Goal: Task Accomplishment & Management: Complete application form

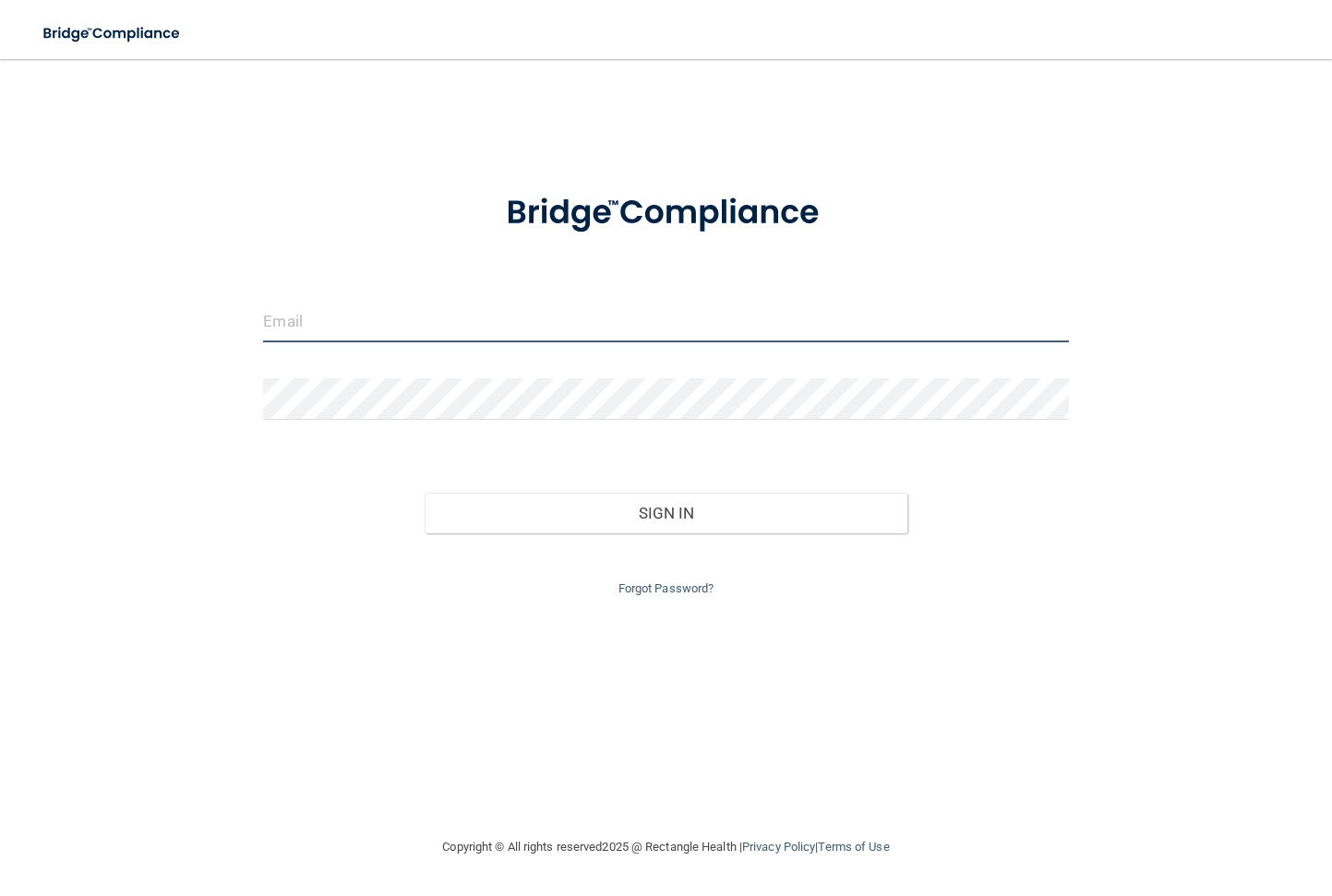
type input "[EMAIL_ADDRESS][DOMAIN_NAME]"
drag, startPoint x: 503, startPoint y: 327, endPoint x: 145, endPoint y: 312, distance: 358.3
click at [145, 312] on div "[EMAIL_ADDRESS][DOMAIN_NAME] Invalid email/password. You don't have permission …" at bounding box center [666, 448] width 1258 height 740
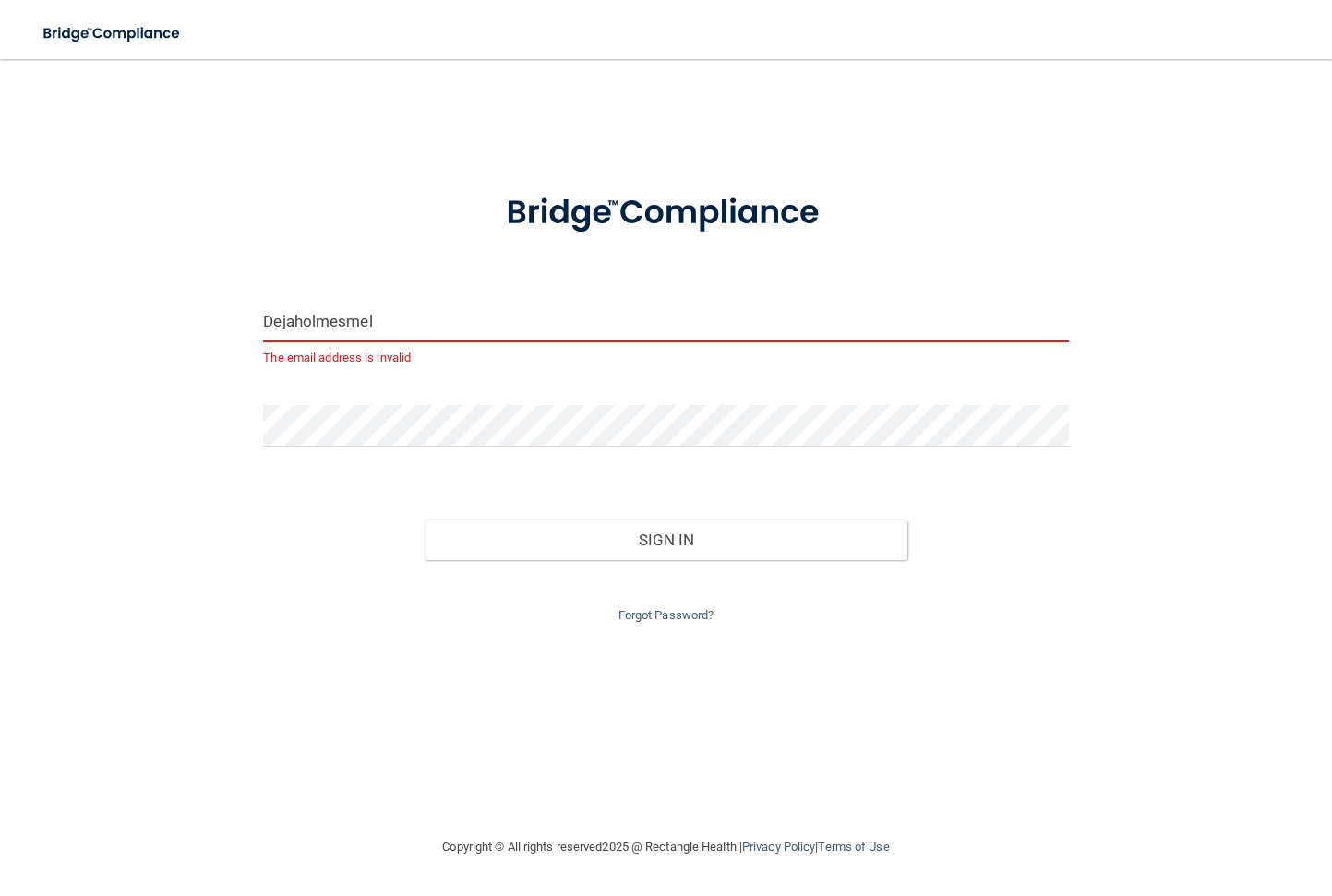
type input "[EMAIL_ADDRESS][DOMAIN_NAME]"
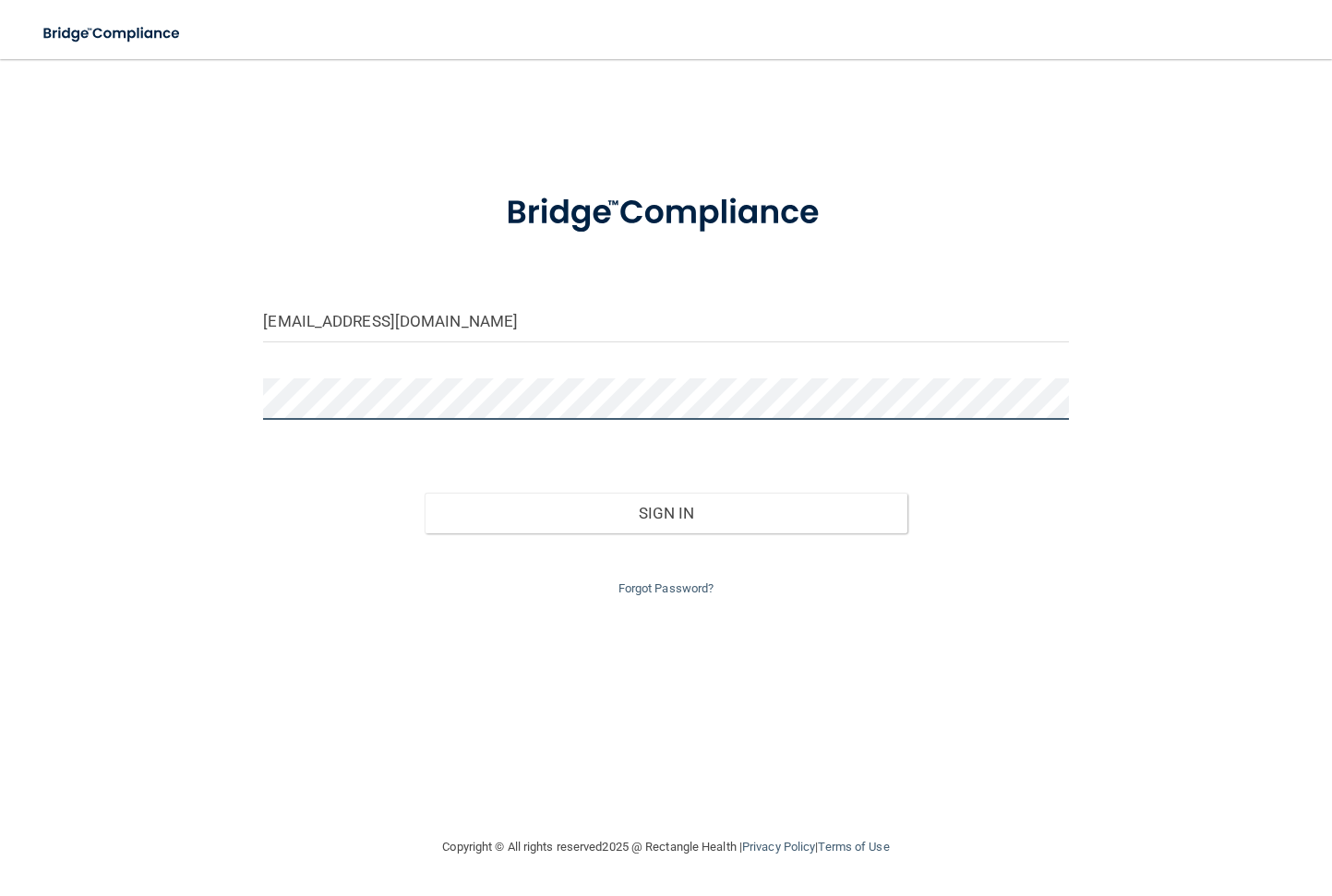
click at [229, 402] on div "[EMAIL_ADDRESS][DOMAIN_NAME] Invalid email/password. You don't have permission …" at bounding box center [666, 448] width 1258 height 740
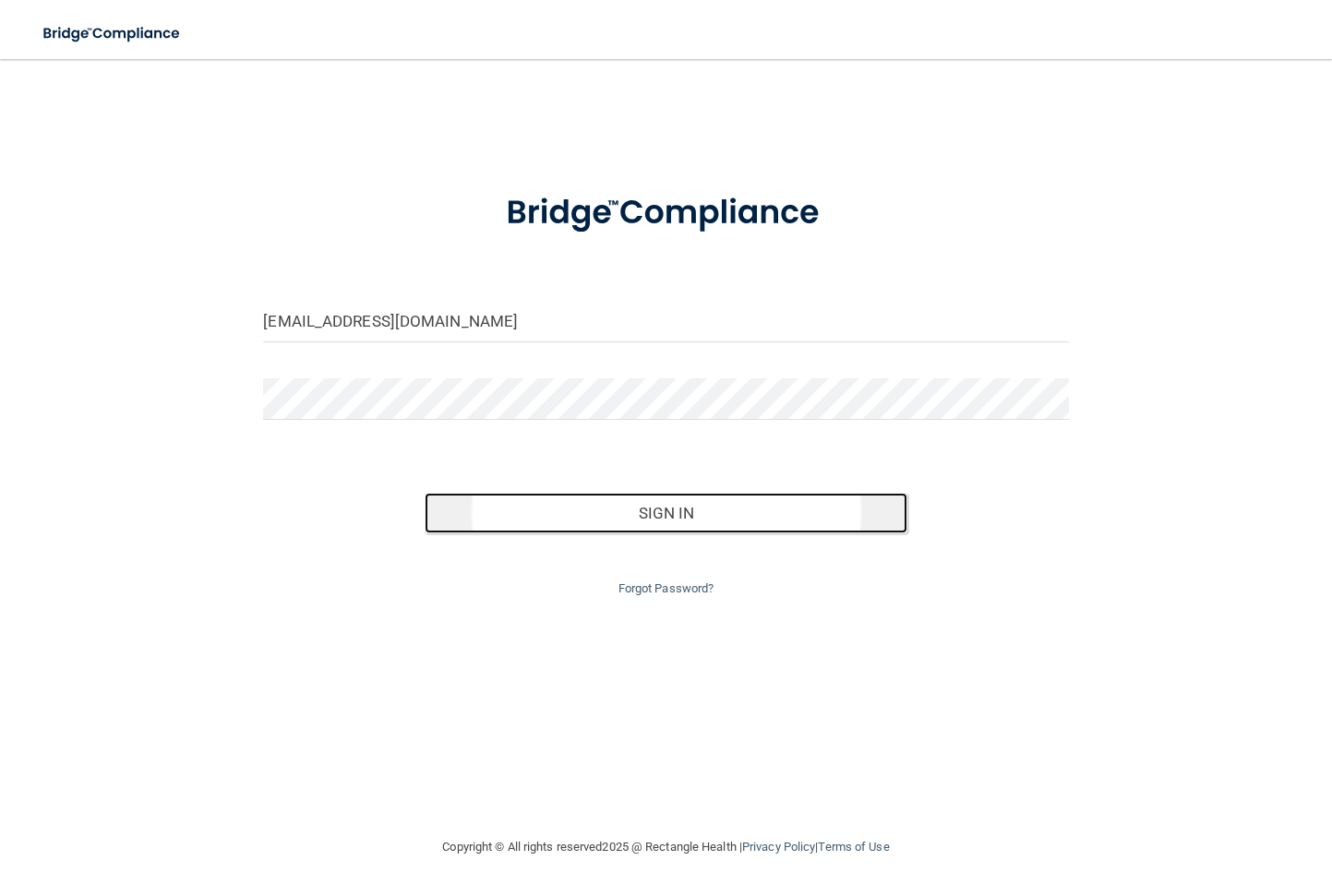
click at [752, 510] on button "Sign In" at bounding box center [666, 513] width 483 height 41
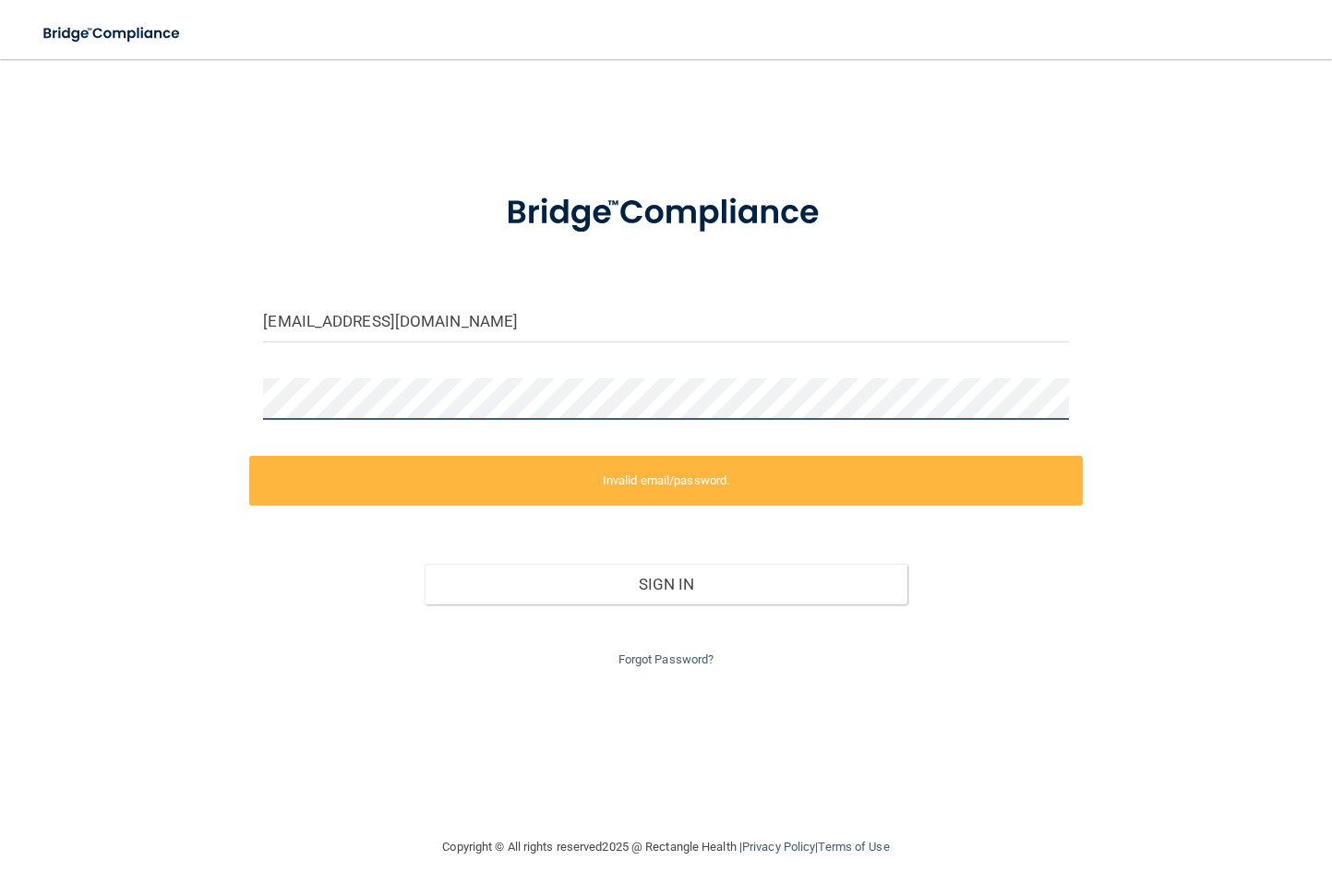
click at [219, 410] on div "[EMAIL_ADDRESS][DOMAIN_NAME] Invalid email/password. You don't have permission …" at bounding box center [666, 448] width 1258 height 740
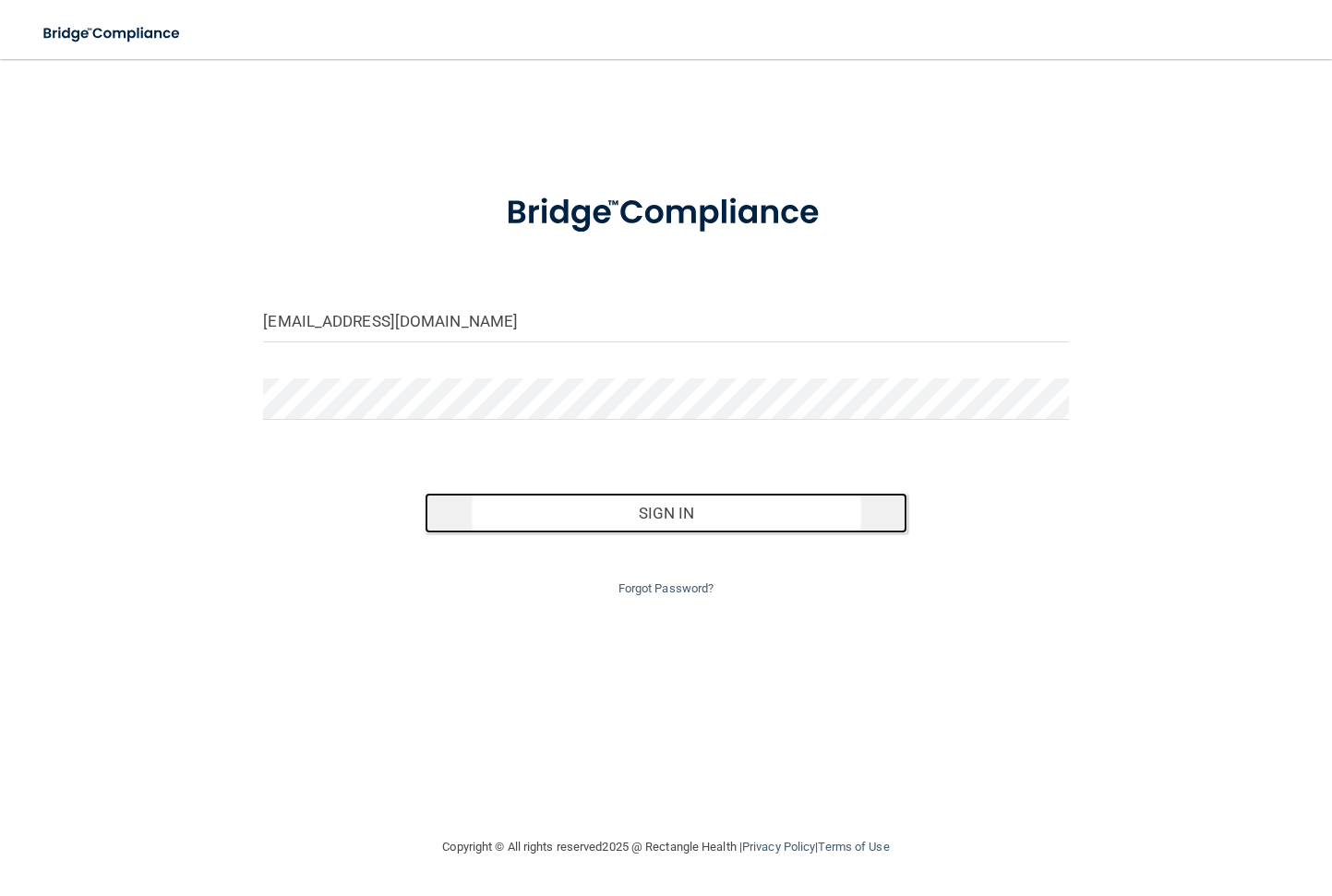
click at [713, 524] on button "Sign In" at bounding box center [666, 513] width 483 height 41
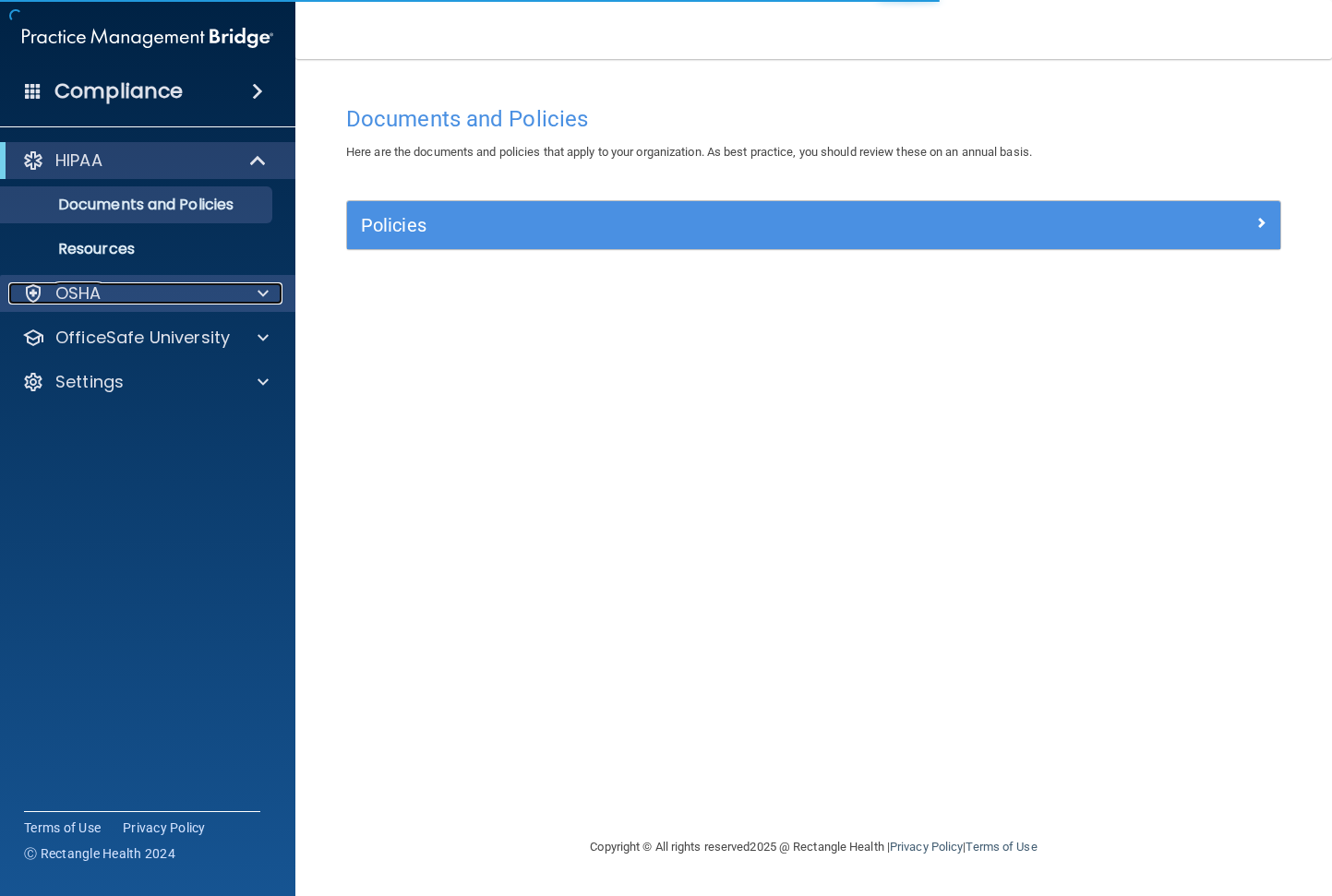
click at [183, 282] on div "OSHA" at bounding box center [123, 293] width 229 height 22
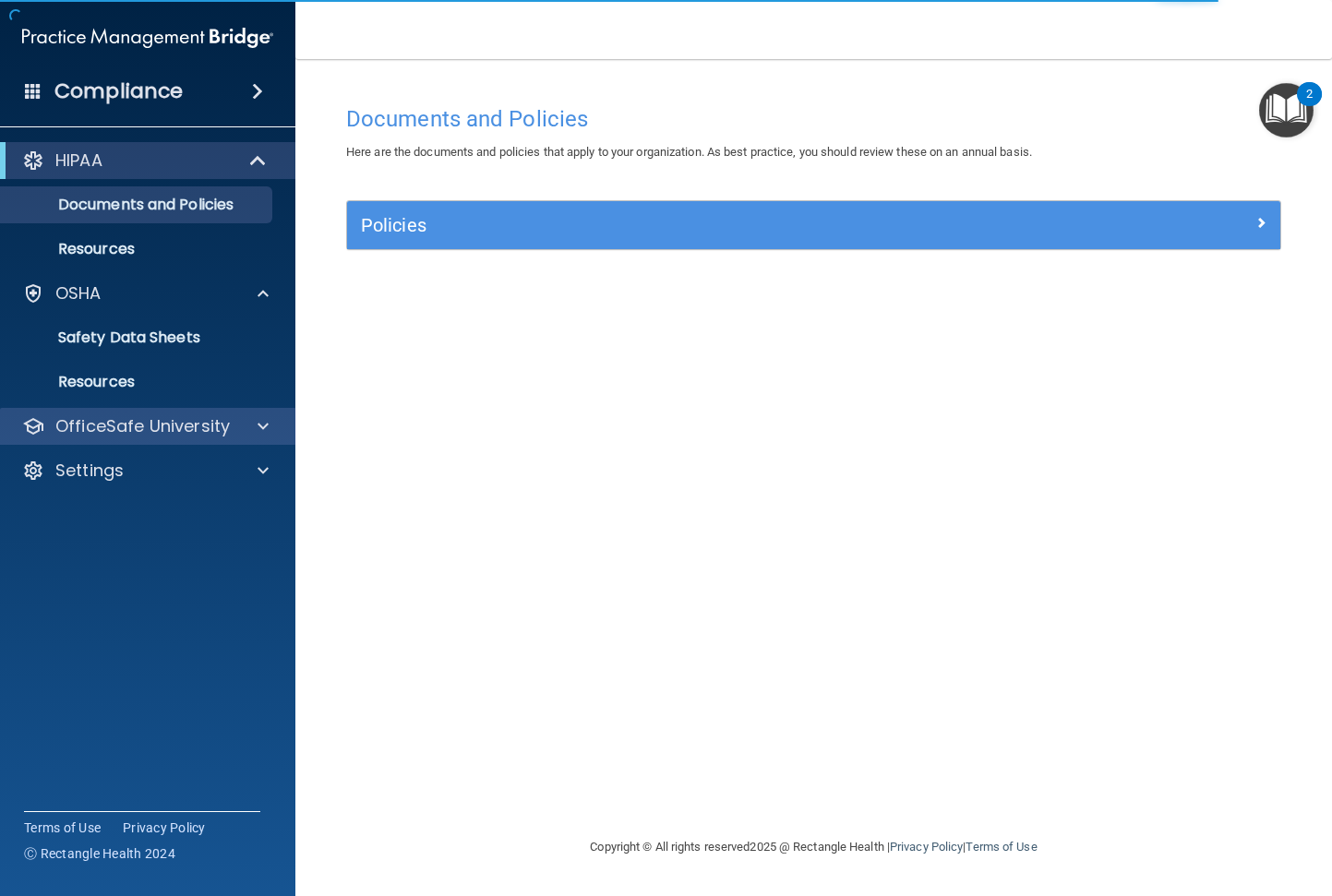
click at [199, 413] on div "OfficeSafe University" at bounding box center [148, 426] width 296 height 37
click at [200, 435] on p "OfficeSafe University" at bounding box center [143, 426] width 175 height 22
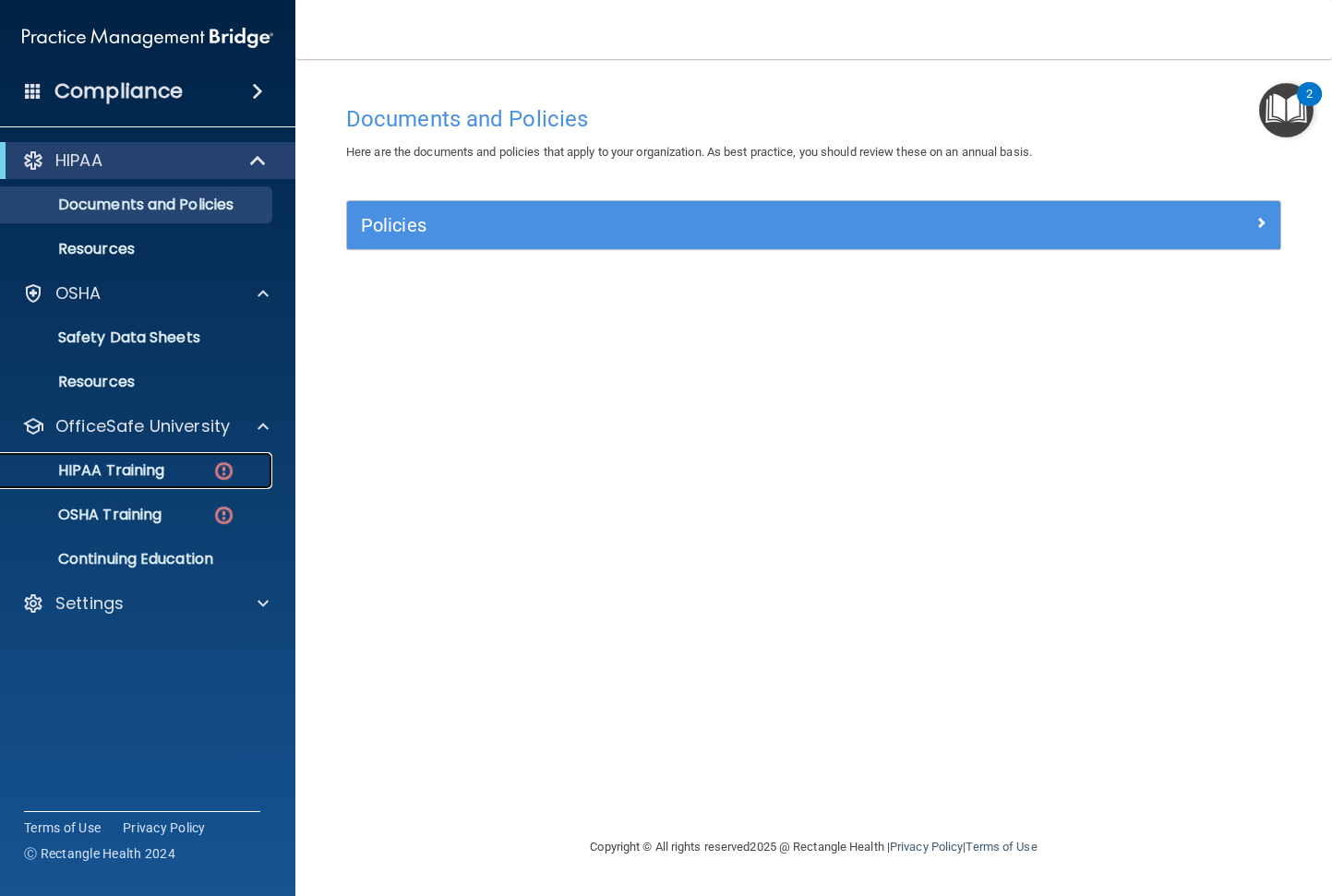
click at [216, 467] on img at bounding box center [223, 471] width 23 height 23
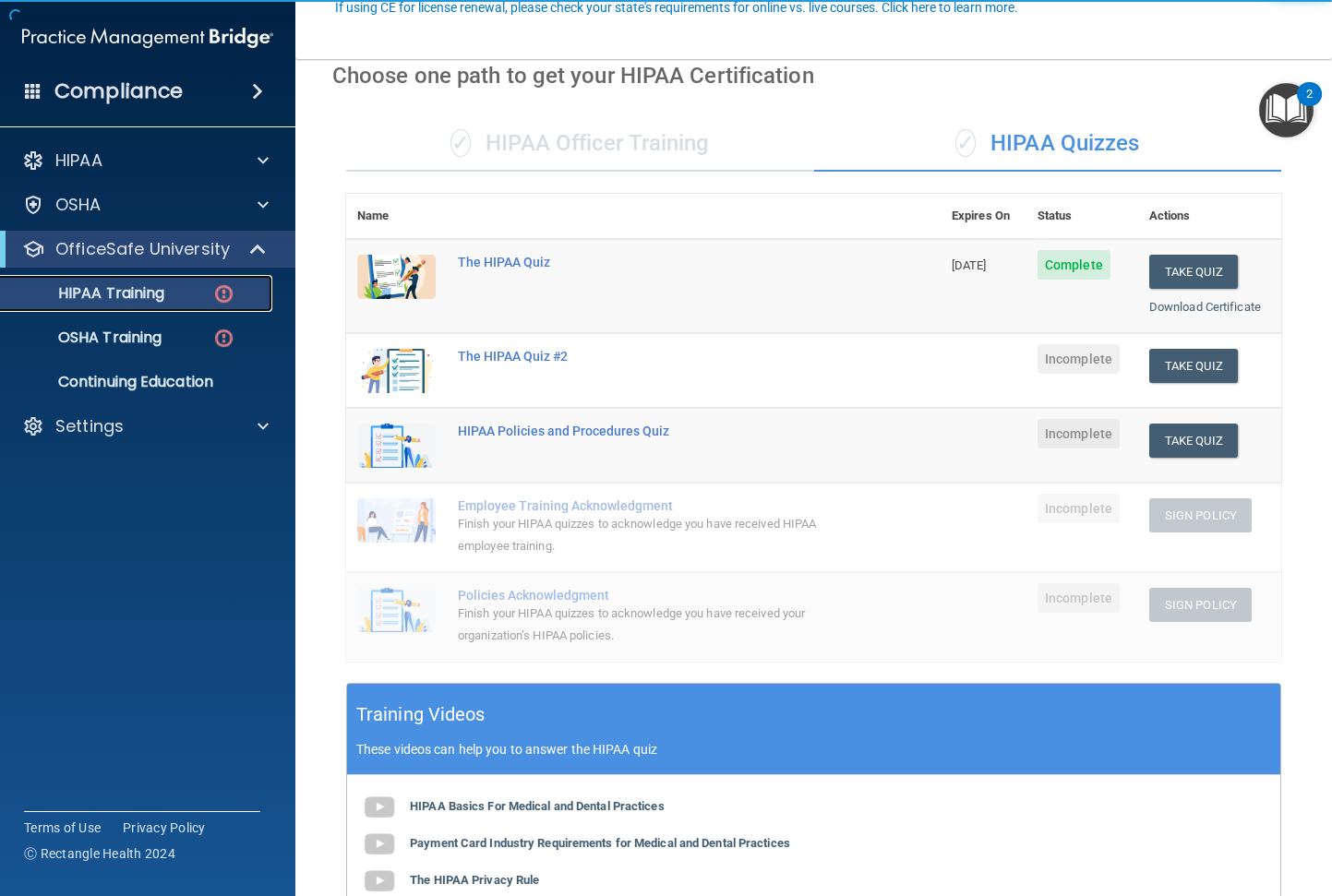
scroll to position [184, 0]
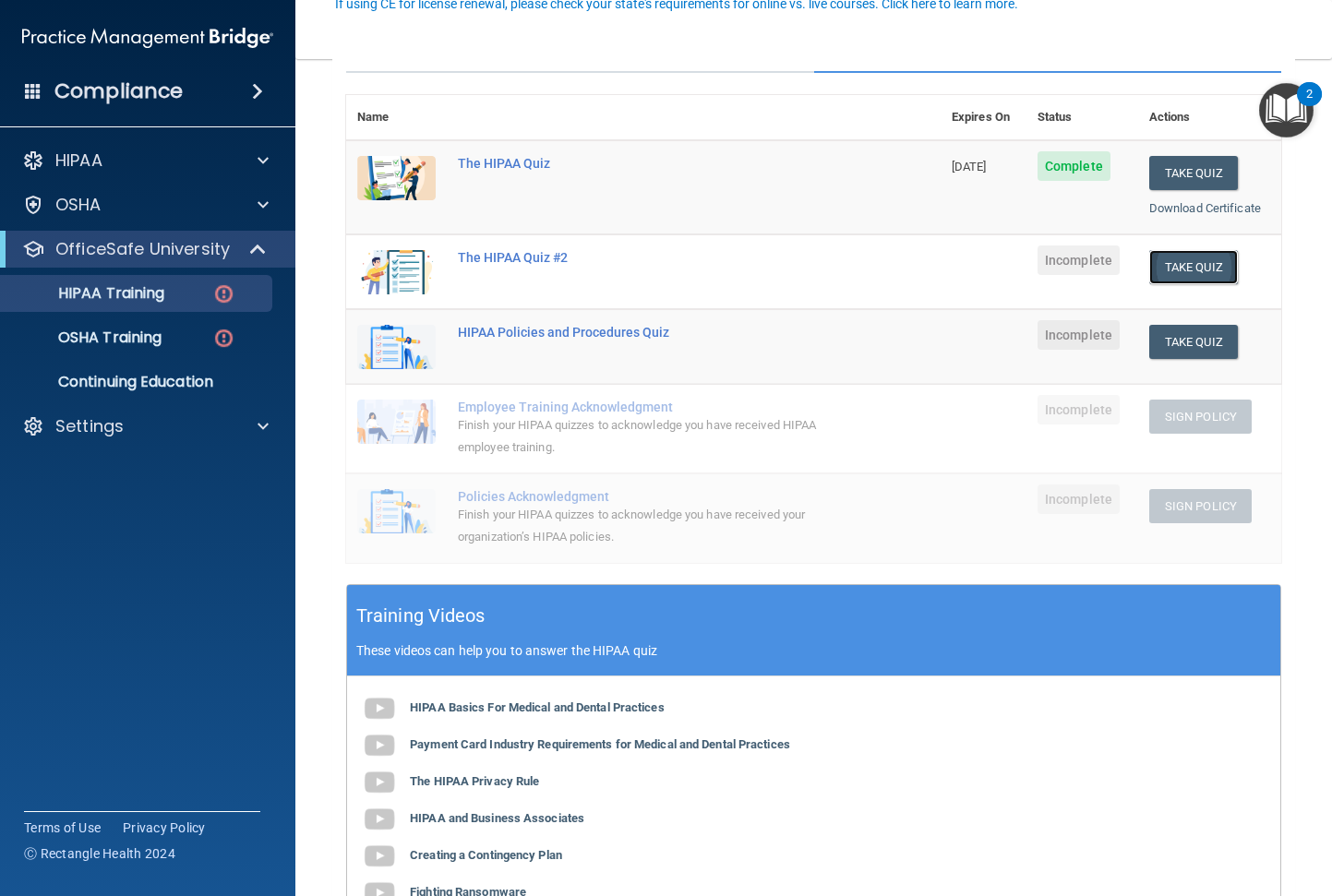
click at [1209, 272] on button "Take Quiz" at bounding box center [1192, 267] width 88 height 34
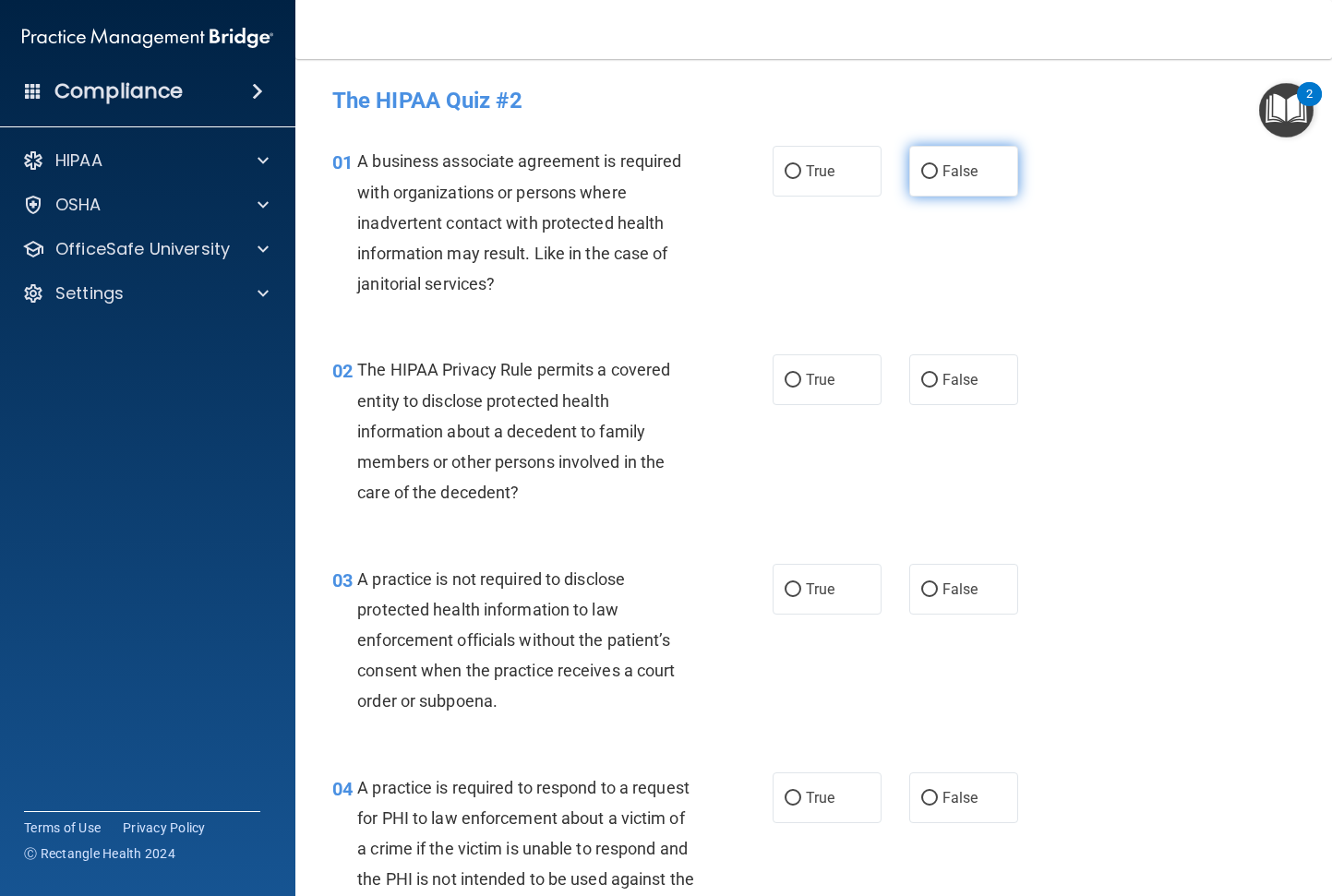
click at [980, 169] on label "False" at bounding box center [963, 170] width 109 height 50
click at [938, 169] on input "False" at bounding box center [928, 172] width 16 height 14
radio input "true"
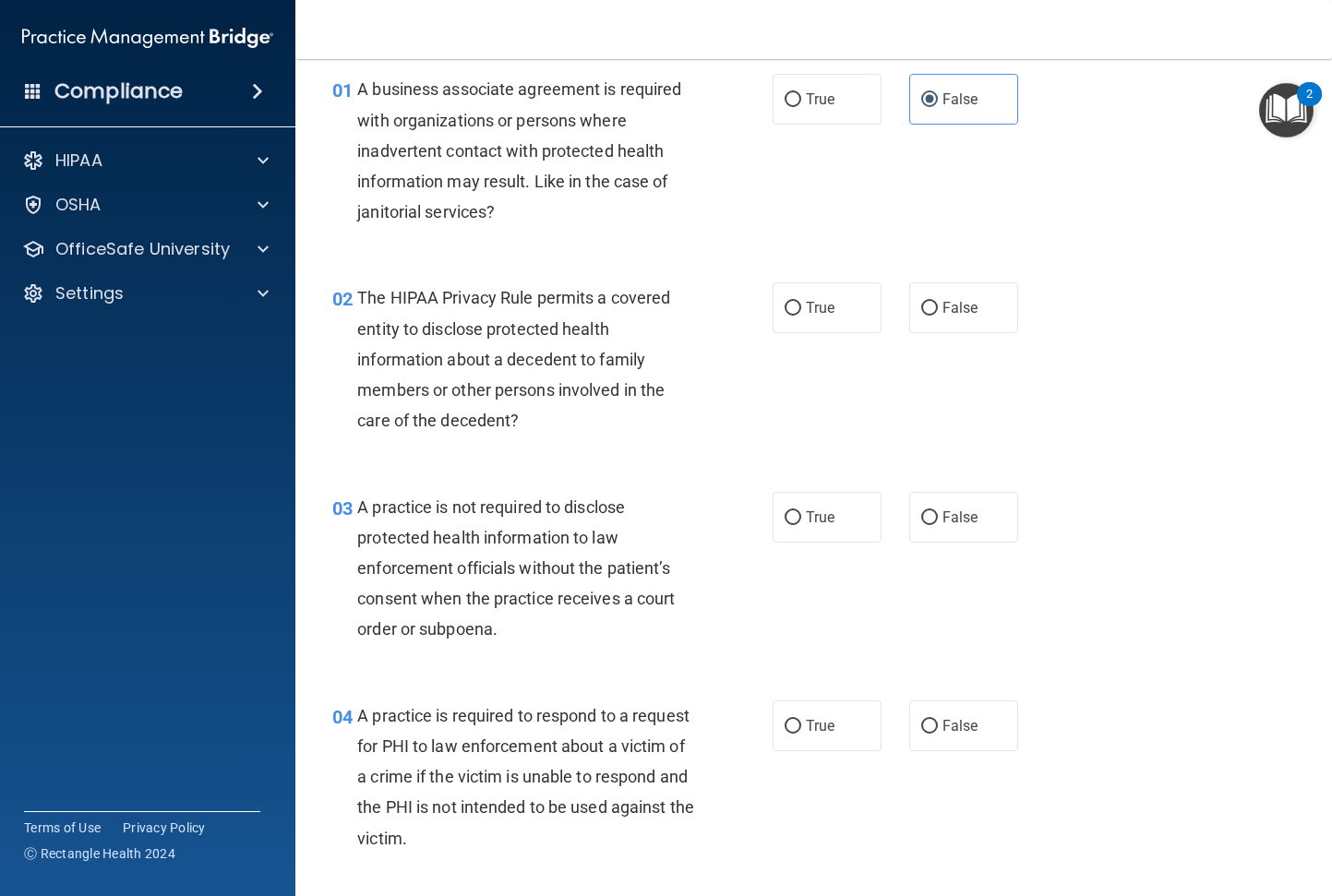
scroll to position [276, 0]
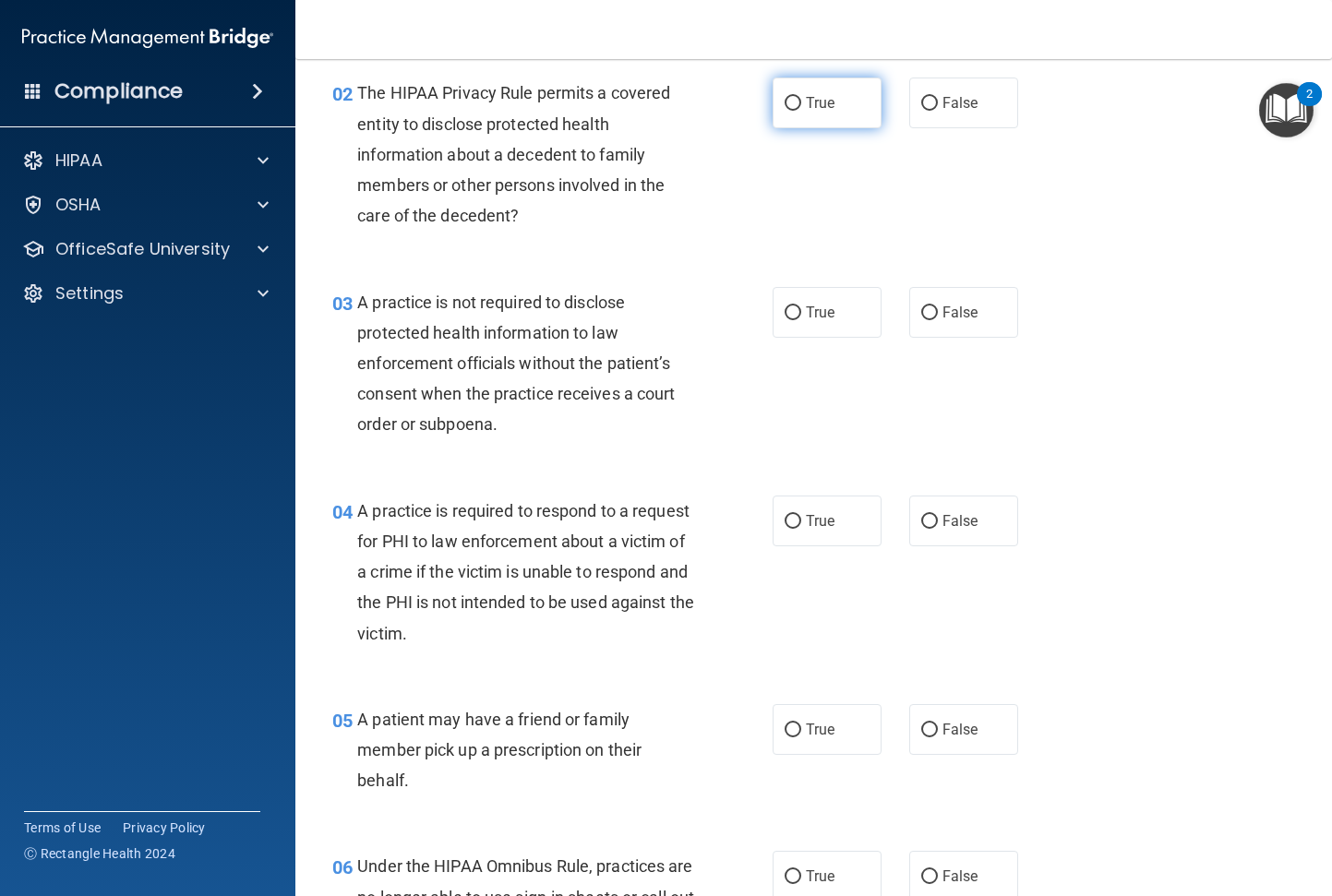
click at [834, 115] on label "True" at bounding box center [827, 103] width 109 height 50
click at [801, 111] on input "True" at bounding box center [792, 104] width 16 height 14
radio input "true"
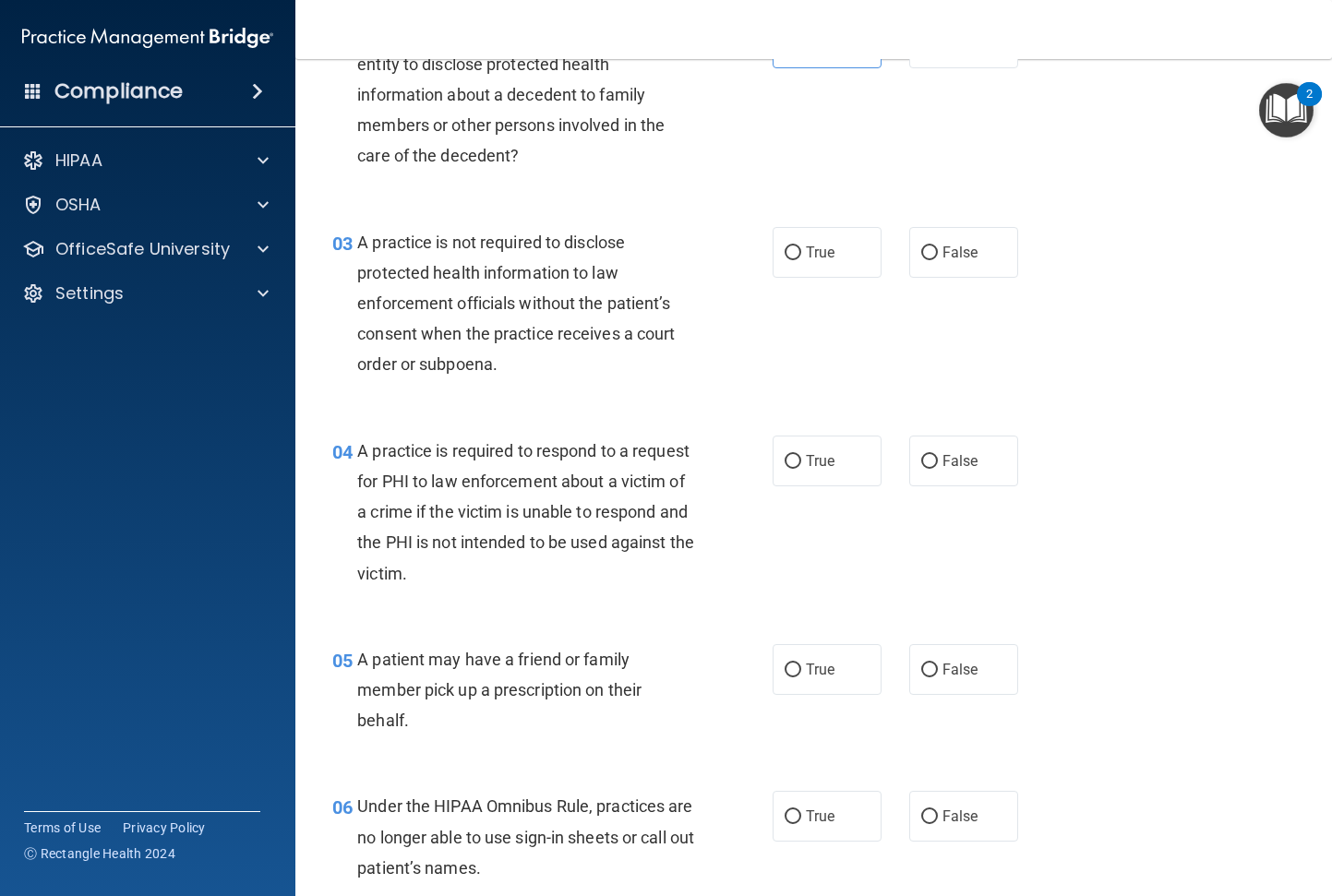
scroll to position [370, 0]
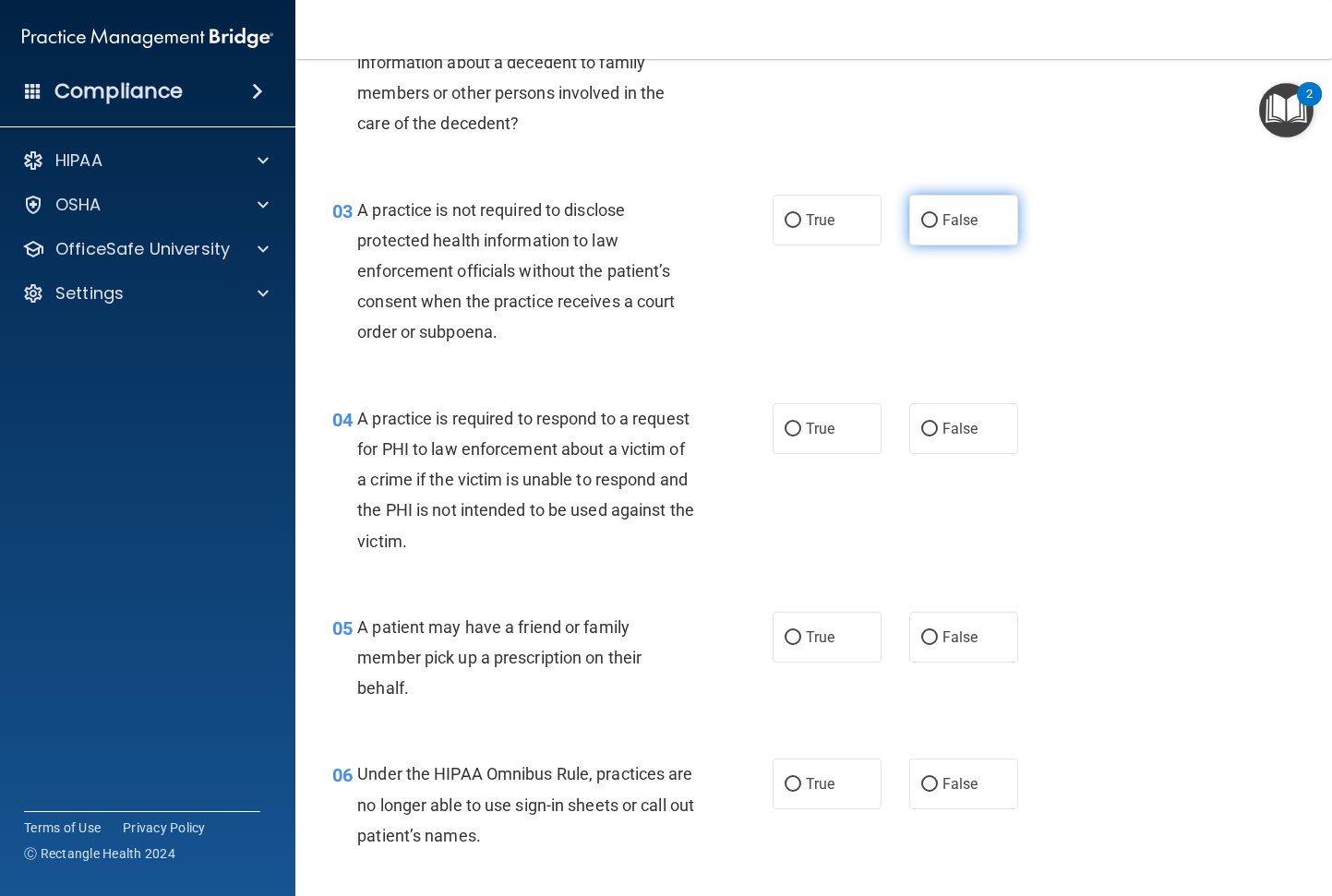
click at [910, 223] on label "False" at bounding box center [963, 219] width 109 height 50
click at [921, 223] on input "False" at bounding box center [928, 220] width 16 height 14
radio input "true"
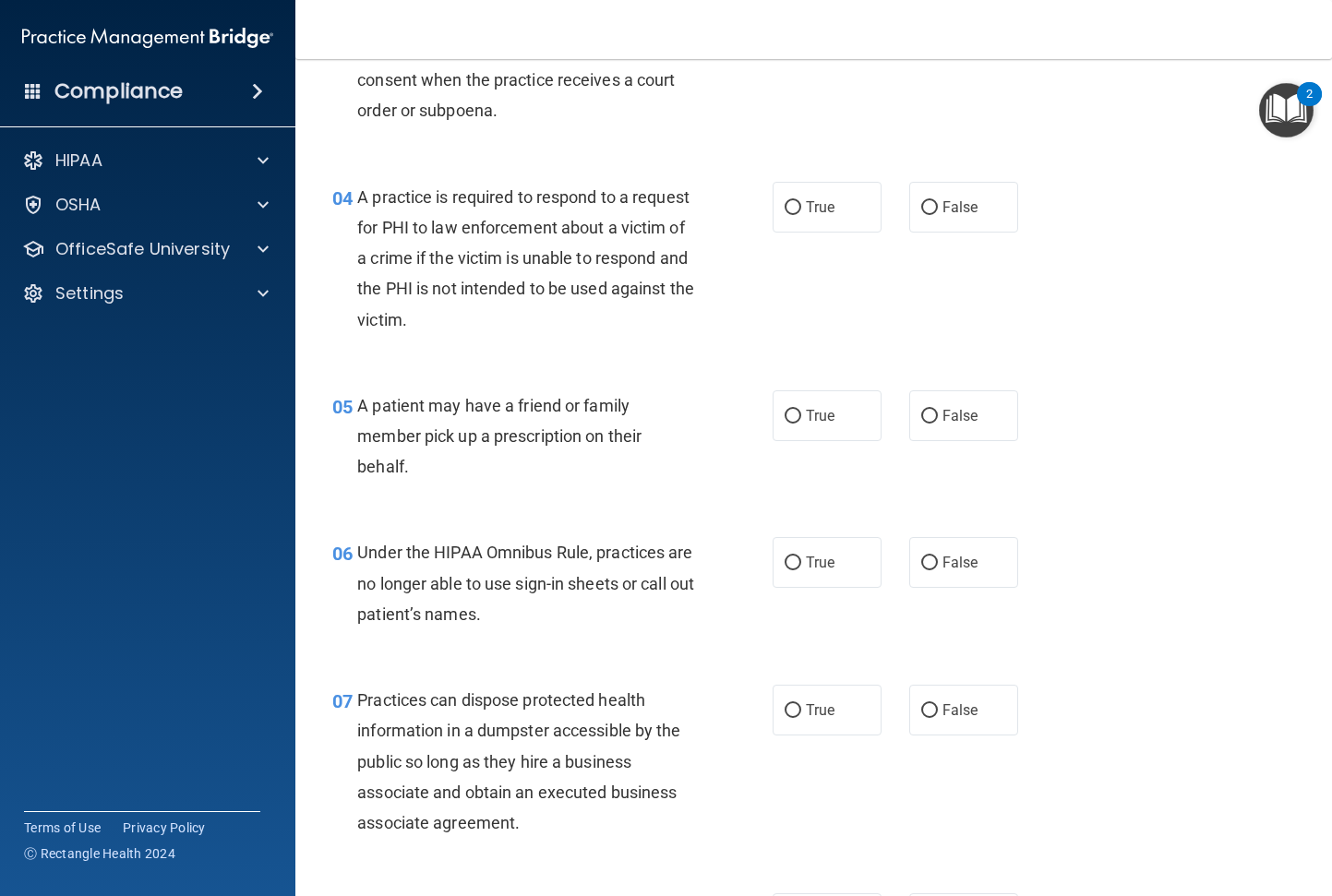
scroll to position [646, 0]
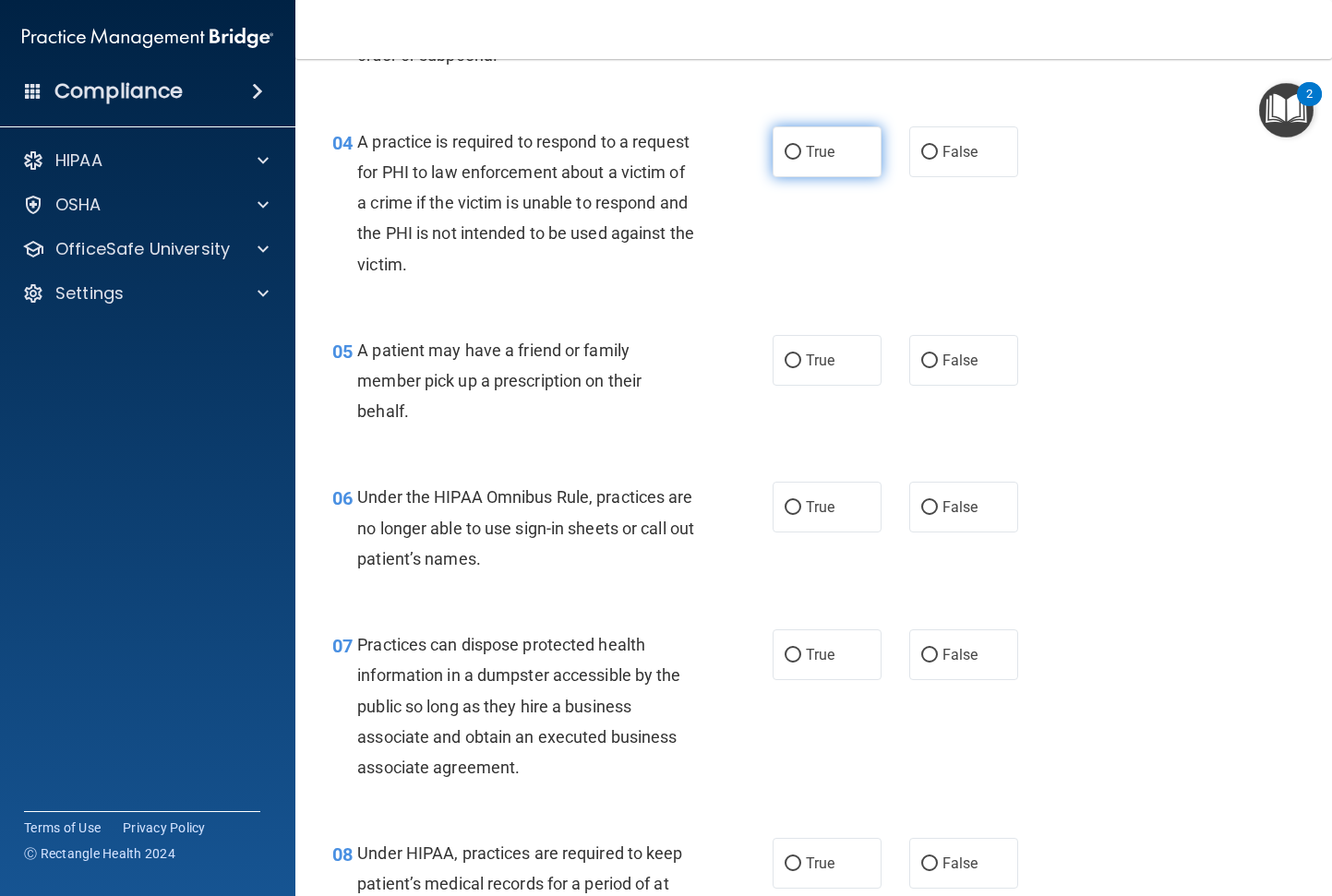
click at [848, 161] on label "True" at bounding box center [827, 151] width 109 height 50
click at [801, 160] on input "True" at bounding box center [792, 152] width 16 height 14
radio input "true"
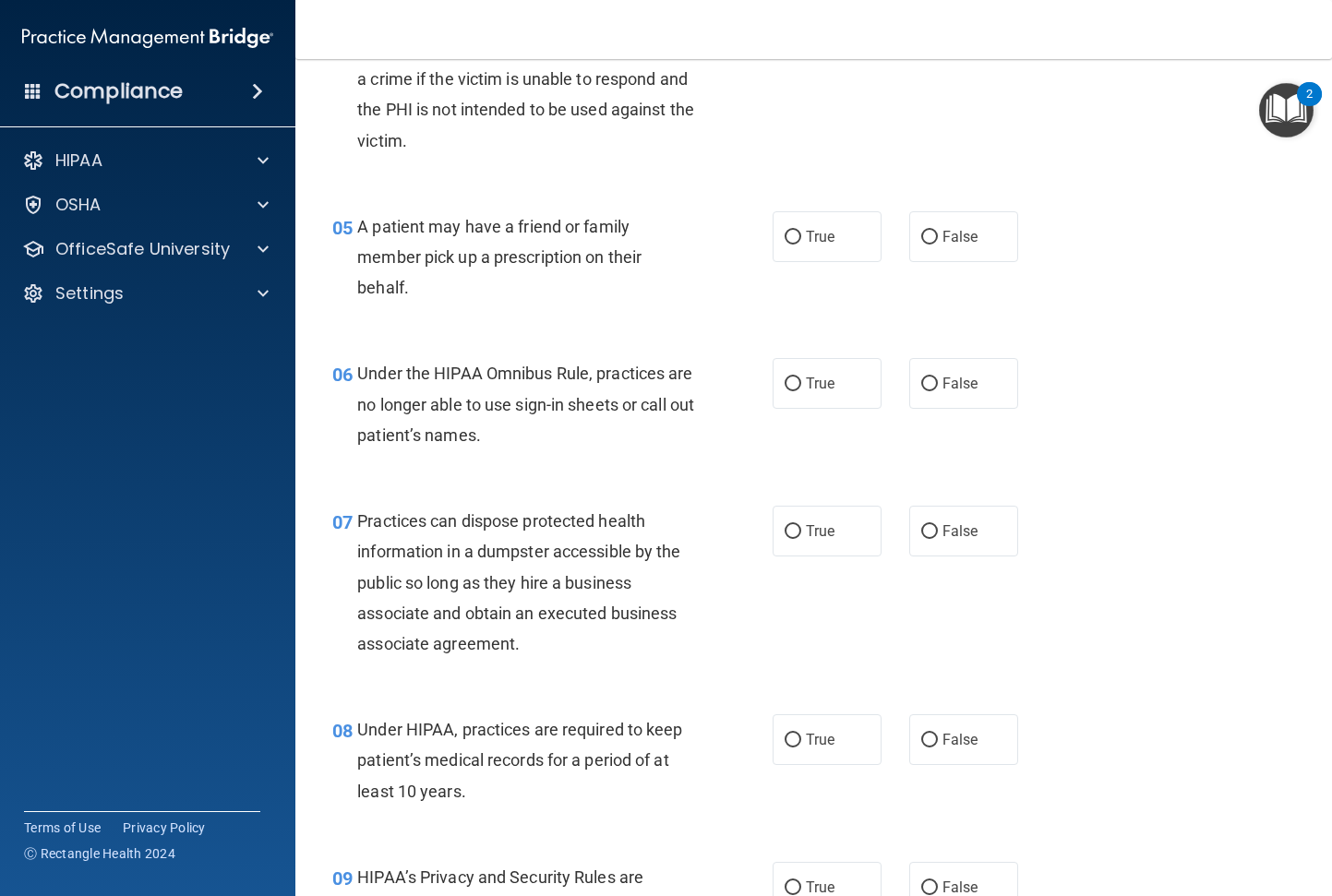
scroll to position [830, 0]
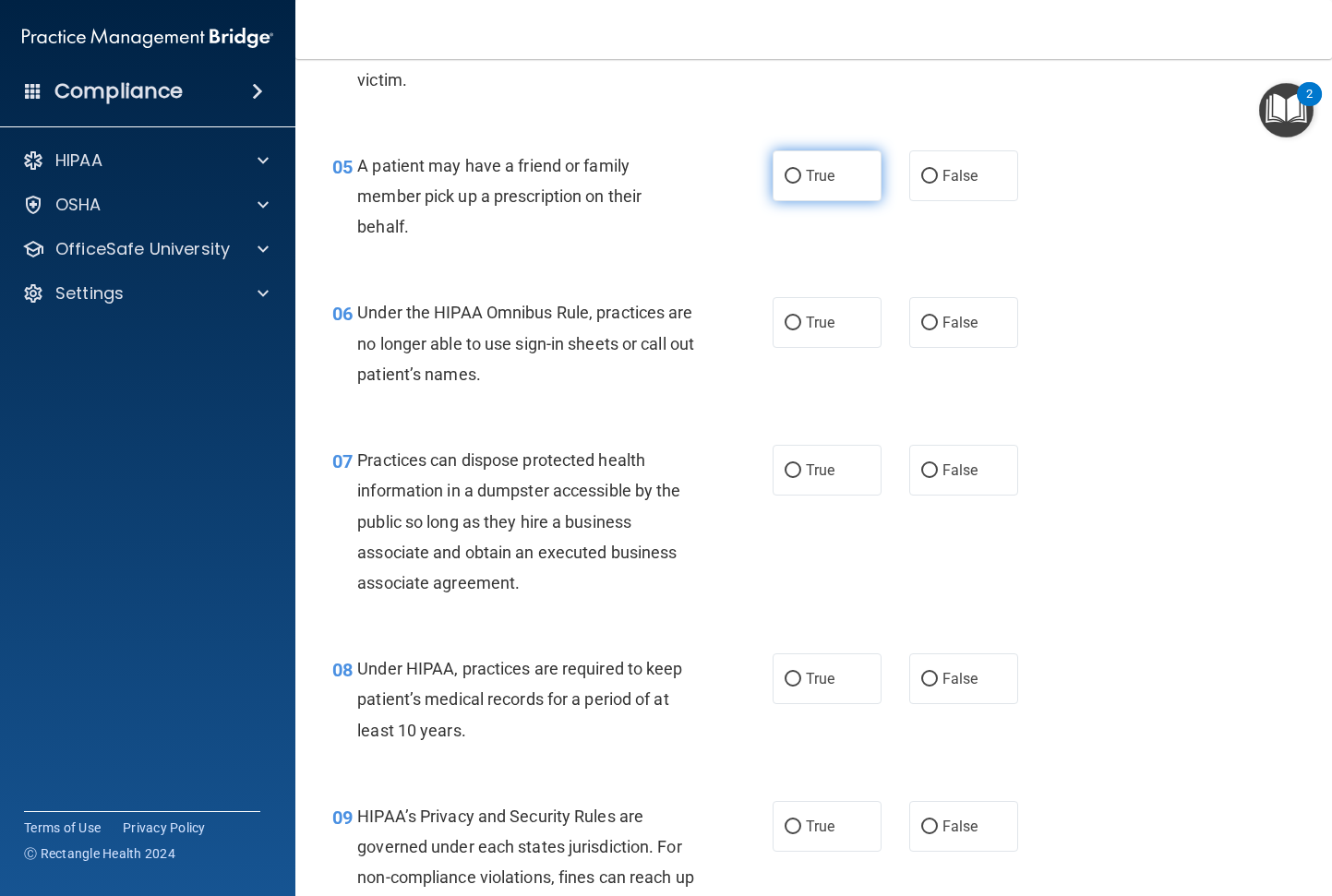
click at [809, 177] on span "True" at bounding box center [820, 176] width 29 height 17
click at [801, 177] on input "True" at bounding box center [792, 177] width 16 height 14
radio input "true"
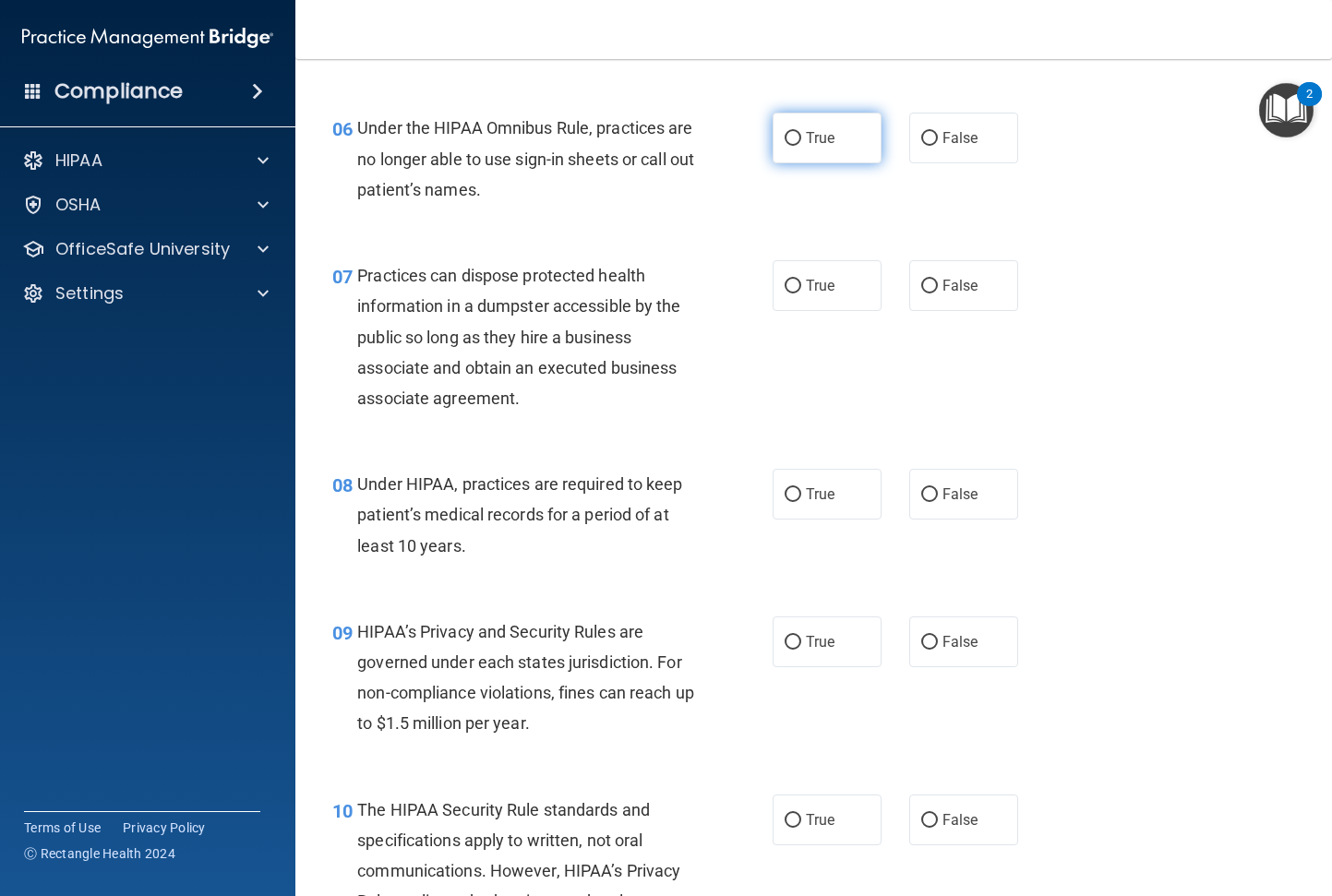
click at [808, 153] on label "True" at bounding box center [827, 138] width 109 height 50
click at [801, 145] on input "True" at bounding box center [792, 139] width 16 height 14
radio input "true"
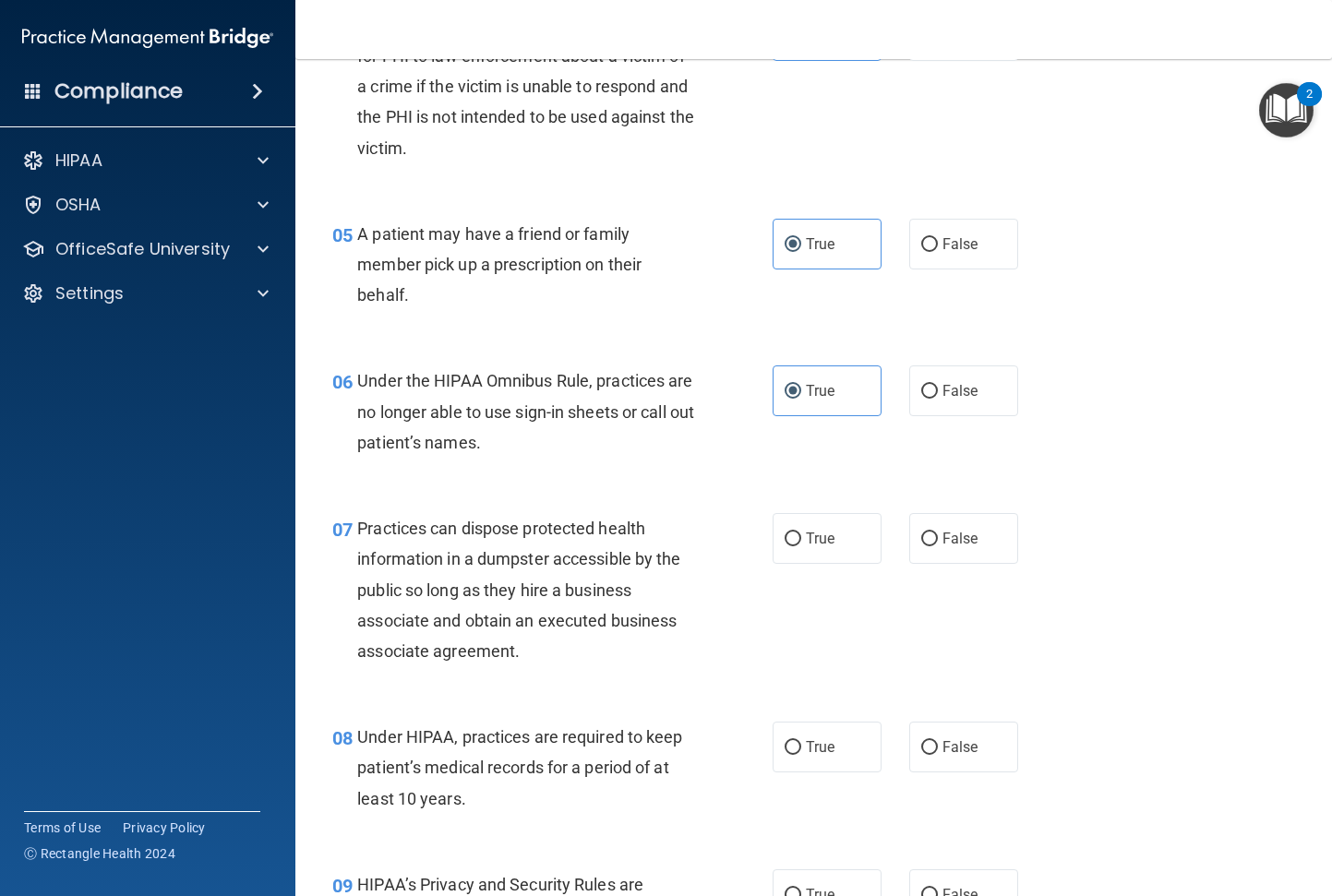
scroll to position [738, 0]
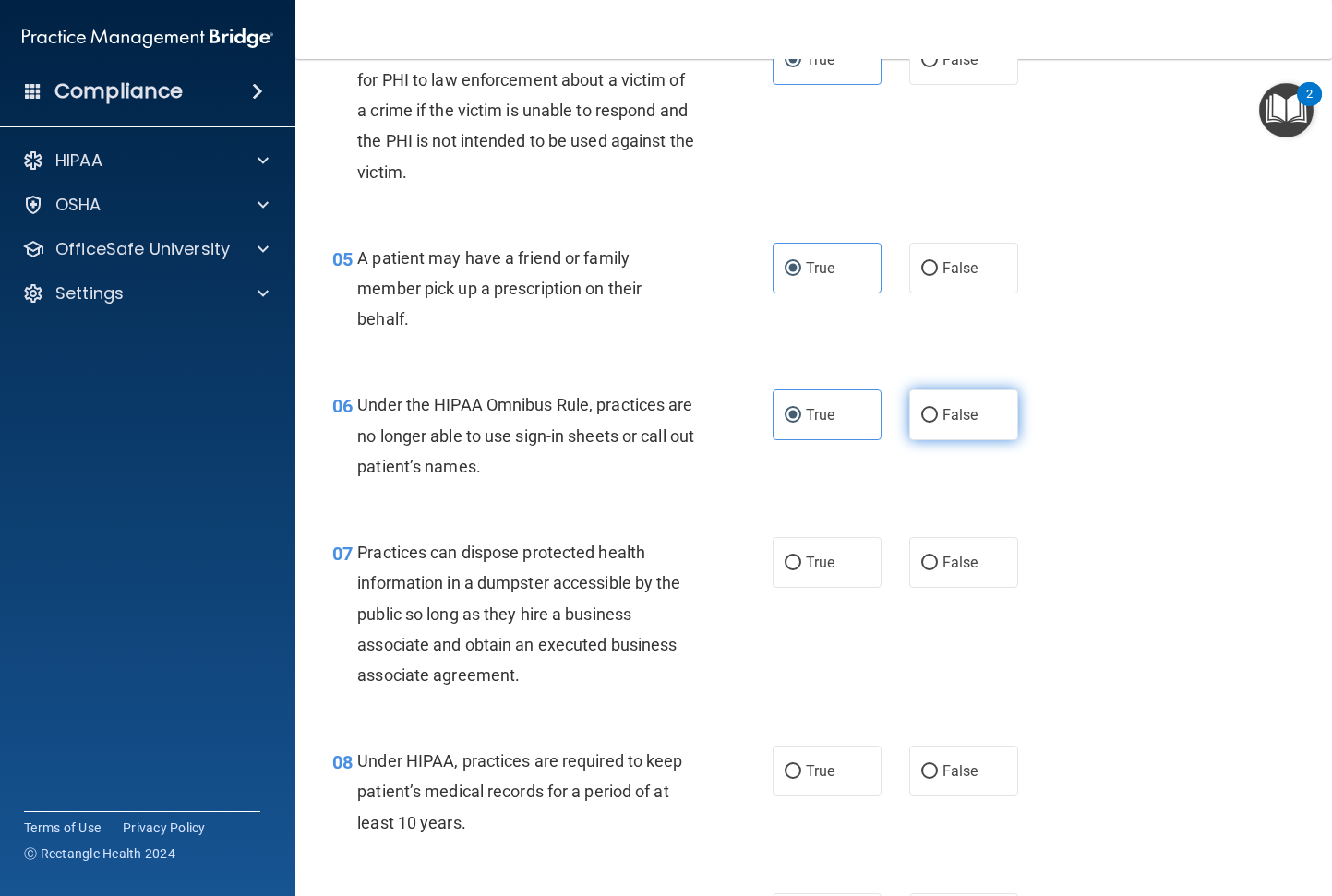
click at [966, 433] on label "False" at bounding box center [963, 414] width 109 height 50
click at [938, 423] on input "False" at bounding box center [928, 415] width 16 height 14
radio input "true"
radio input "false"
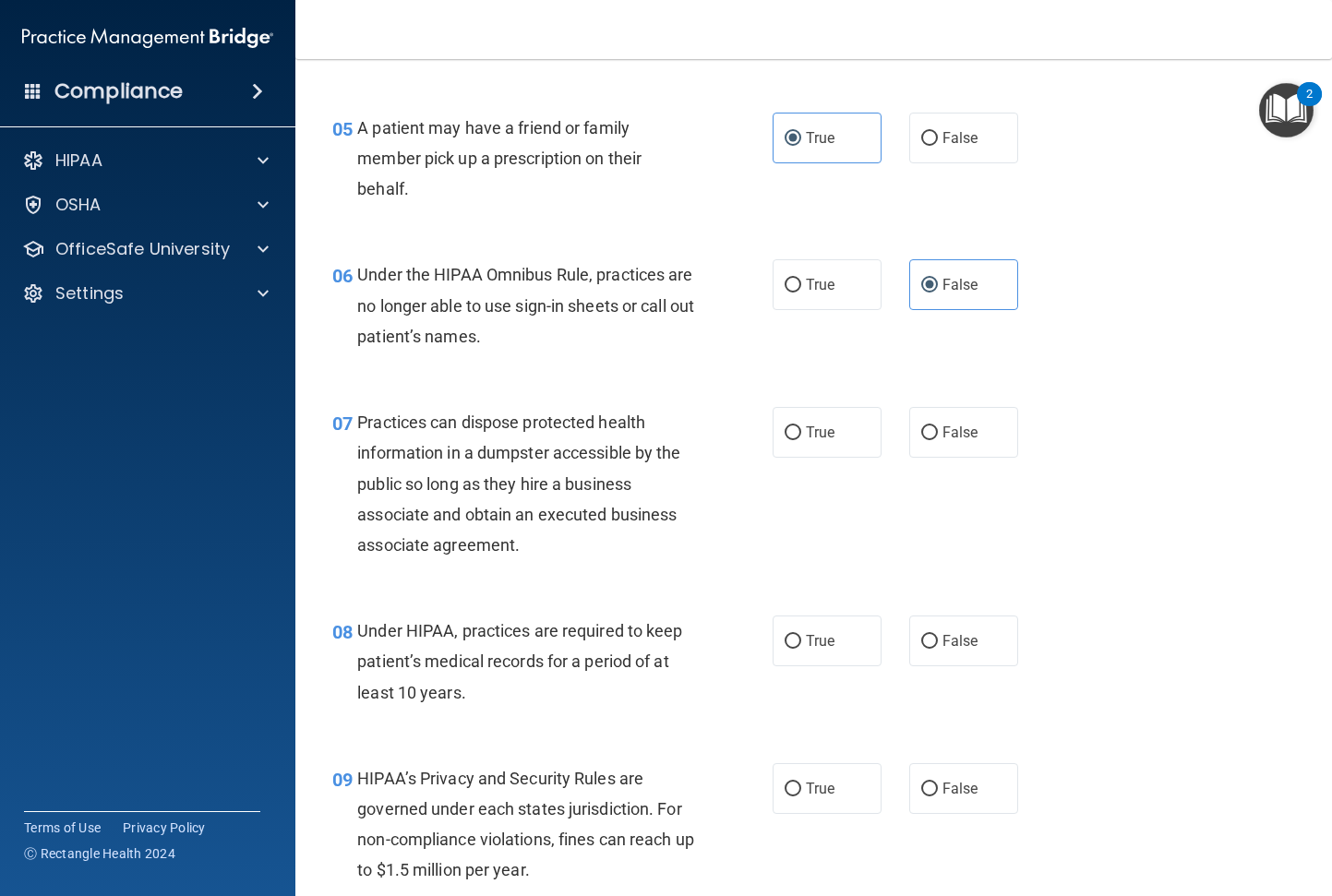
scroll to position [923, 0]
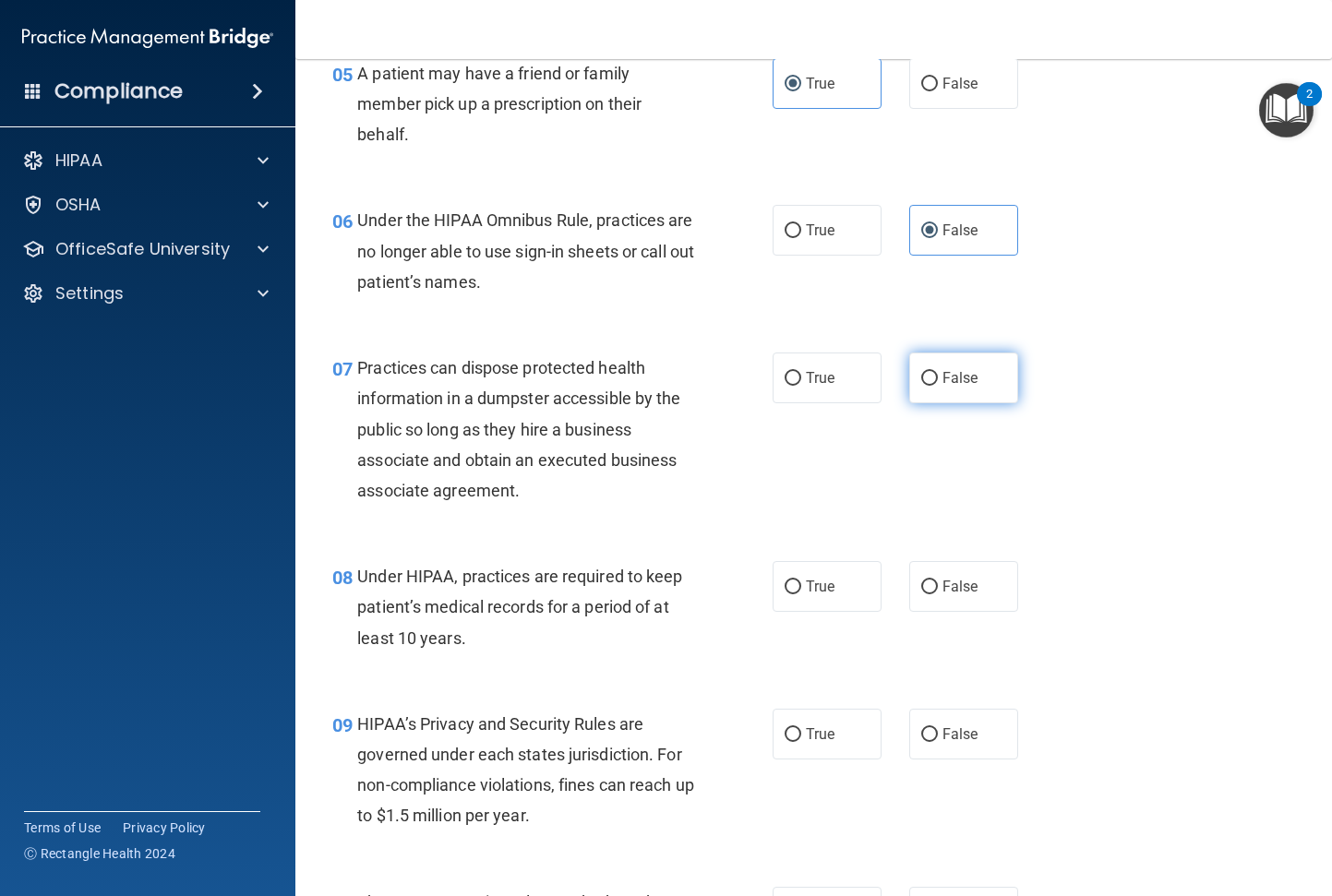
click at [930, 389] on label "False" at bounding box center [963, 377] width 109 height 50
click at [930, 386] on input "False" at bounding box center [928, 378] width 16 height 14
radio input "true"
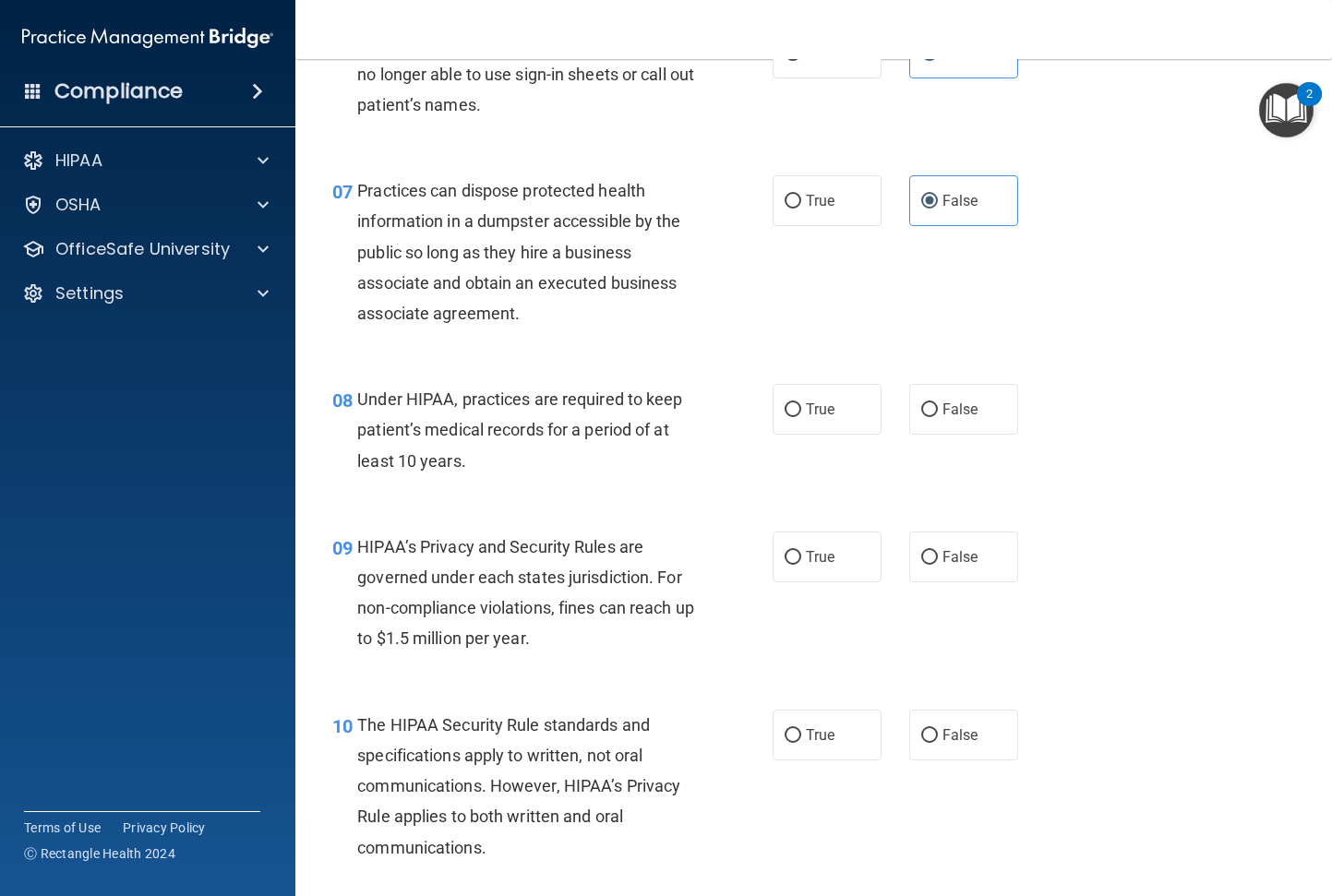
scroll to position [1108, 0]
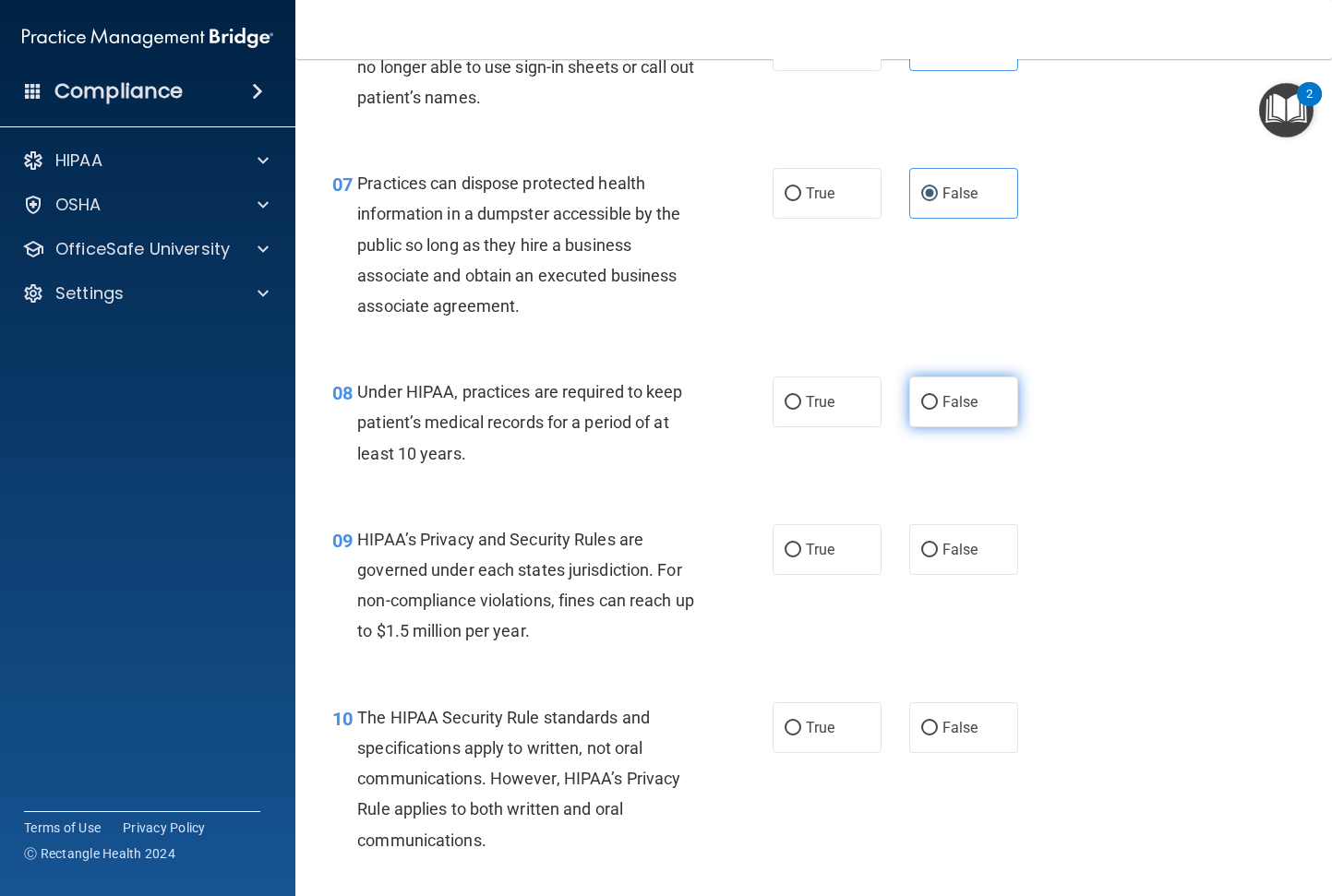
click at [939, 427] on label "False" at bounding box center [963, 401] width 109 height 50
click at [938, 410] on input "False" at bounding box center [928, 403] width 16 height 14
radio input "true"
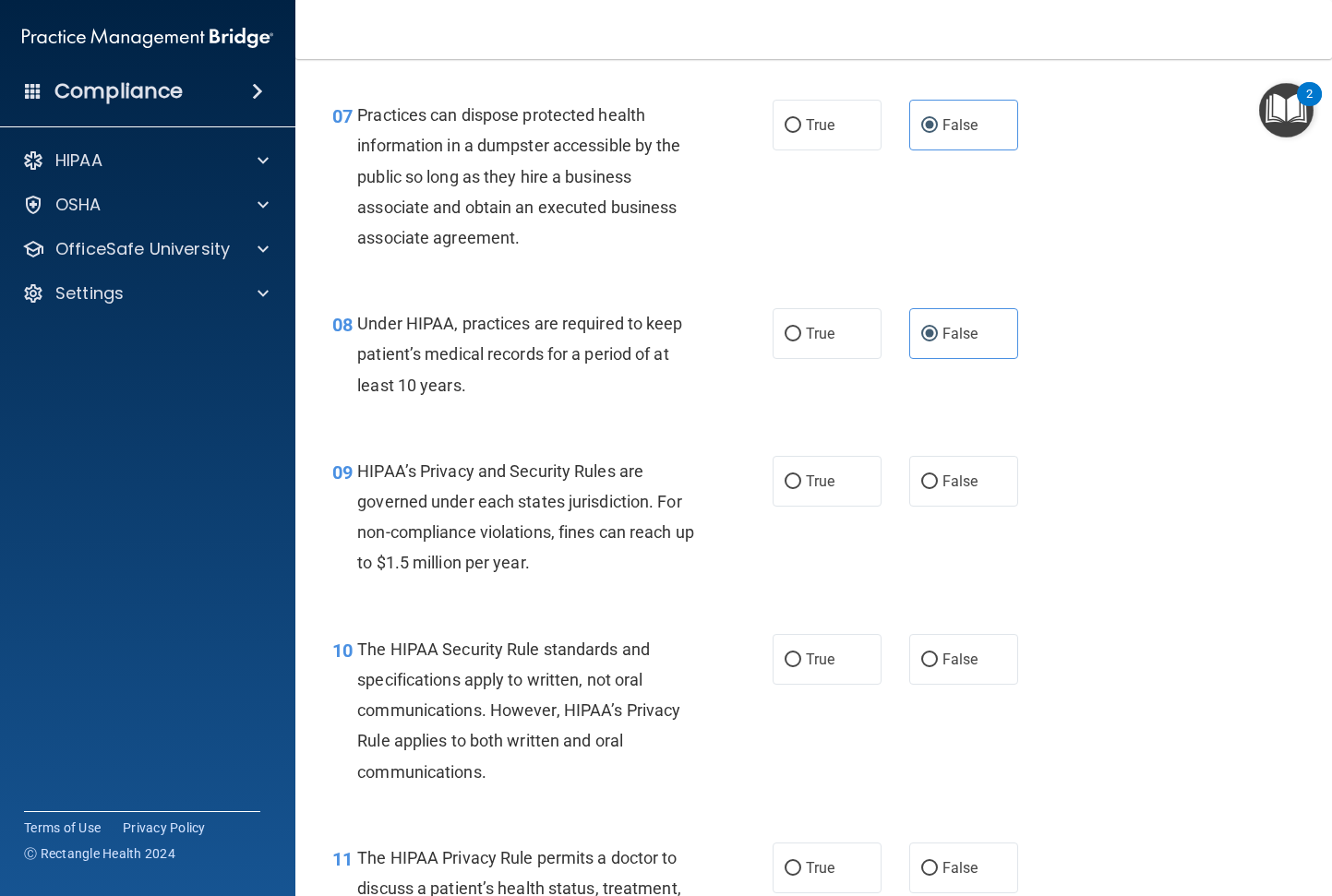
scroll to position [1292, 0]
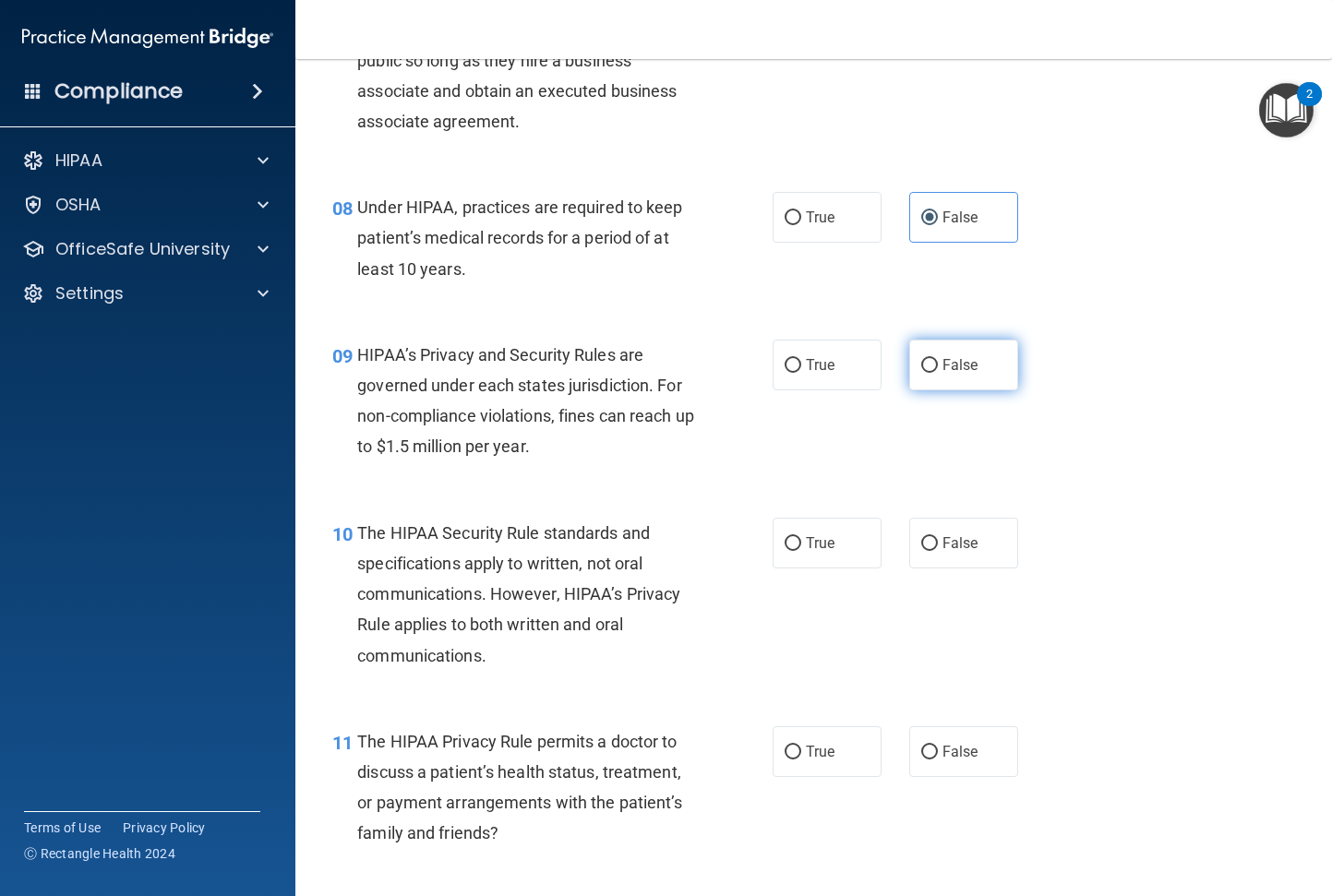
click at [962, 387] on label "False" at bounding box center [963, 364] width 109 height 50
click at [938, 372] on input "False" at bounding box center [928, 366] width 16 height 14
radio input "true"
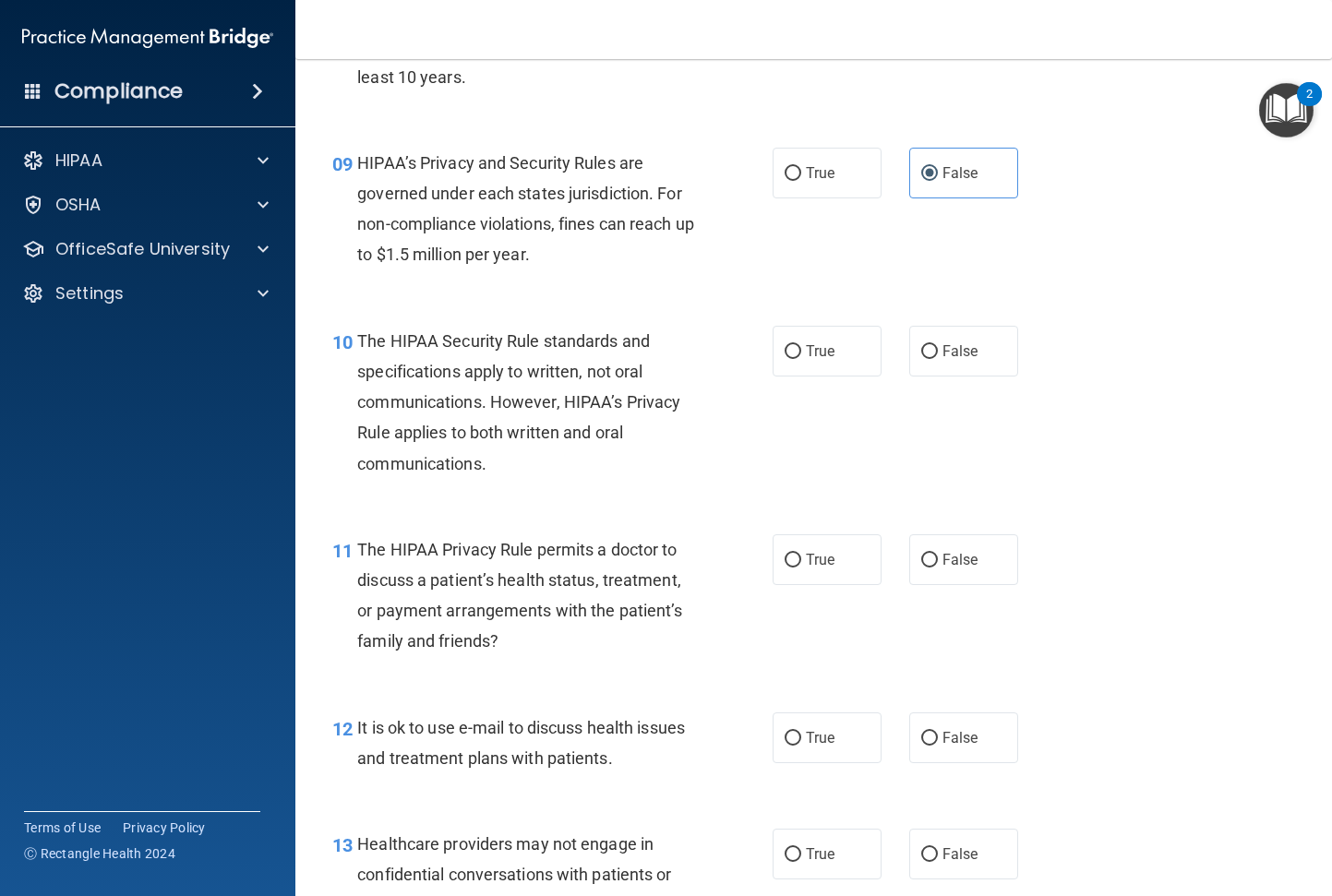
scroll to position [1569, 0]
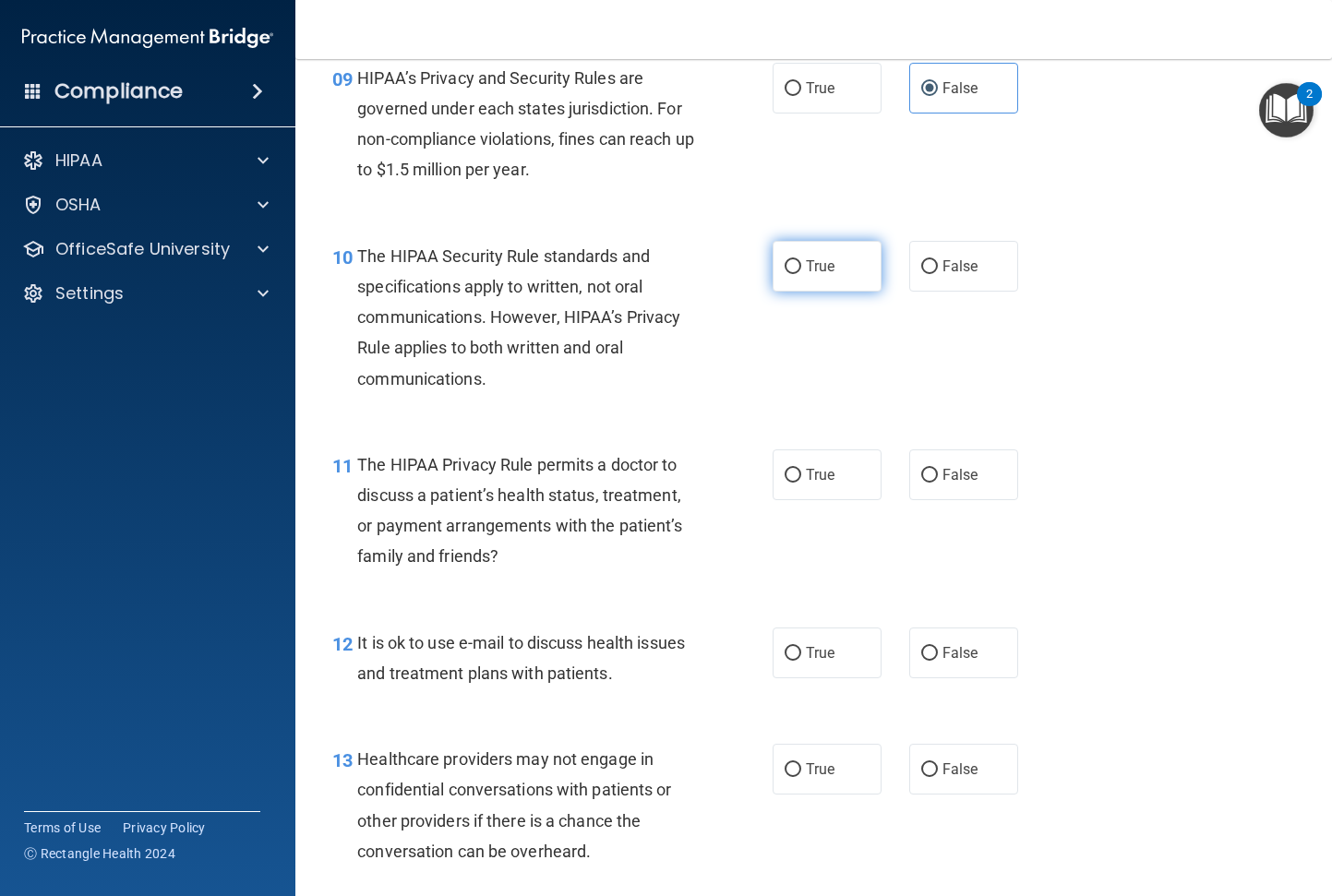
click at [843, 281] on label "True" at bounding box center [827, 266] width 109 height 50
click at [801, 274] on input "True" at bounding box center [792, 267] width 16 height 14
radio input "true"
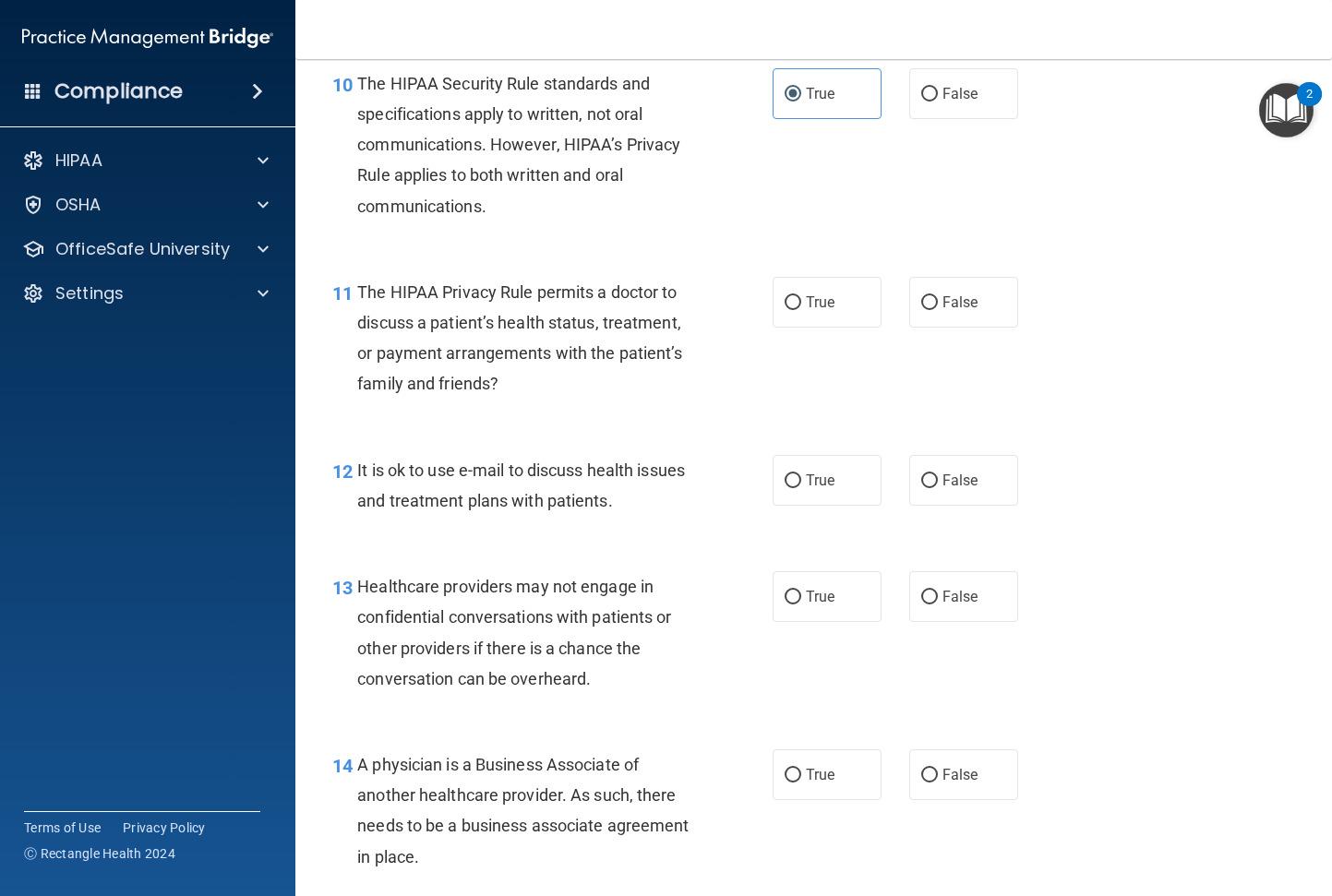
scroll to position [1754, 0]
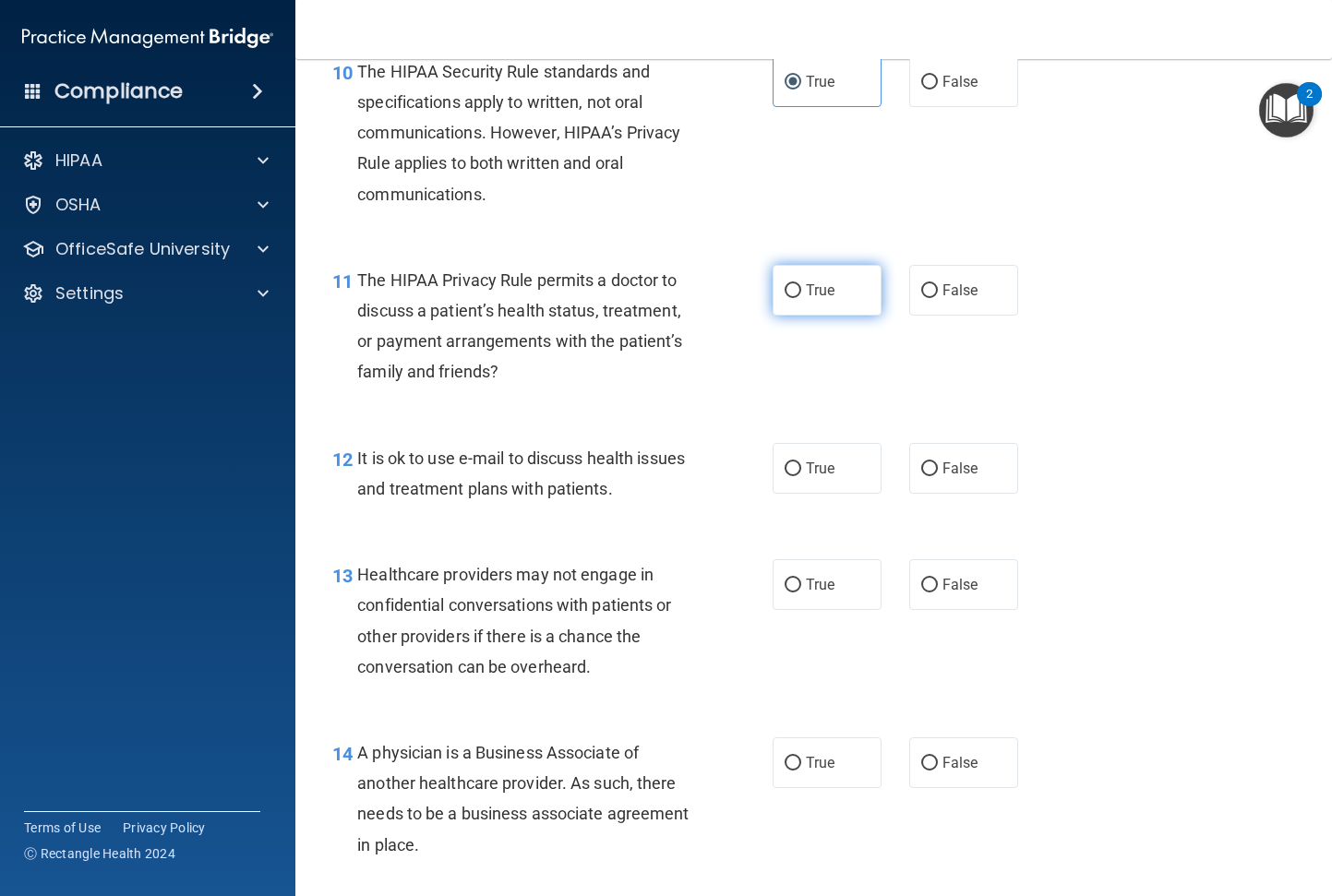
click at [830, 301] on label "True" at bounding box center [827, 290] width 109 height 50
click at [801, 298] on input "True" at bounding box center [792, 291] width 16 height 14
radio input "true"
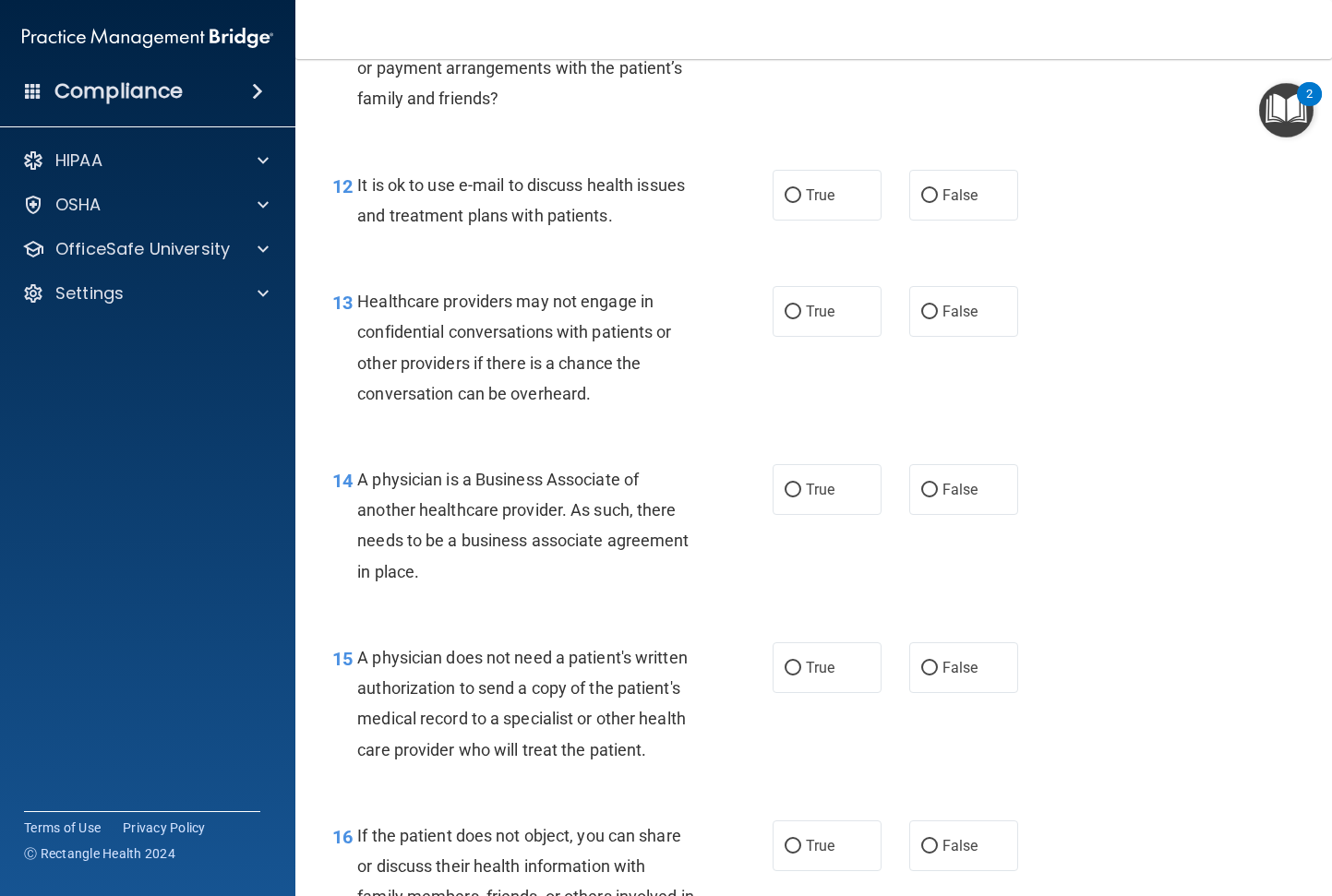
scroll to position [2030, 0]
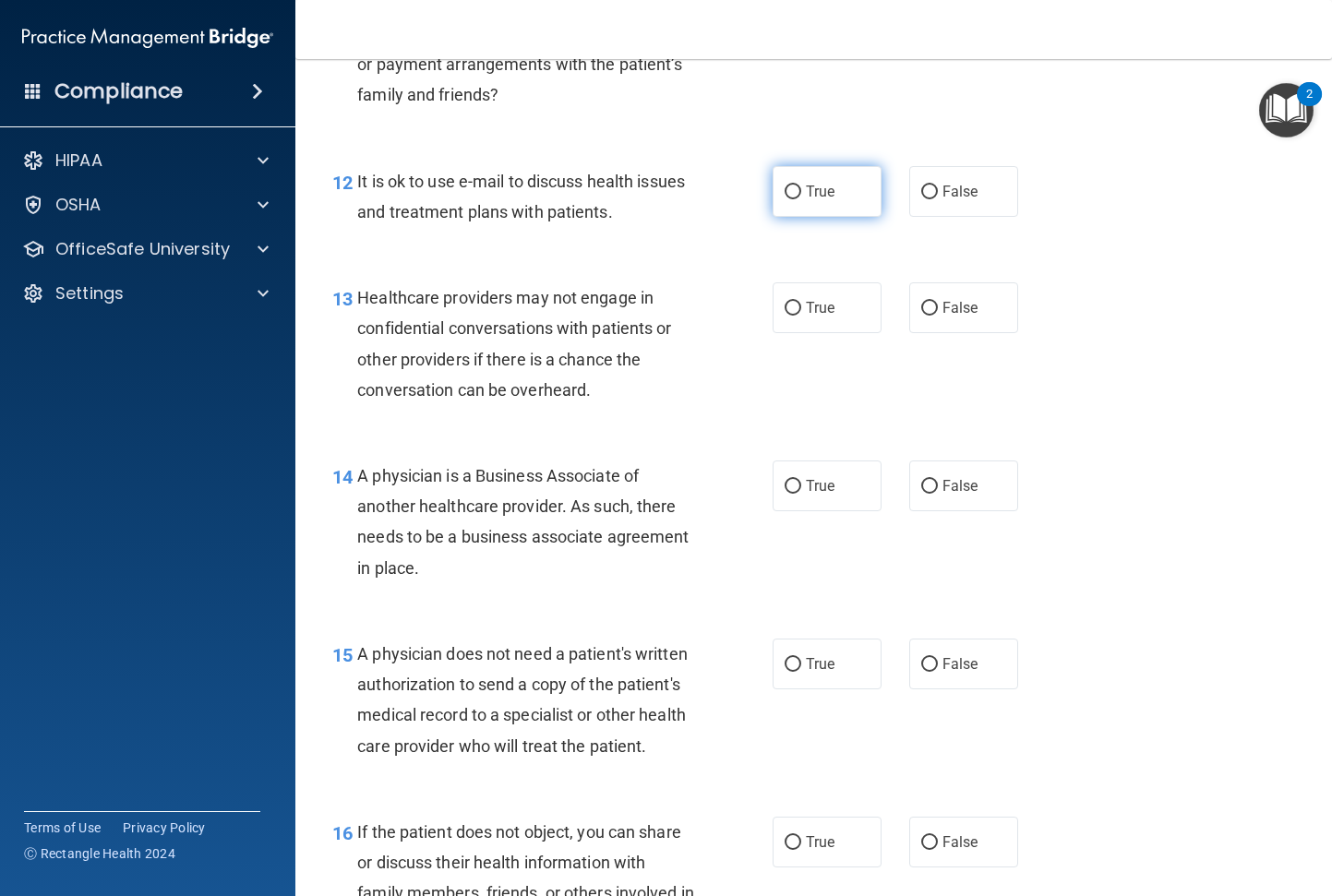
click at [784, 201] on label "True" at bounding box center [827, 191] width 109 height 50
click at [785, 200] on input "True" at bounding box center [792, 192] width 16 height 14
radio input "true"
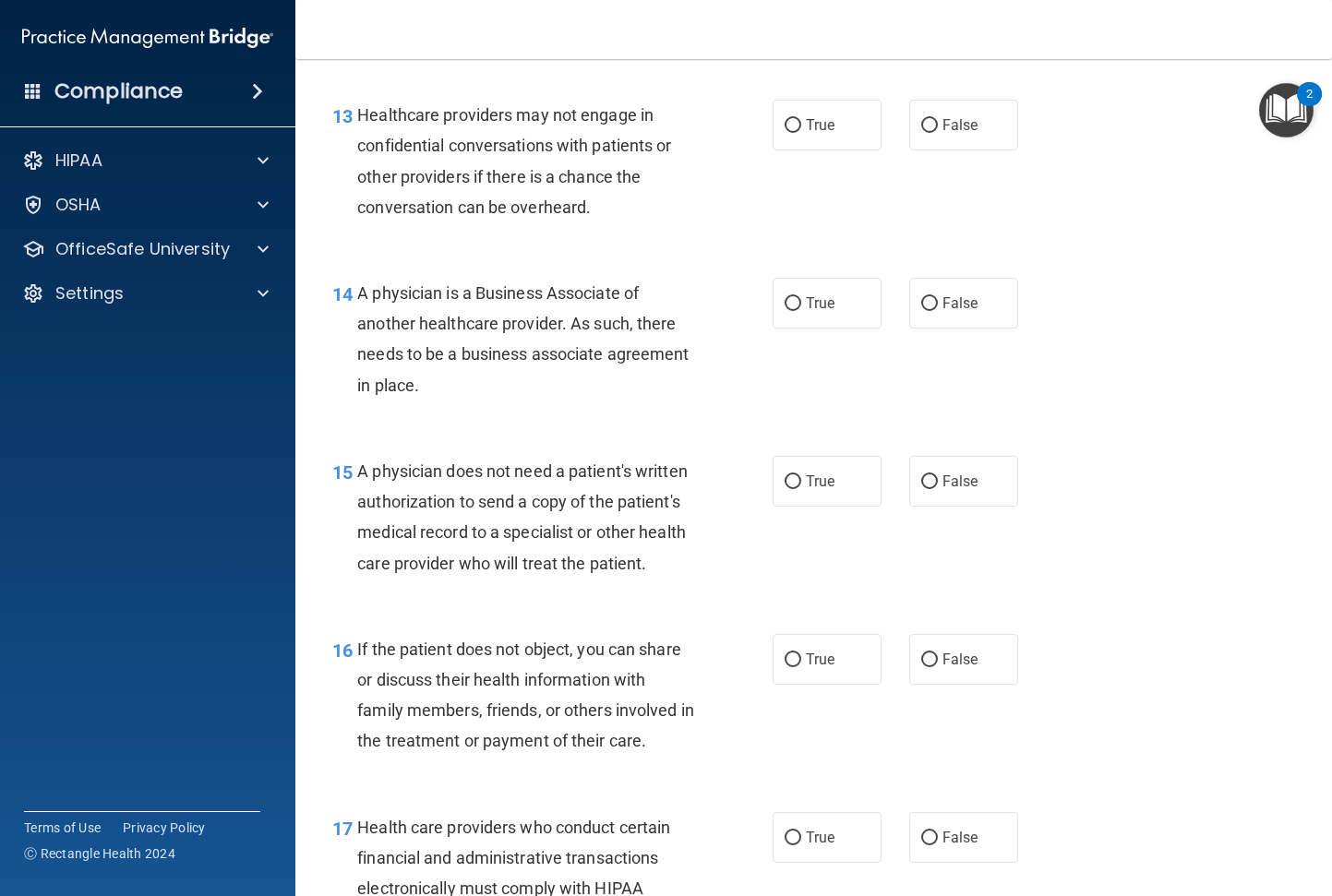
scroll to position [2215, 0]
drag, startPoint x: 936, startPoint y: 138, endPoint x: 837, endPoint y: 192, distance: 112.8
click at [937, 140] on label "False" at bounding box center [963, 123] width 109 height 50
click at [937, 131] on input "False" at bounding box center [928, 124] width 16 height 14
radio input "true"
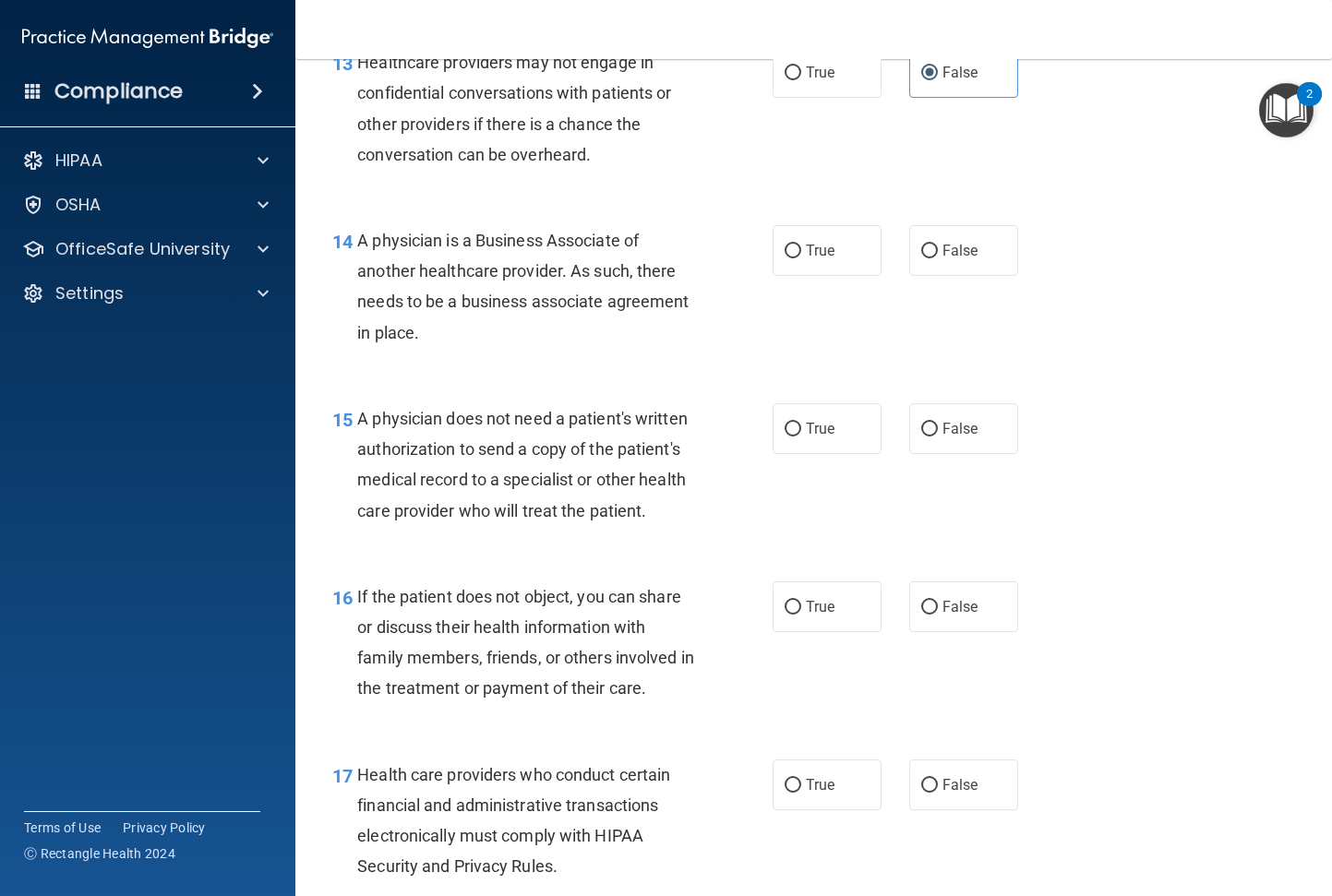
scroll to position [2307, 0]
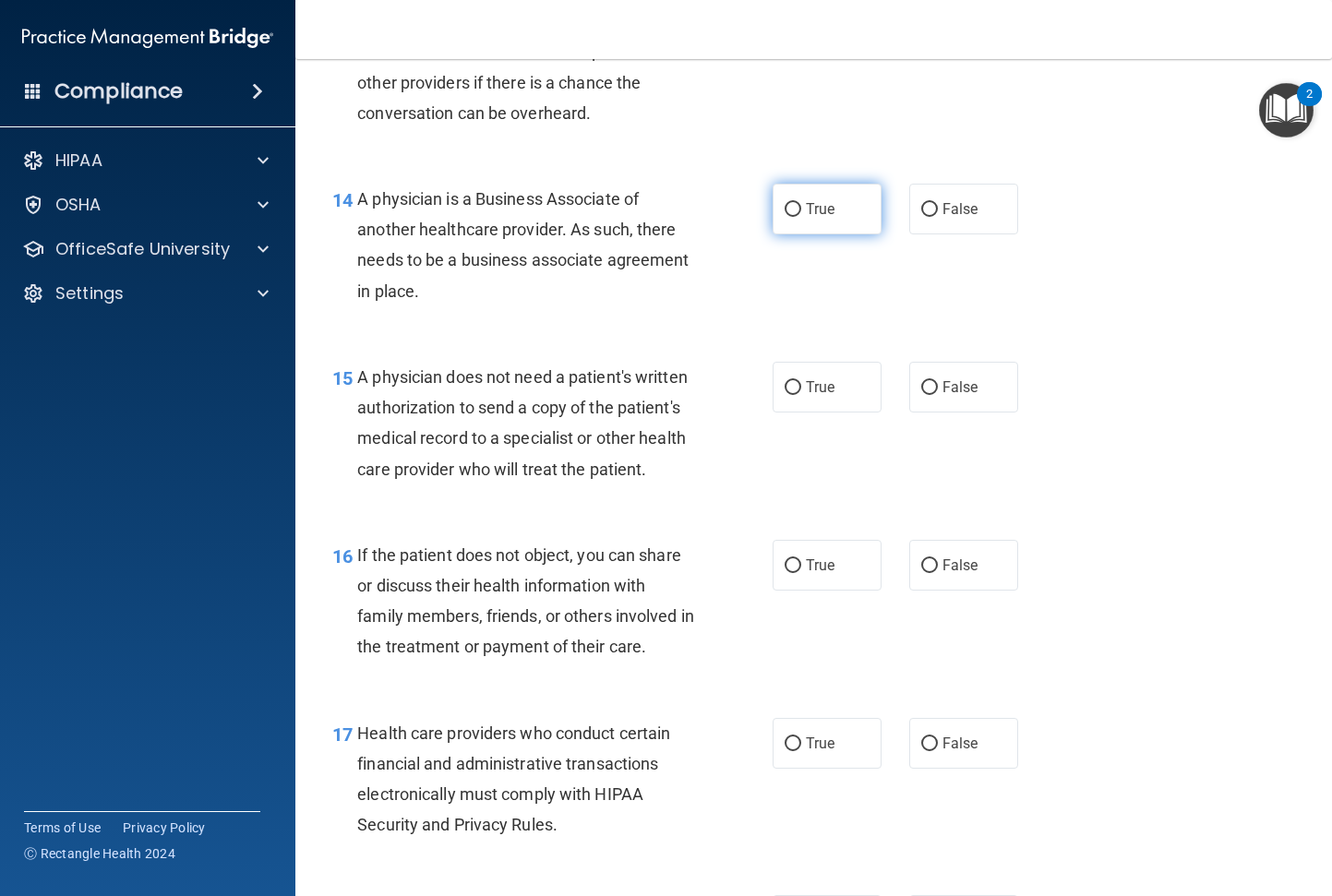
click at [830, 205] on label "True" at bounding box center [827, 208] width 109 height 50
click at [801, 205] on input "True" at bounding box center [792, 210] width 16 height 14
radio input "true"
click at [921, 385] on input "False" at bounding box center [928, 388] width 16 height 14
radio input "true"
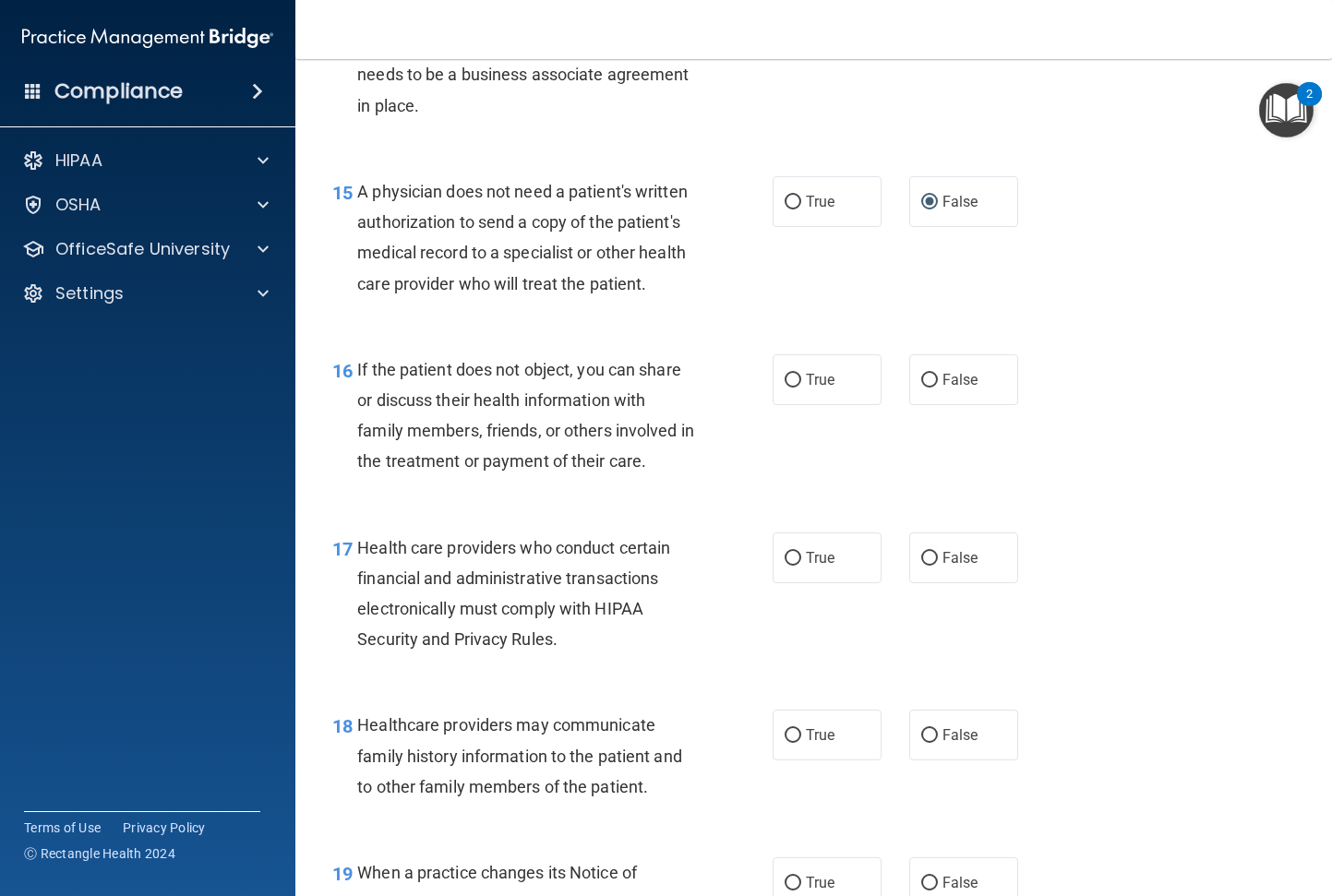
scroll to position [2492, 0]
click at [836, 399] on label "True" at bounding box center [827, 380] width 109 height 50
click at [801, 389] on input "True" at bounding box center [792, 381] width 16 height 14
radio input "true"
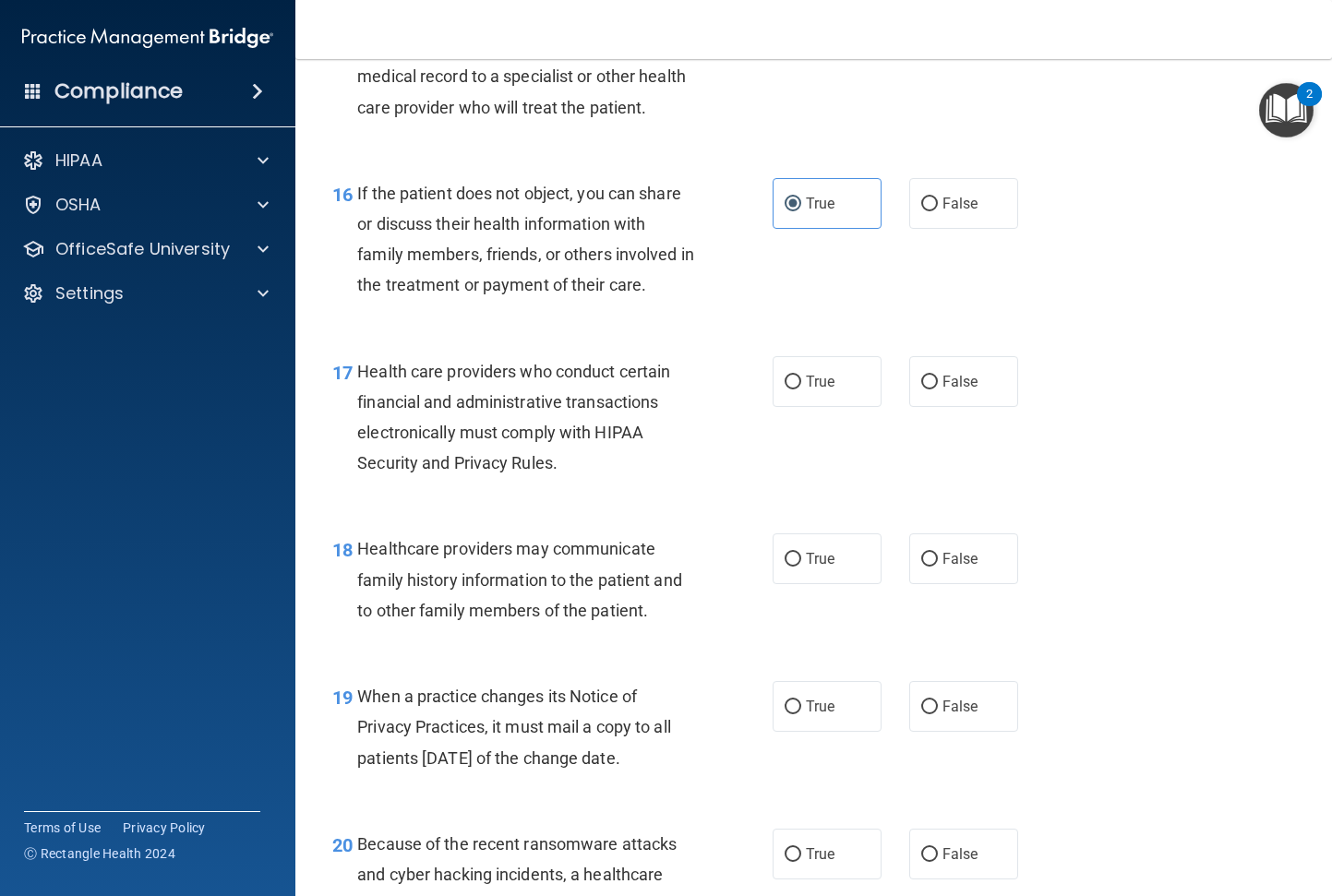
scroll to position [2677, 0]
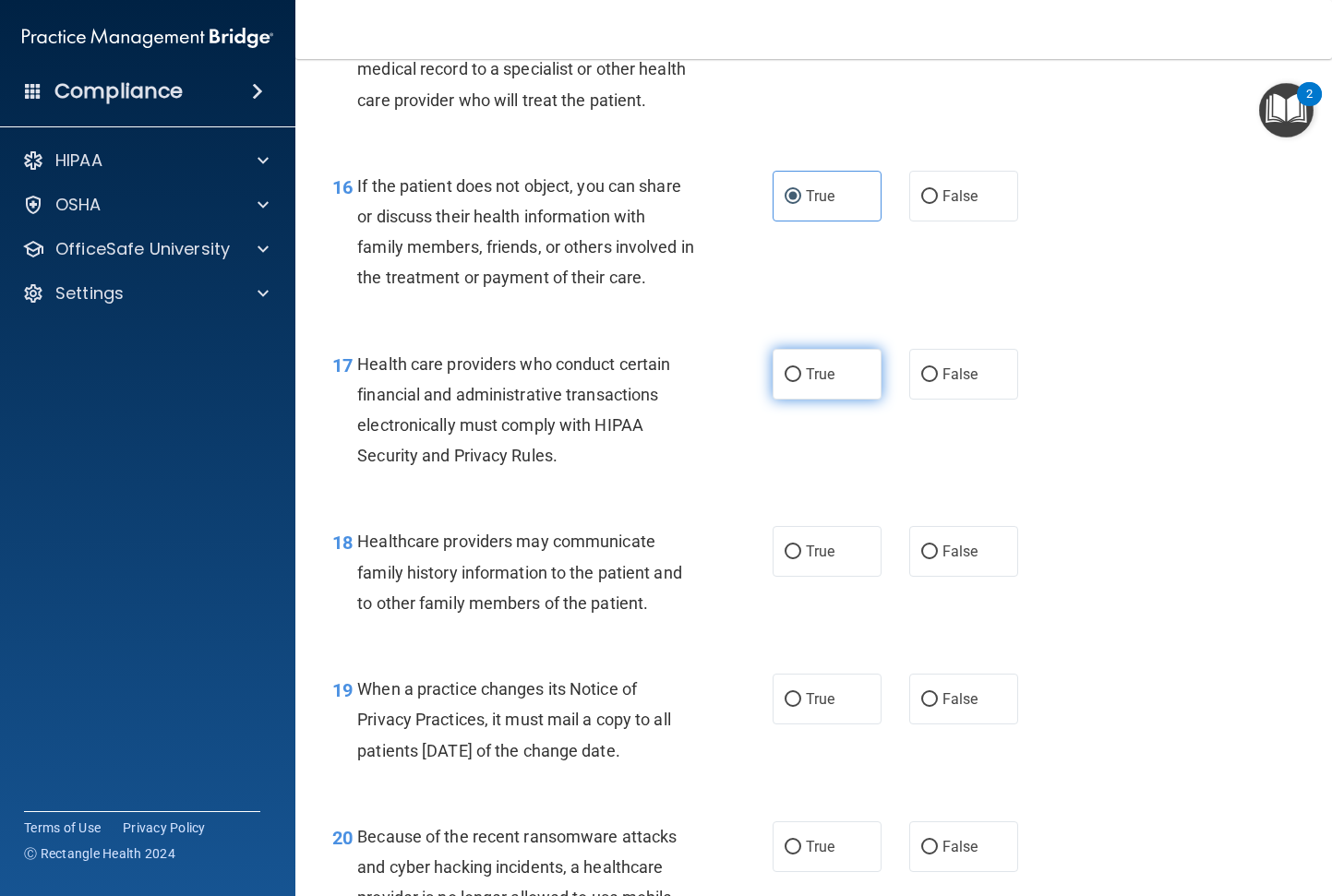
click at [833, 400] on label "True" at bounding box center [827, 373] width 109 height 50
click at [801, 382] on input "True" at bounding box center [792, 375] width 16 height 14
radio input "true"
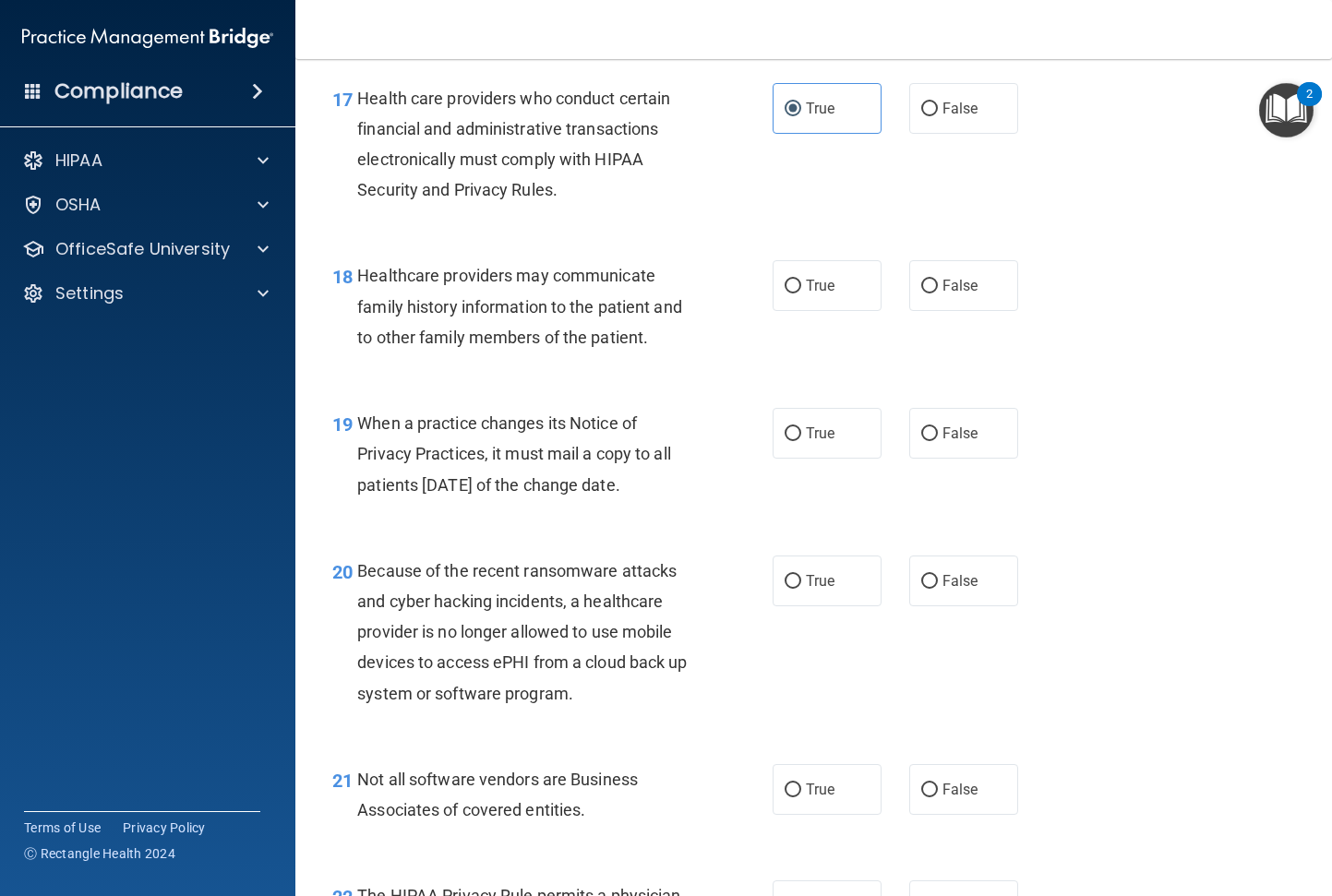
scroll to position [2953, 0]
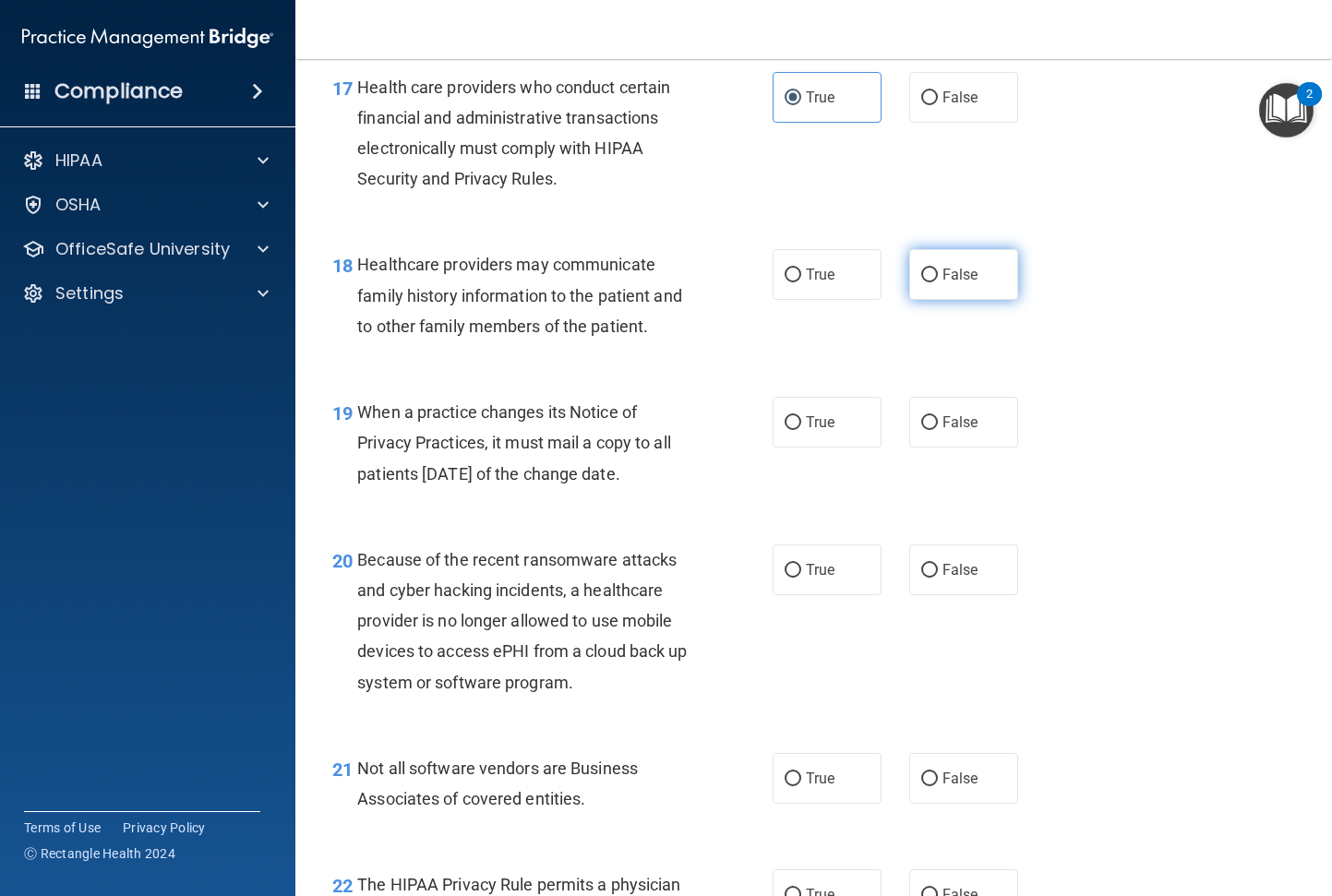
click at [910, 300] on label "False" at bounding box center [963, 274] width 109 height 50
click at [921, 282] on input "False" at bounding box center [928, 276] width 16 height 14
radio input "true"
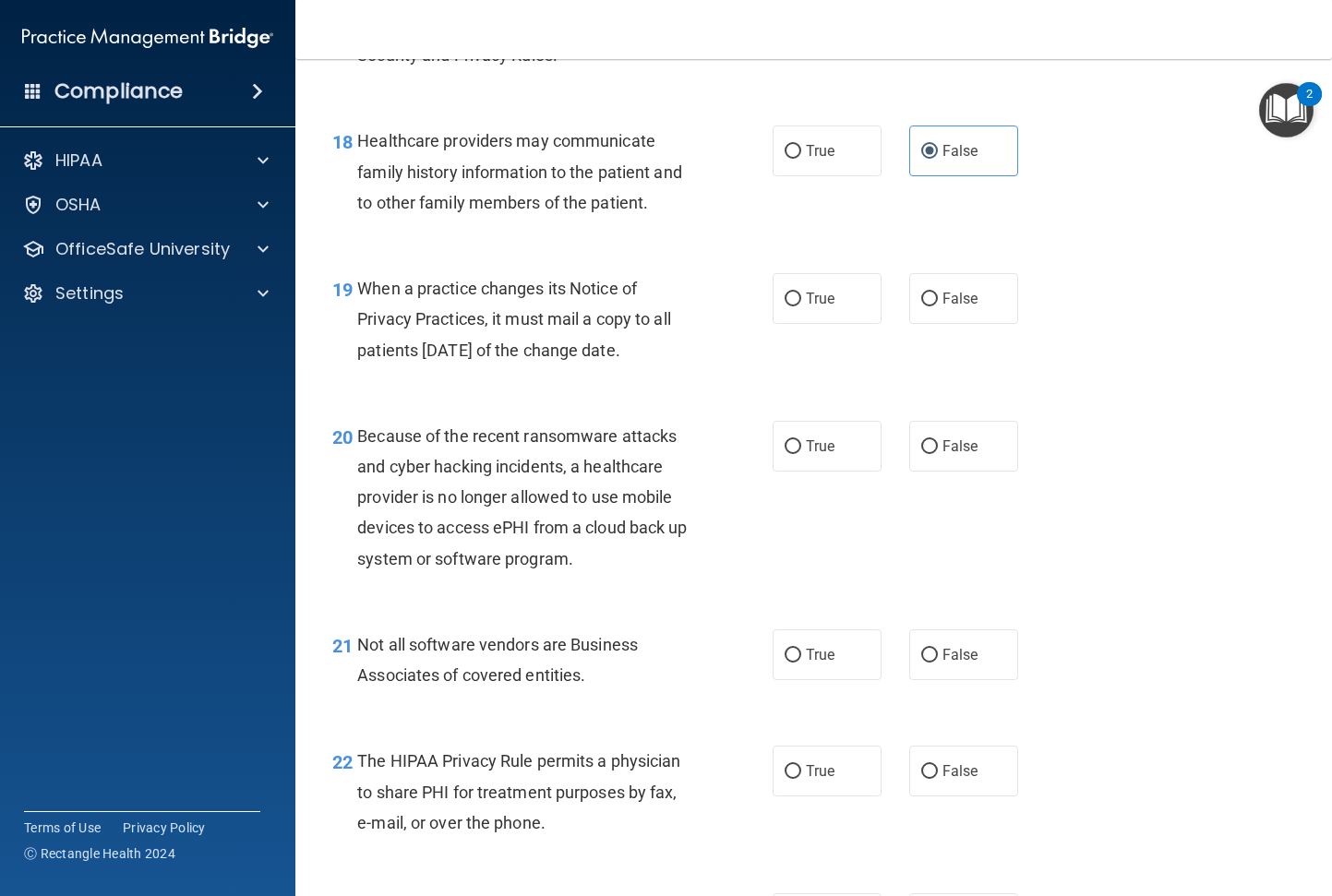
scroll to position [3138, 0]
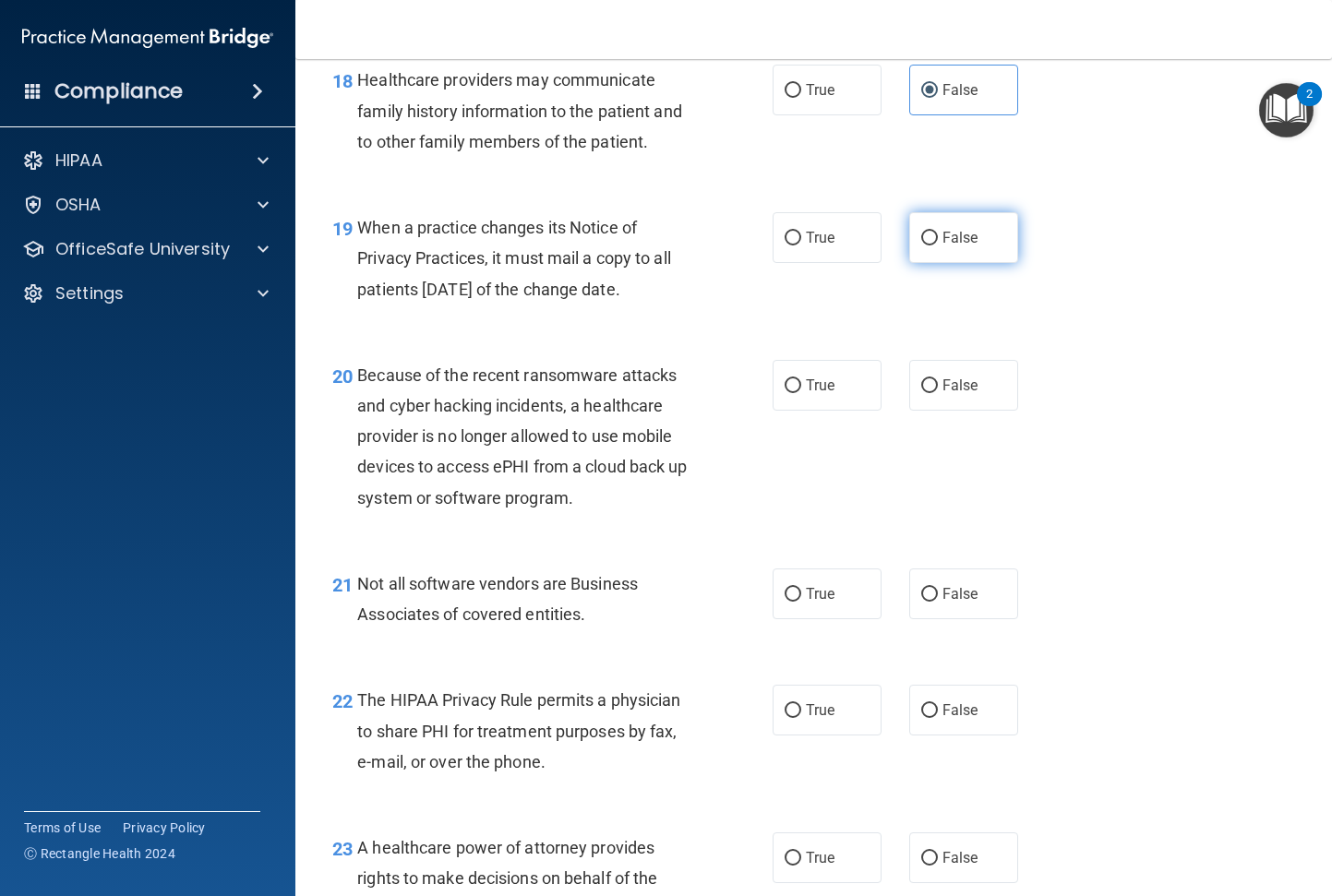
click at [911, 263] on label "False" at bounding box center [963, 237] width 109 height 50
click at [921, 245] on input "False" at bounding box center [928, 238] width 16 height 14
radio input "true"
click at [818, 410] on label "True" at bounding box center [827, 385] width 109 height 50
click at [801, 393] on input "True" at bounding box center [792, 386] width 16 height 14
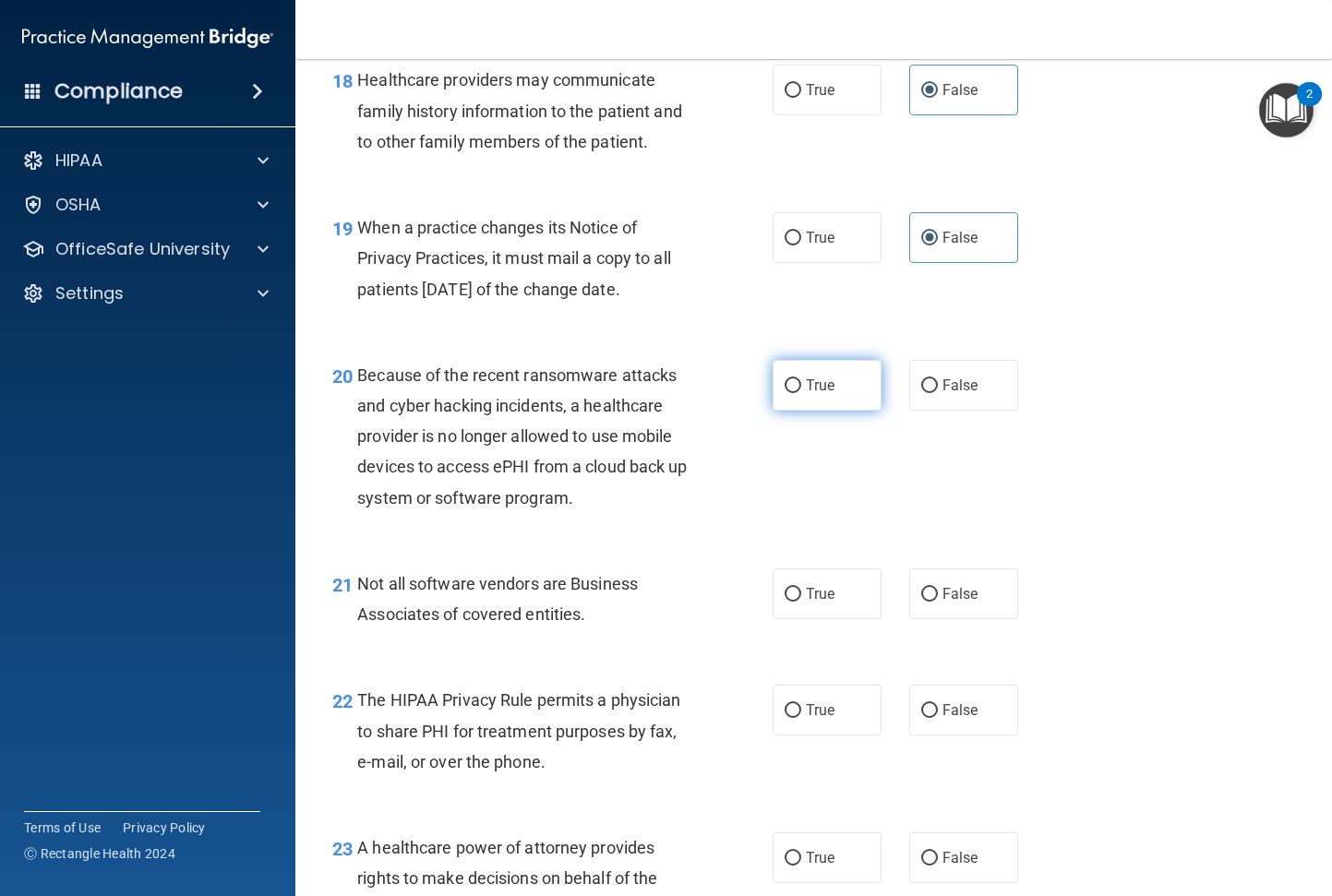
radio input "true"
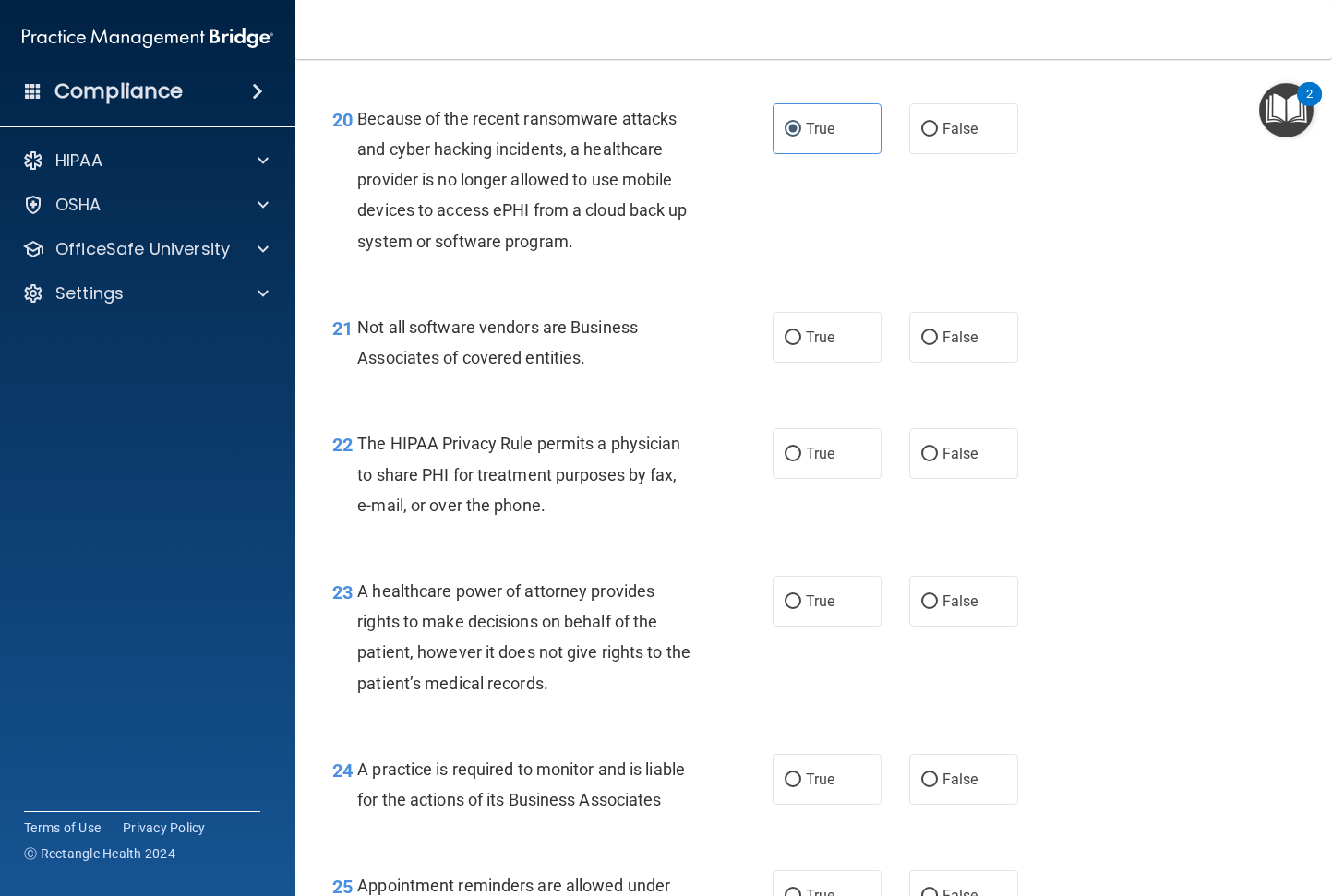
scroll to position [3415, 0]
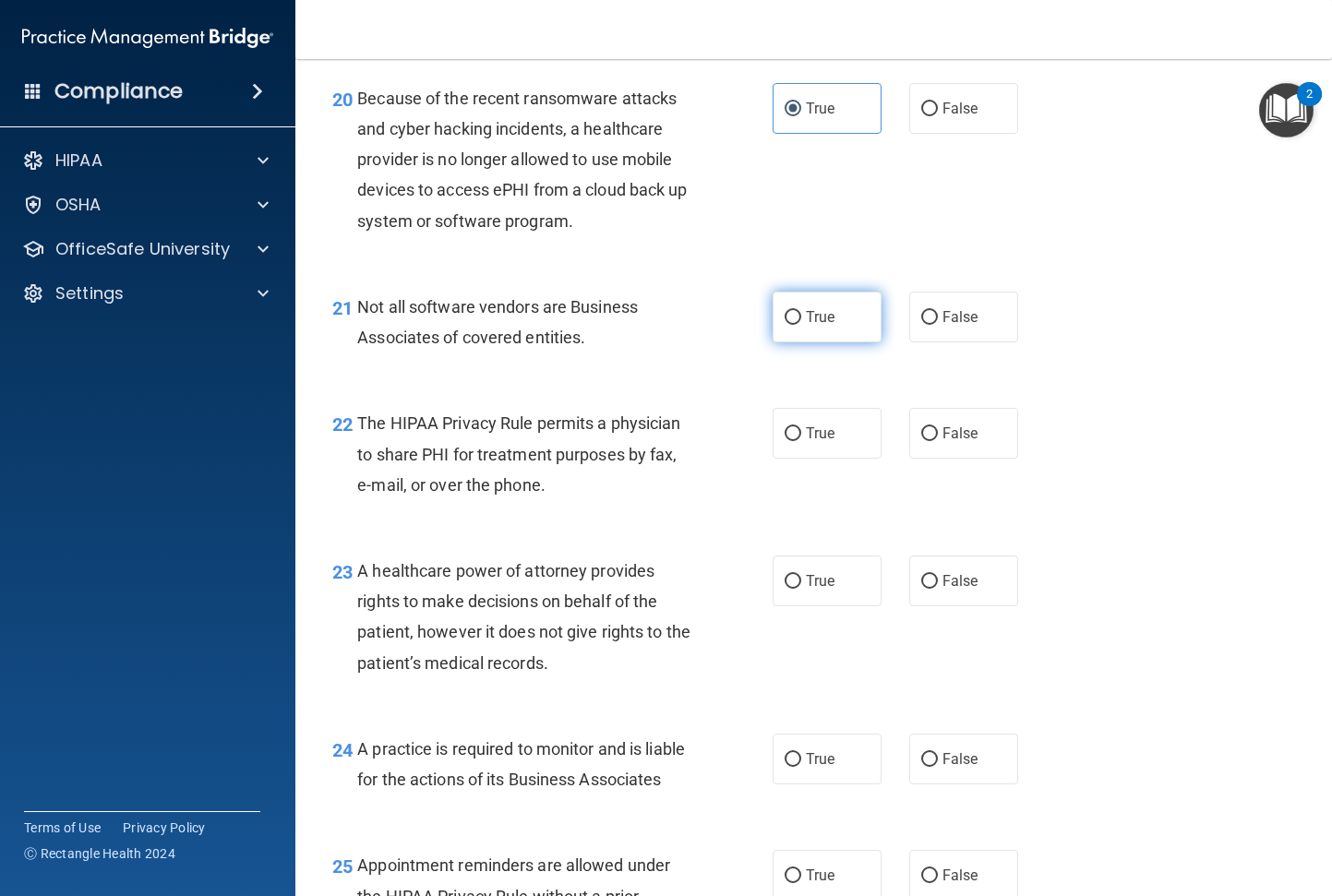
click at [785, 342] on label "True" at bounding box center [827, 316] width 109 height 50
click at [785, 325] on input "True" at bounding box center [792, 317] width 16 height 14
radio input "true"
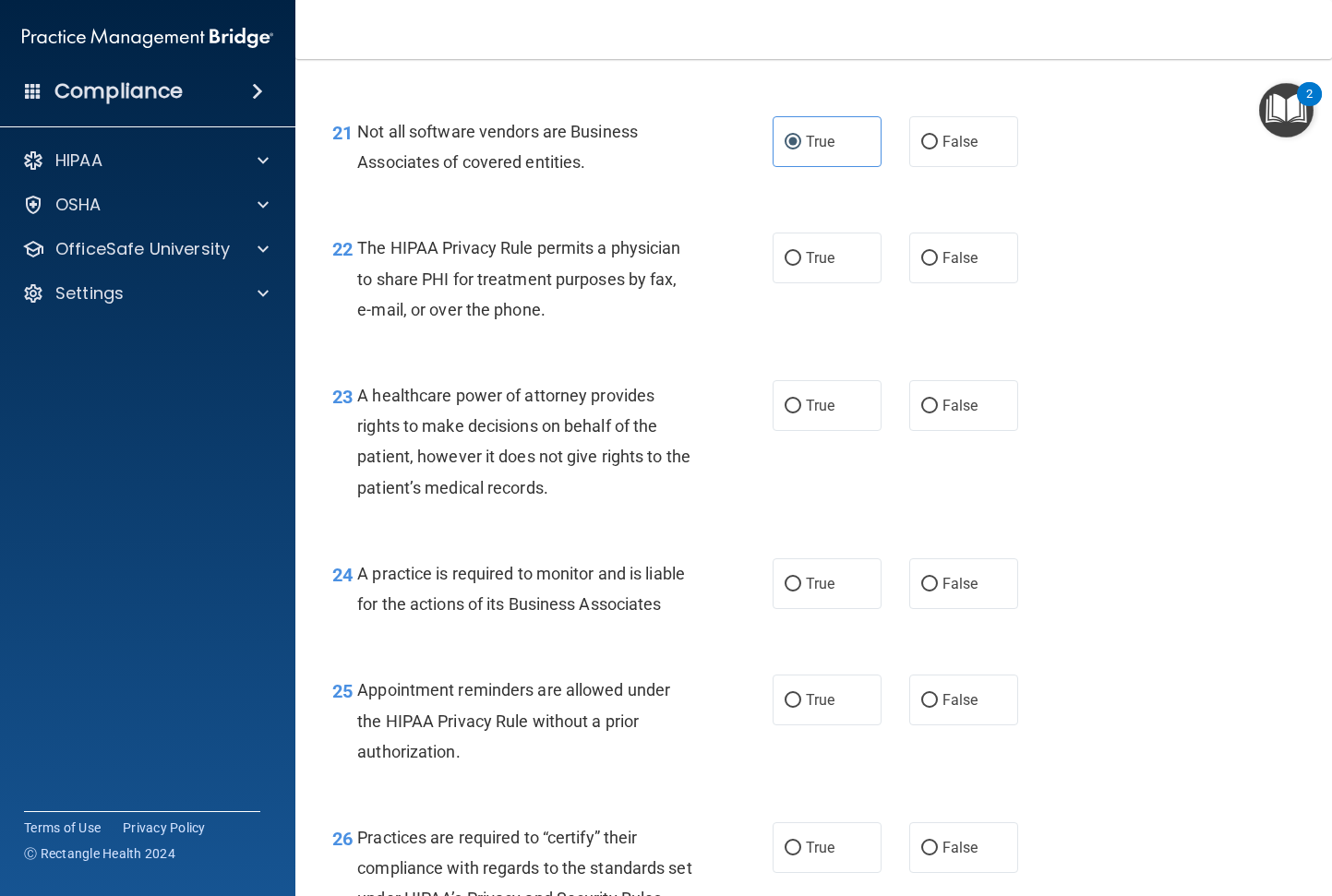
scroll to position [3599, 0]
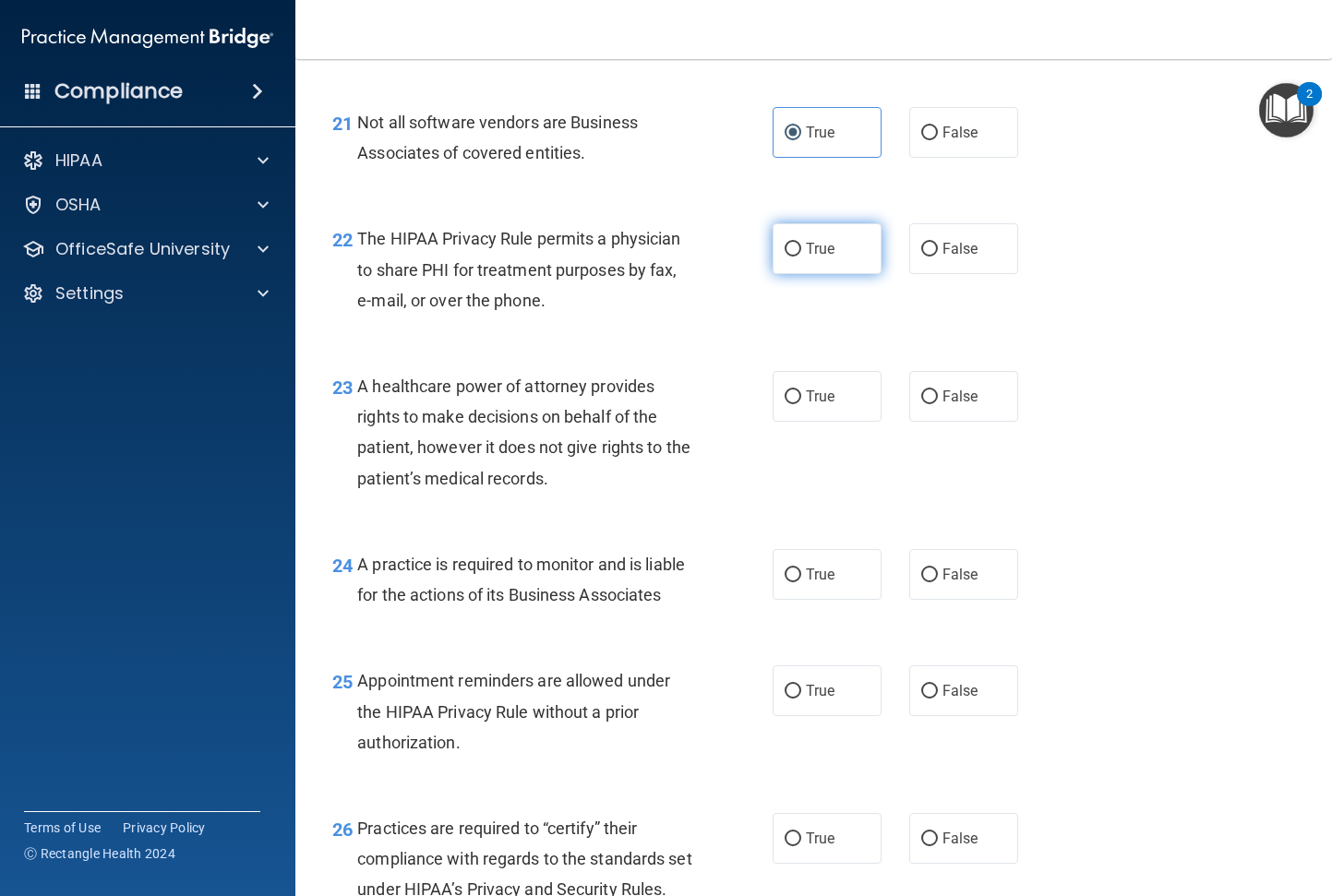
click at [791, 274] on label "True" at bounding box center [827, 248] width 109 height 50
click at [791, 257] on input "True" at bounding box center [792, 249] width 16 height 14
radio input "true"
click at [991, 422] on label "False" at bounding box center [963, 395] width 109 height 50
click at [938, 404] on input "False" at bounding box center [928, 397] width 16 height 14
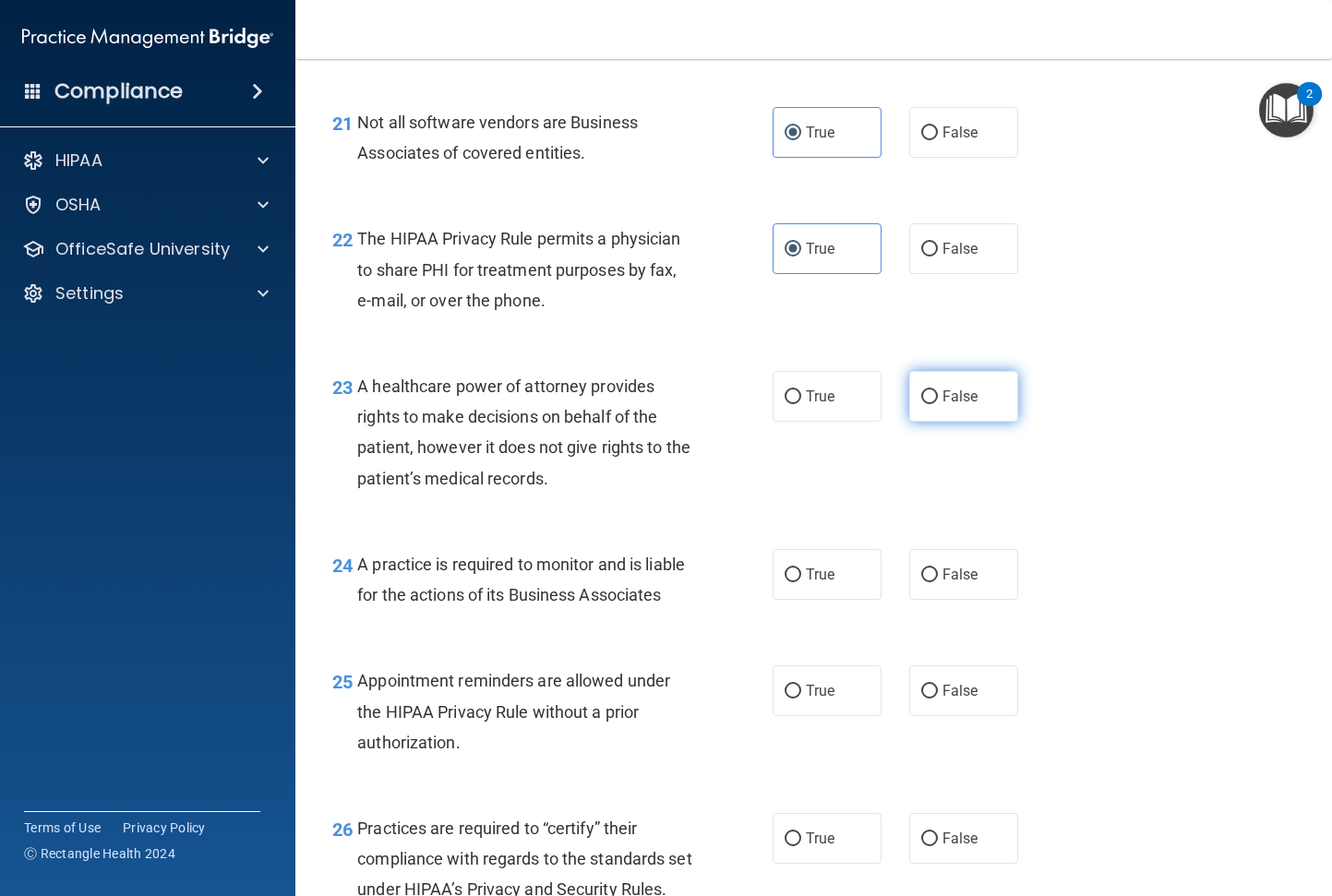
radio input "true"
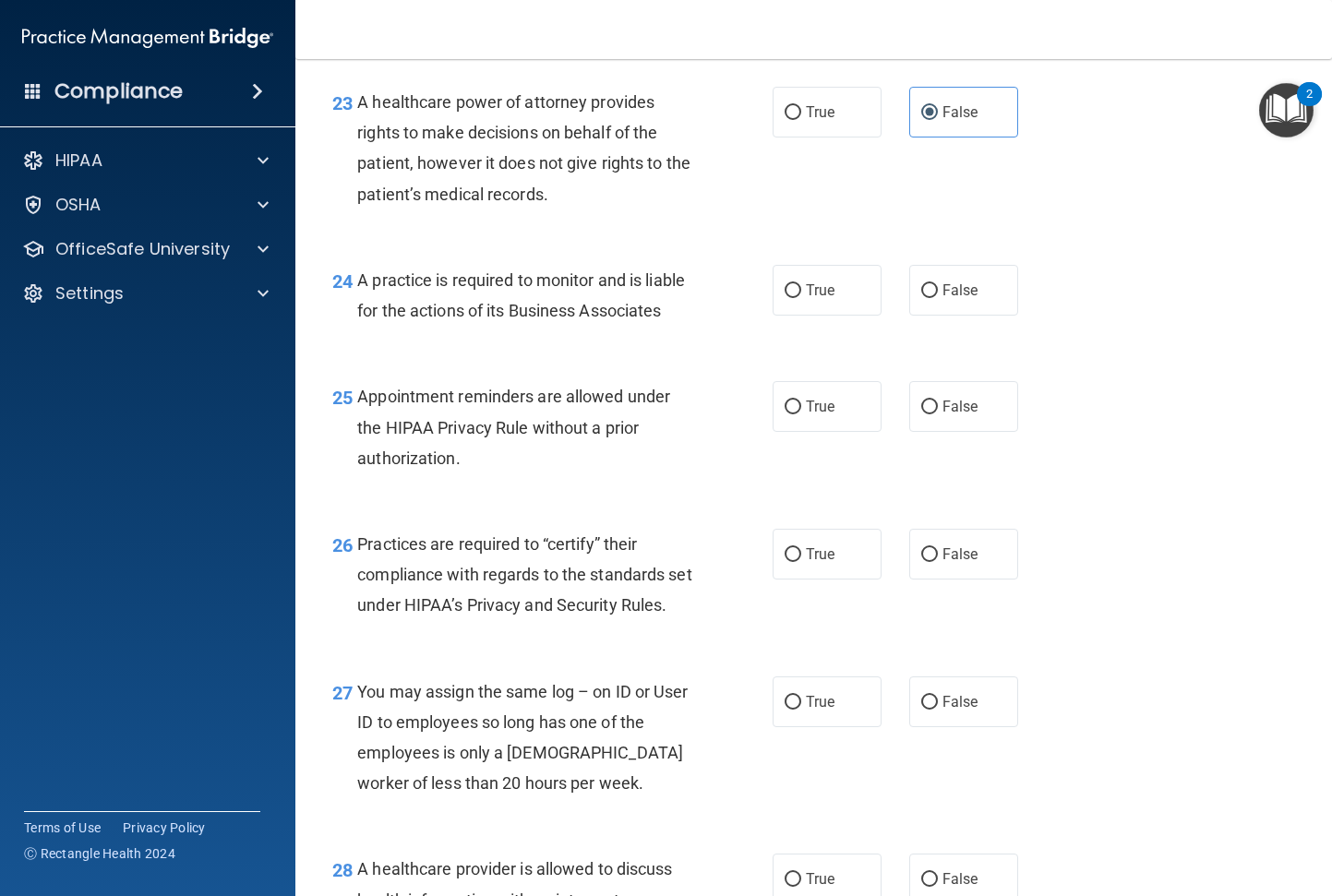
scroll to position [3969, 0]
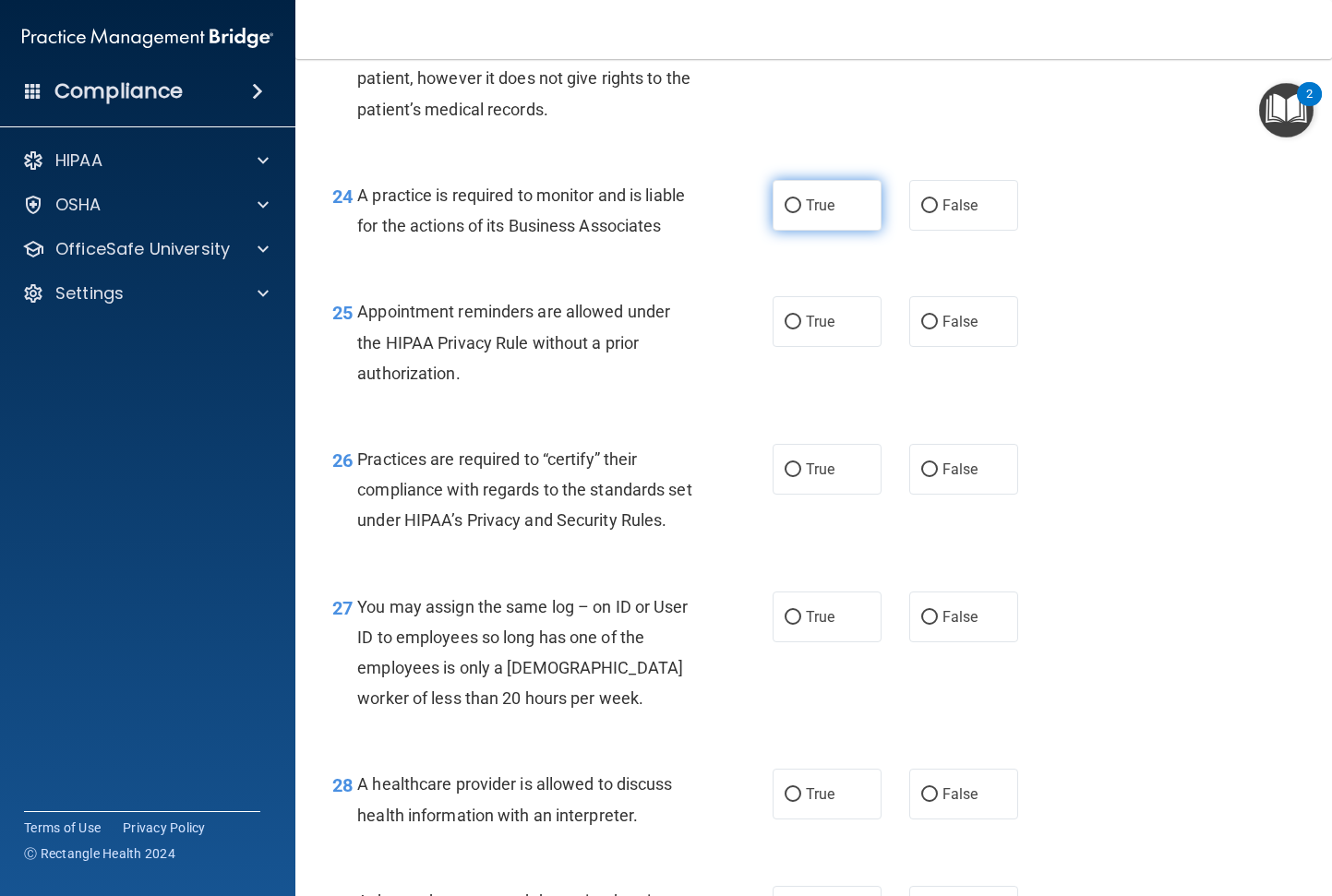
click at [842, 231] on label "True" at bounding box center [827, 204] width 109 height 50
click at [801, 213] on input "True" at bounding box center [792, 206] width 16 height 14
radio input "true"
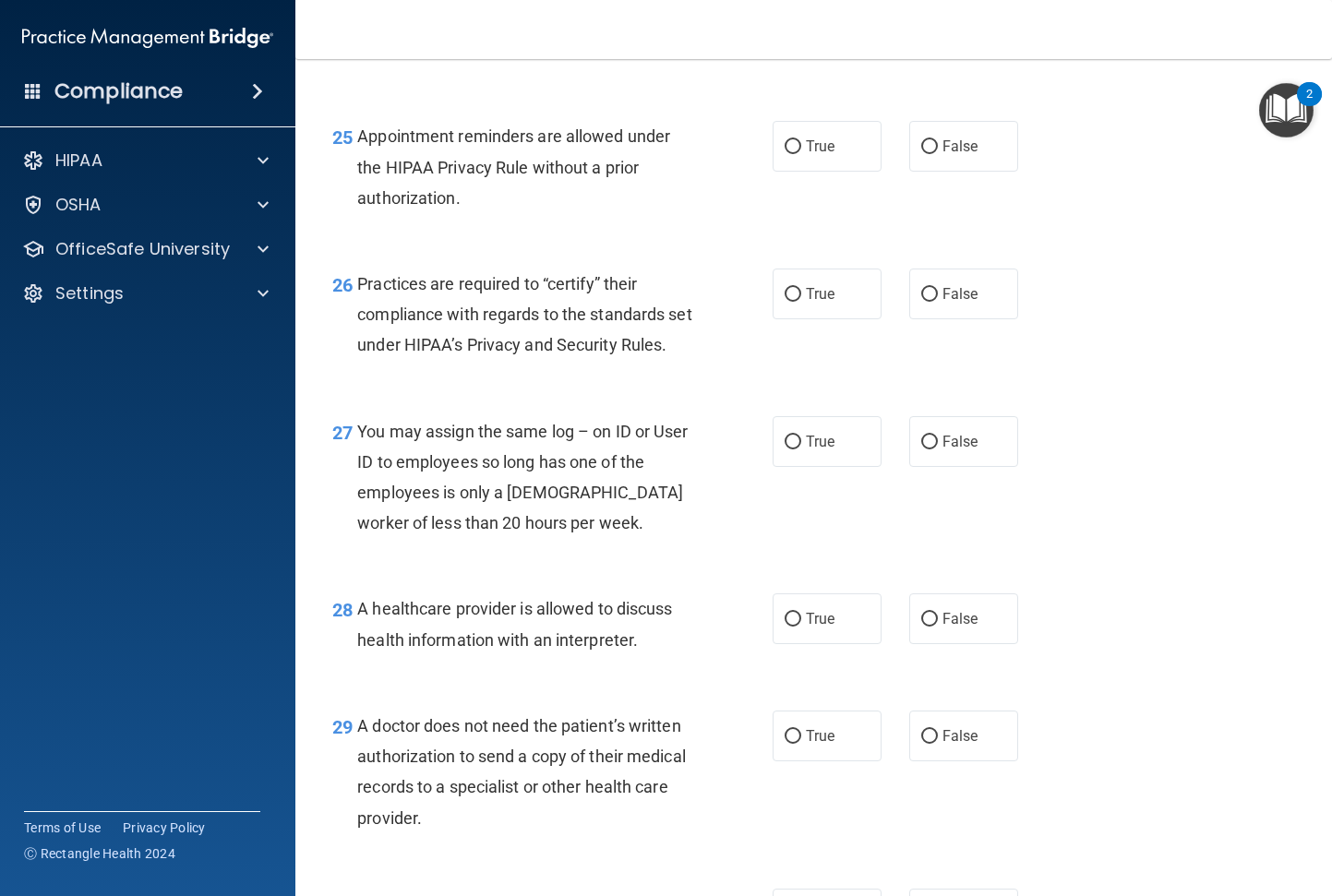
scroll to position [4153, 0]
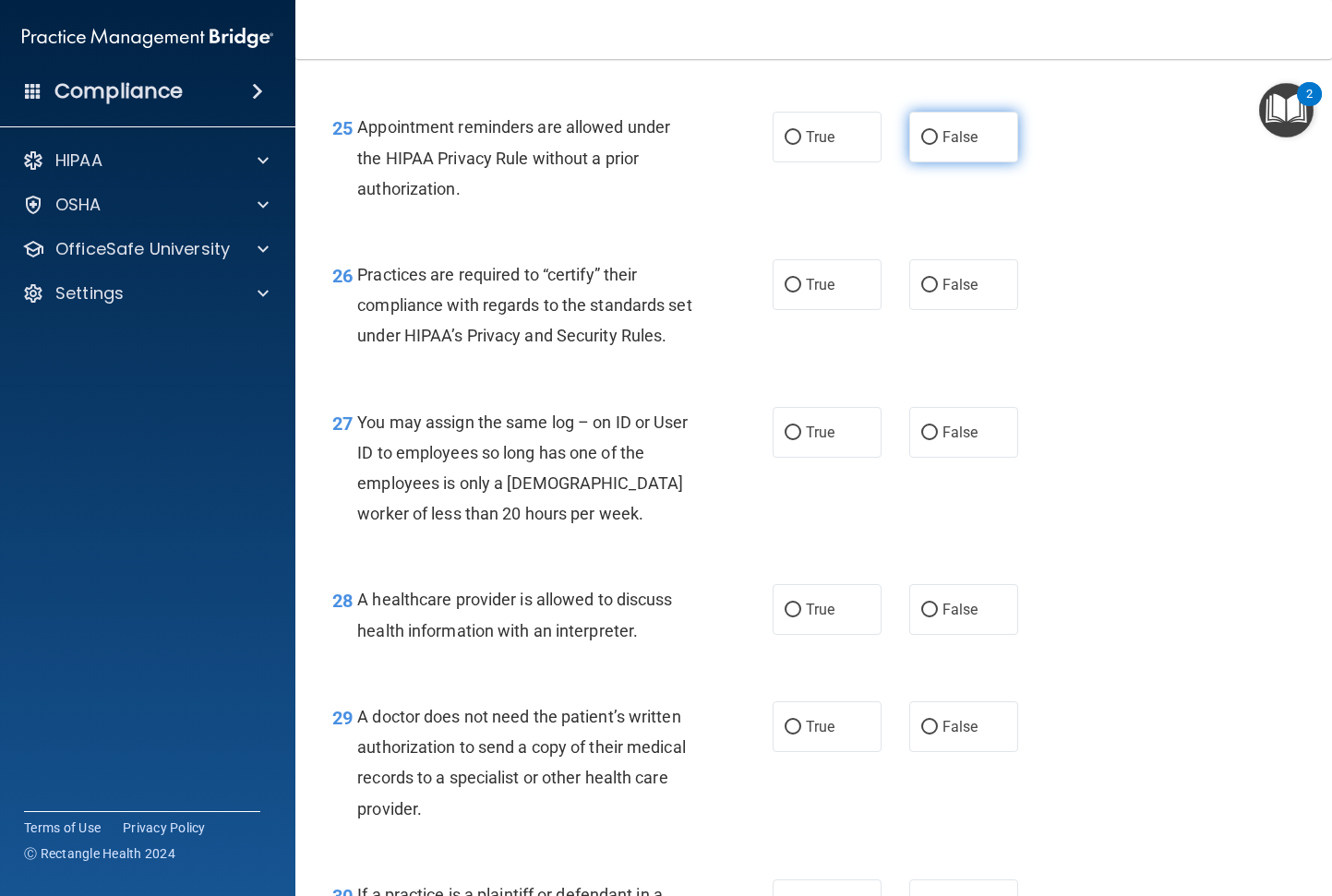
click at [919, 162] on label "False" at bounding box center [963, 137] width 109 height 50
click at [921, 145] on input "False" at bounding box center [928, 138] width 16 height 14
radio input "true"
click at [785, 293] on input "True" at bounding box center [792, 285] width 16 height 14
radio input "true"
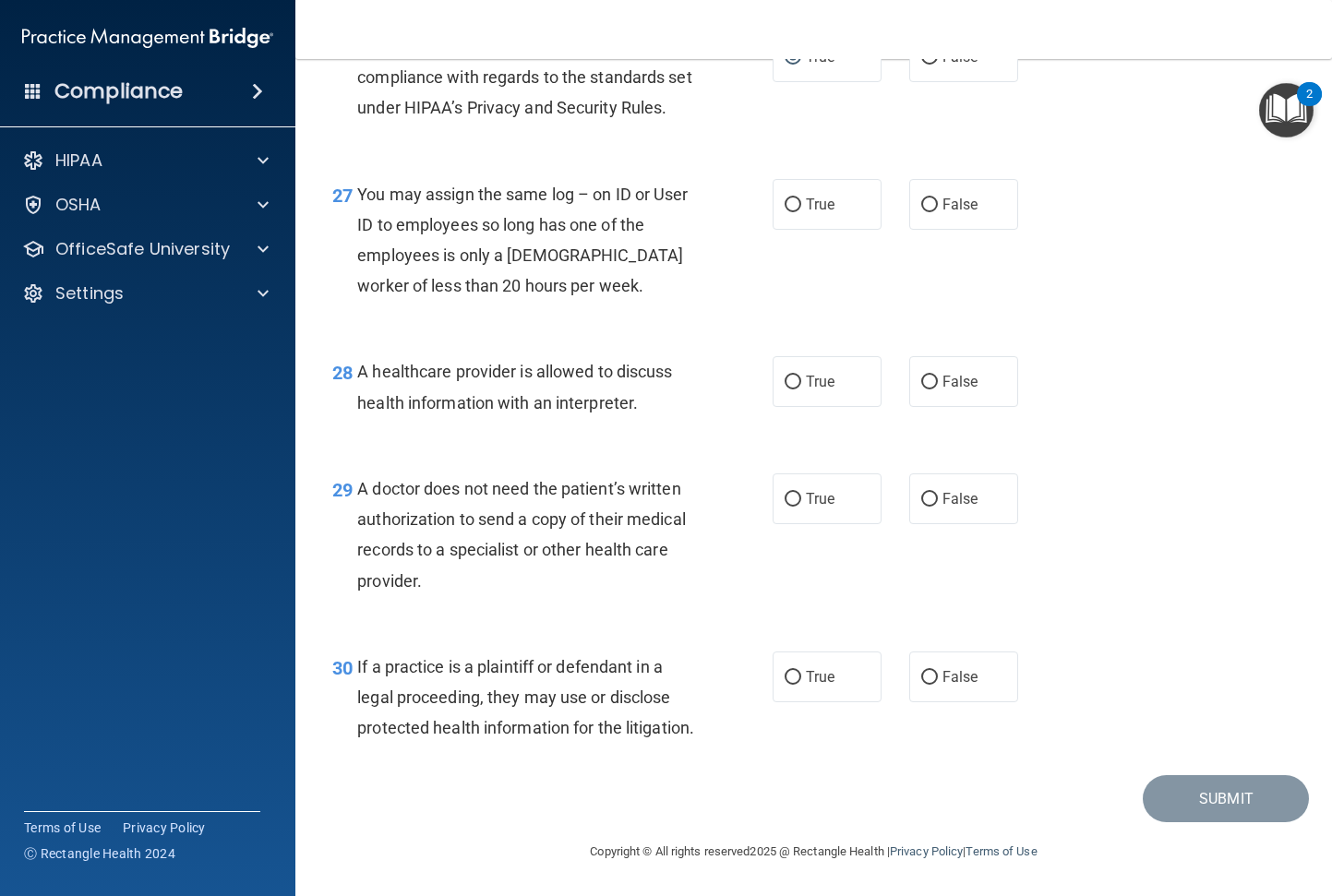
scroll to position [4431, 0]
click at [951, 230] on label "False" at bounding box center [963, 203] width 109 height 50
click at [938, 212] on input "False" at bounding box center [928, 205] width 16 height 14
radio input "true"
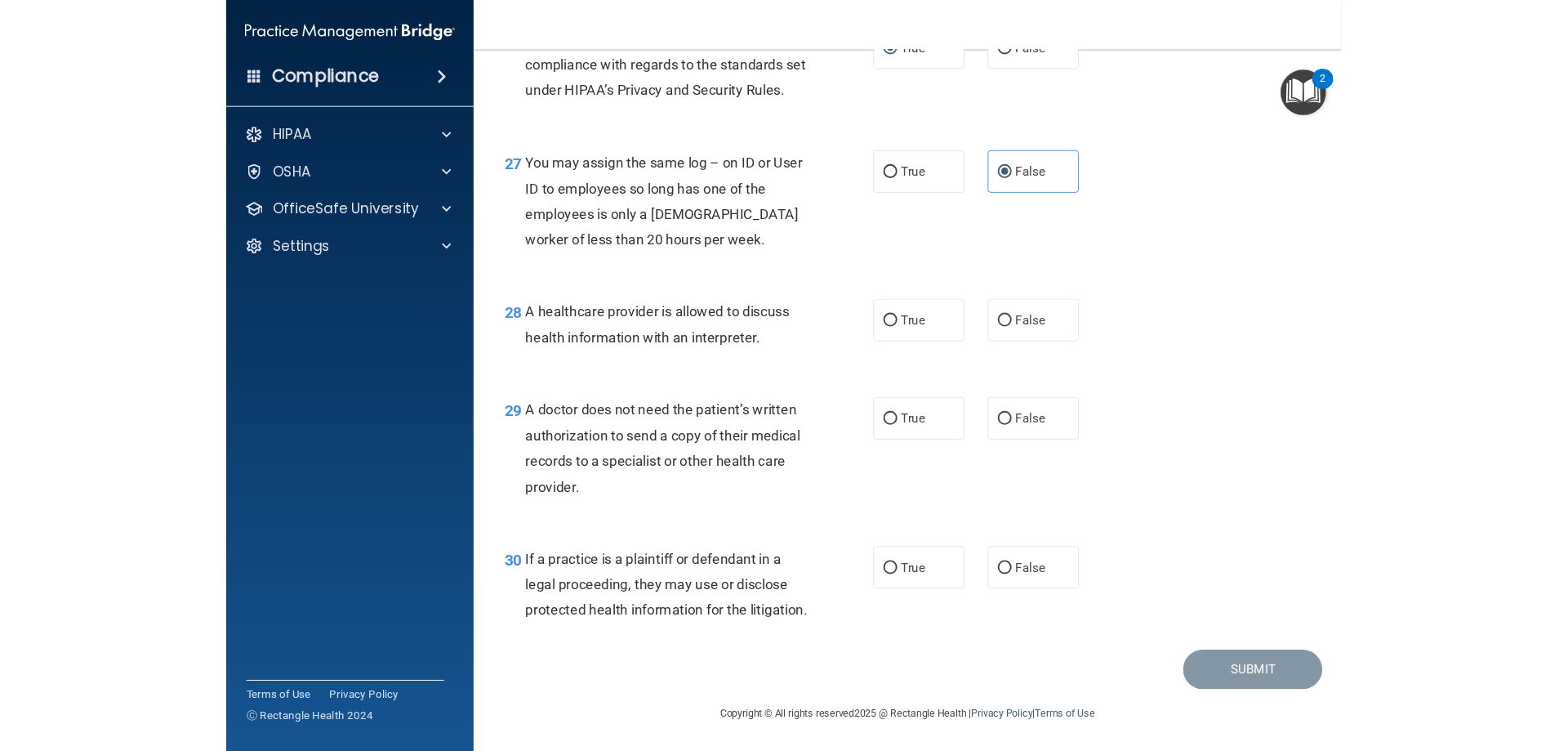
scroll to position [3986, 0]
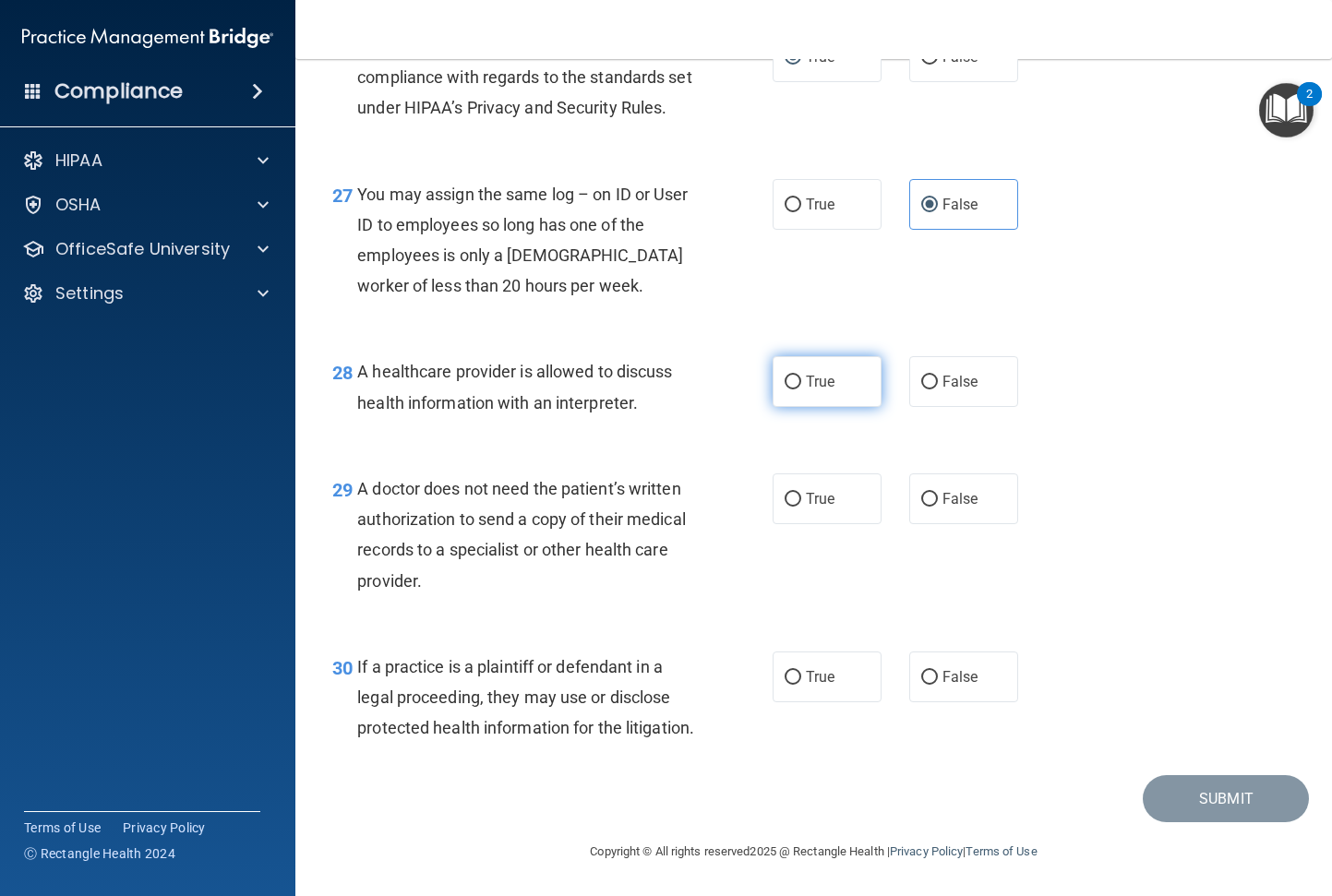
click at [790, 361] on label "True" at bounding box center [827, 381] width 109 height 50
click at [790, 375] on input "True" at bounding box center [792, 382] width 16 height 14
radio input "true"
click at [945, 479] on label "False" at bounding box center [963, 498] width 109 height 50
click at [938, 493] on input "False" at bounding box center [928, 500] width 16 height 14
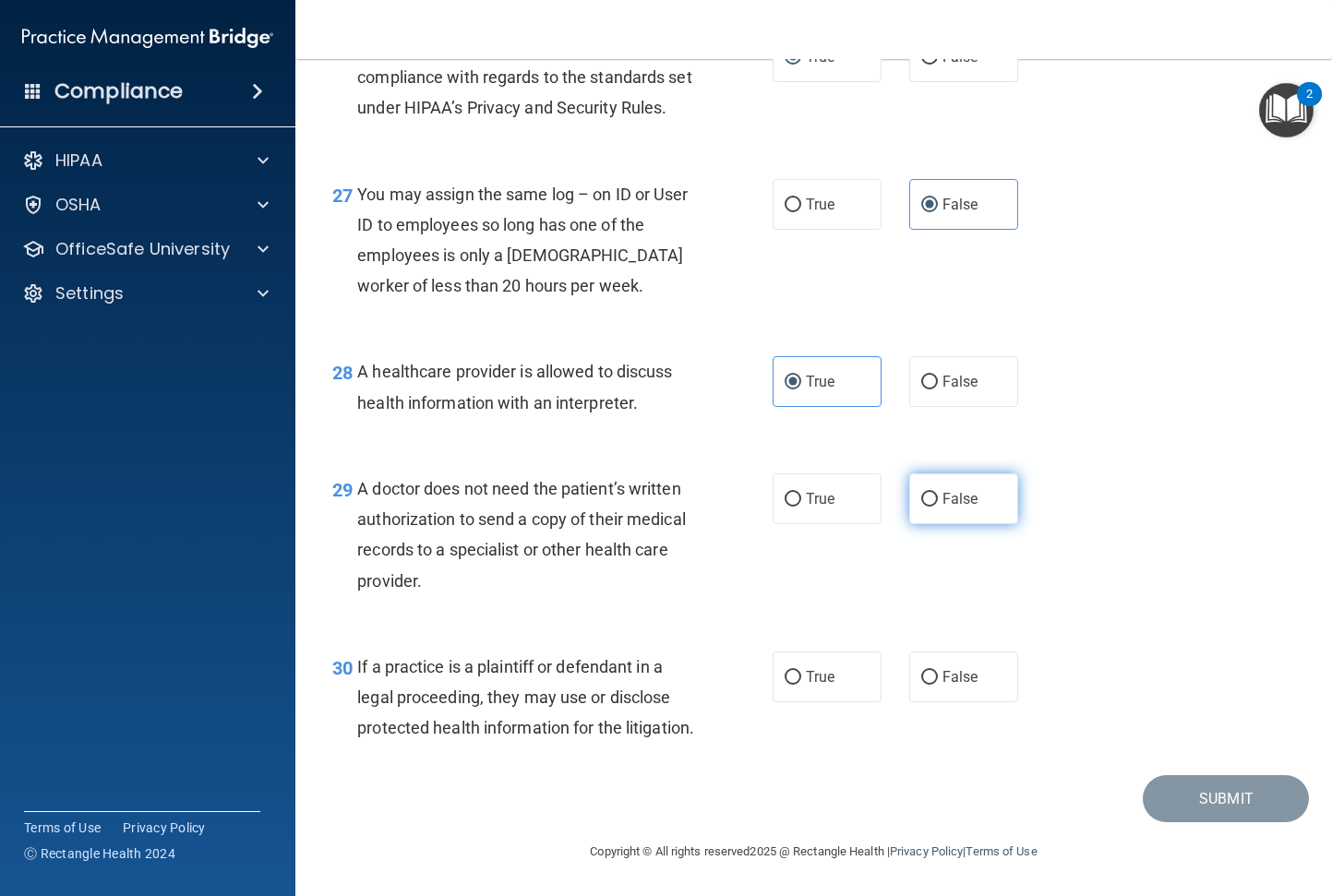
radio input "true"
click at [795, 660] on label "True" at bounding box center [827, 677] width 109 height 50
click at [795, 671] on input "True" at bounding box center [792, 677] width 16 height 14
radio input "true"
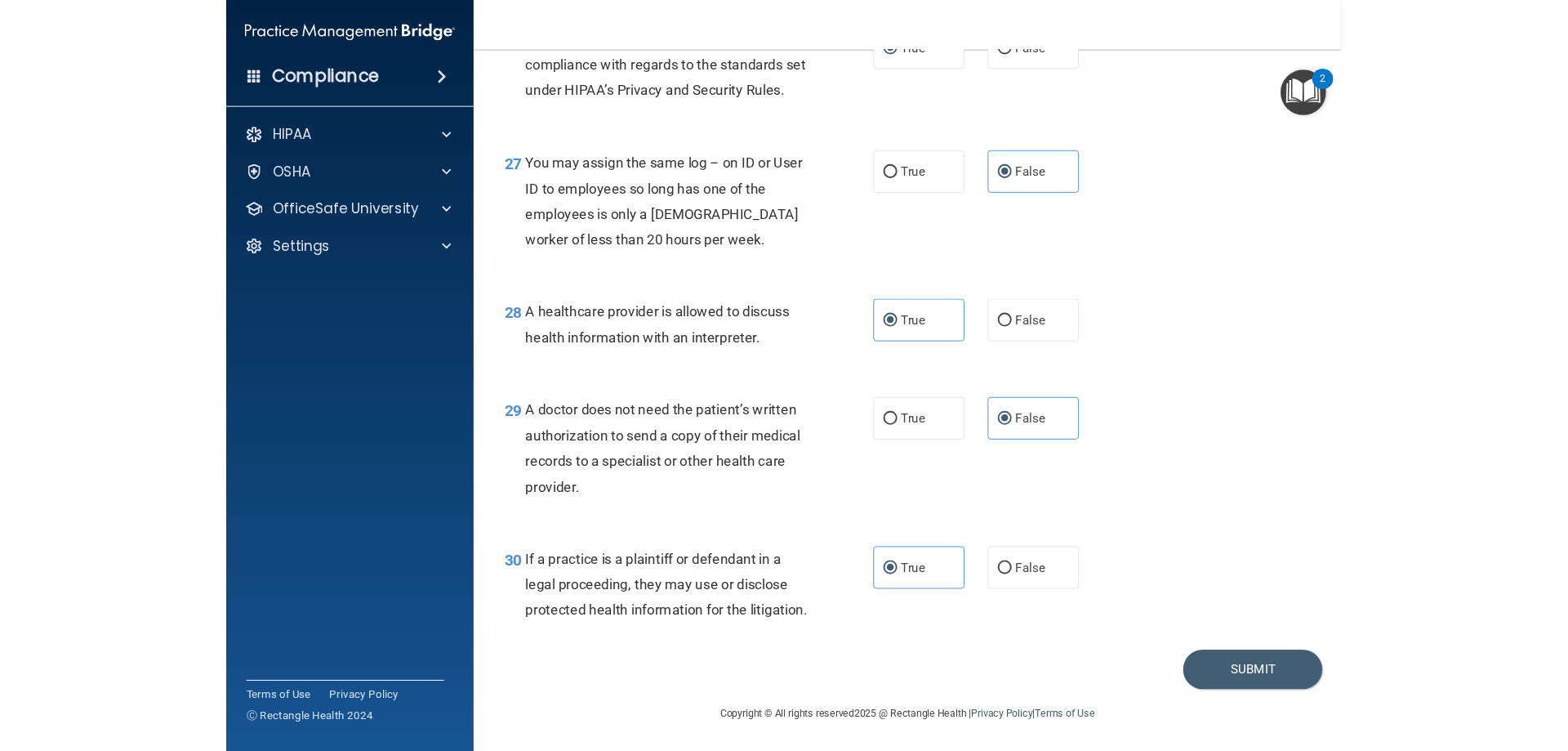
scroll to position [3052, 0]
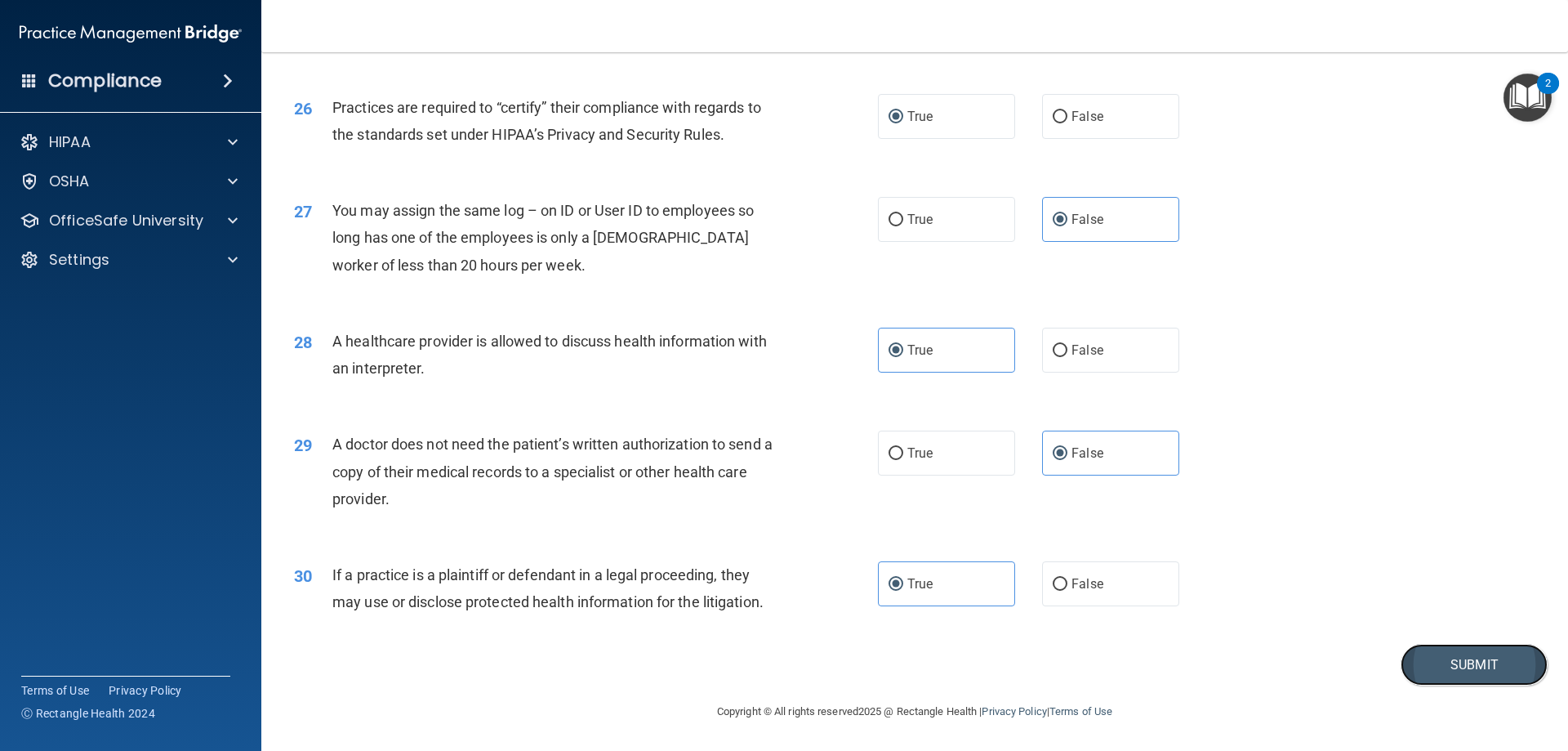
click at [1178, 648] on button "Submit" at bounding box center [1474, 664] width 147 height 42
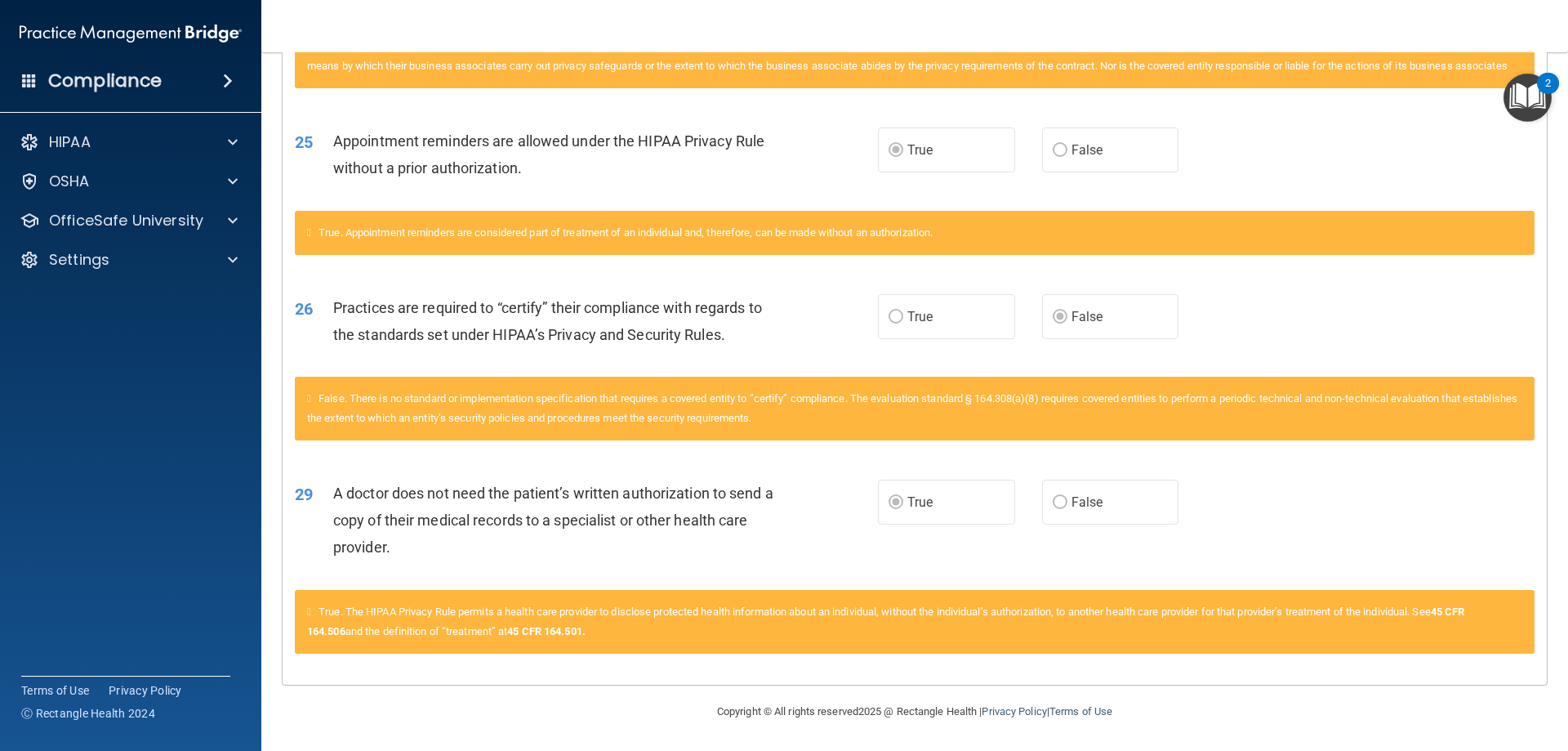
scroll to position [1163, 0]
click at [137, 214] on p "OfficeSafe University" at bounding box center [126, 220] width 155 height 19
click at [131, 262] on p "HIPAA Training" at bounding box center [78, 259] width 135 height 16
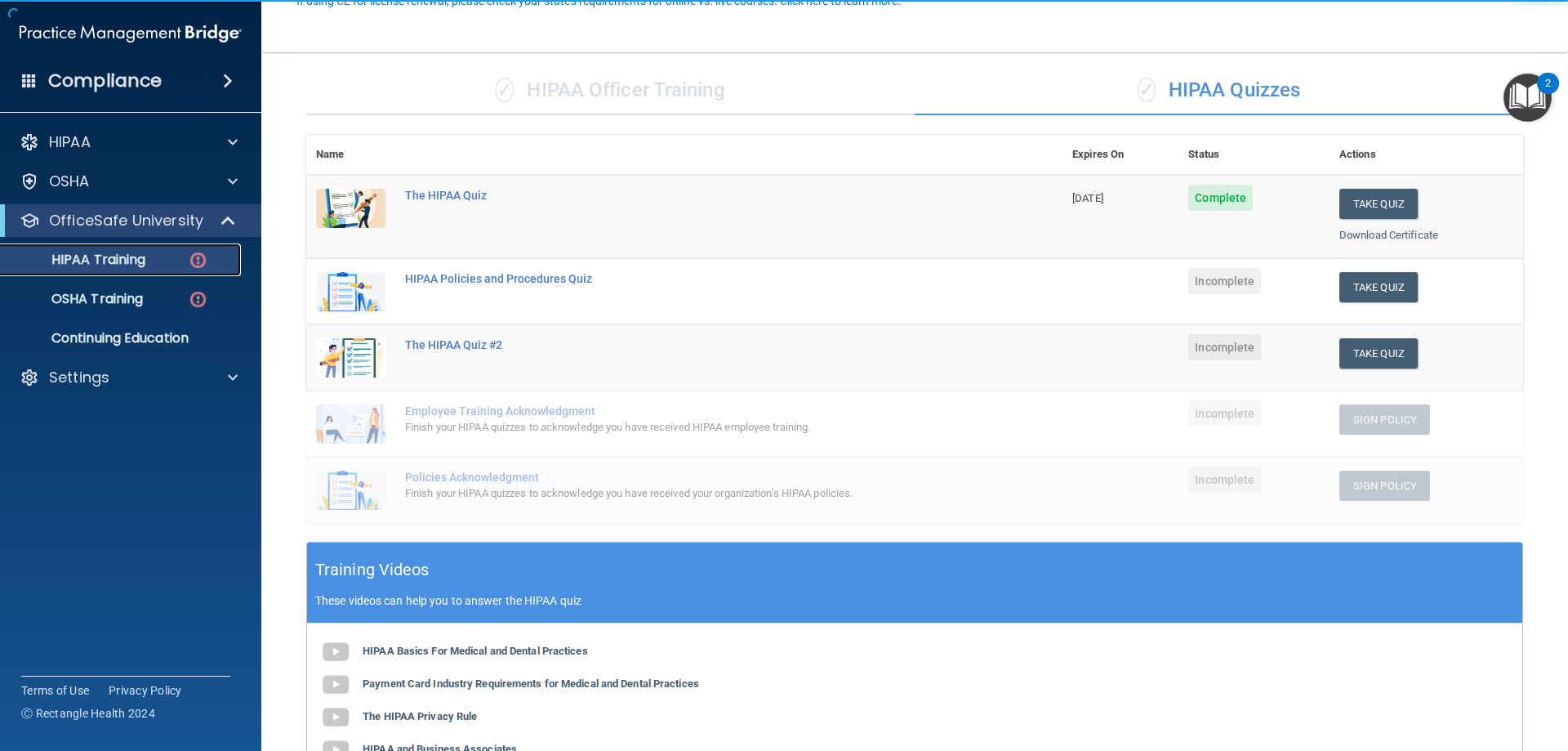
scroll to position [84, 0]
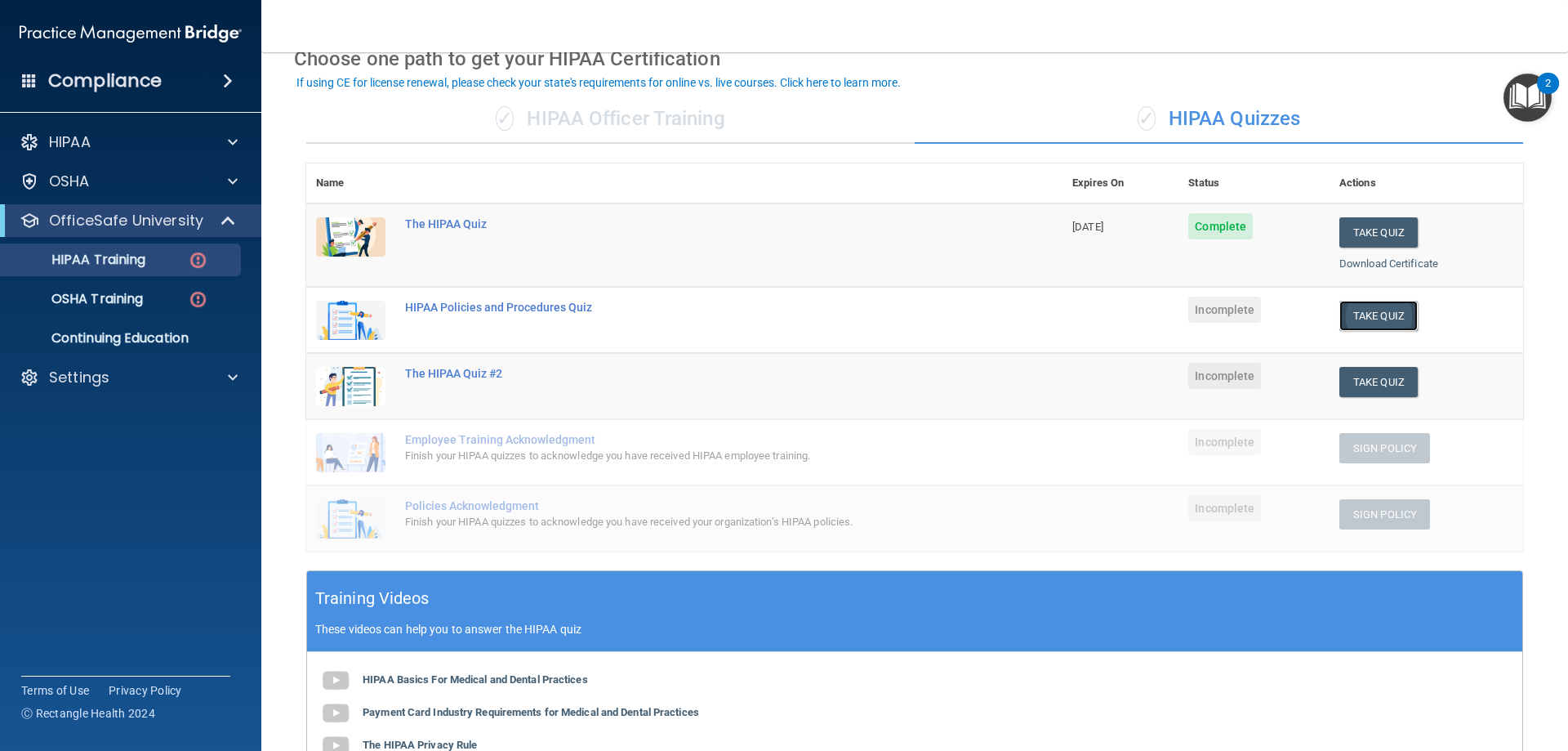
click at [1178, 307] on button "Take Quiz" at bounding box center [1378, 315] width 78 height 30
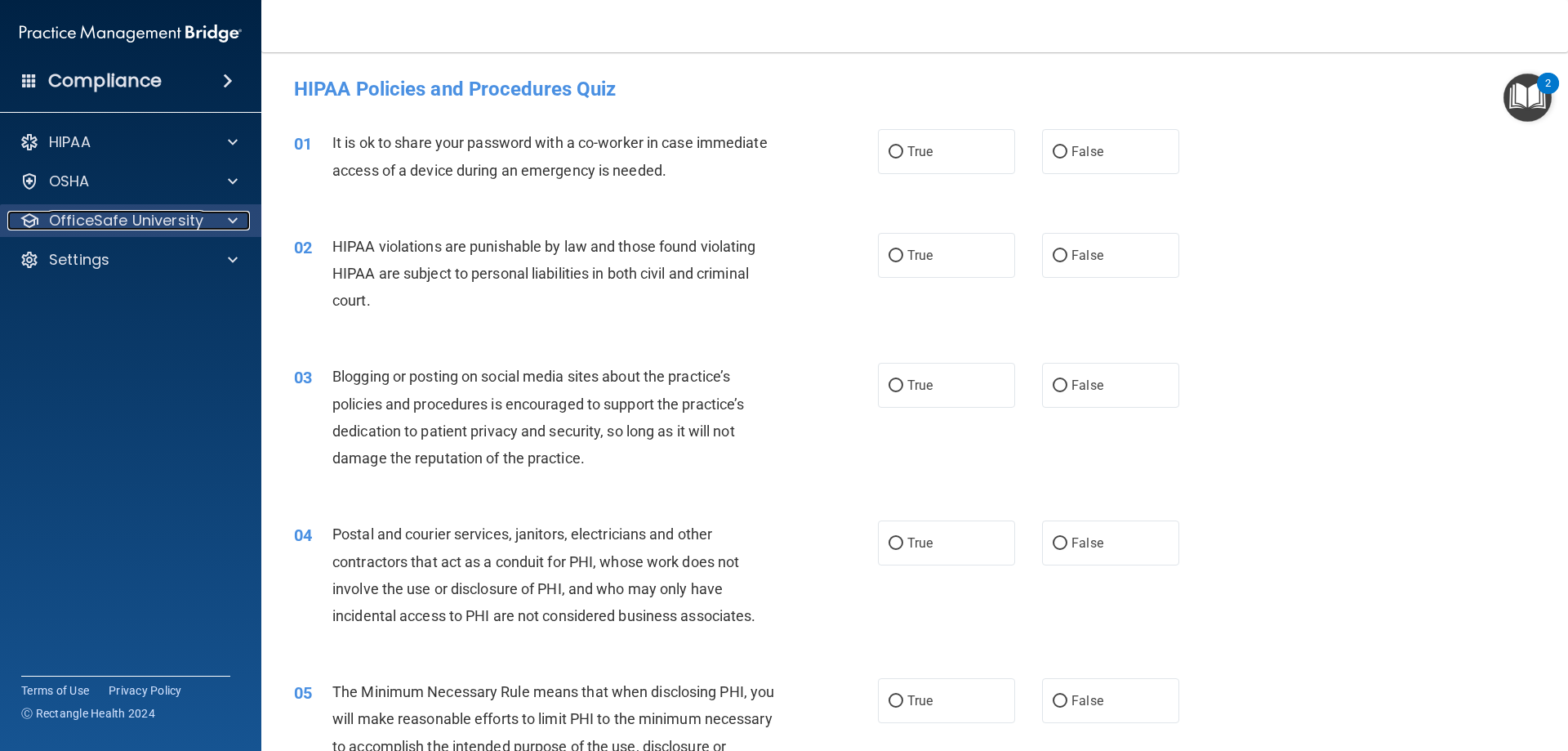
click at [87, 220] on p "OfficeSafe University" at bounding box center [126, 220] width 155 height 19
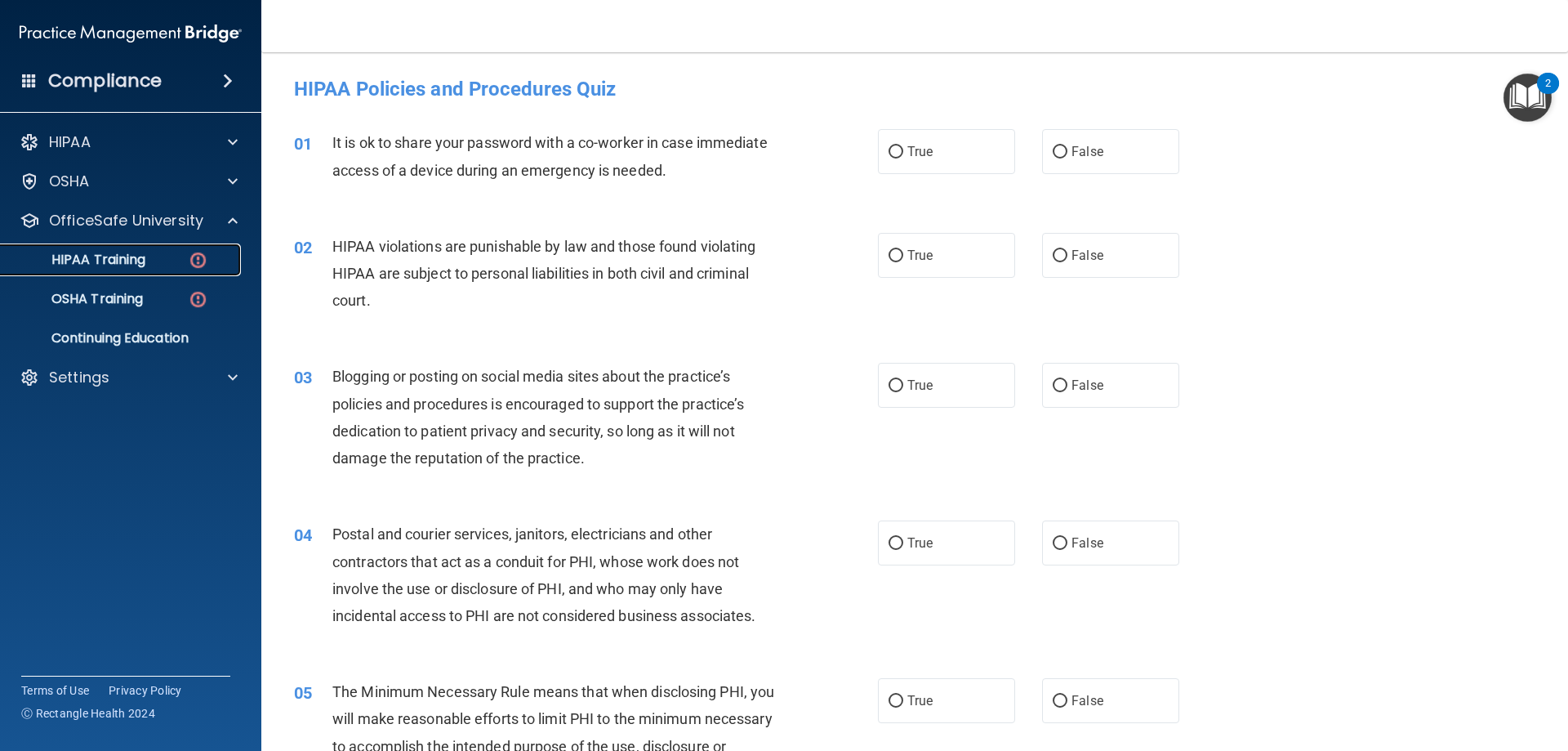
click at [100, 271] on link "HIPAA Training" at bounding box center [113, 259] width 257 height 33
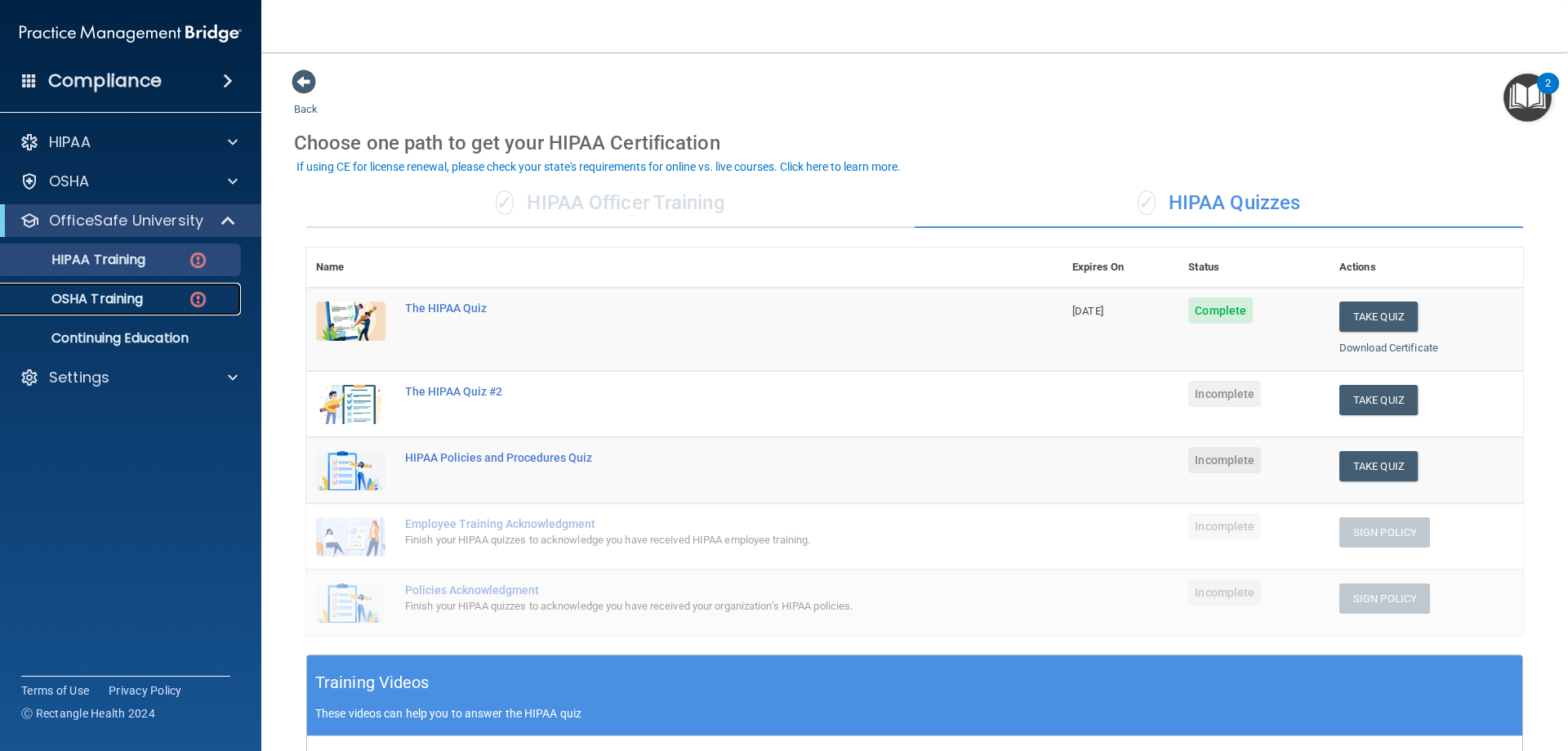
click at [133, 299] on p "OSHA Training" at bounding box center [77, 299] width 132 height 16
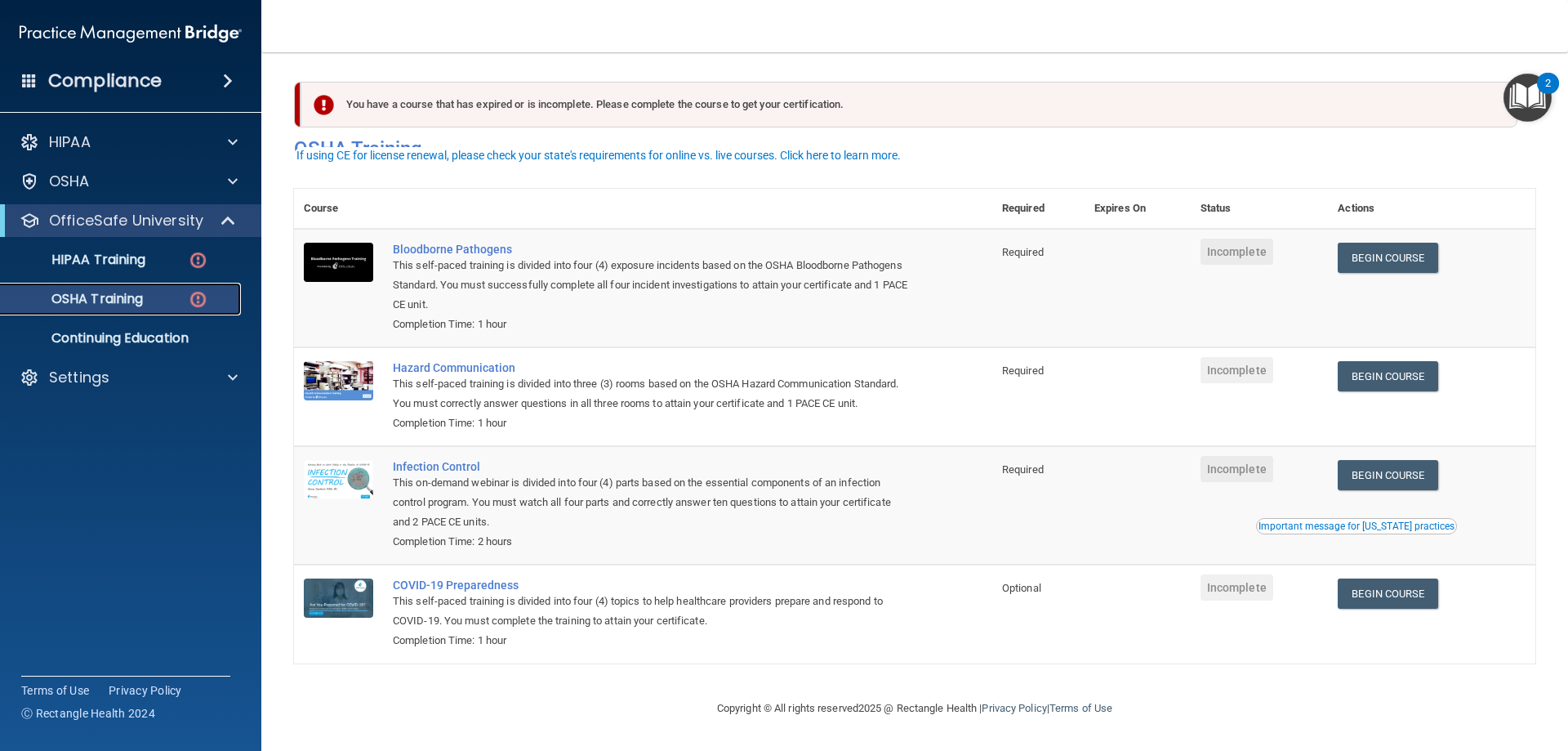
scroll to position [20, 0]
click at [114, 261] on p "HIPAA Training" at bounding box center [78, 259] width 135 height 16
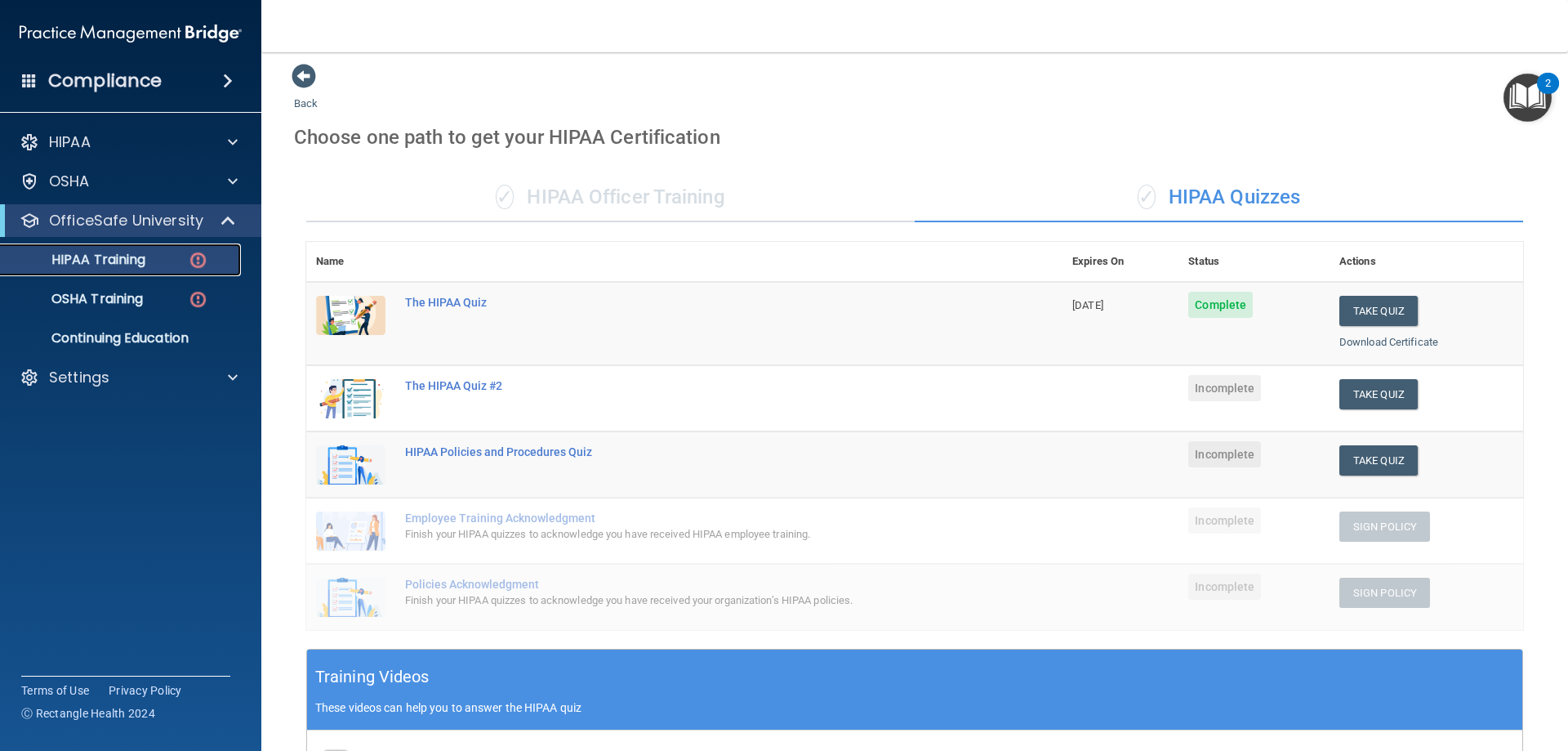
scroll to position [3, 0]
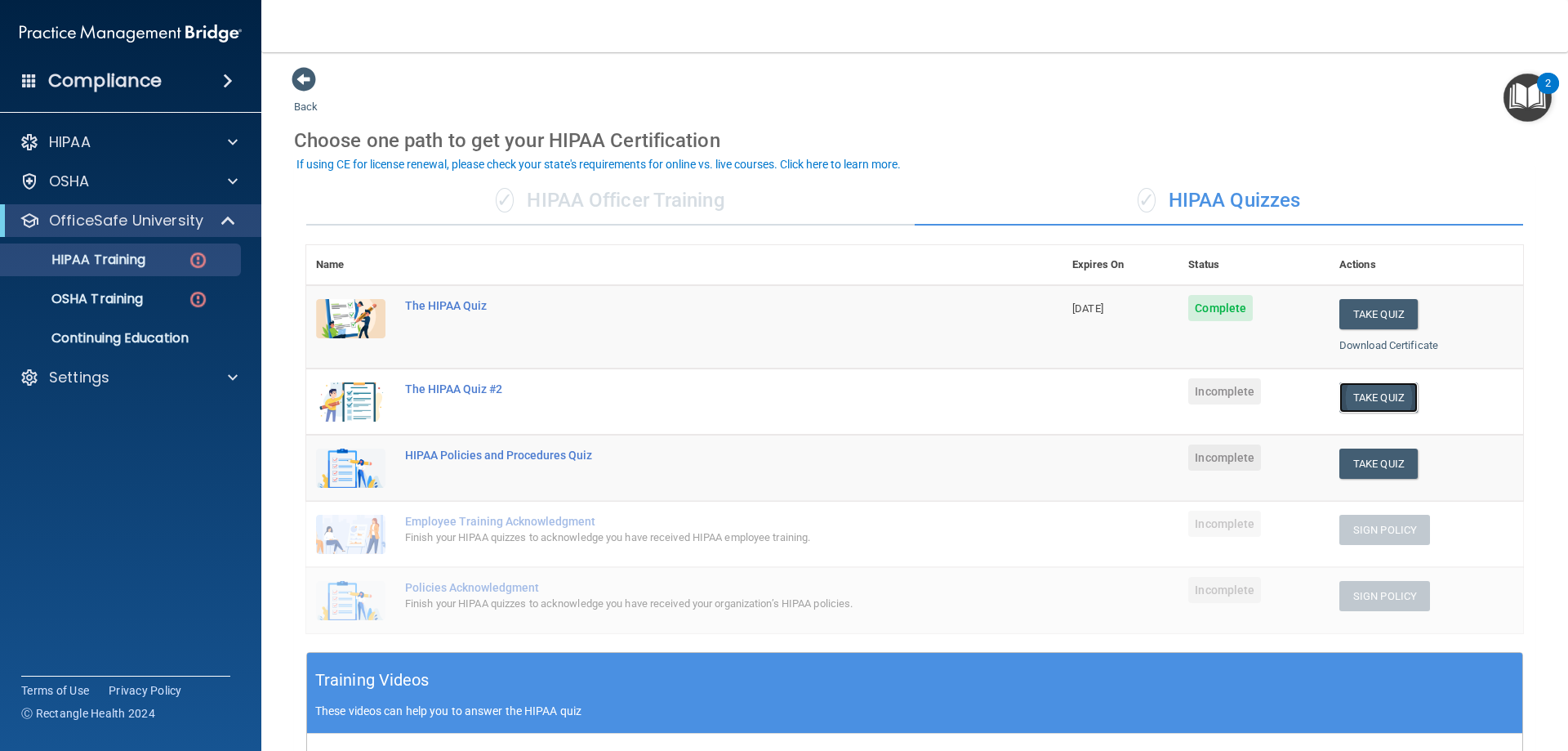
click at [1178, 398] on button "Take Quiz" at bounding box center [1378, 398] width 78 height 30
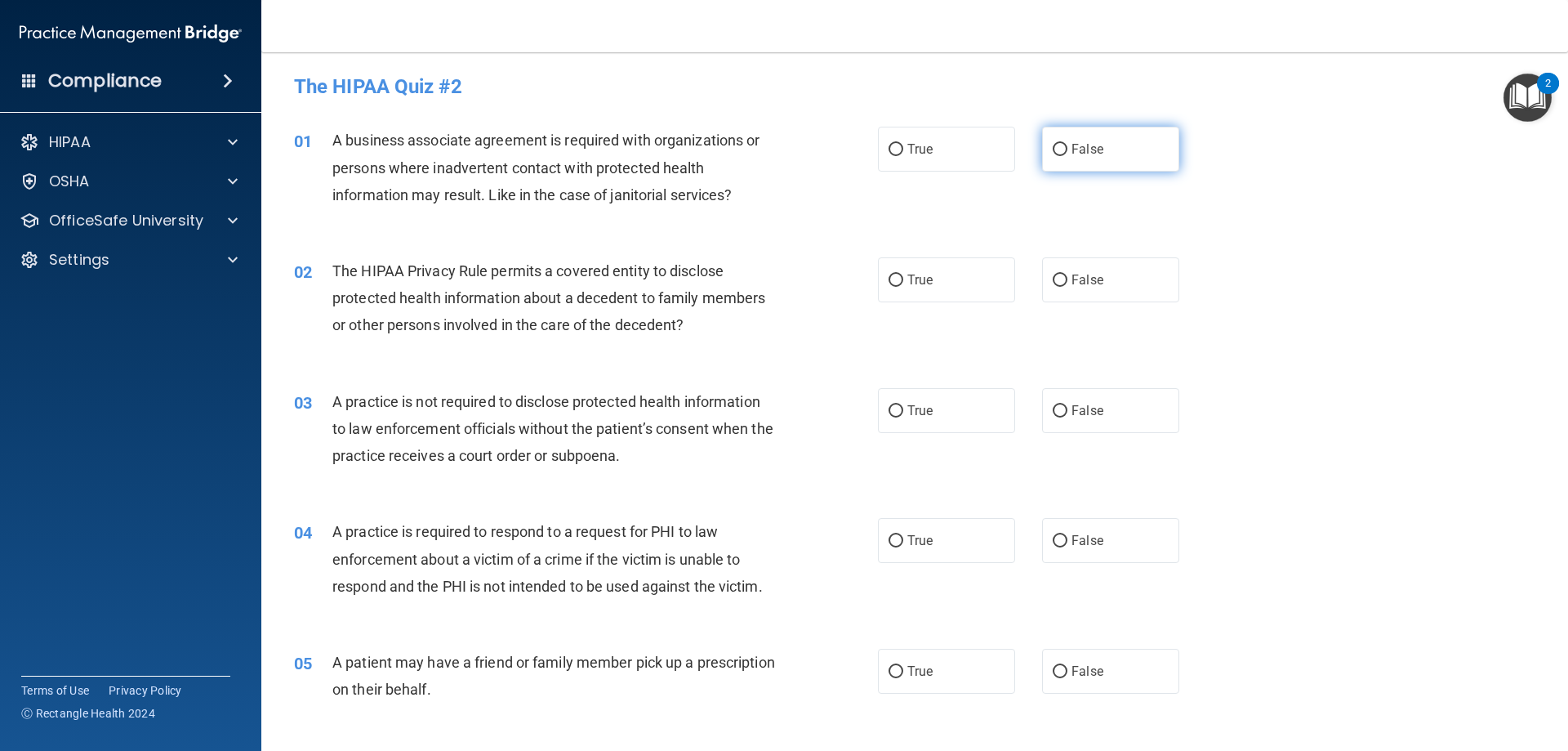
click at [1091, 143] on span "False" at bounding box center [1087, 149] width 32 height 15
click at [1068, 144] on input "False" at bounding box center [1059, 150] width 14 height 13
radio input "true"
click at [939, 269] on label "True" at bounding box center [946, 279] width 137 height 45
click at [903, 274] on input "True" at bounding box center [895, 280] width 14 height 13
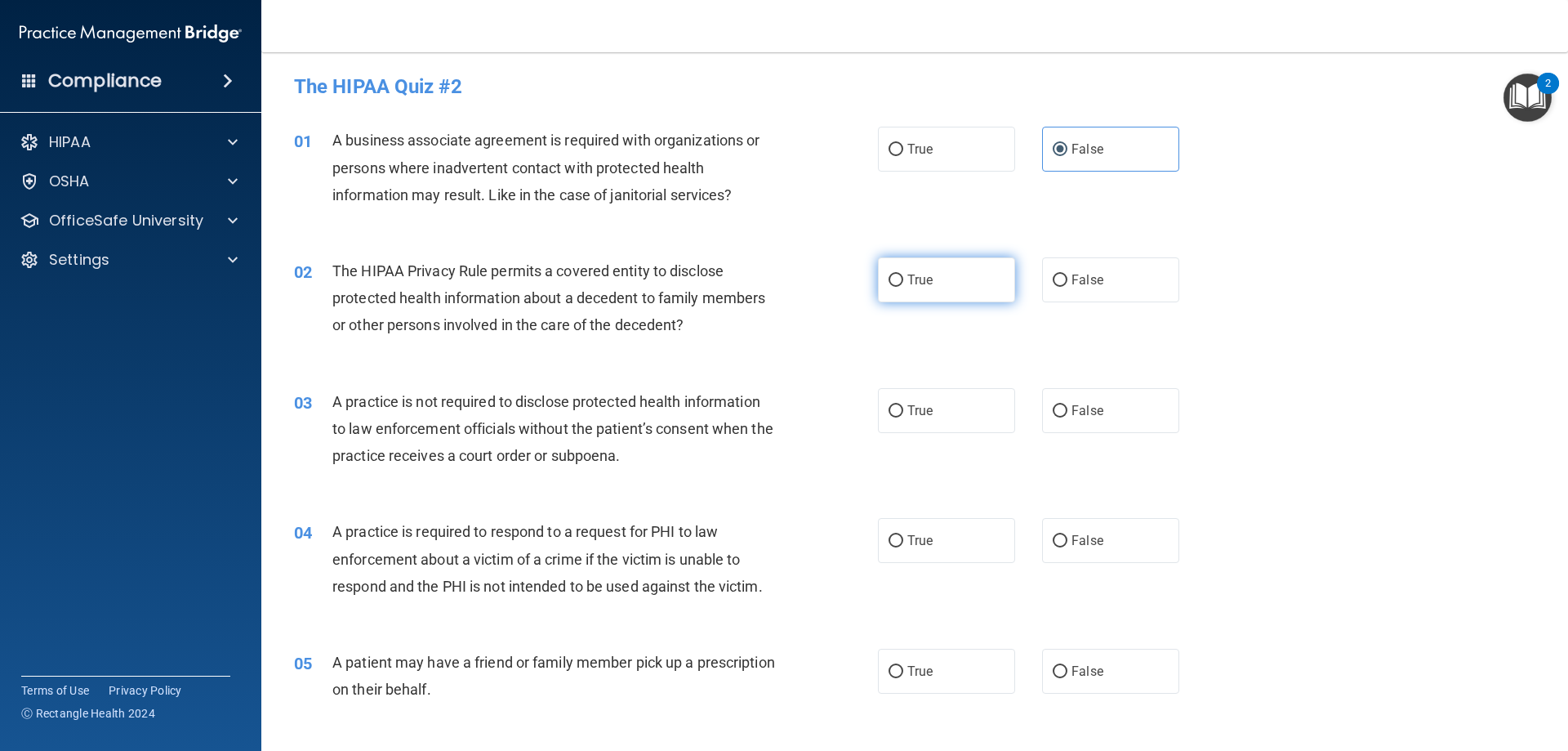
radio input "true"
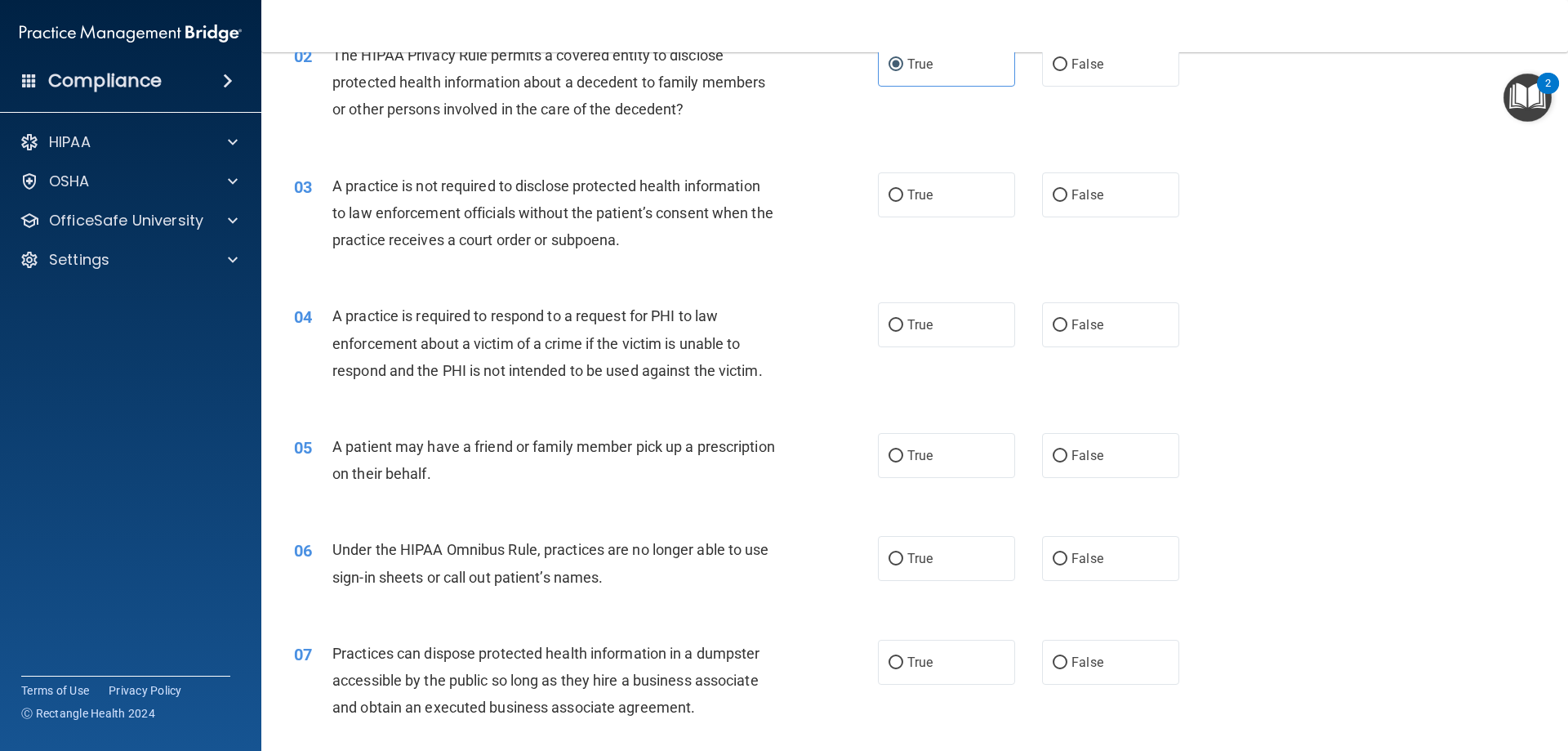
scroll to position [247, 0]
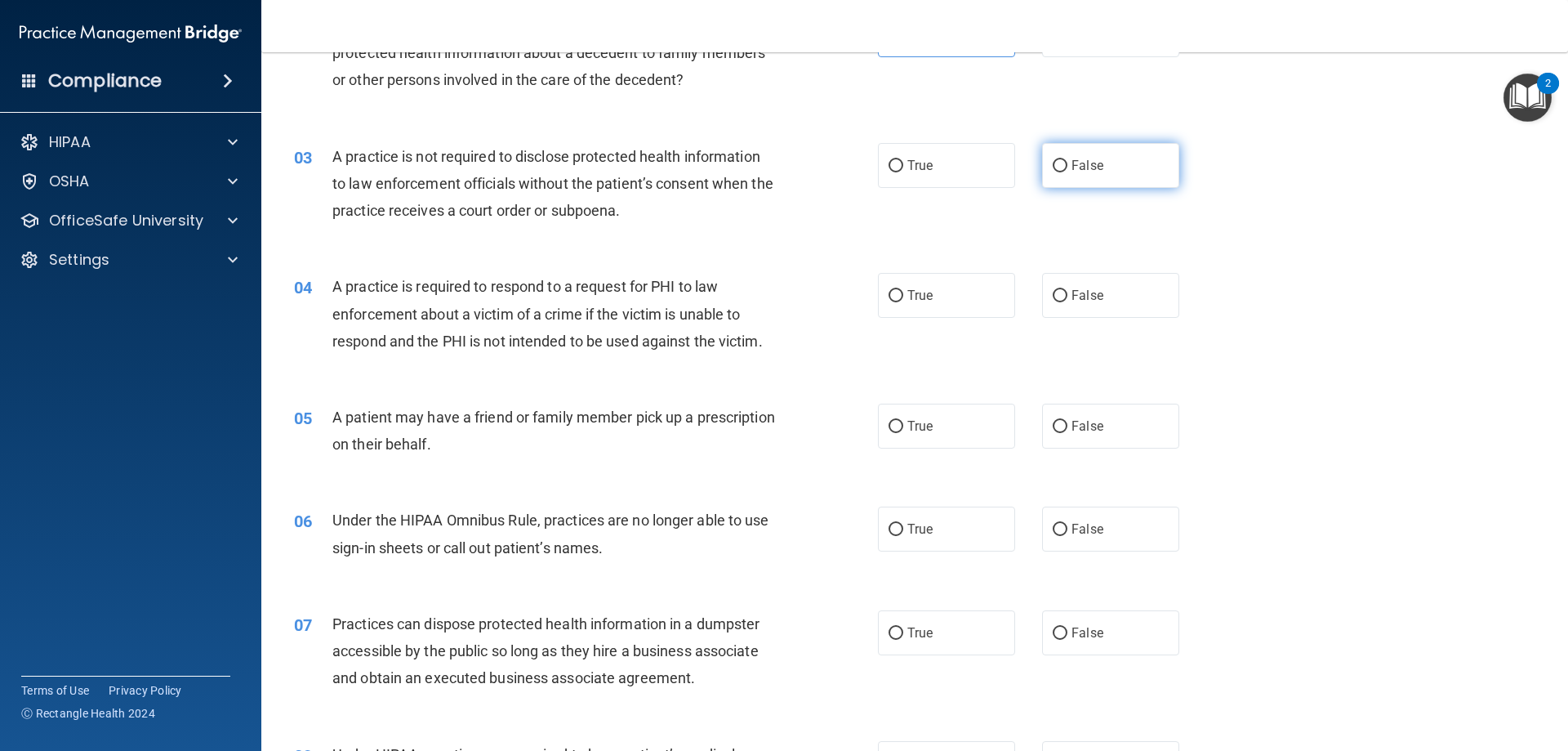
click at [1072, 165] on span "False" at bounding box center [1087, 165] width 32 height 15
click at [1068, 165] on input "False" at bounding box center [1059, 166] width 14 height 13
radio input "true"
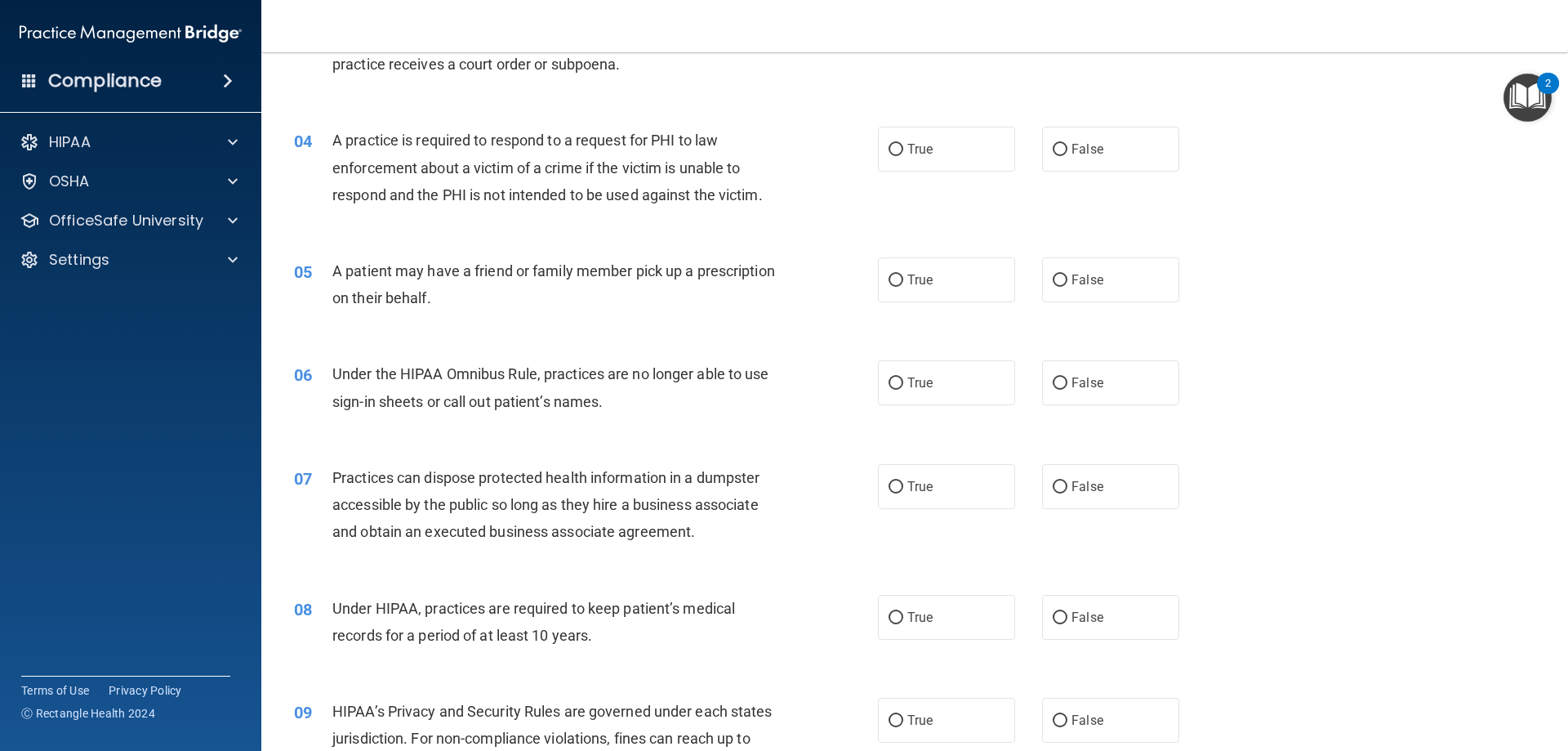
scroll to position [411, 0]
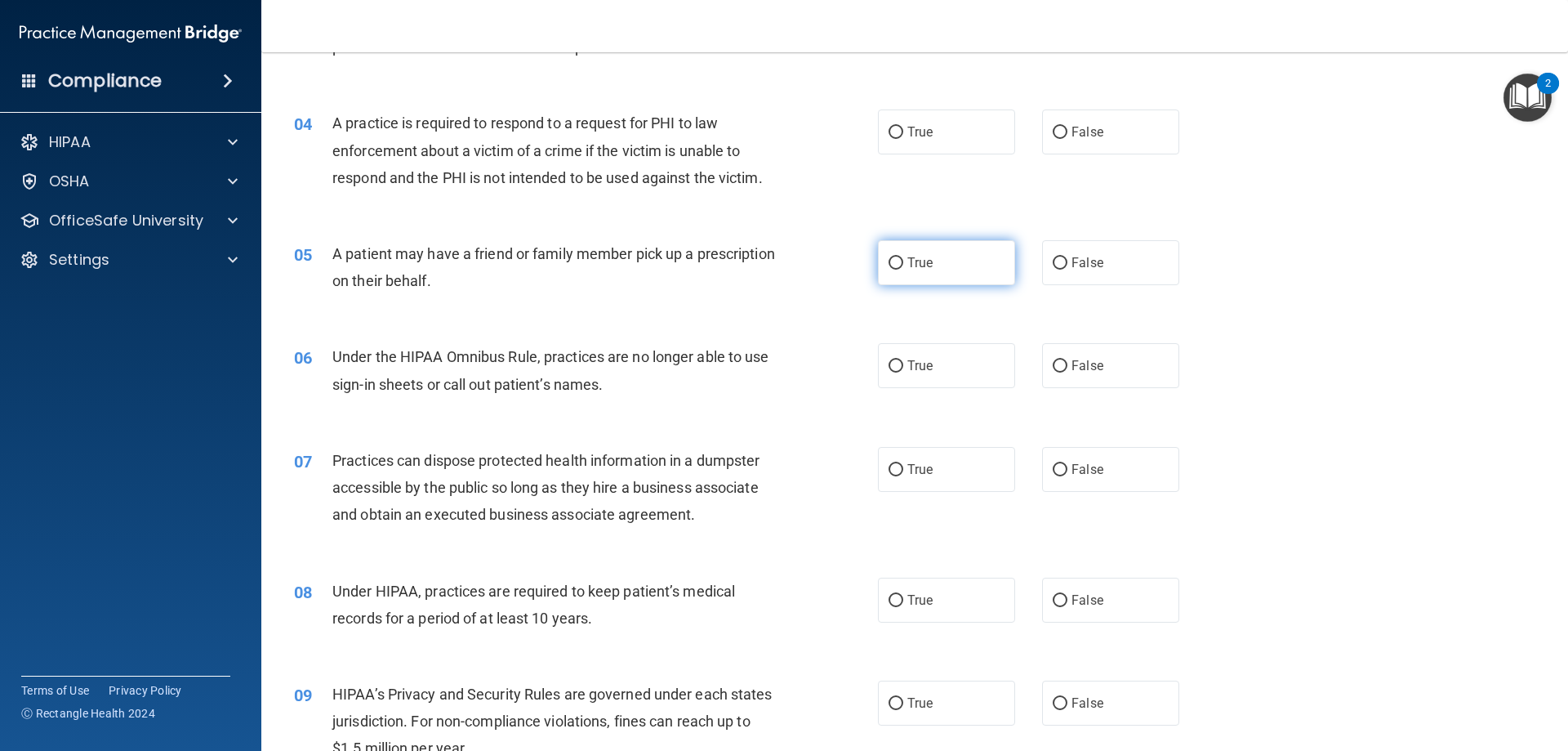
click at [900, 266] on label "True" at bounding box center [946, 262] width 137 height 45
click at [900, 266] on input "True" at bounding box center [895, 263] width 14 height 13
radio input "true"
click at [884, 124] on label "True" at bounding box center [946, 131] width 137 height 45
click at [889, 127] on input "True" at bounding box center [895, 133] width 14 height 13
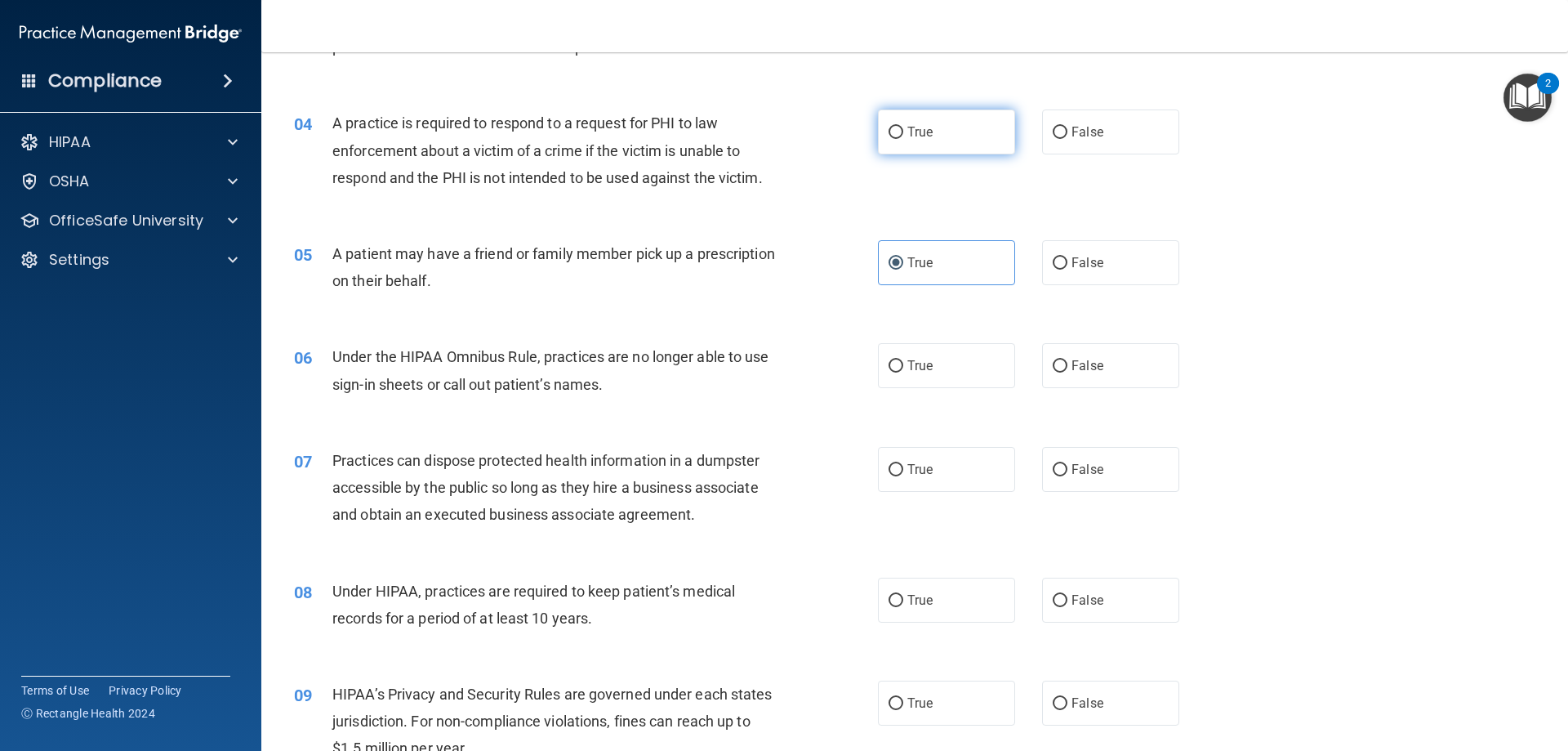
radio input "true"
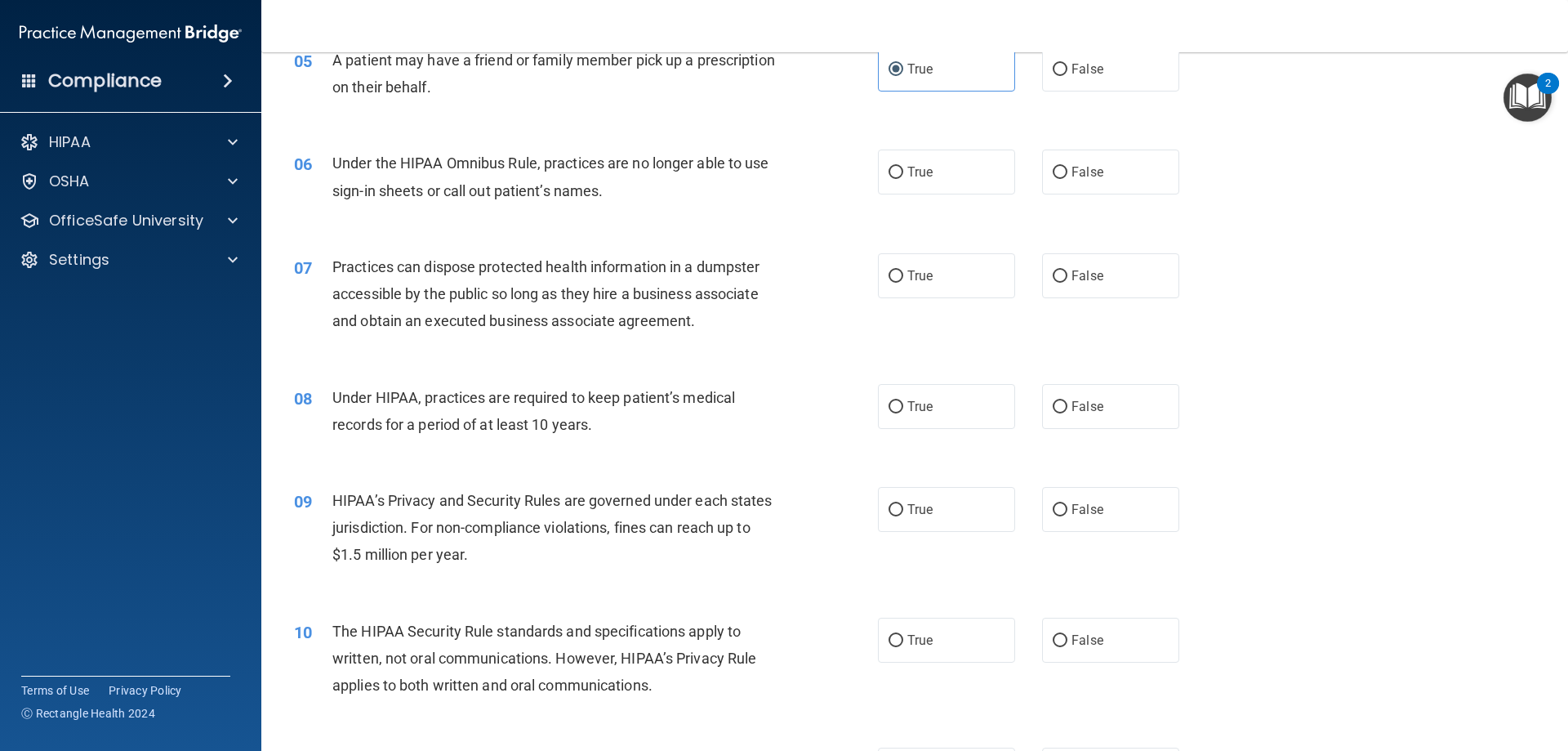
scroll to position [656, 0]
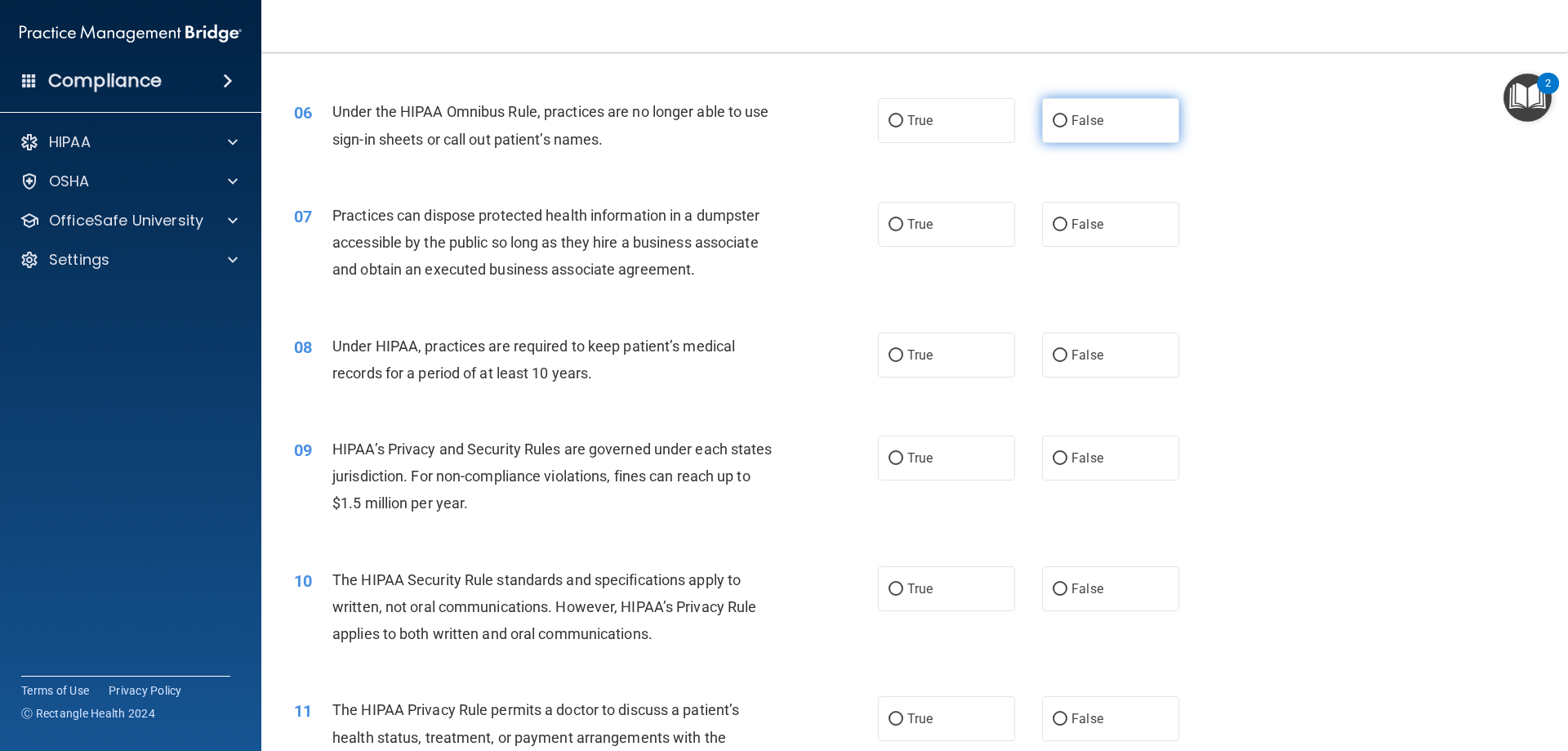
click at [1061, 113] on label "False" at bounding box center [1110, 120] width 137 height 45
click at [1061, 115] on input "False" at bounding box center [1059, 121] width 14 height 13
radio input "true"
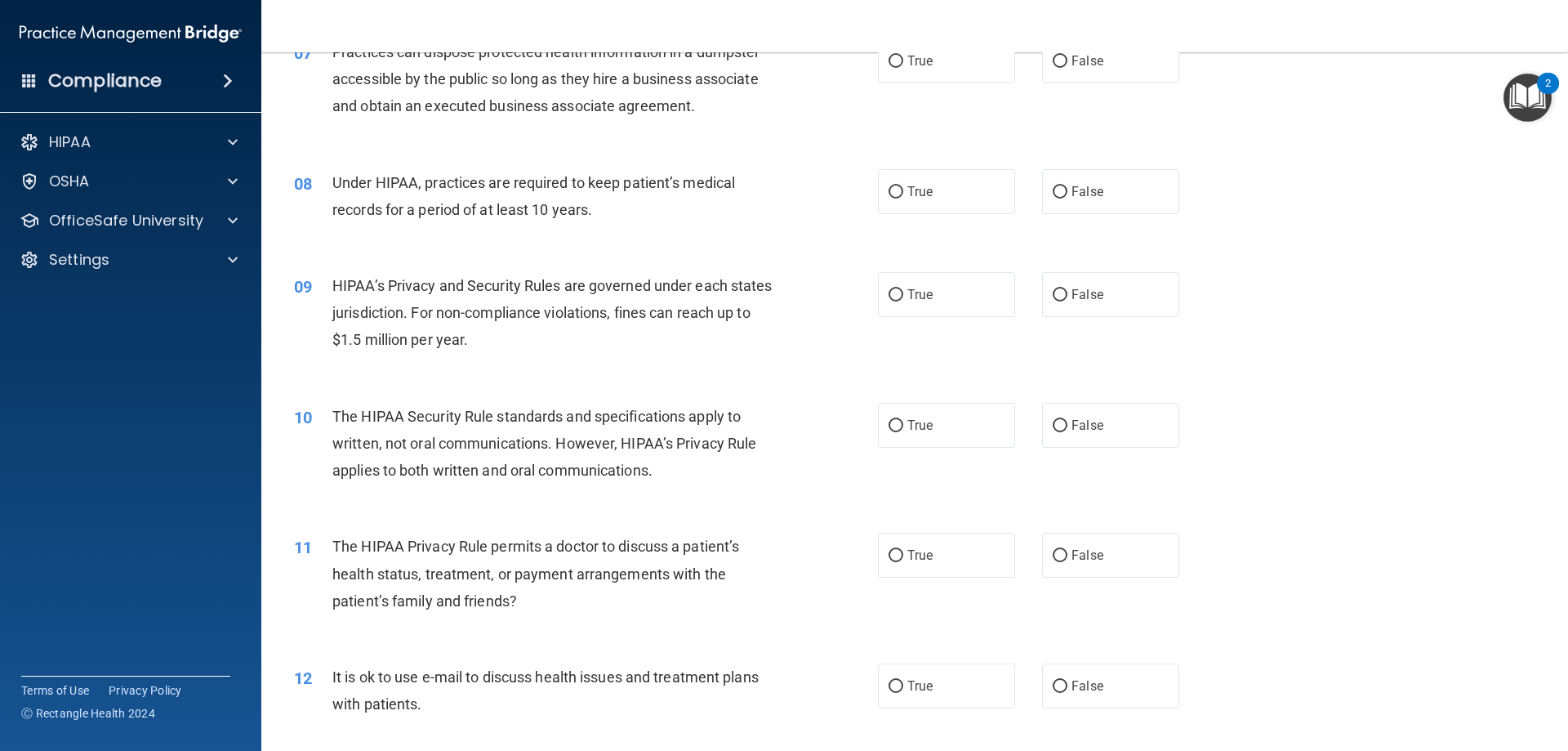
scroll to position [738, 0]
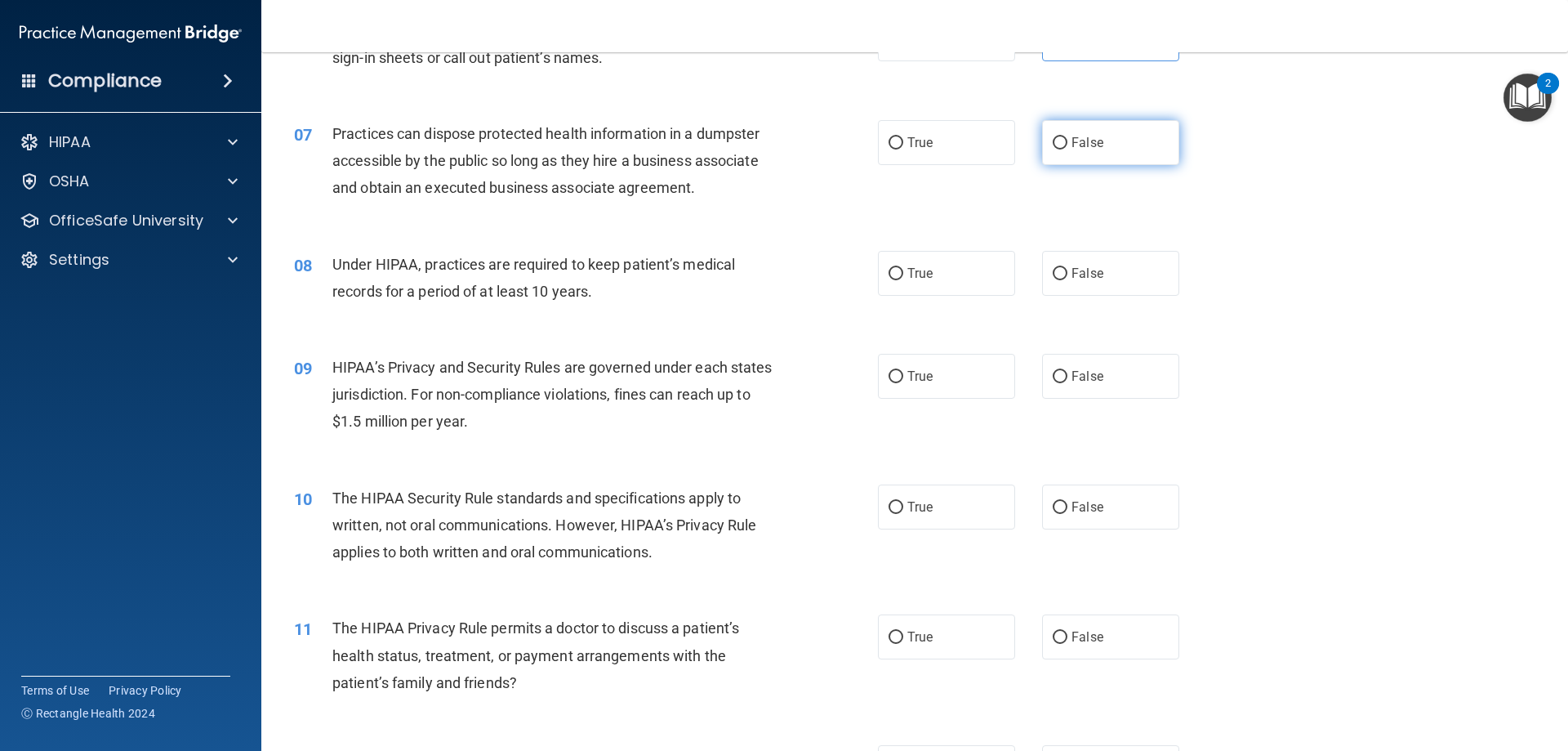
click at [1077, 157] on label "False" at bounding box center [1110, 142] width 137 height 45
click at [1068, 150] on input "False" at bounding box center [1059, 143] width 14 height 13
radio input "true"
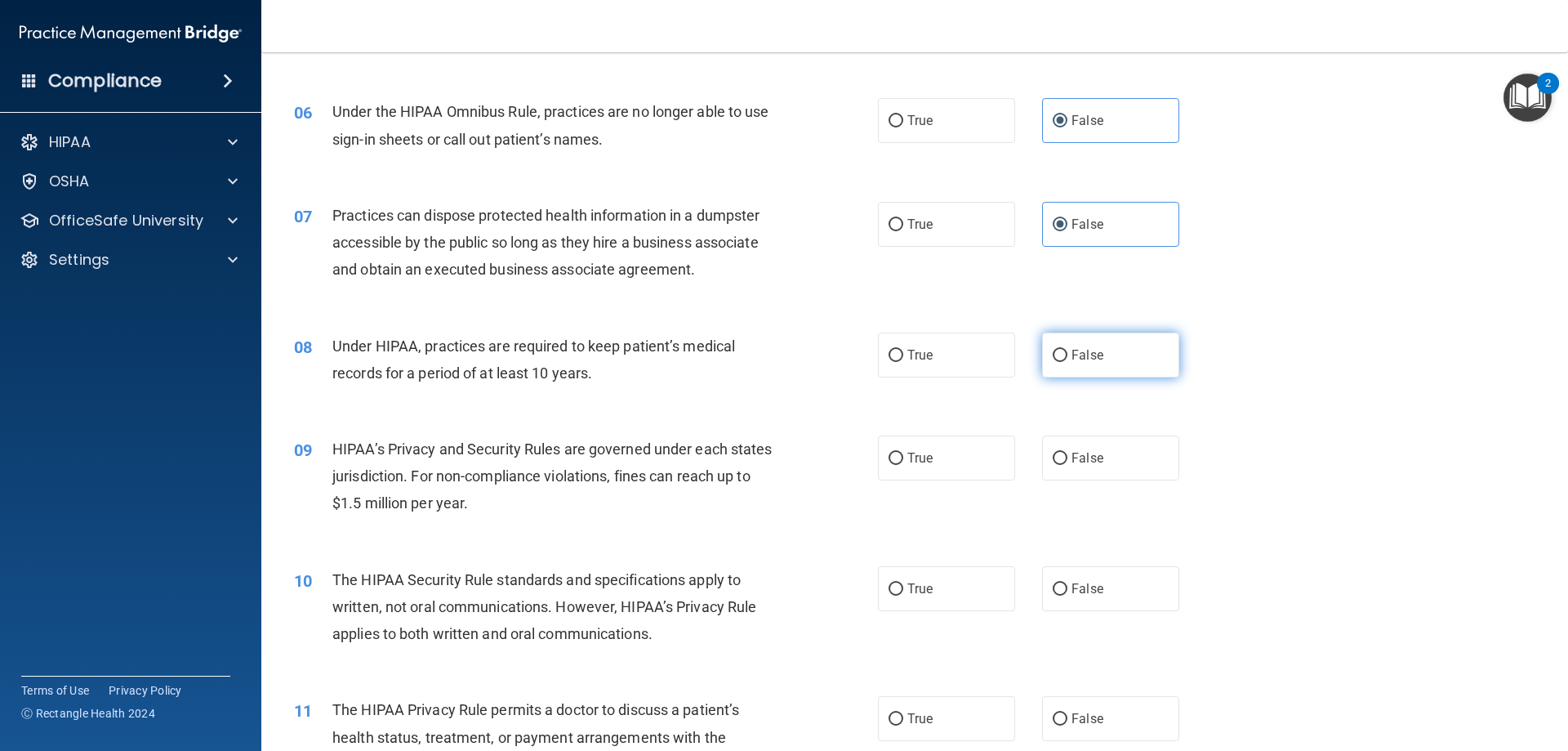
click at [1061, 372] on label "False" at bounding box center [1110, 354] width 137 height 45
click at [1061, 362] on input "False" at bounding box center [1059, 356] width 14 height 13
radio input "true"
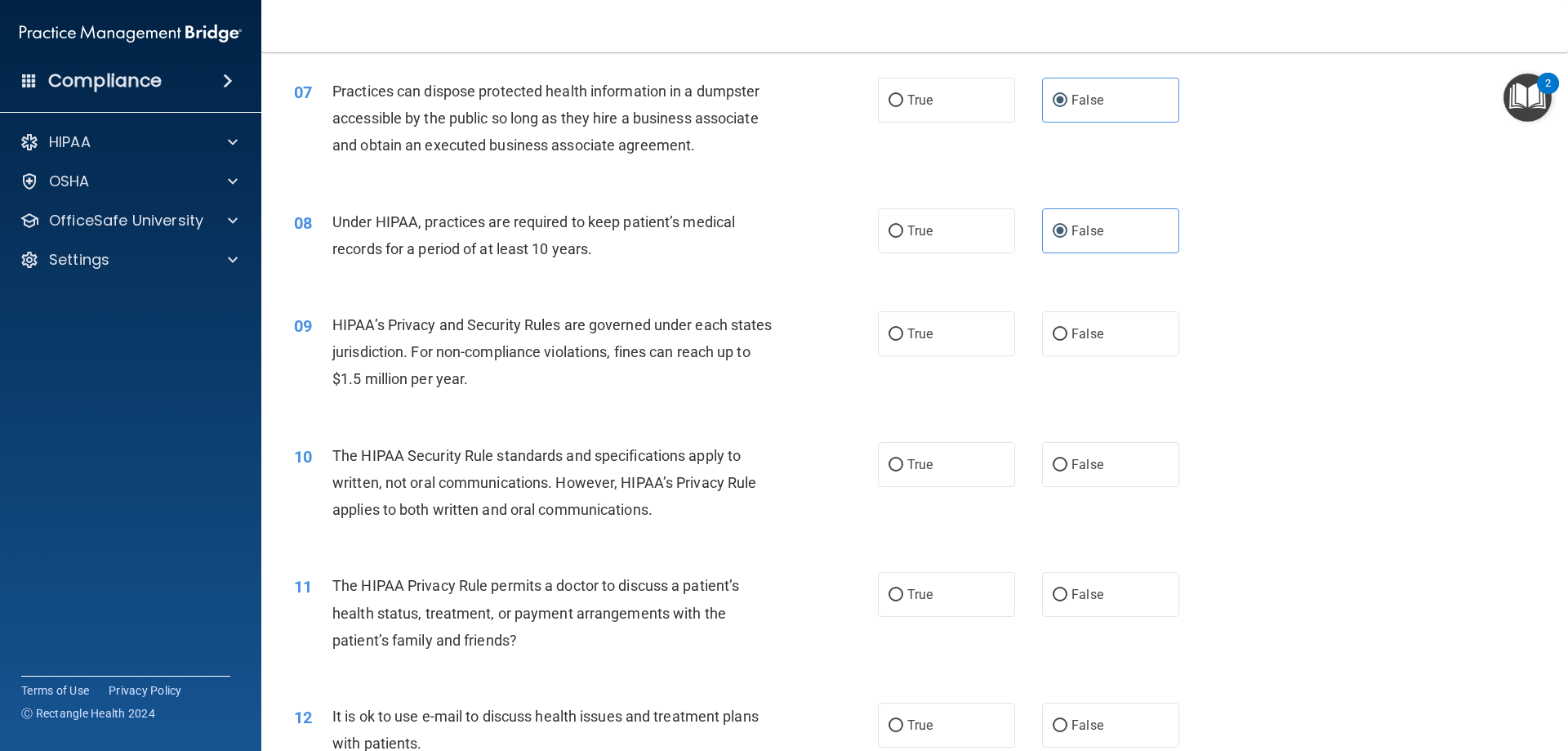
scroll to position [819, 0]
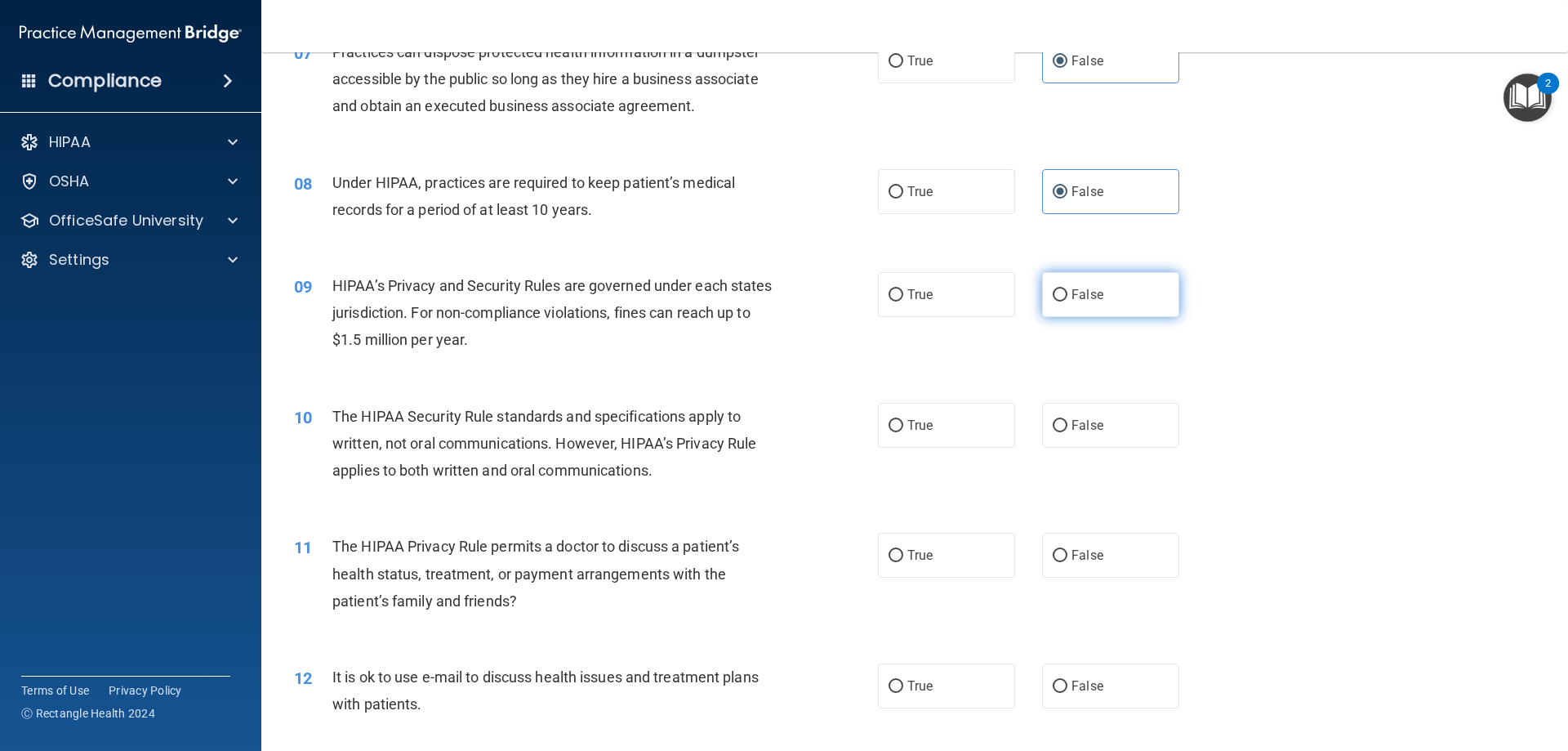
click at [1141, 307] on label "False" at bounding box center [1110, 294] width 137 height 45
click at [1068, 301] on input "False" at bounding box center [1059, 295] width 14 height 13
radio input "true"
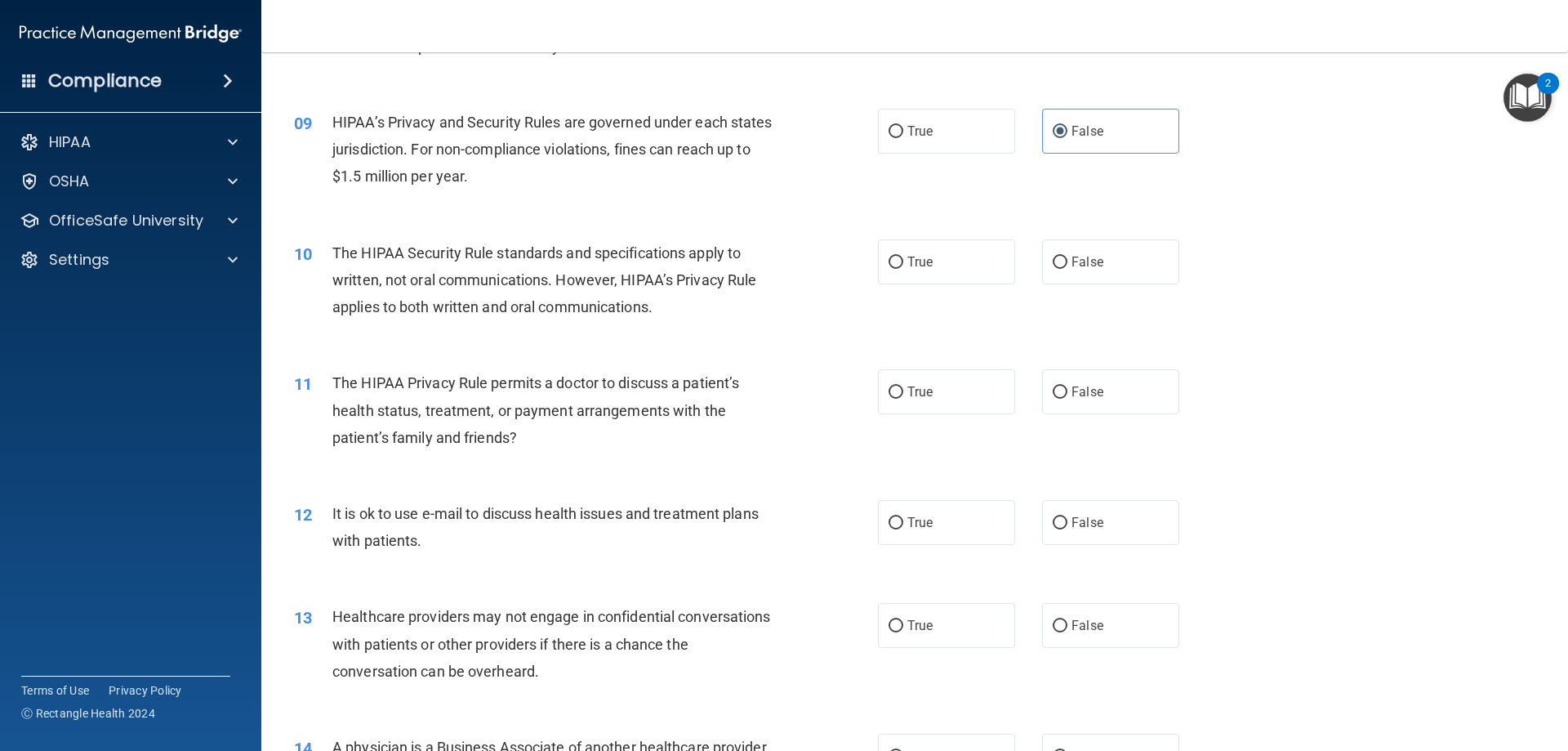
scroll to position [1065, 0]
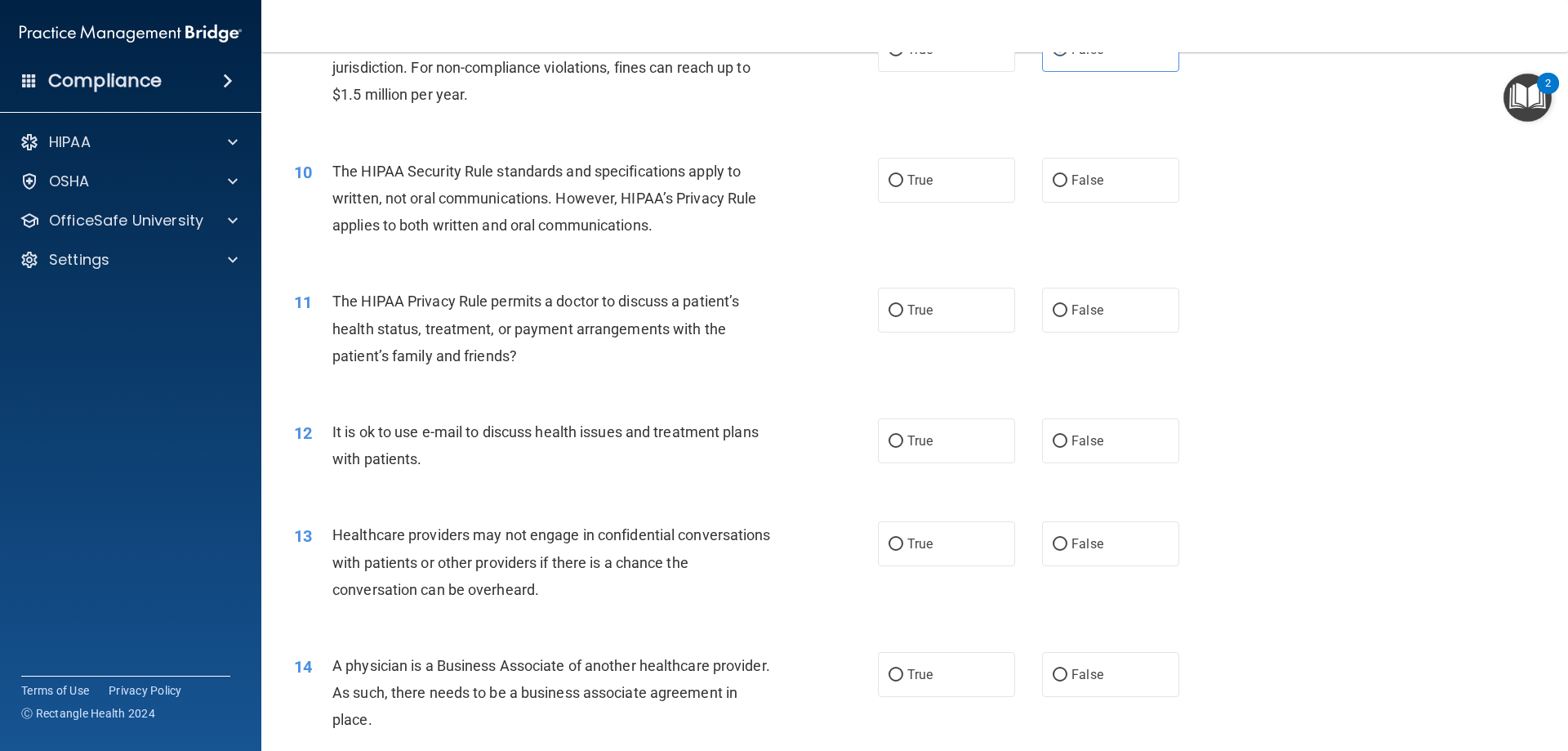
click at [951, 207] on div "10 The HIPAA Security Rule standards and specifications apply to written, not o…" at bounding box center [915, 202] width 1266 height 130
click at [941, 193] on label "True" at bounding box center [946, 179] width 137 height 45
click at [903, 187] on input "True" at bounding box center [895, 181] width 14 height 13
radio input "true"
click at [956, 320] on label "True" at bounding box center [946, 309] width 137 height 45
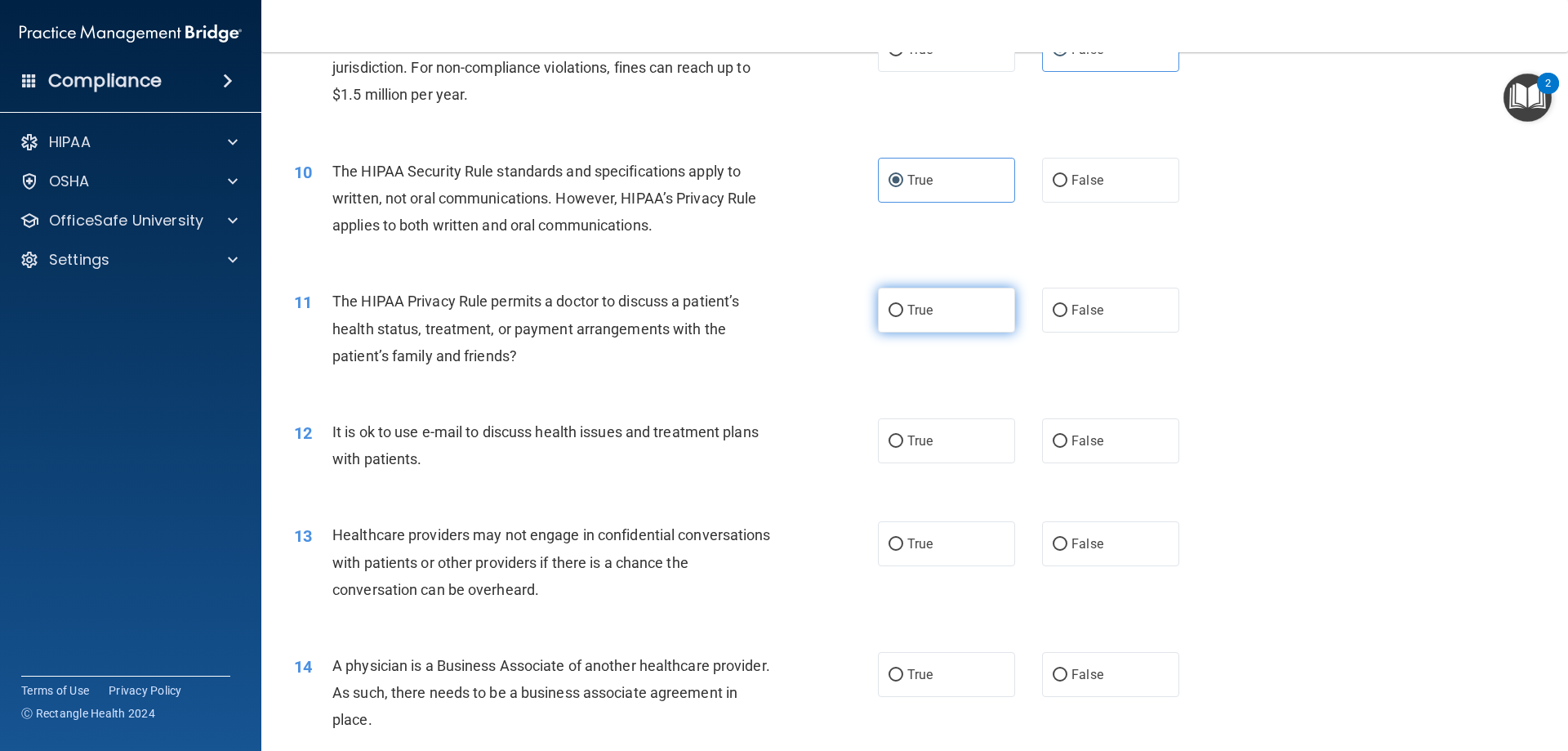
click at [903, 317] on input "True" at bounding box center [895, 310] width 14 height 13
radio input "true"
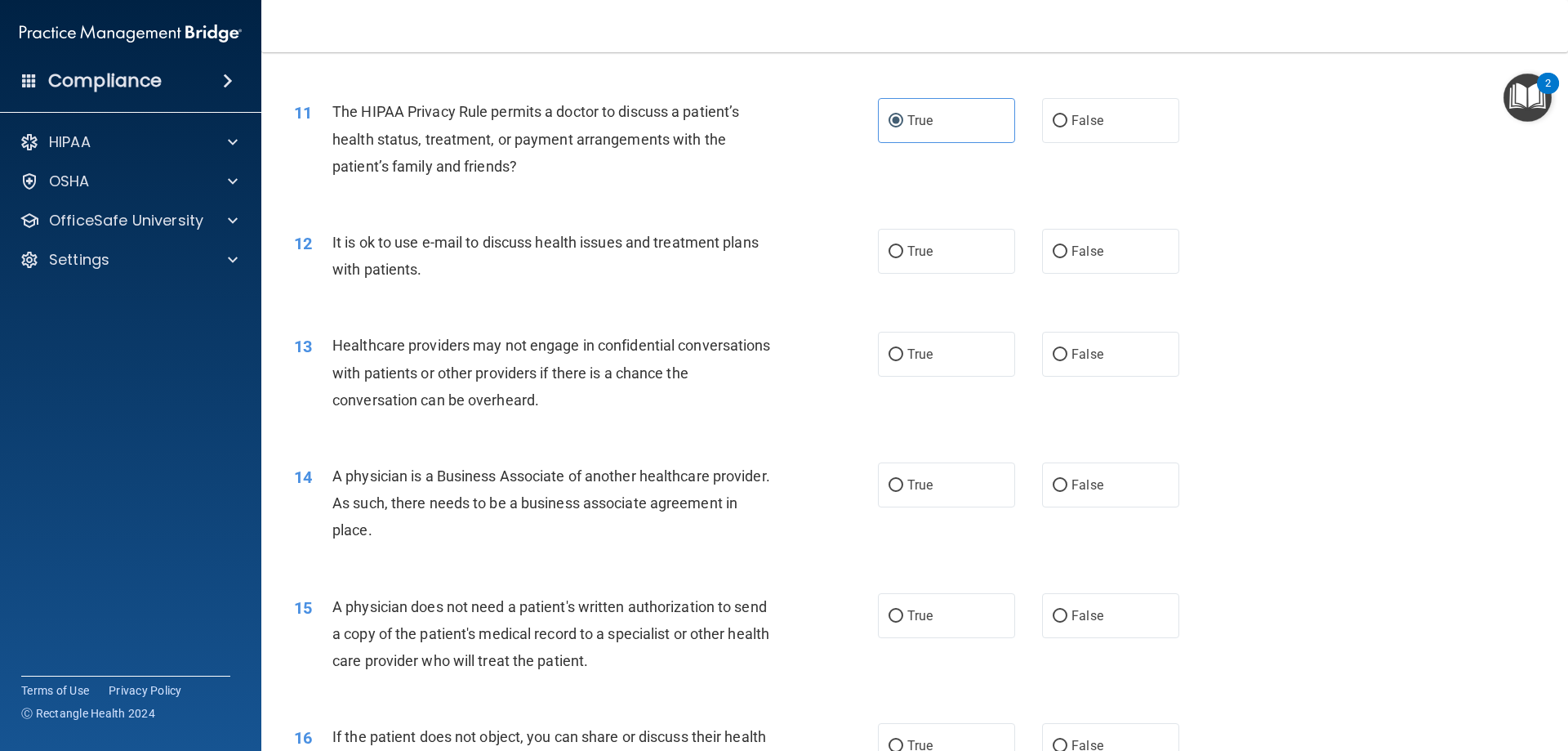
scroll to position [1309, 0]
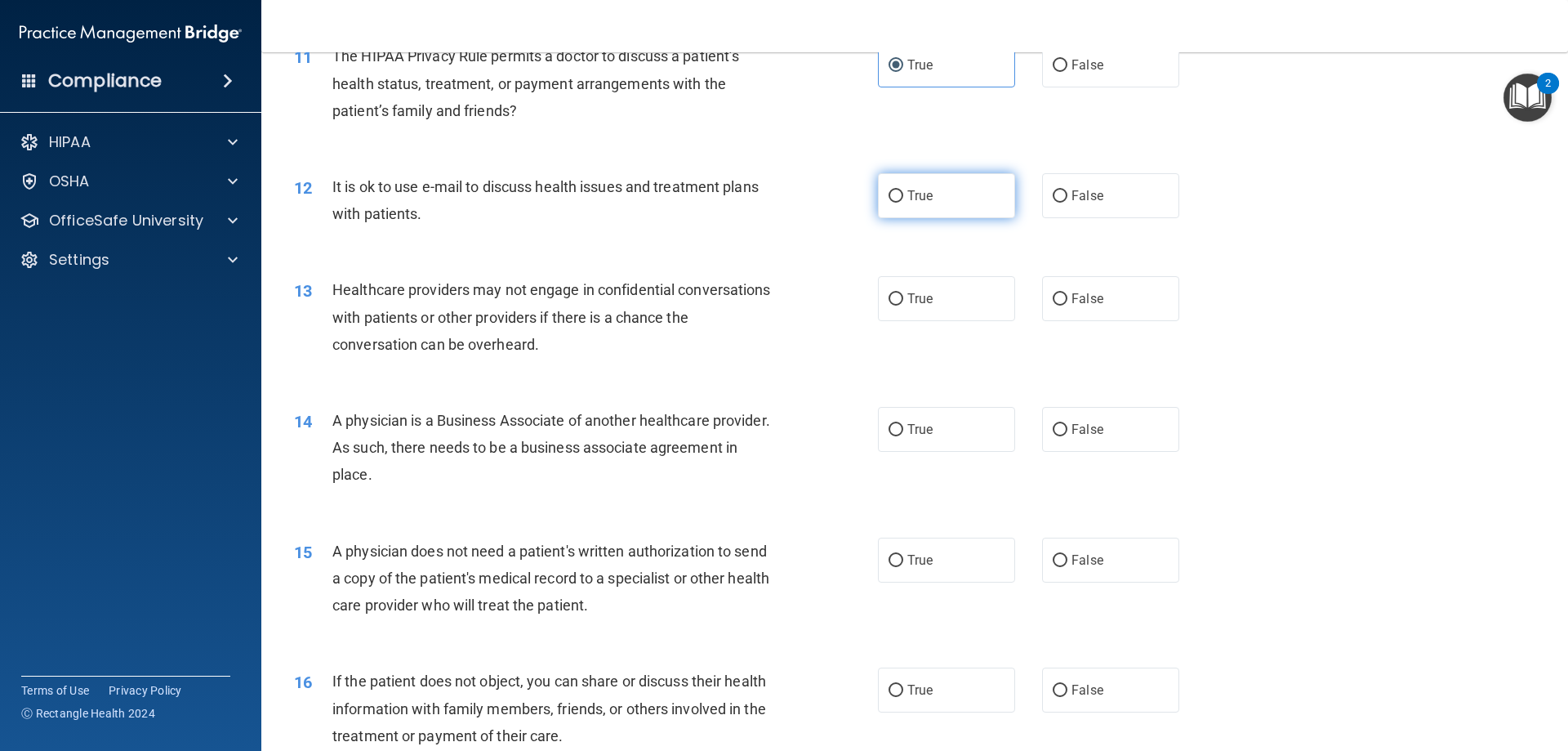
click at [958, 185] on label "True" at bounding box center [946, 195] width 137 height 45
click at [903, 190] on input "True" at bounding box center [895, 196] width 14 height 13
radio input "true"
click at [1095, 320] on label "False" at bounding box center [1110, 298] width 137 height 45
click at [1068, 305] on input "False" at bounding box center [1059, 299] width 14 height 13
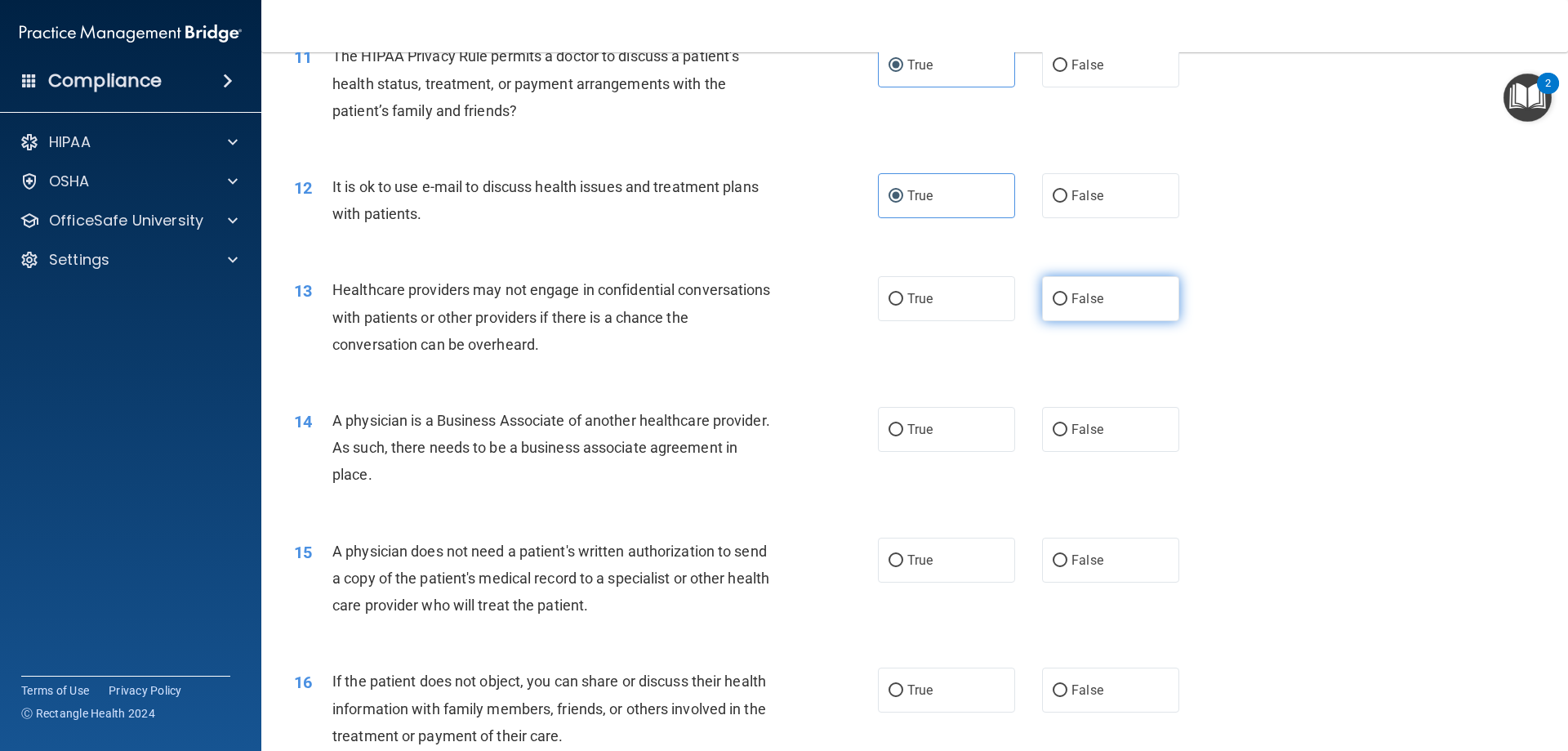
radio input "true"
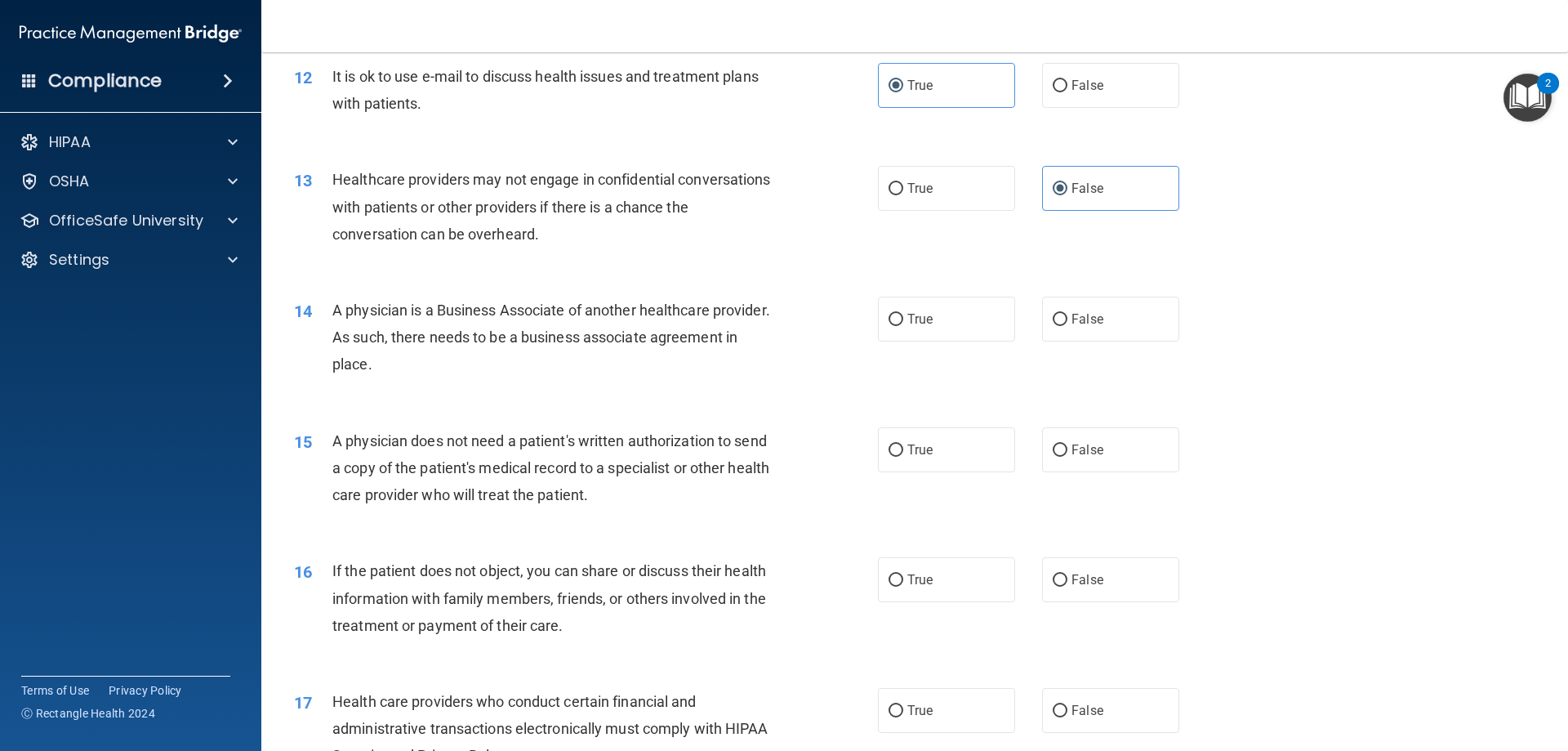
scroll to position [1473, 0]
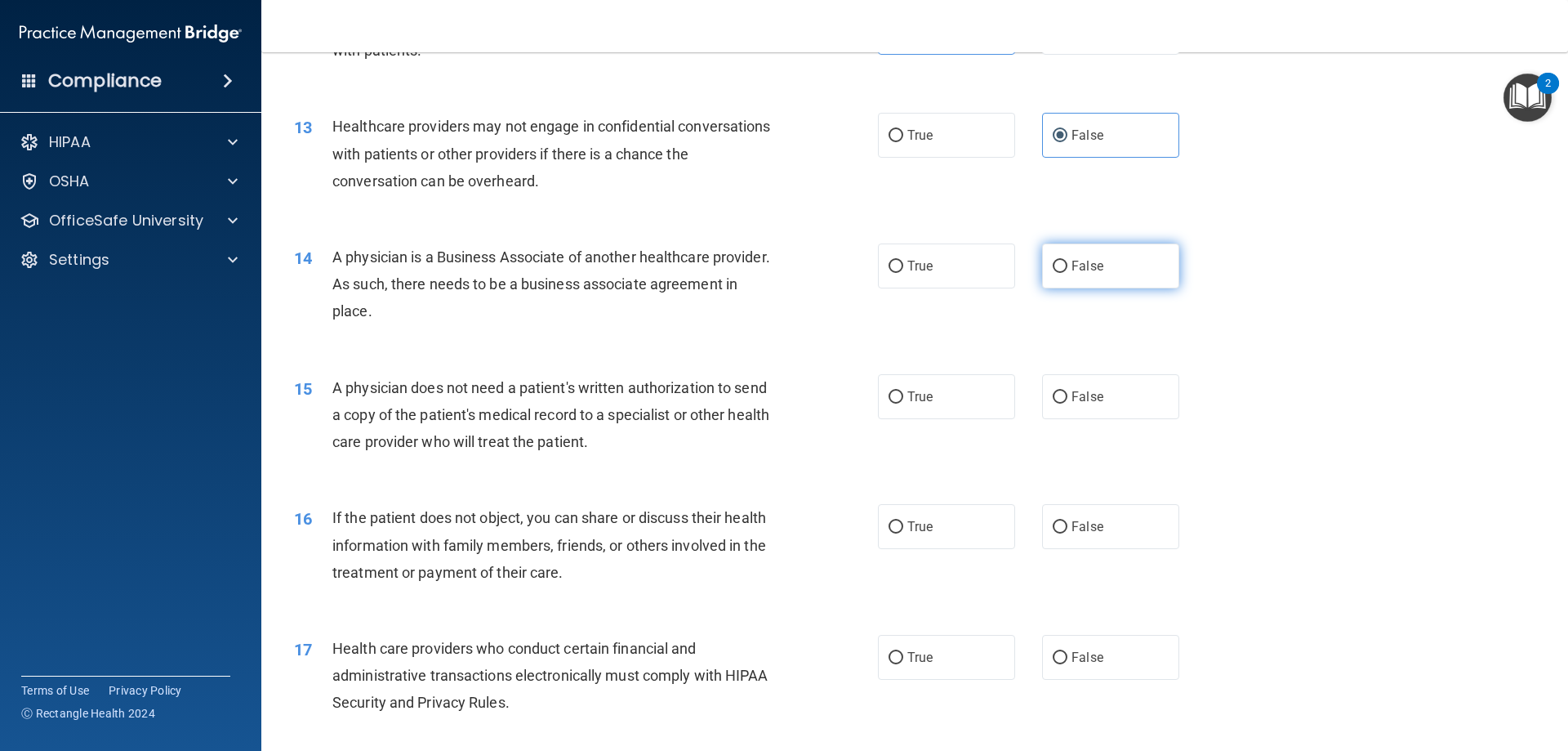
click at [1085, 278] on label "False" at bounding box center [1110, 265] width 137 height 45
click at [1068, 272] on input "False" at bounding box center [1059, 267] width 14 height 13
radio input "true"
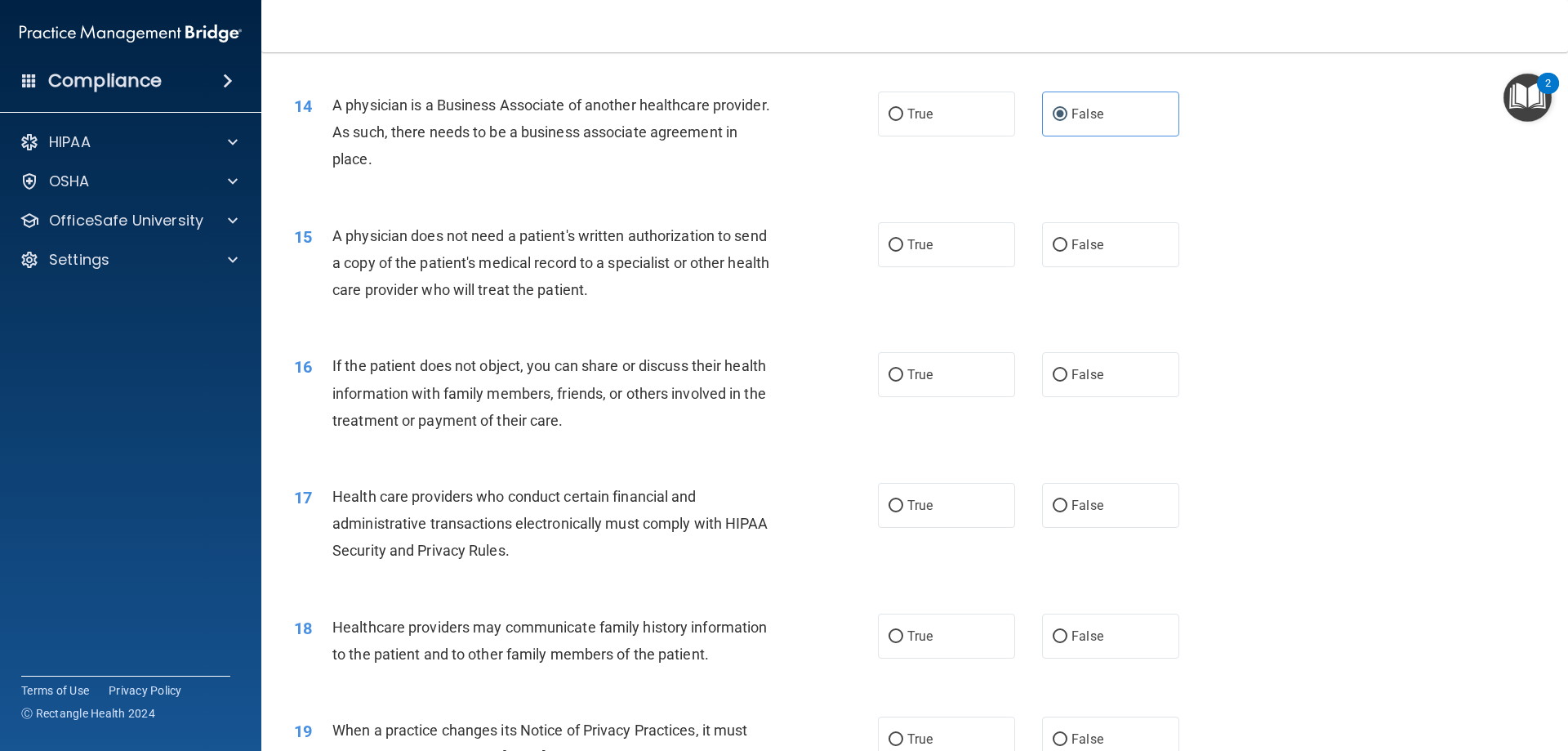
scroll to position [1637, 0]
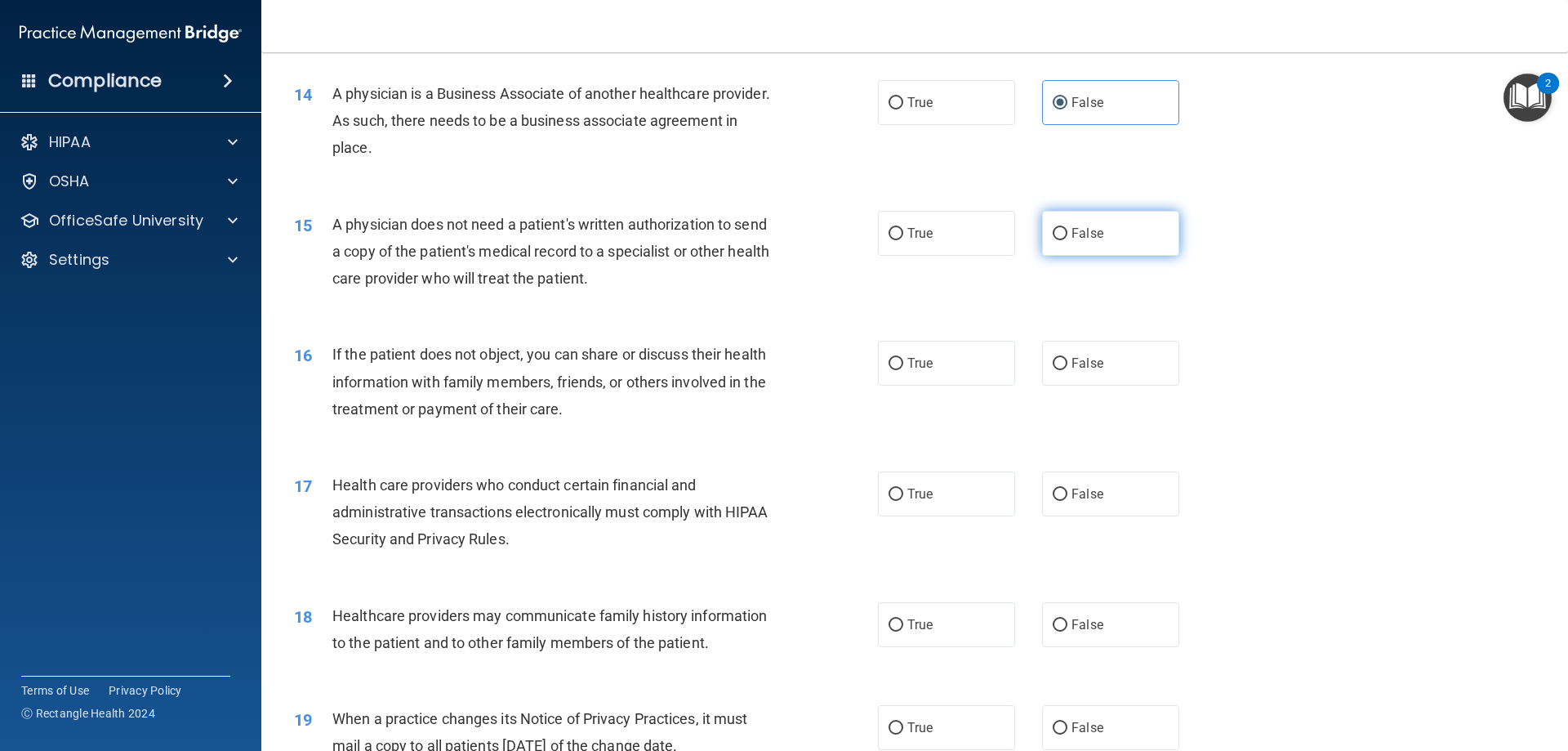
click at [1097, 245] on label "False" at bounding box center [1110, 233] width 137 height 45
click at [1068, 241] on input "False" at bounding box center [1059, 234] width 14 height 13
radio input "true"
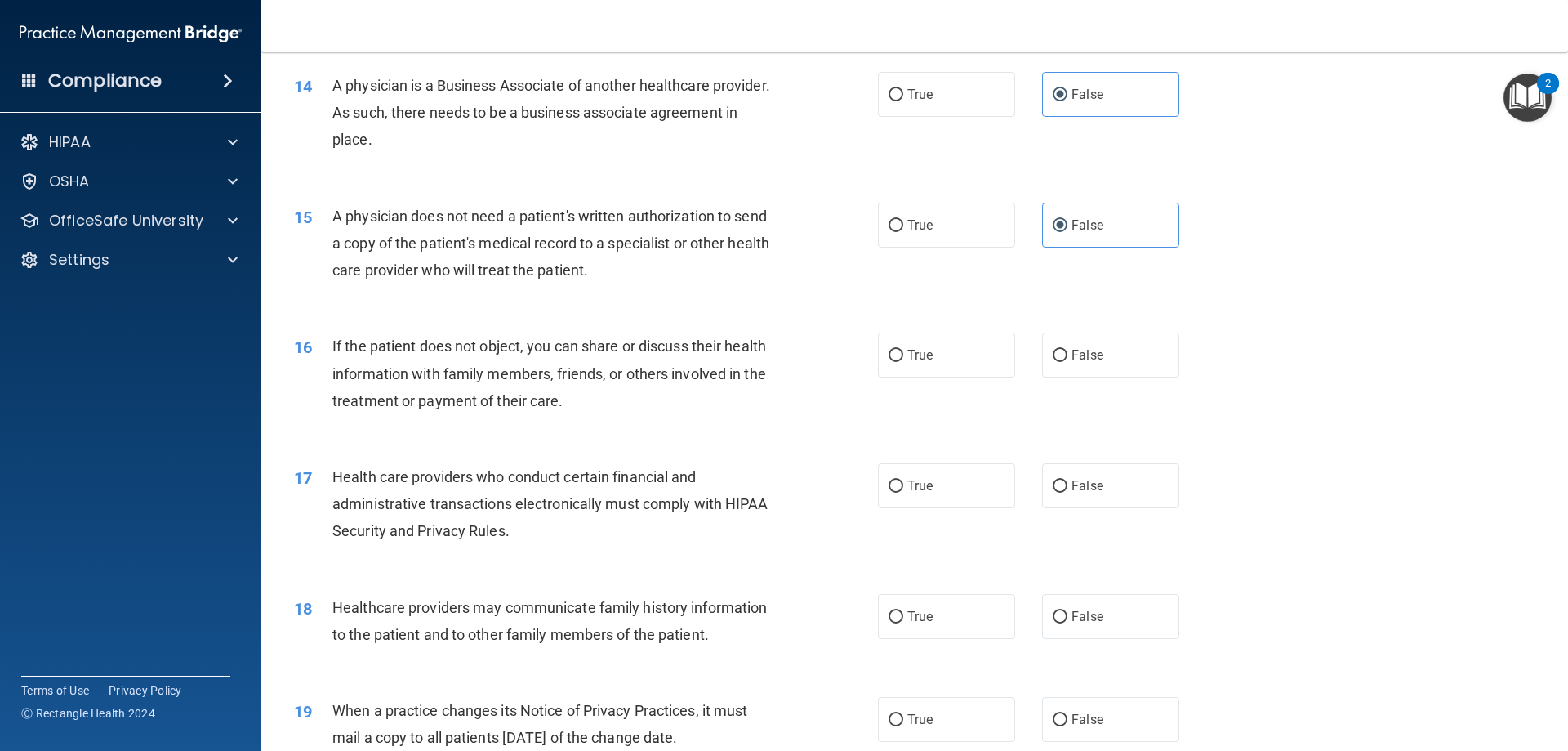
scroll to position [1718, 0]
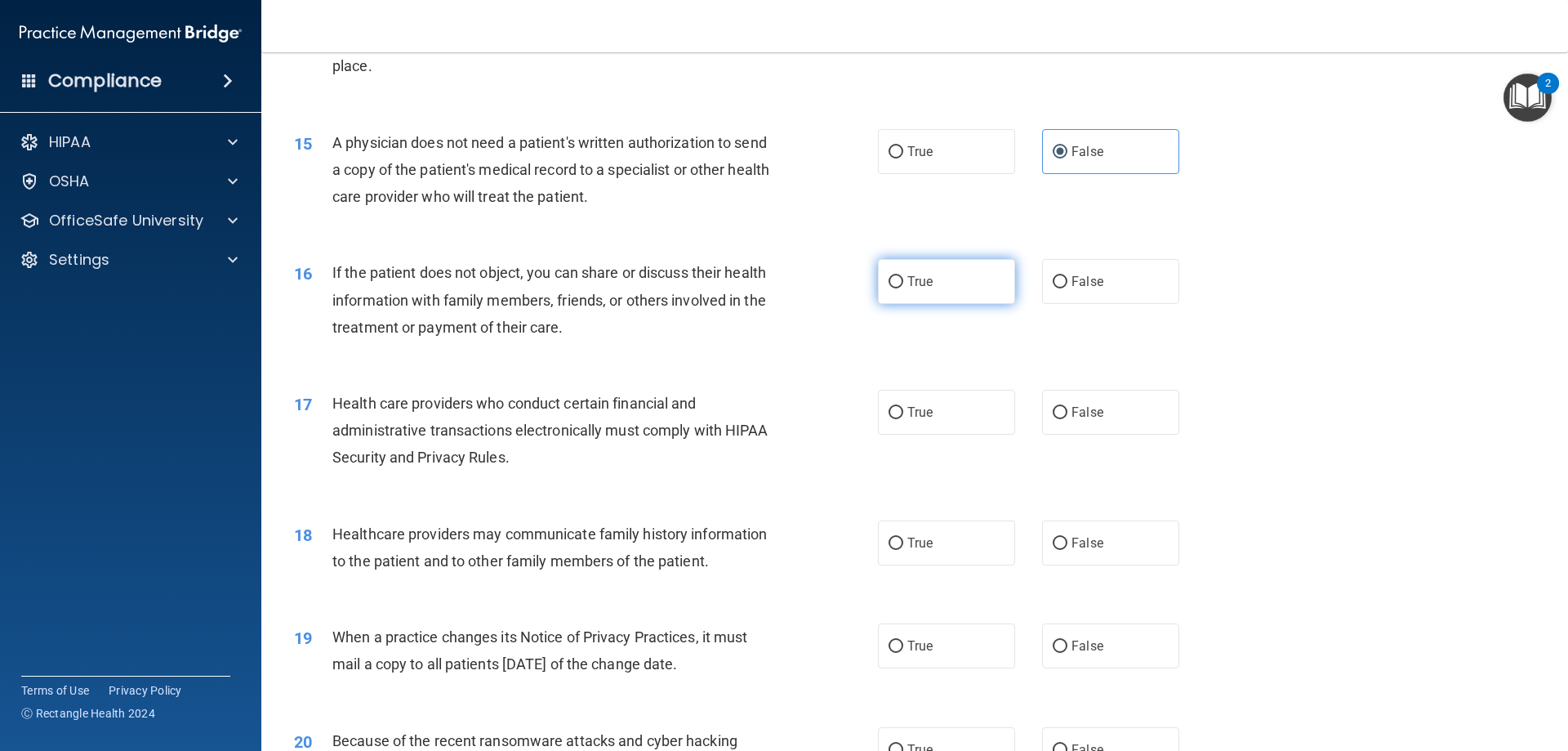
click at [989, 299] on label "True" at bounding box center [946, 281] width 137 height 45
click at [903, 288] on input "True" at bounding box center [895, 282] width 14 height 13
radio input "true"
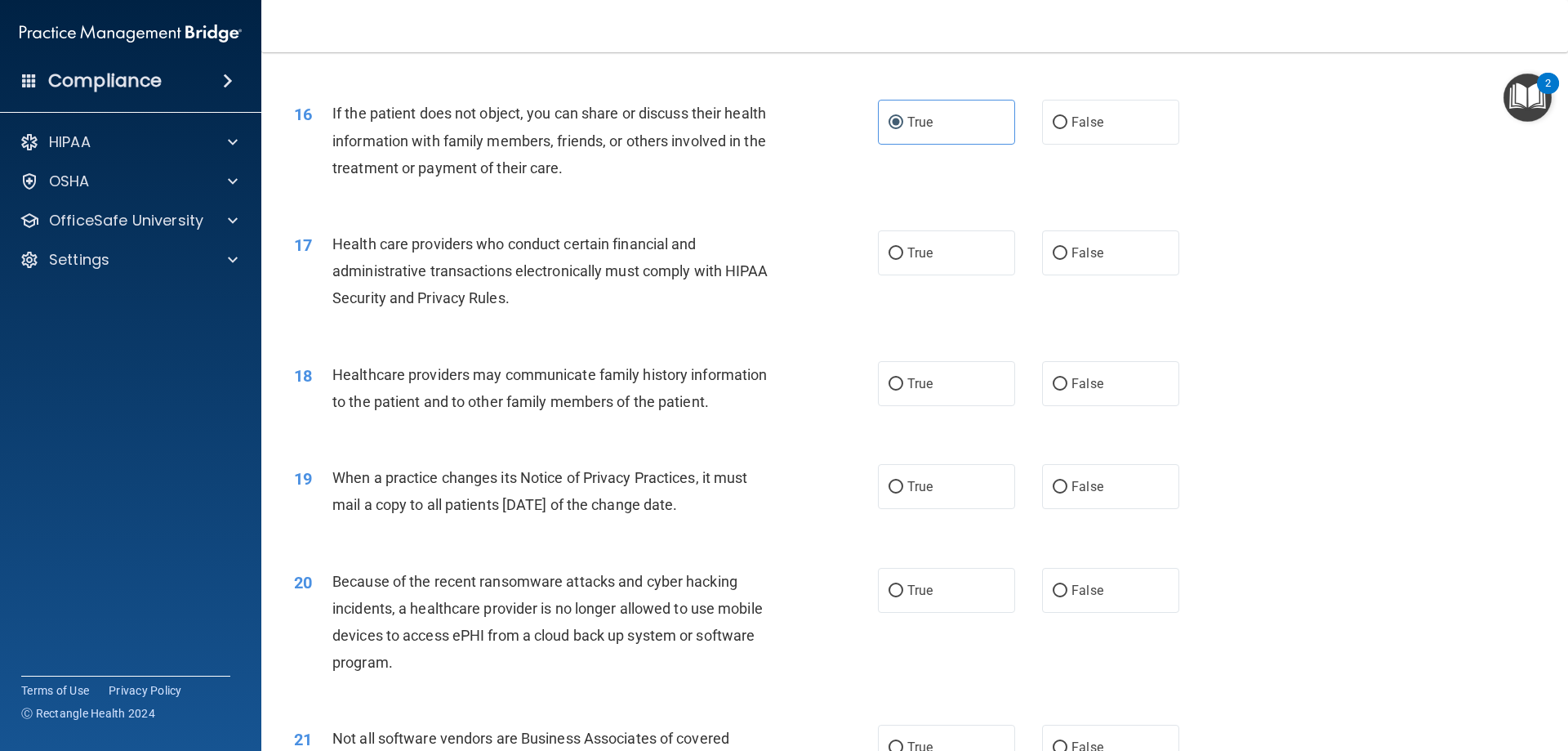
scroll to position [1881, 0]
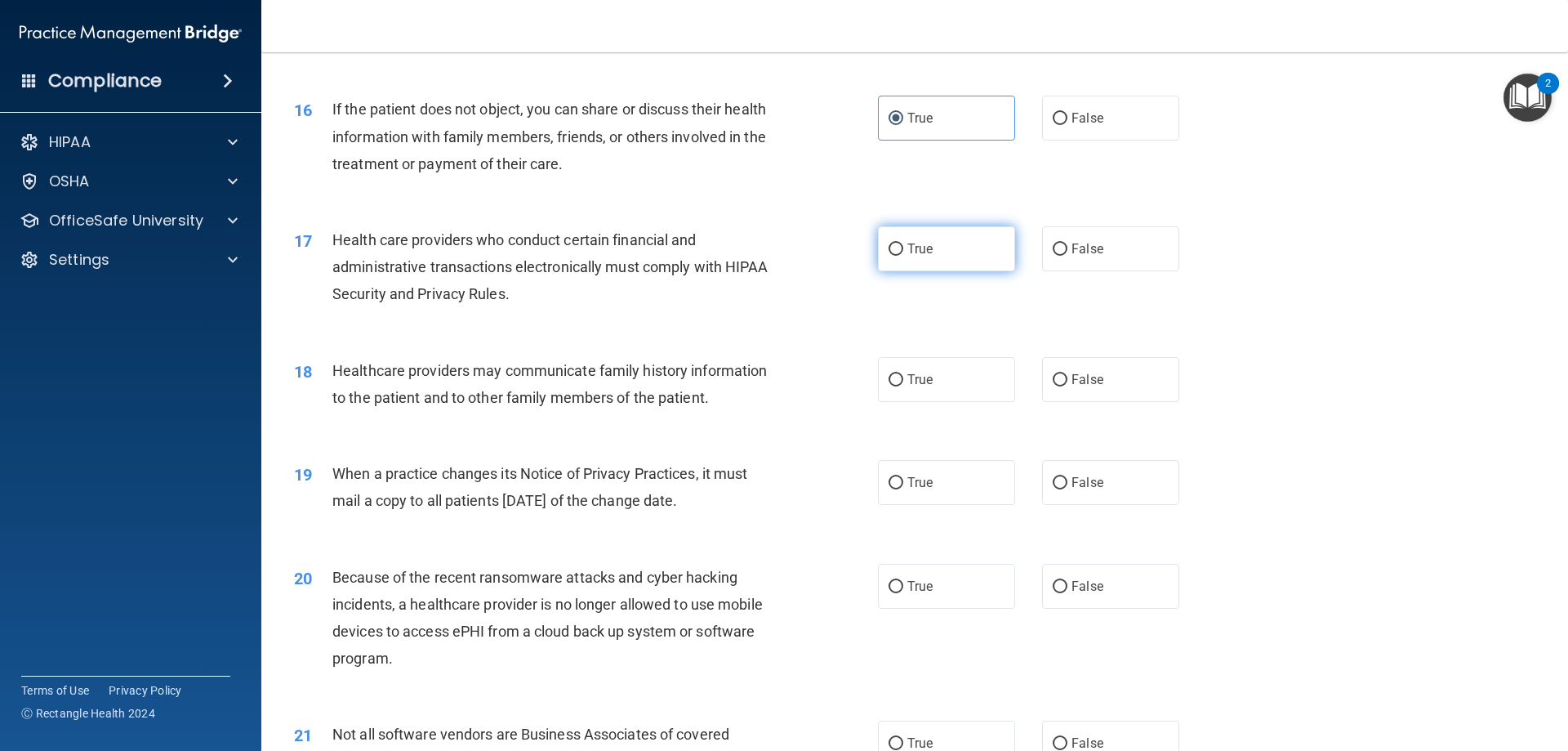
click at [935, 246] on label "True" at bounding box center [946, 248] width 137 height 45
click at [903, 246] on input "True" at bounding box center [895, 249] width 14 height 13
radio input "true"
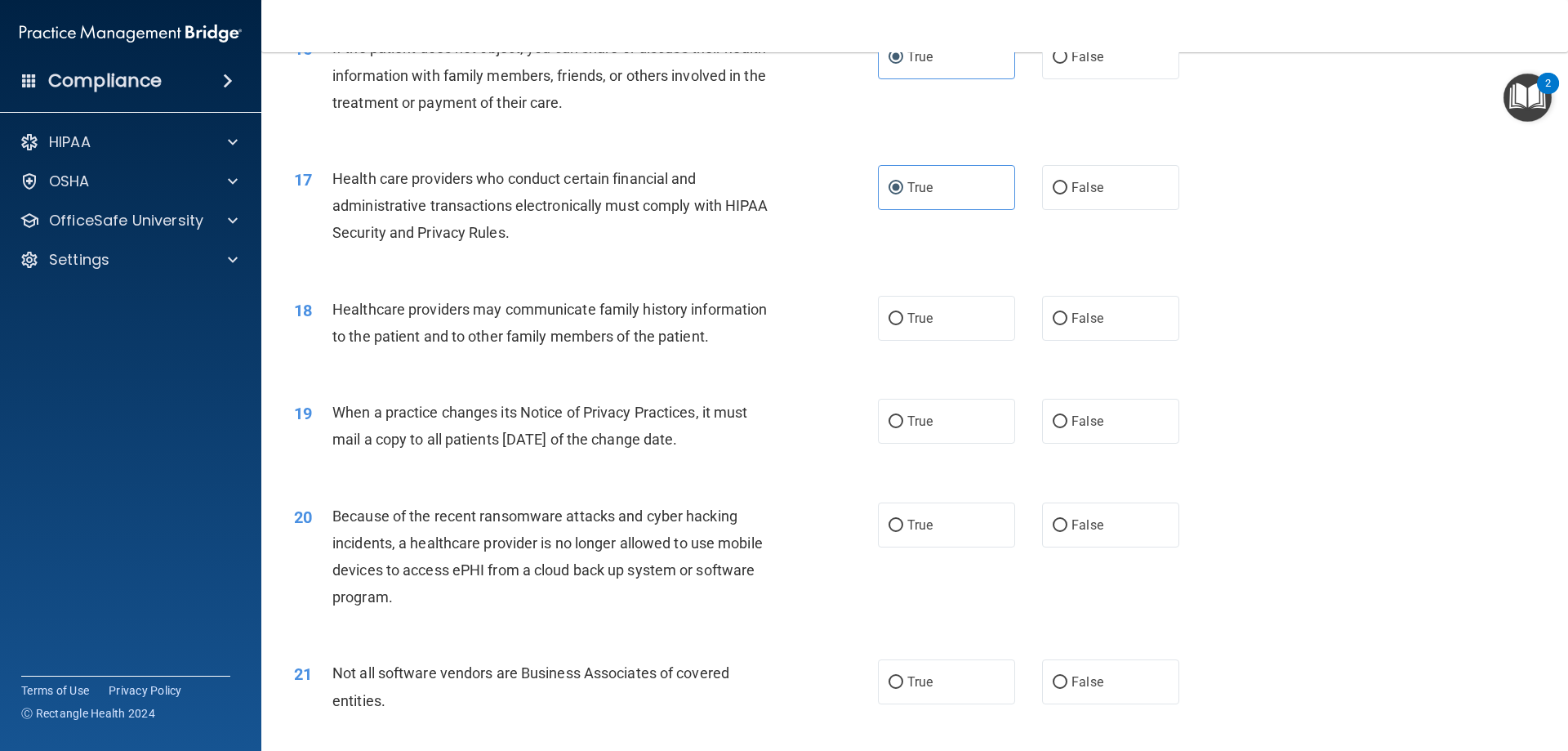
scroll to position [2126, 0]
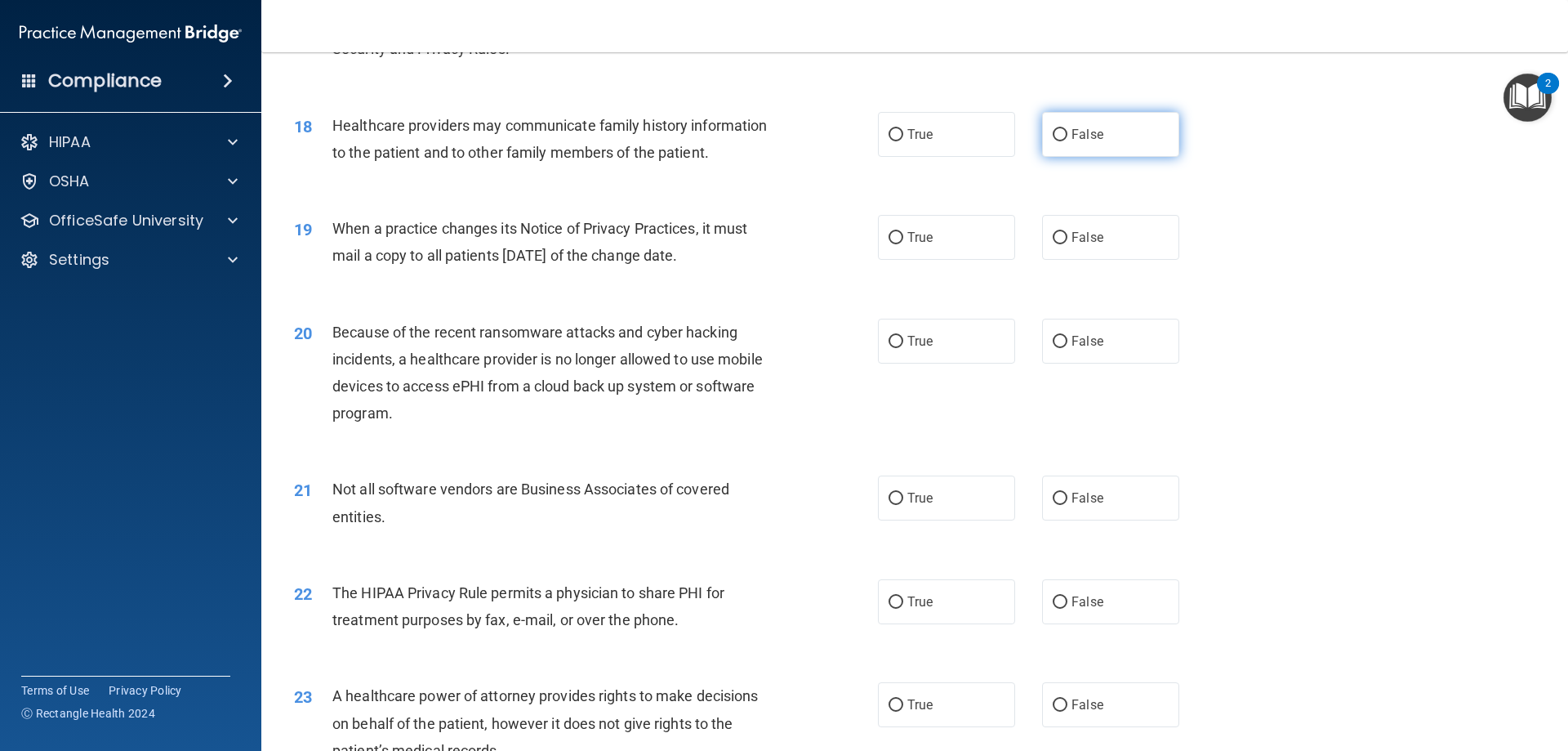
click at [1065, 149] on label "False" at bounding box center [1110, 134] width 137 height 45
click at [1065, 141] on input "False" at bounding box center [1059, 135] width 14 height 13
radio input "true"
click at [1078, 246] on label "False" at bounding box center [1110, 236] width 137 height 45
click at [1068, 244] on input "False" at bounding box center [1059, 238] width 14 height 13
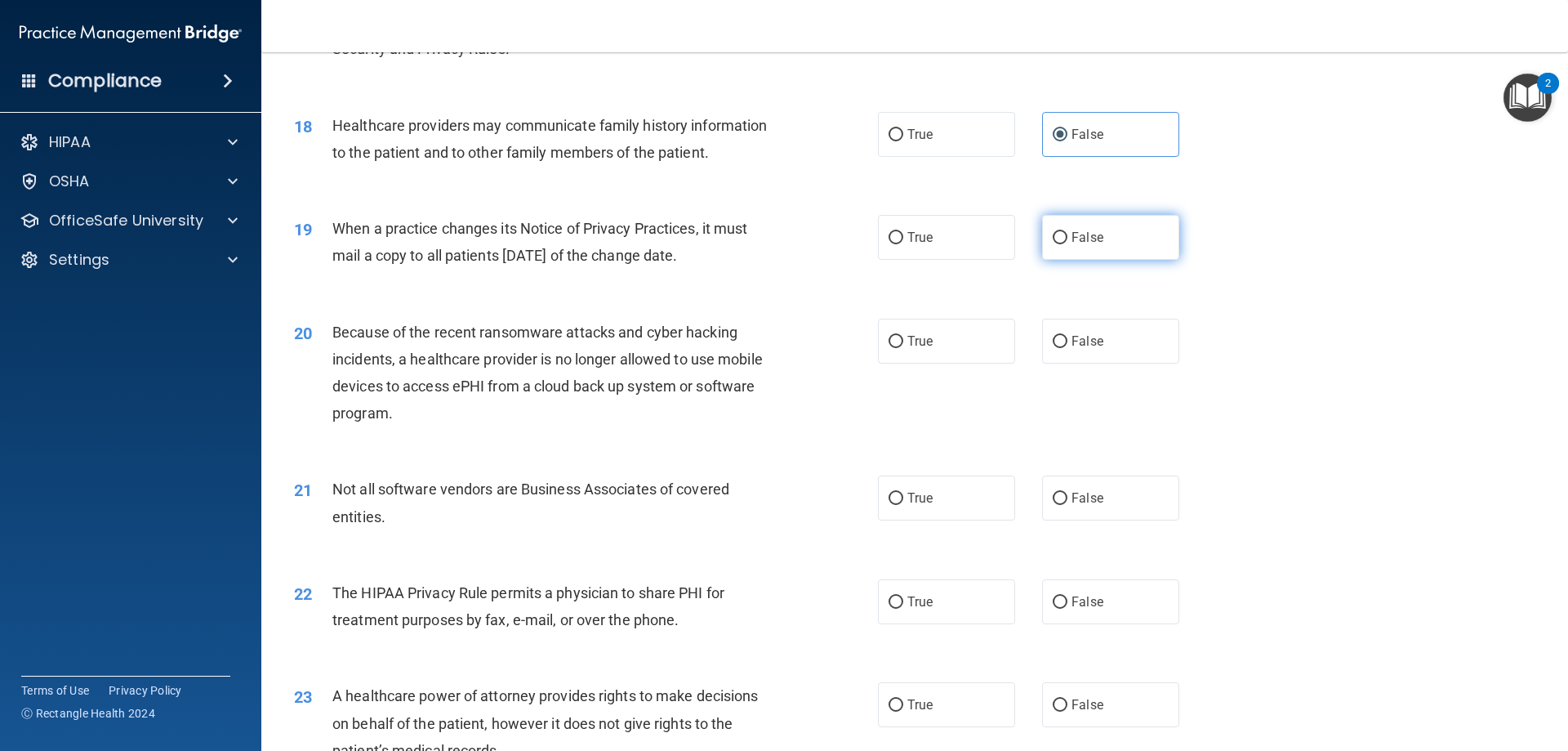
radio input "true"
click at [1072, 359] on label "False" at bounding box center [1110, 341] width 137 height 45
click at [1068, 348] on input "False" at bounding box center [1059, 341] width 14 height 13
radio input "true"
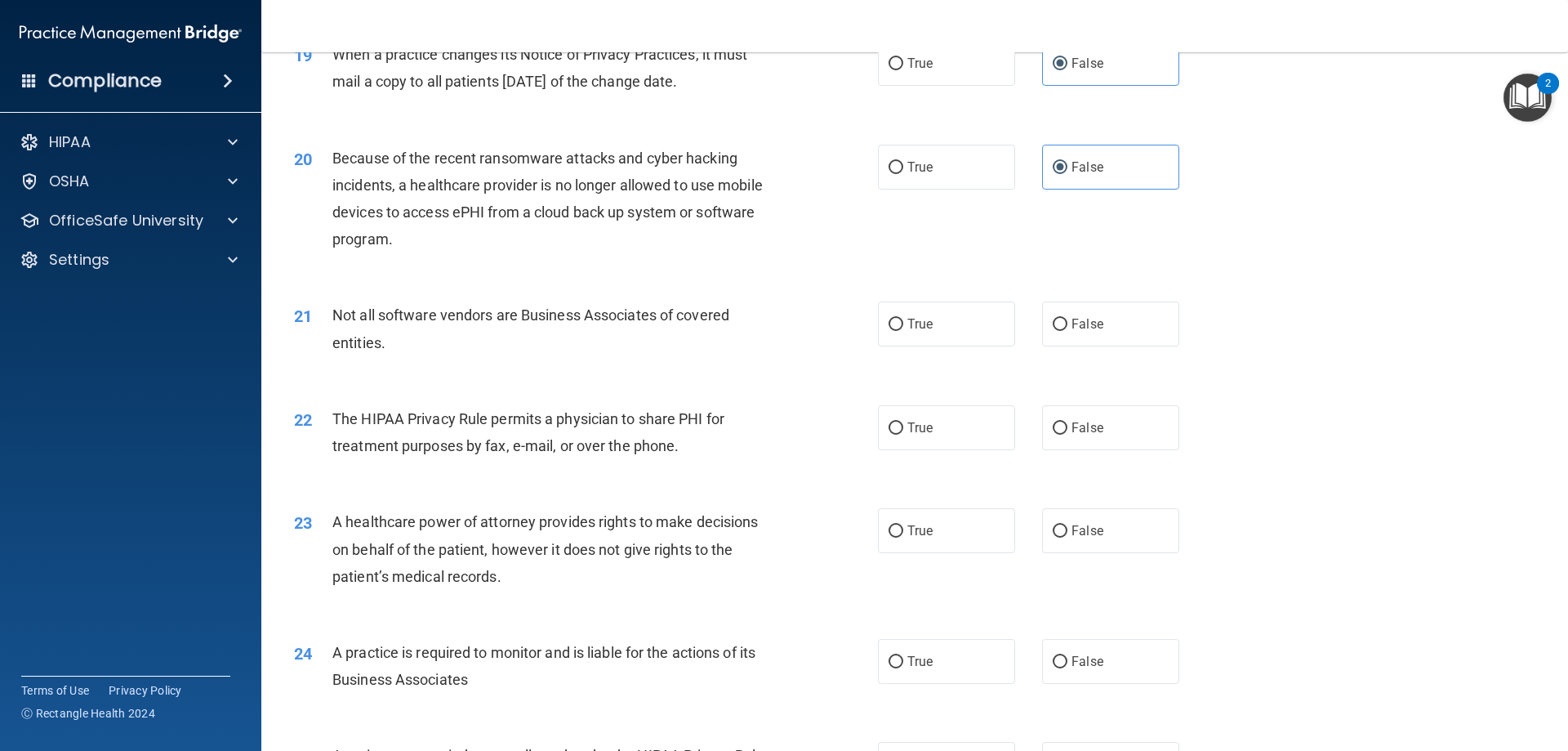
scroll to position [2372, 0]
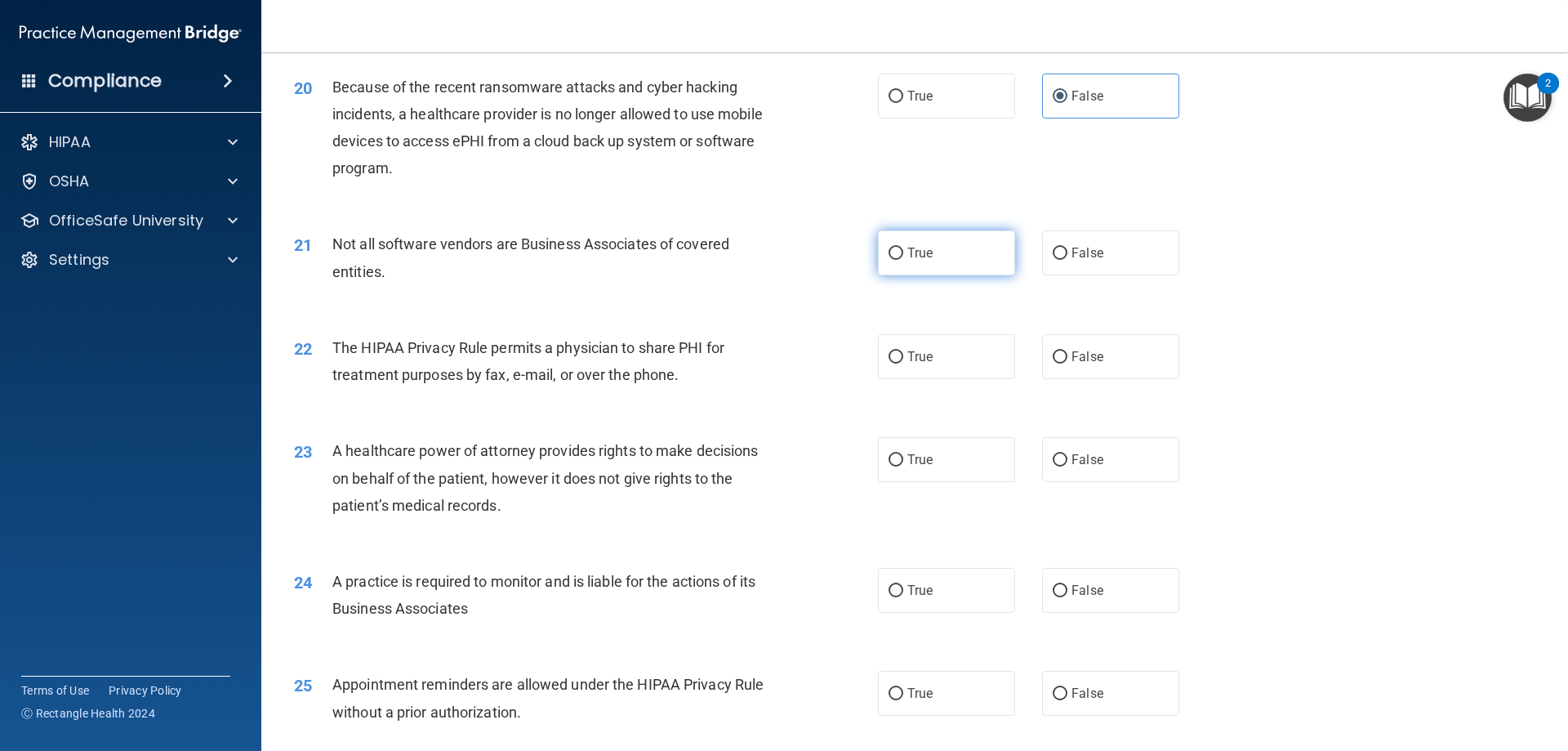
click at [926, 245] on span "True" at bounding box center [920, 252] width 25 height 15
click at [903, 247] on input "True" at bounding box center [895, 253] width 14 height 13
radio input "true"
click at [943, 373] on label "True" at bounding box center [946, 356] width 137 height 45
click at [903, 363] on input "True" at bounding box center [895, 357] width 14 height 13
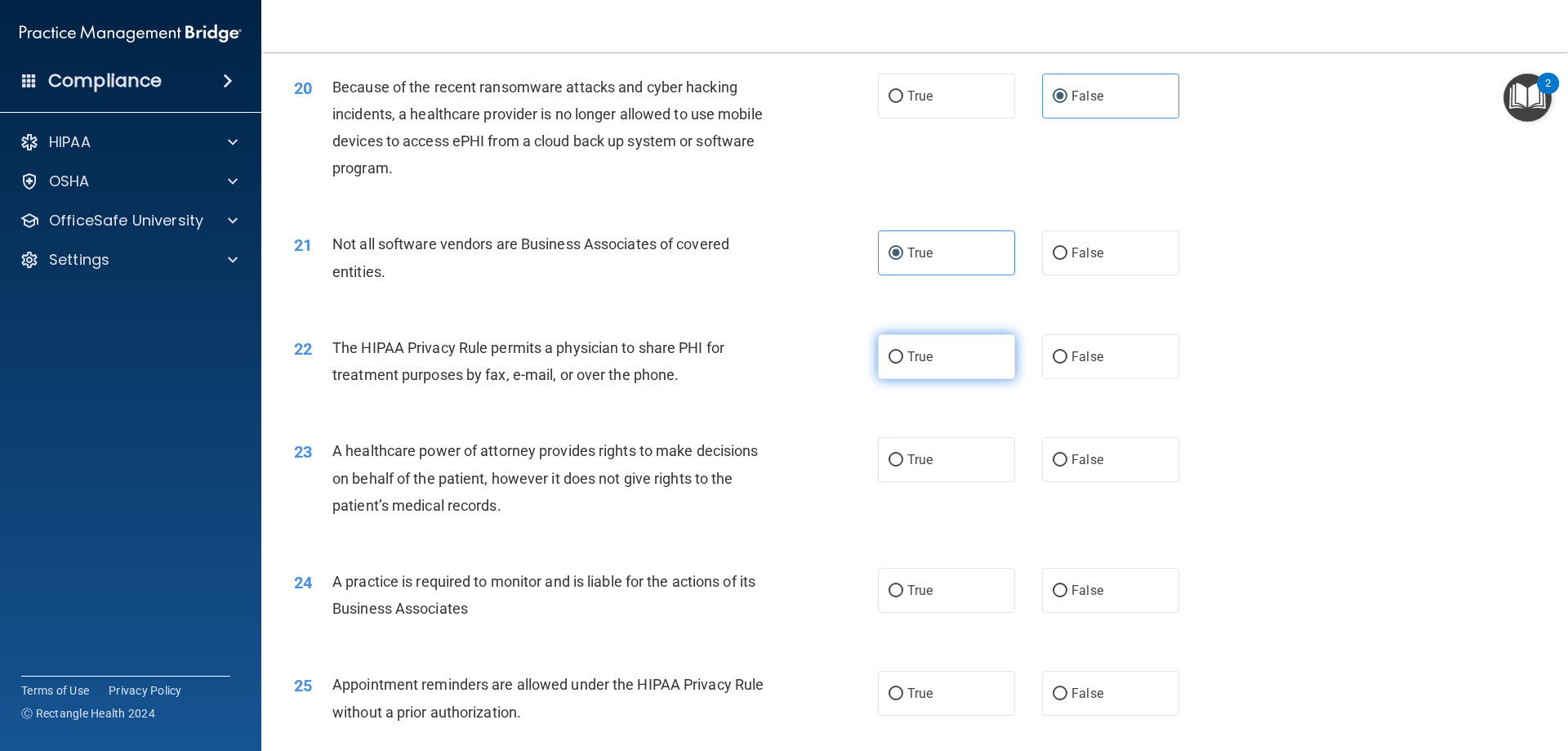
radio input "true"
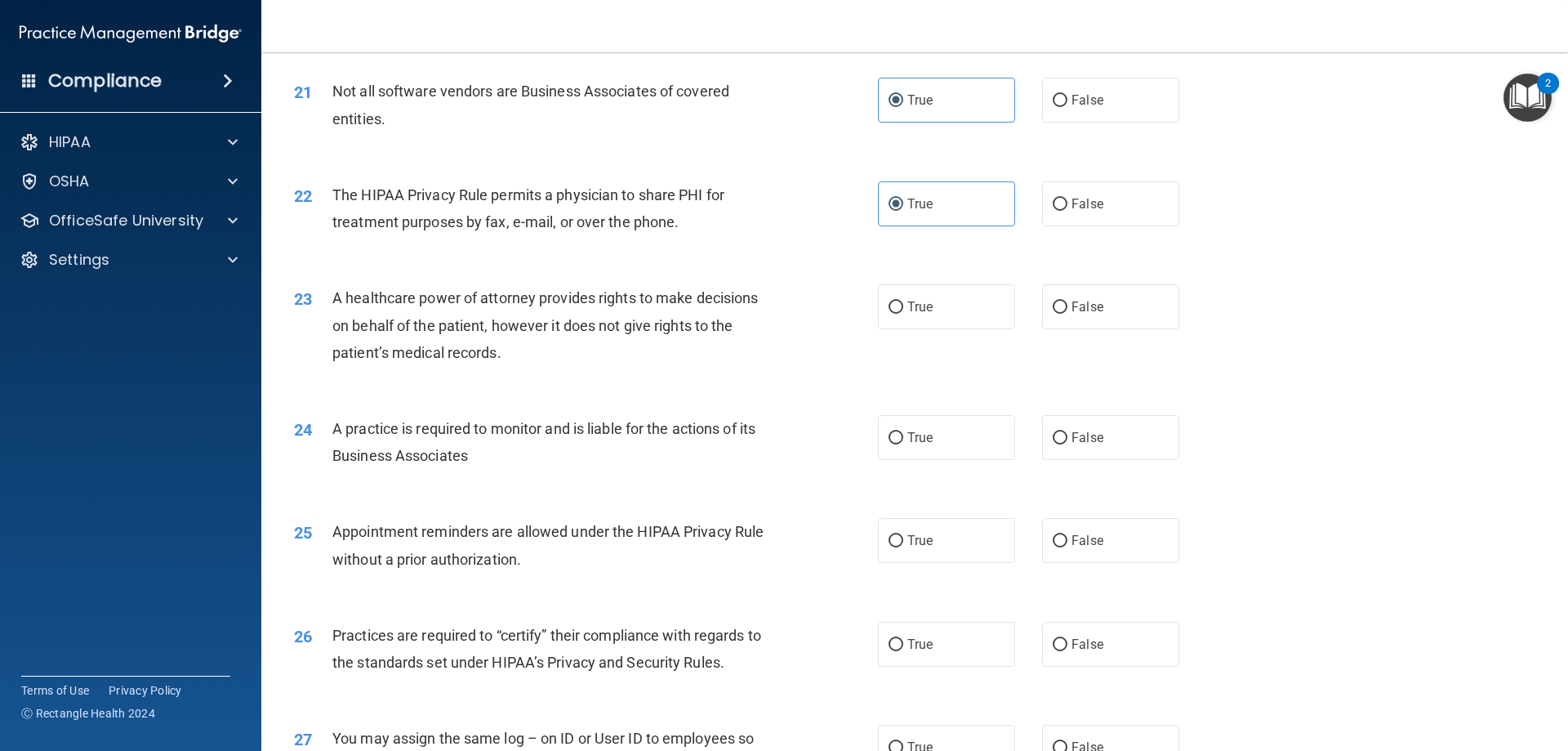
scroll to position [2535, 0]
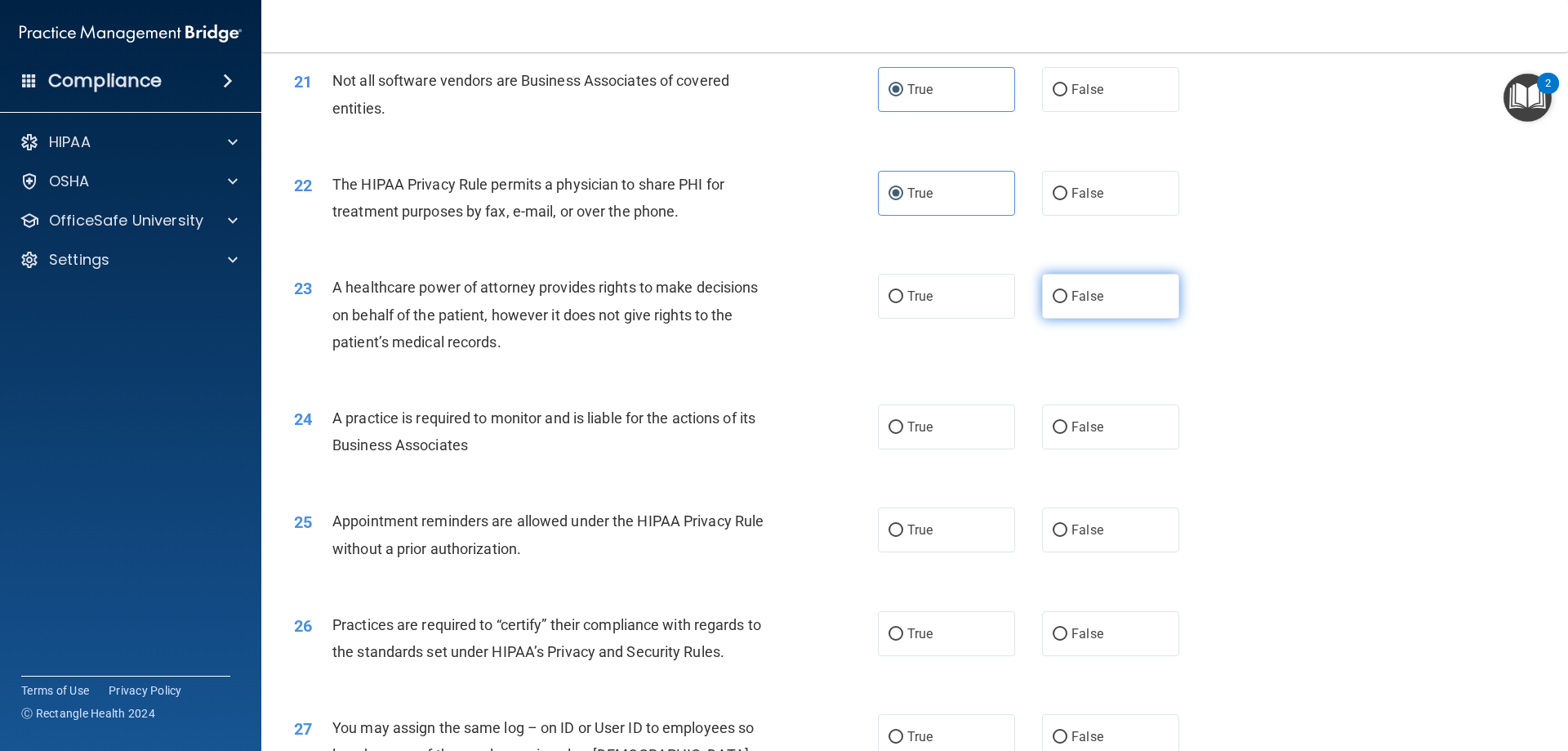
click at [1068, 306] on label "False" at bounding box center [1110, 295] width 137 height 45
click at [1068, 303] on input "False" at bounding box center [1059, 297] width 14 height 13
radio input "true"
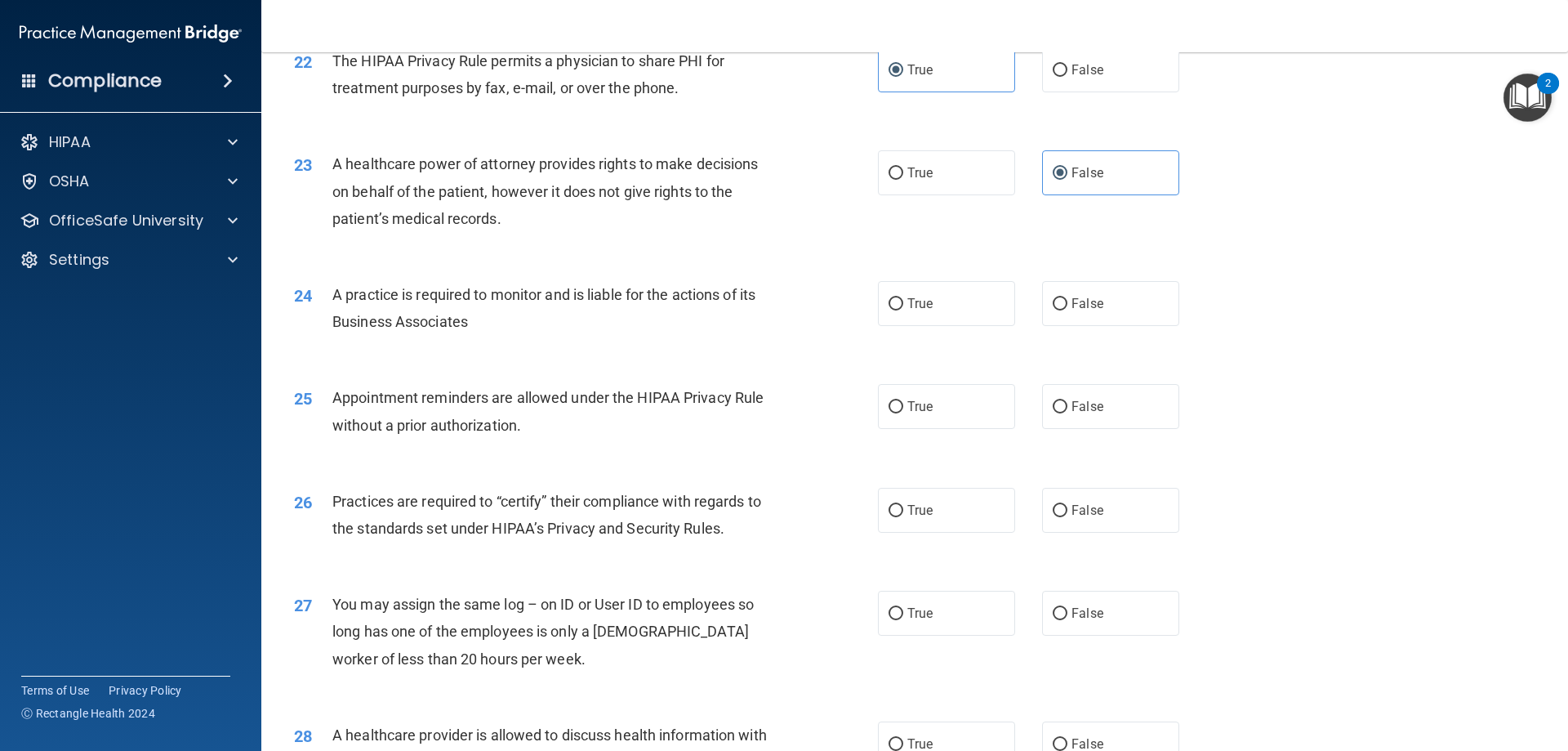
scroll to position [2698, 0]
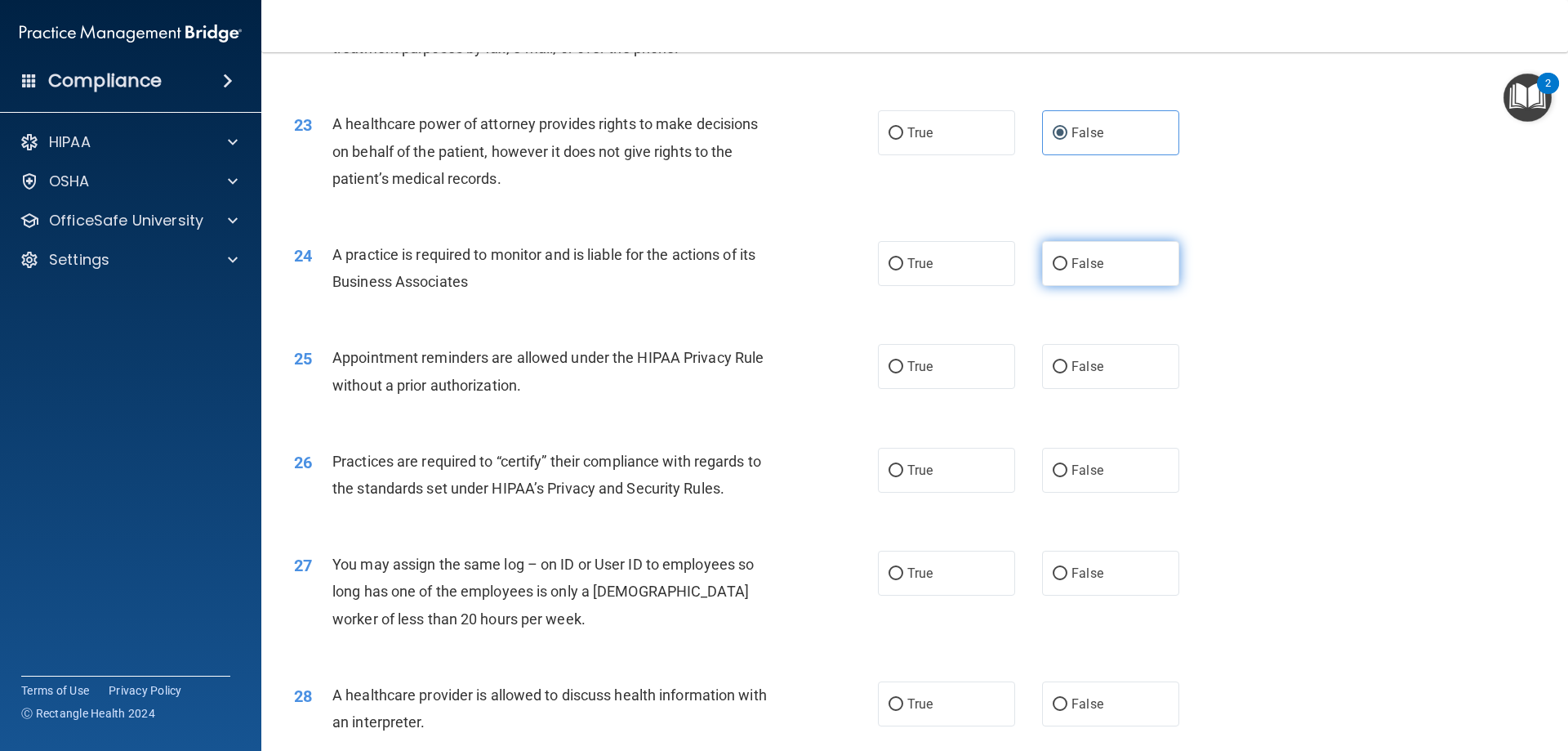
click at [1099, 272] on label "False" at bounding box center [1110, 263] width 137 height 45
click at [1068, 271] on input "False" at bounding box center [1059, 264] width 14 height 13
radio input "true"
click at [932, 362] on label "True" at bounding box center [946, 366] width 137 height 45
click at [903, 362] on input "True" at bounding box center [895, 367] width 14 height 13
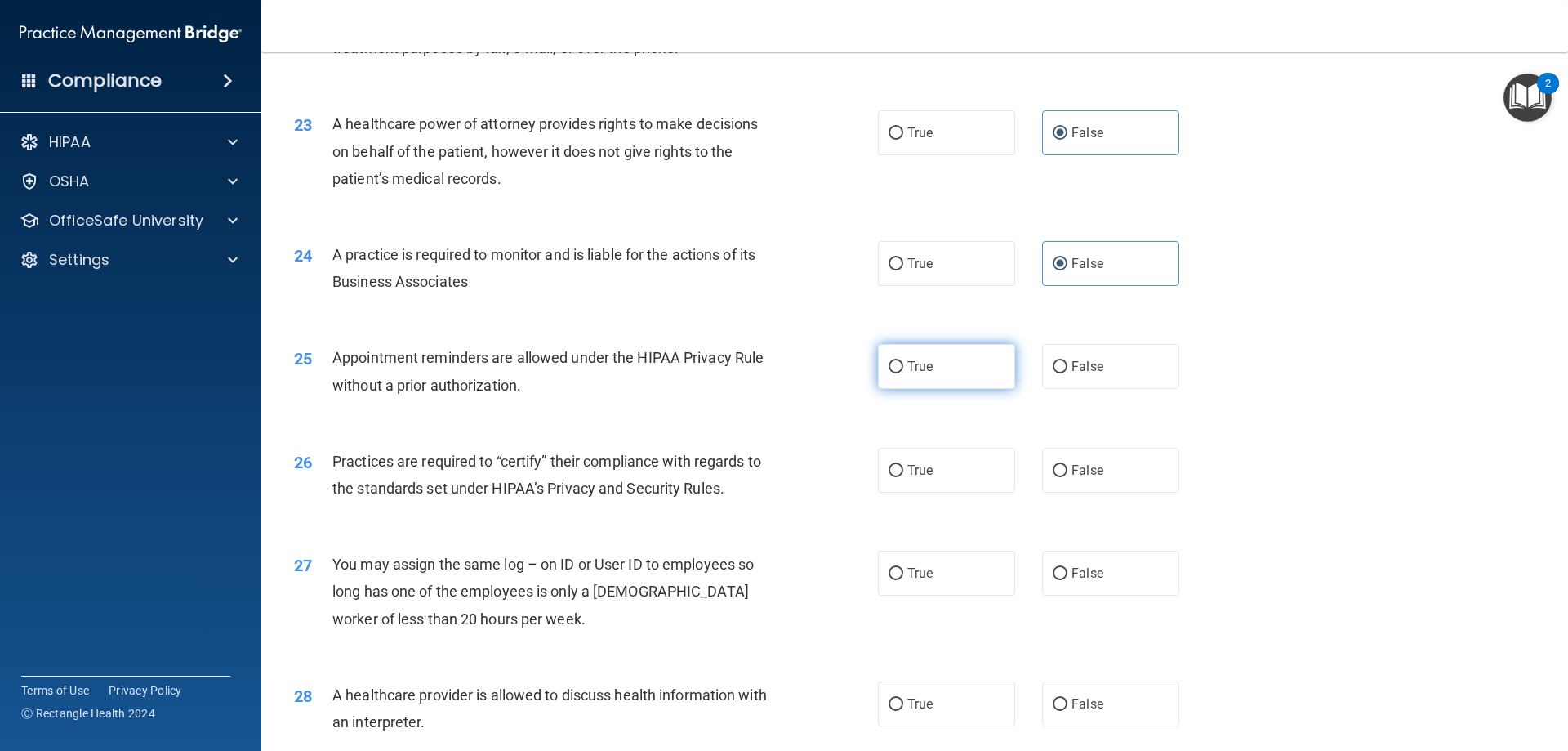
radio input "true"
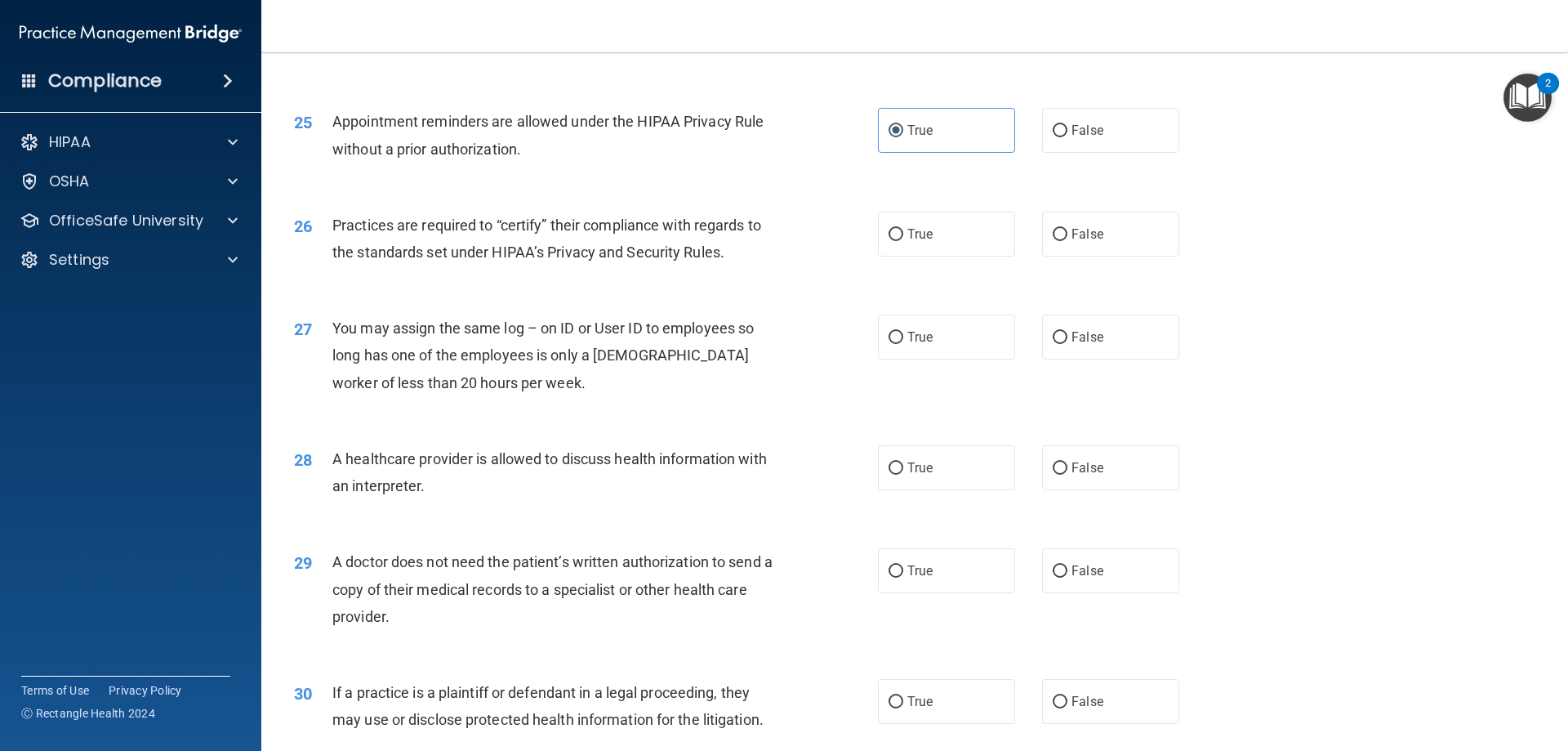
scroll to position [2943, 0]
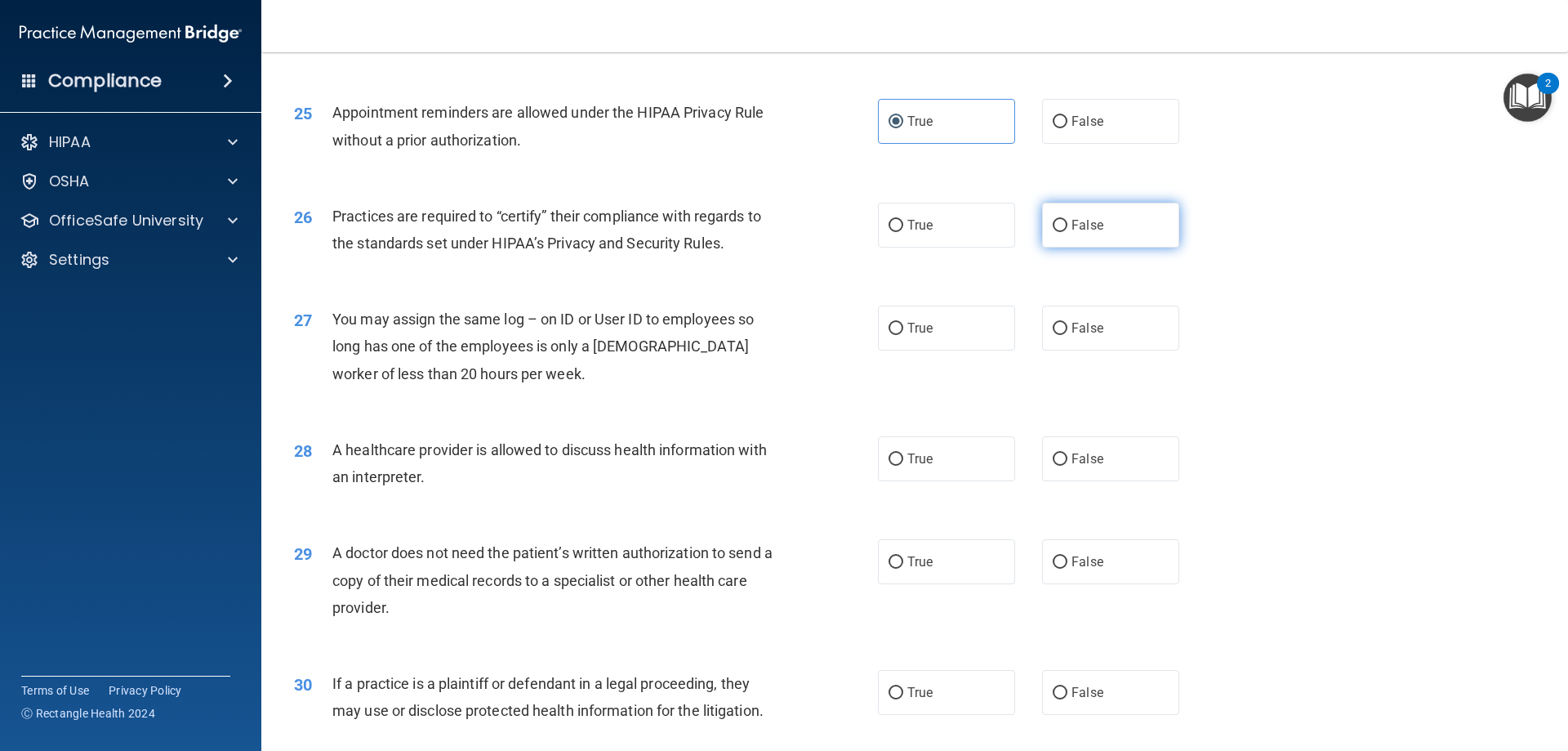
click at [1099, 243] on label "False" at bounding box center [1110, 225] width 137 height 45
click at [1068, 232] on input "False" at bounding box center [1059, 225] width 14 height 13
radio input "true"
click at [1122, 311] on label "False" at bounding box center [1110, 327] width 137 height 45
click at [1068, 323] on input "False" at bounding box center [1059, 329] width 14 height 13
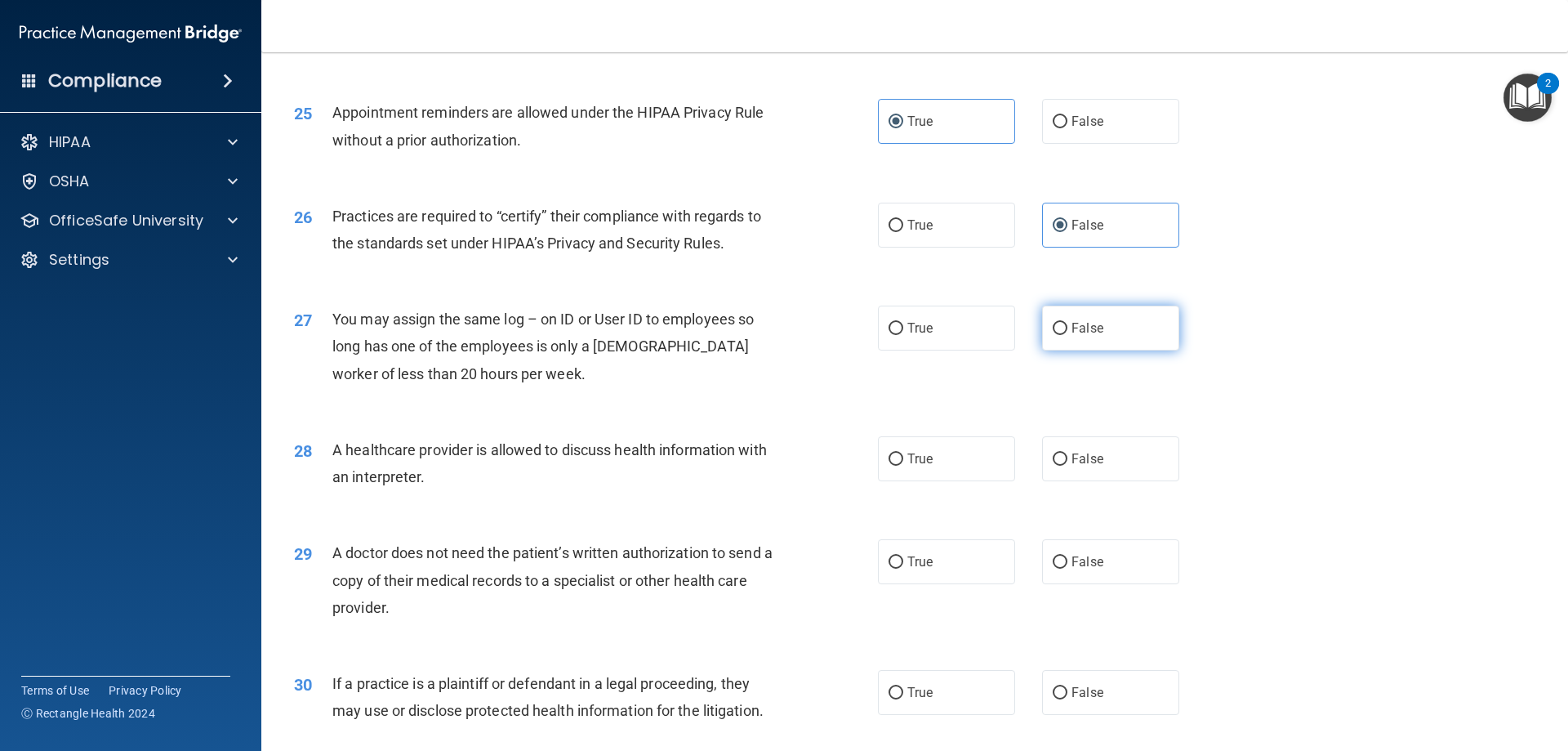
radio input "true"
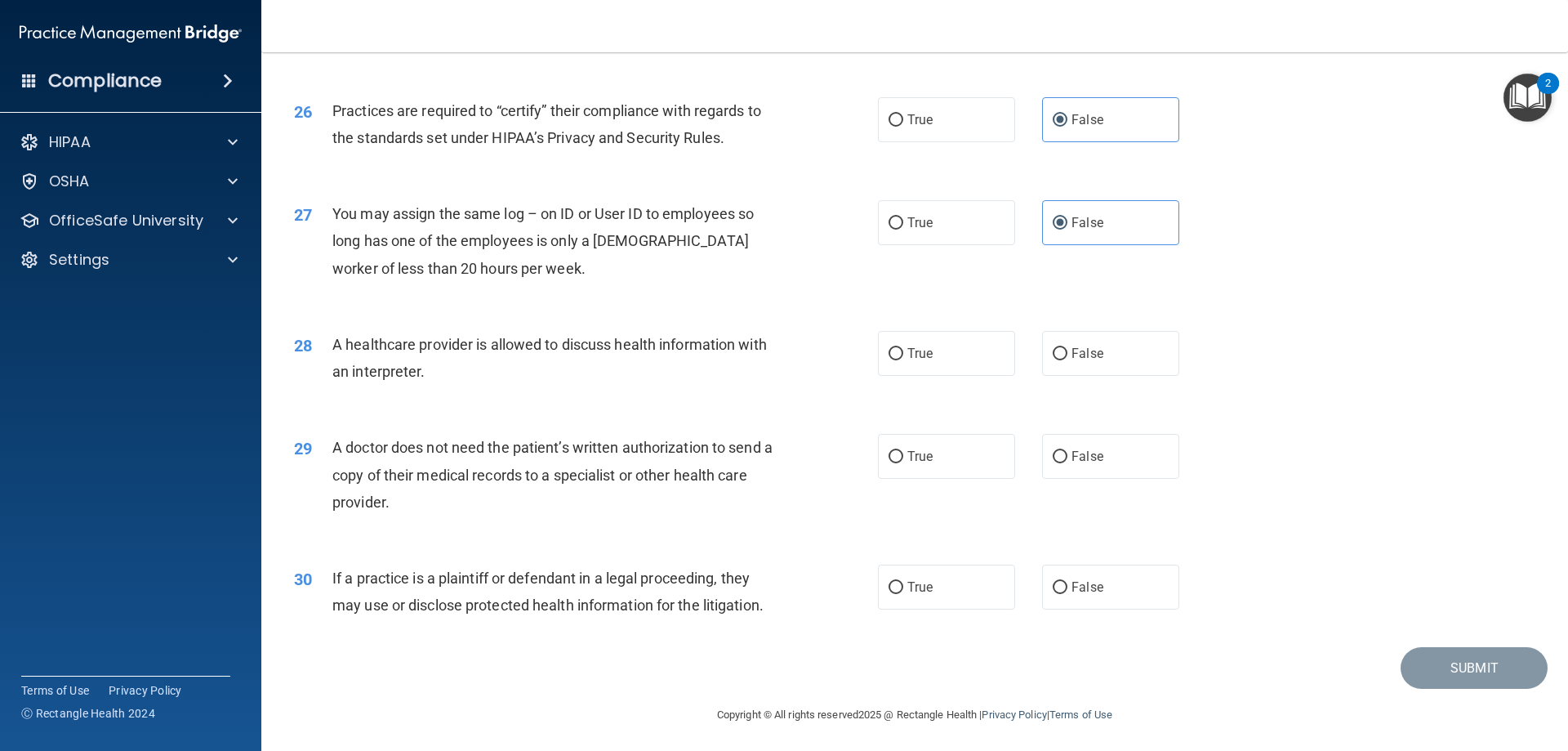
scroll to position [3052, 0]
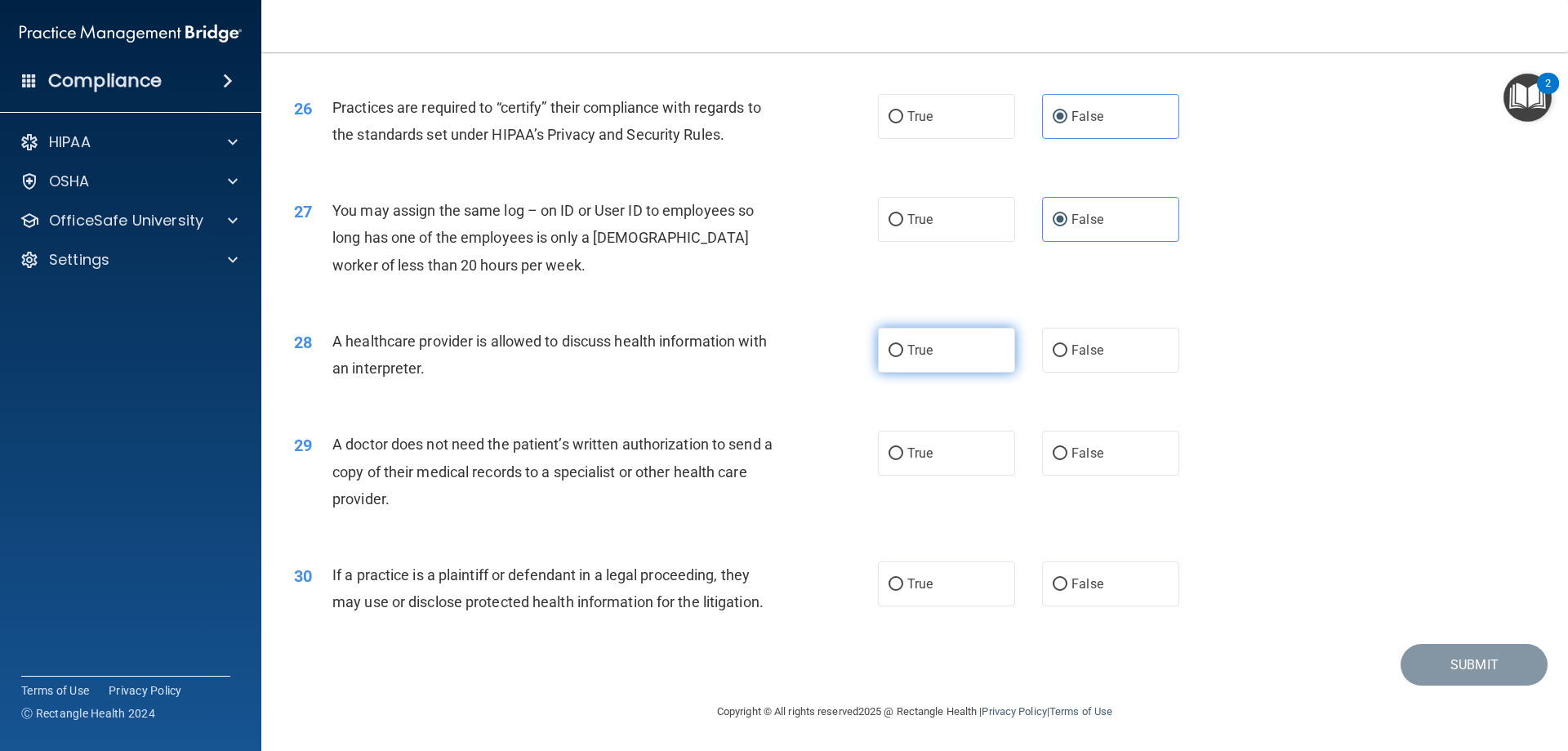
click at [1002, 359] on label "True" at bounding box center [946, 350] width 137 height 45
click at [903, 357] on input "True" at bounding box center [895, 351] width 14 height 13
radio input "true"
click at [920, 450] on span "True" at bounding box center [920, 452] width 25 height 15
click at [903, 450] on input "True" at bounding box center [895, 453] width 14 height 13
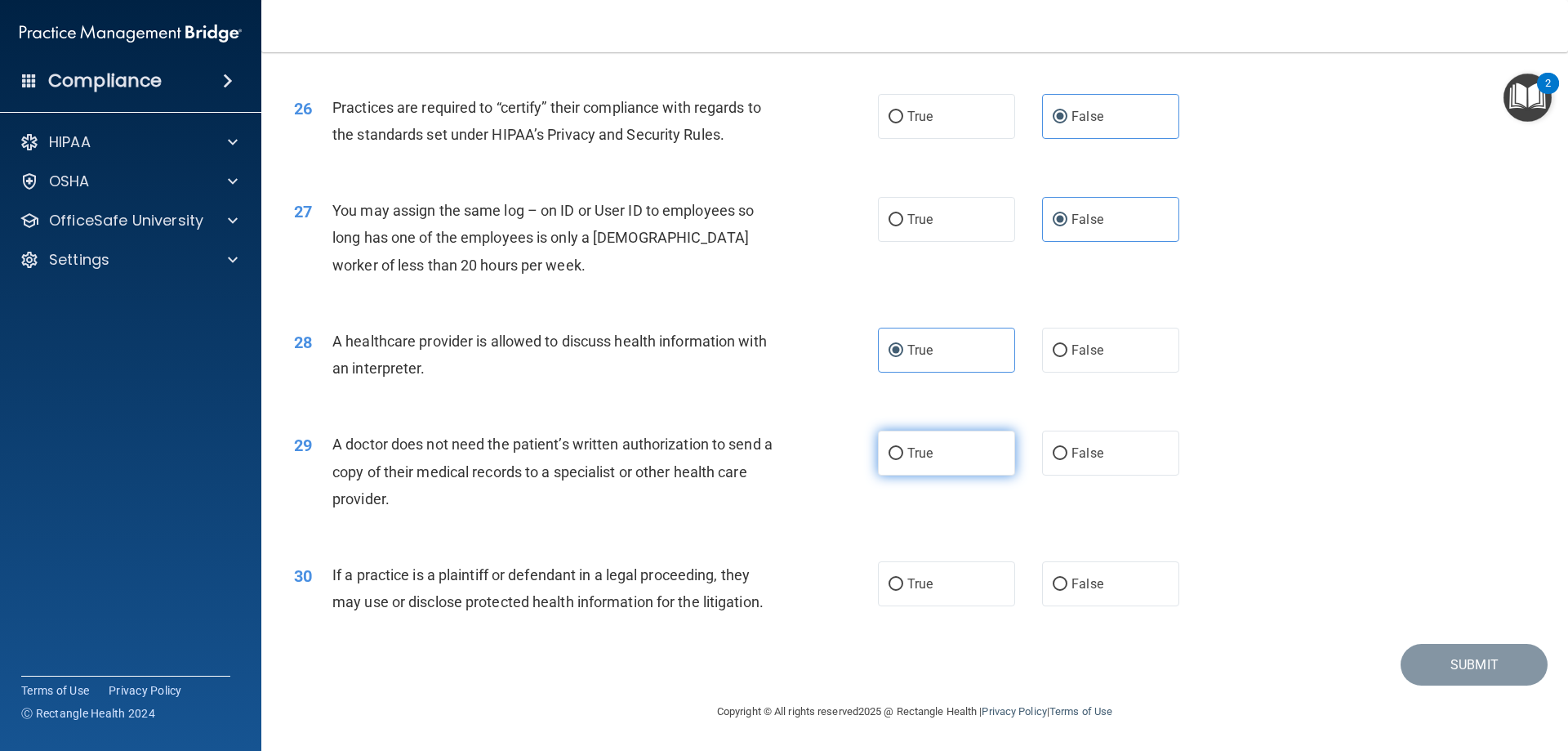
radio input "true"
click at [943, 596] on label "True" at bounding box center [946, 583] width 137 height 45
click at [903, 590] on input "True" at bounding box center [895, 584] width 14 height 13
radio input "true"
click at [1178, 665] on button "Submit" at bounding box center [1474, 664] width 147 height 42
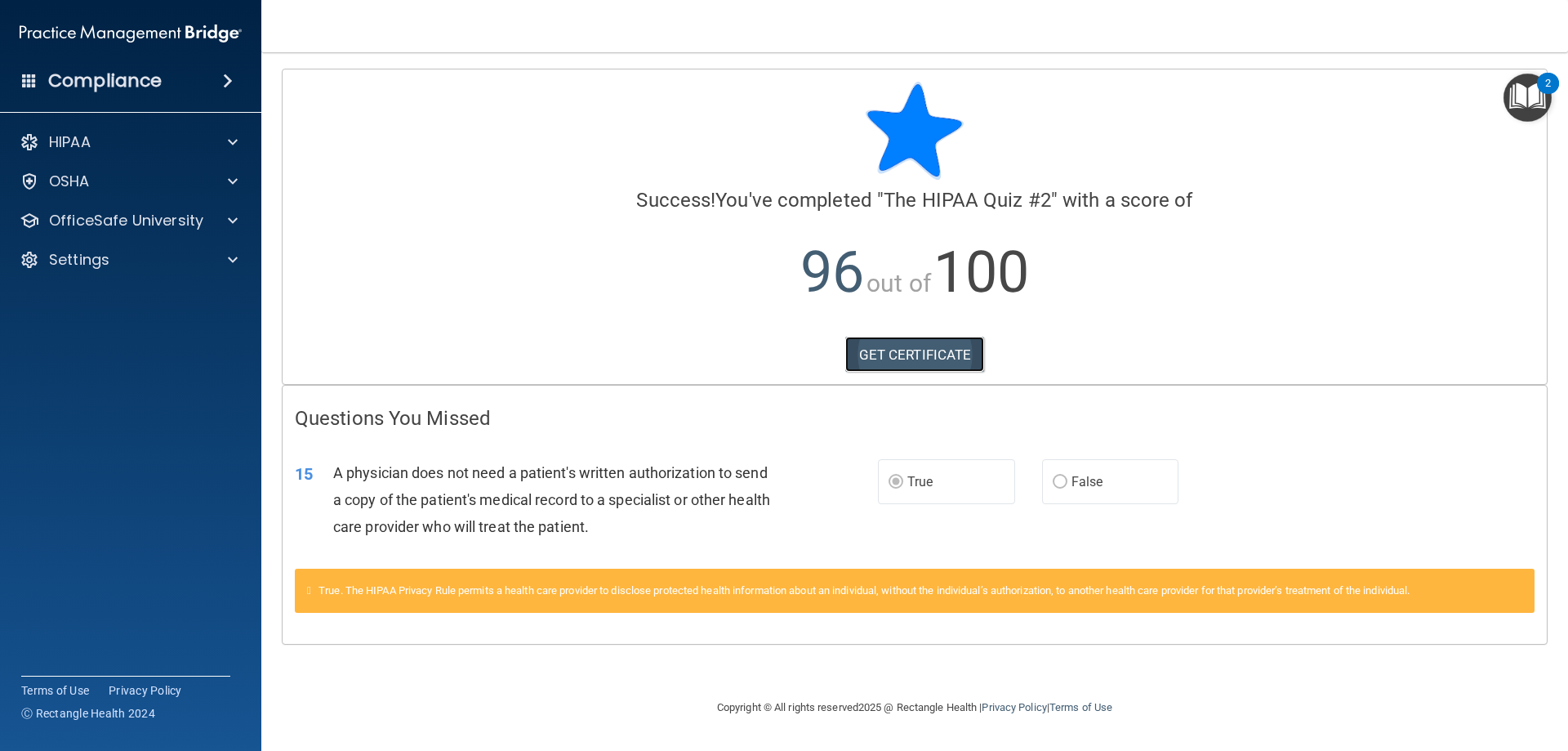
click at [969, 352] on link "GET CERTIFICATE" at bounding box center [915, 354] width 140 height 36
click at [37, 217] on div at bounding box center [29, 220] width 19 height 19
click at [117, 269] on link "HIPAA Training" at bounding box center [113, 259] width 257 height 33
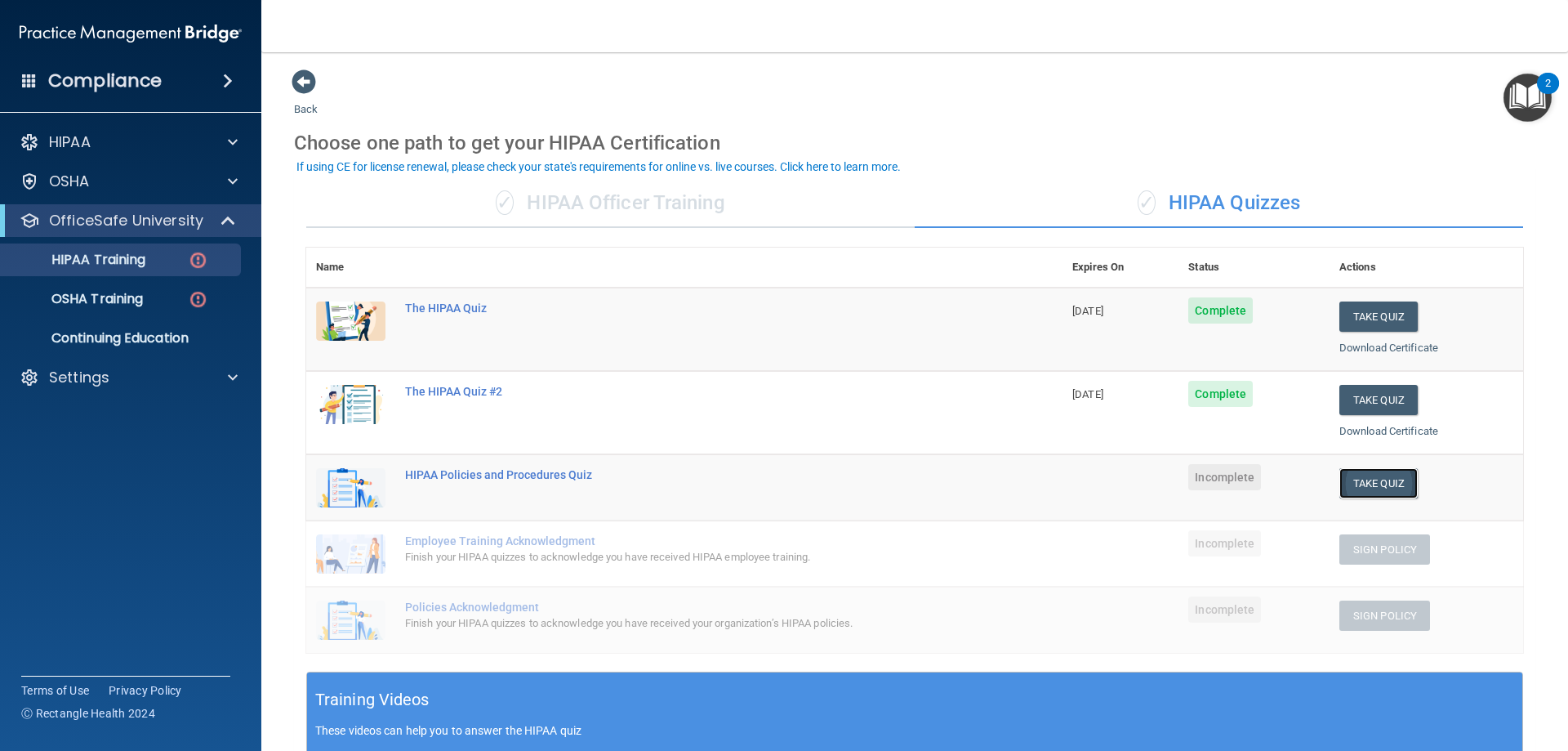
click at [1178, 489] on button "Take Quiz" at bounding box center [1378, 484] width 78 height 30
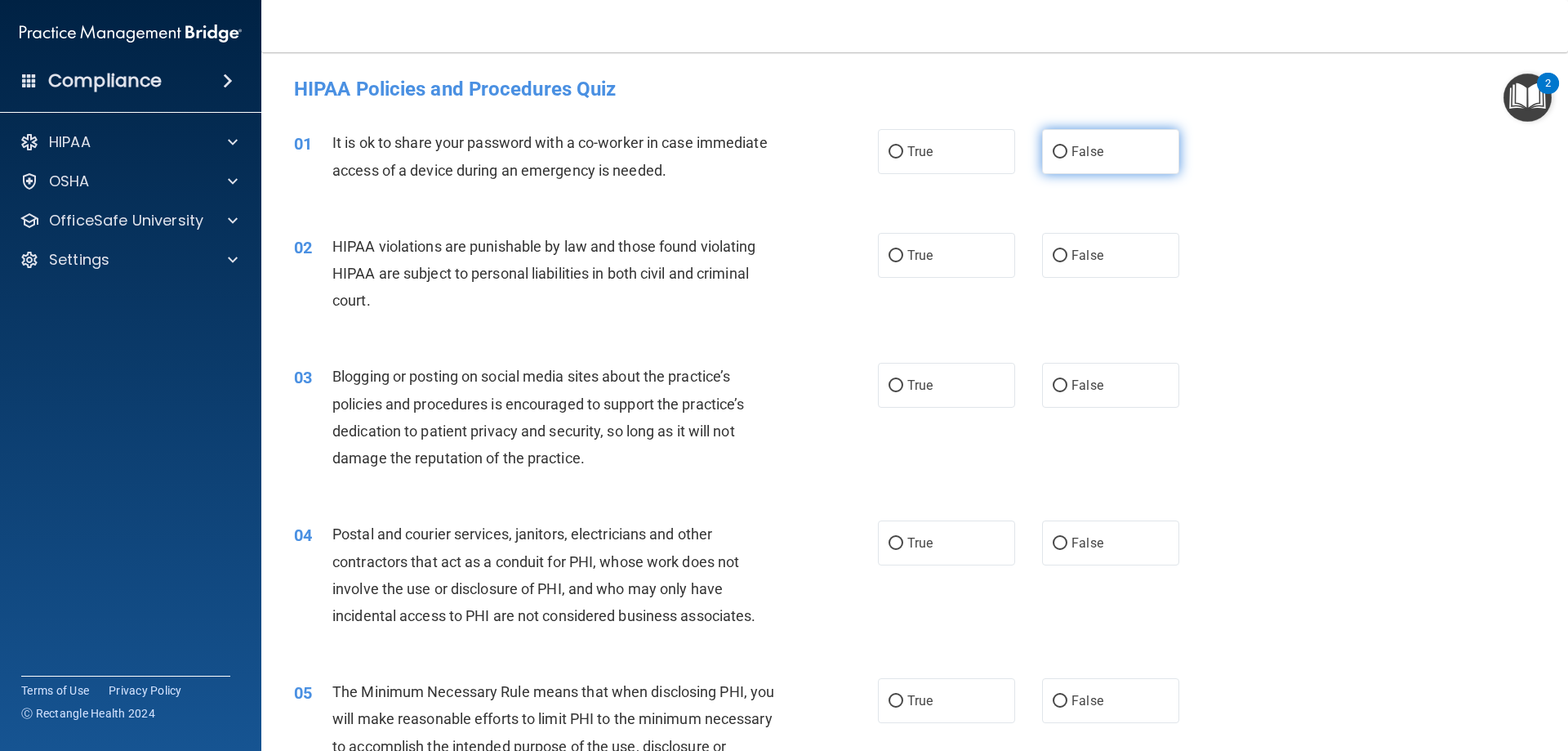
click at [1063, 167] on label "False" at bounding box center [1110, 151] width 137 height 45
click at [1063, 158] on input "False" at bounding box center [1059, 152] width 14 height 13
radio input "true"
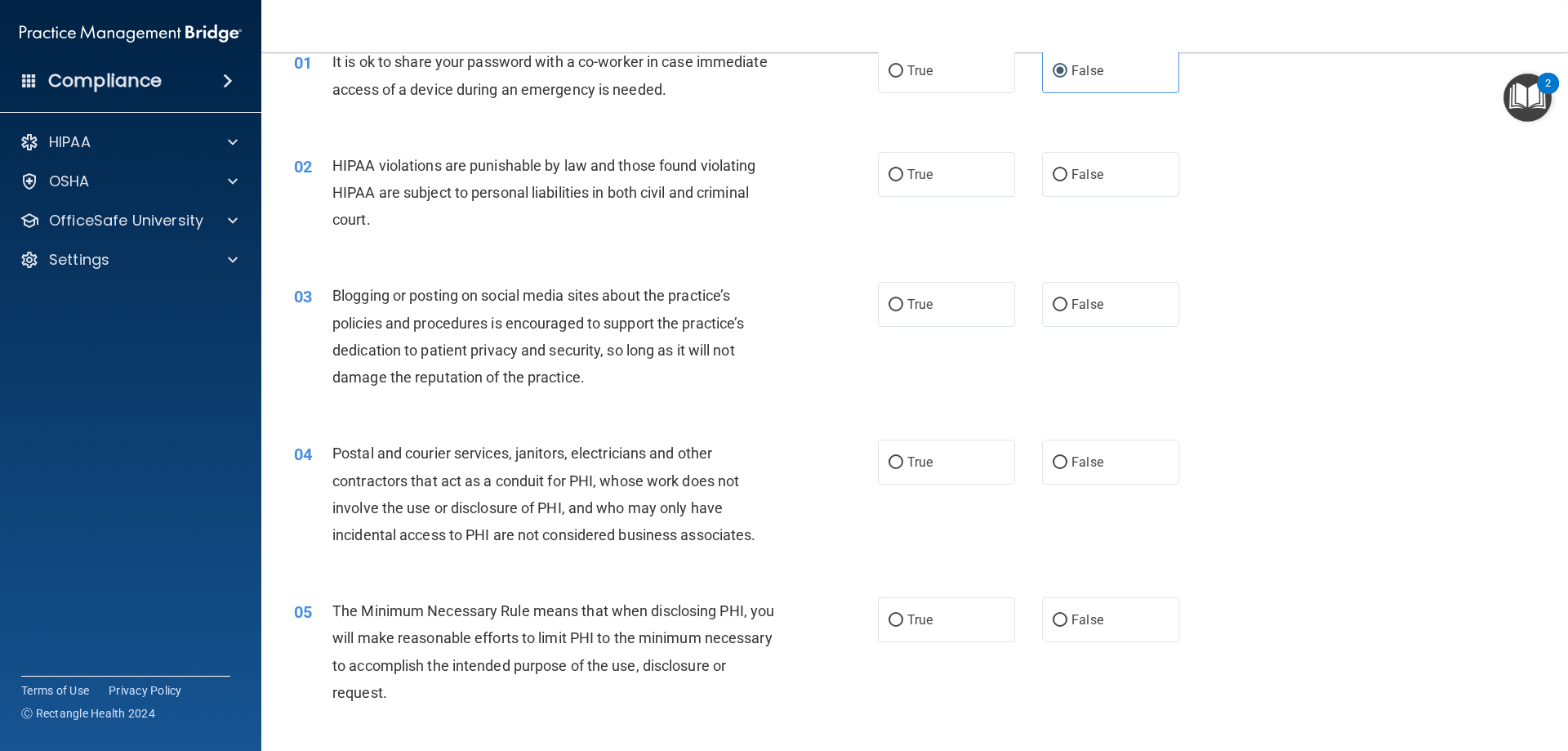
scroll to position [82, 0]
click at [915, 166] on span "True" at bounding box center [920, 173] width 25 height 15
click at [903, 168] on input "True" at bounding box center [895, 174] width 14 height 13
radio input "true"
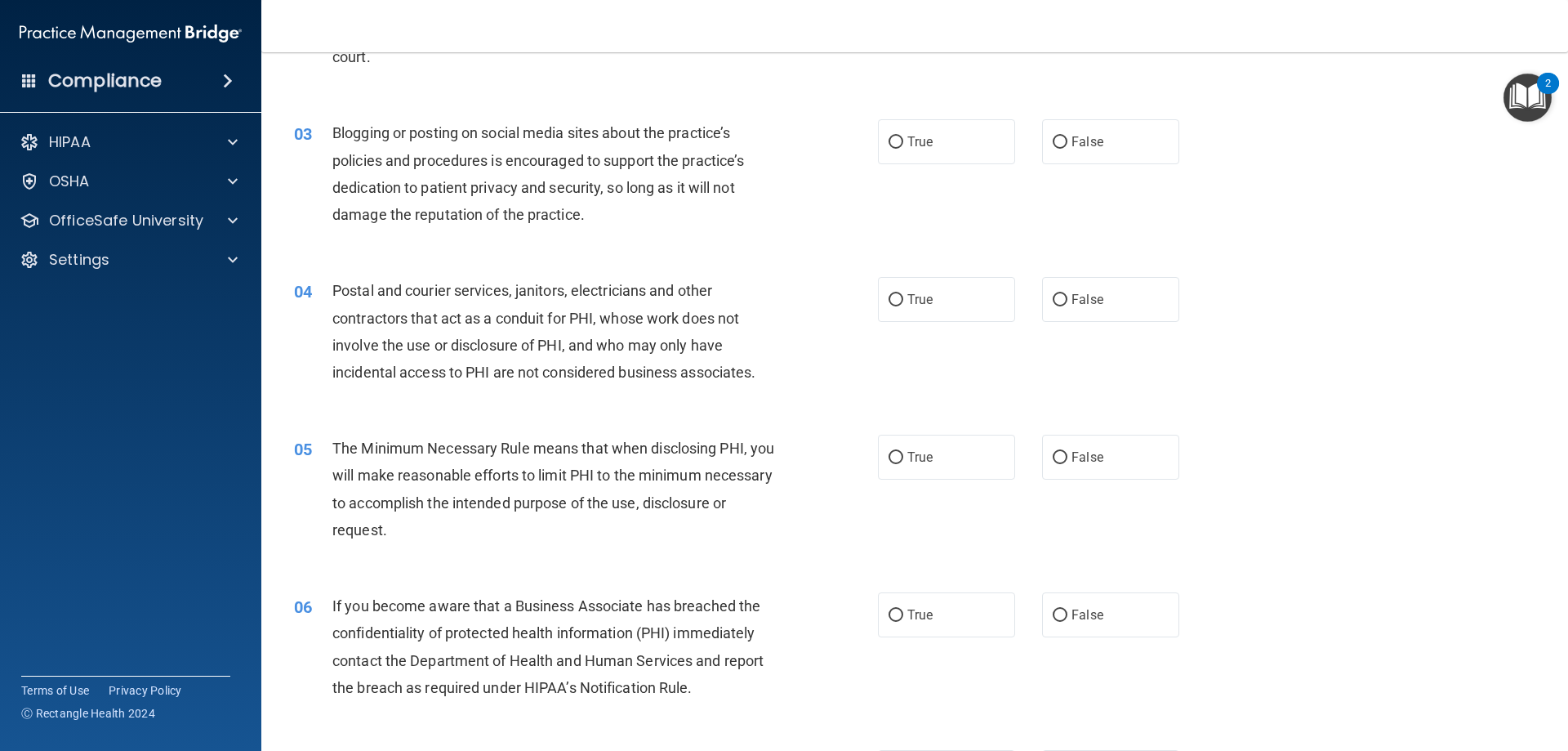
scroll to position [245, 0]
click at [1097, 153] on label "False" at bounding box center [1110, 140] width 137 height 45
click at [1068, 147] on input "False" at bounding box center [1059, 140] width 14 height 13
radio input "true"
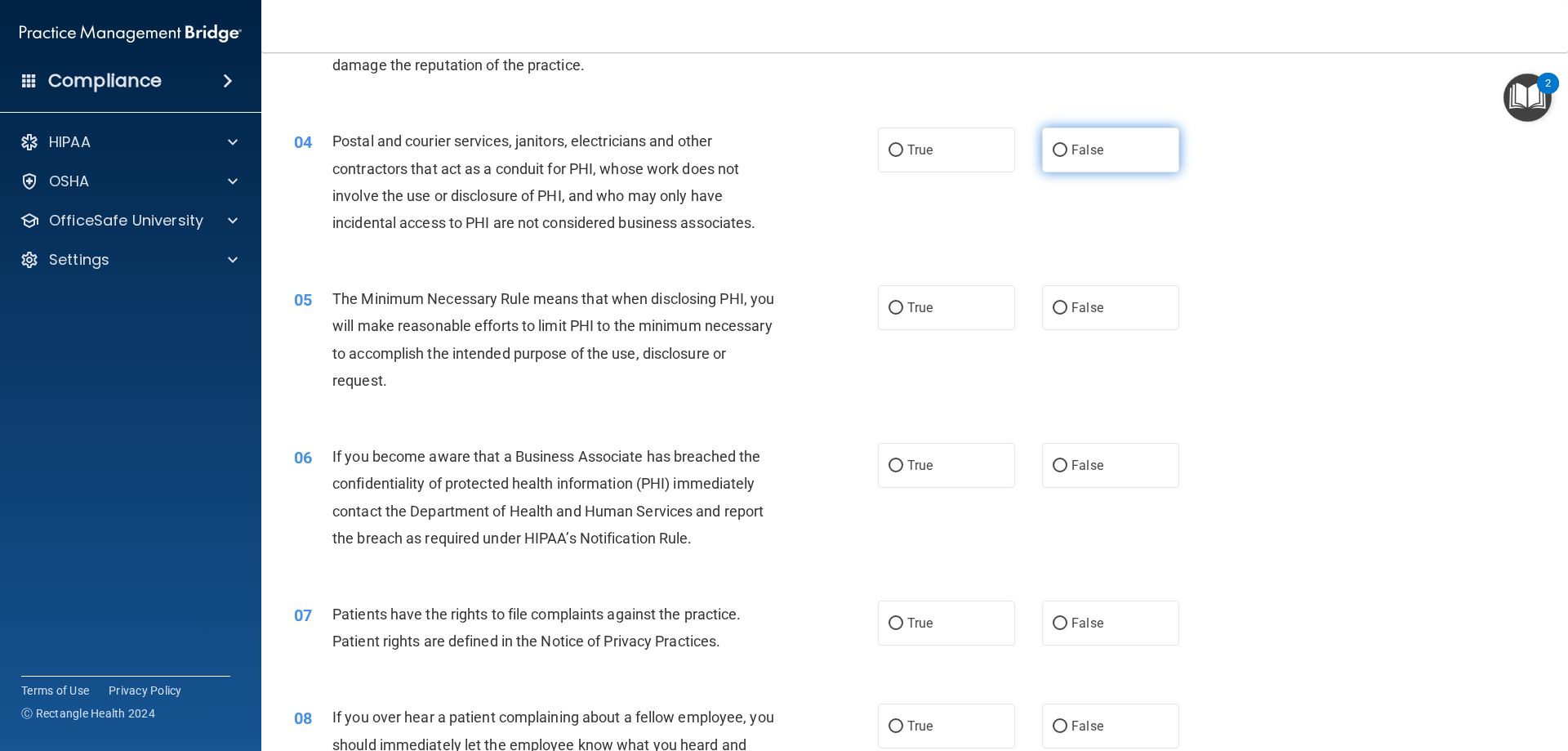
scroll to position [409, 0]
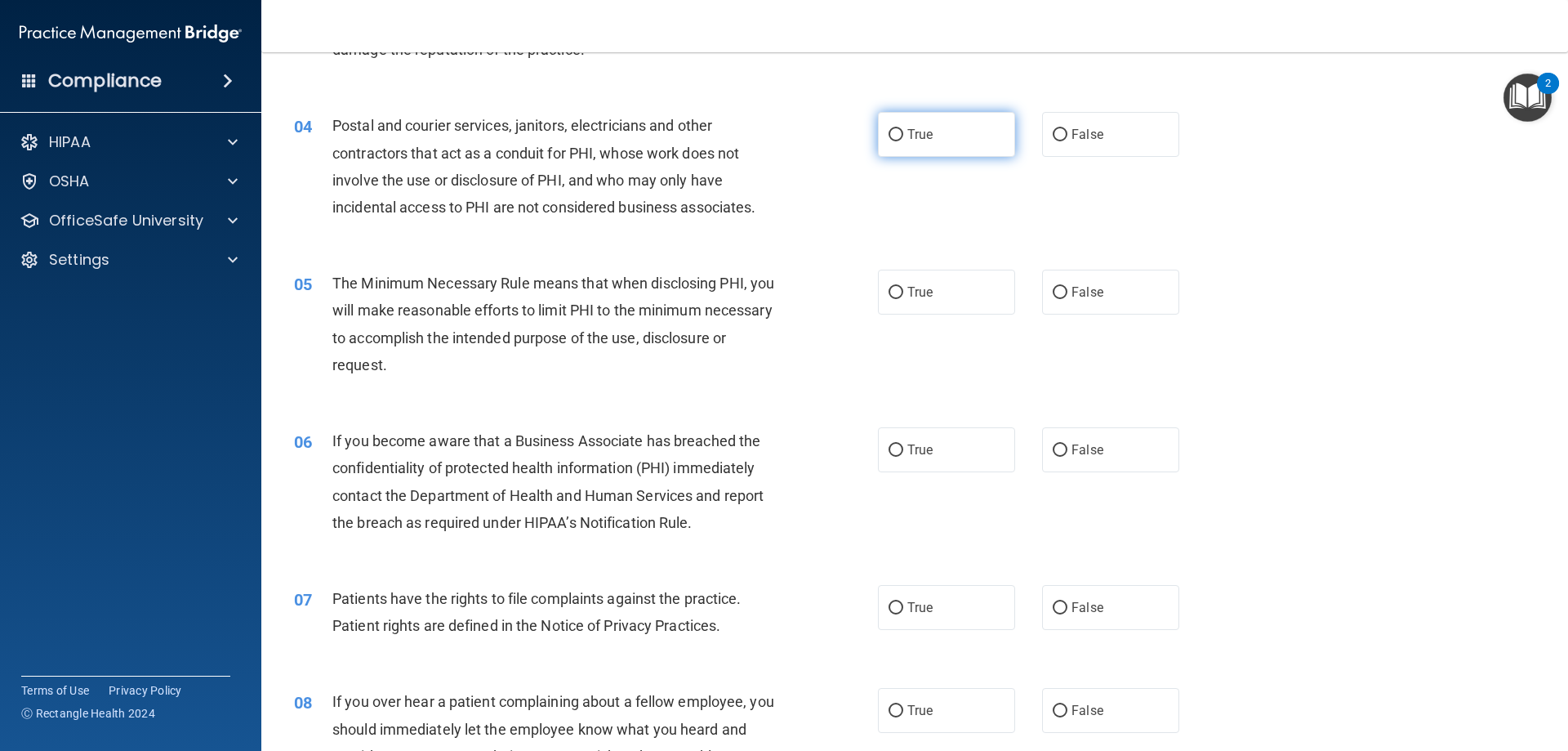
click at [932, 150] on label "True" at bounding box center [946, 134] width 137 height 45
click at [903, 141] on input "True" at bounding box center [895, 135] width 14 height 13
radio input "true"
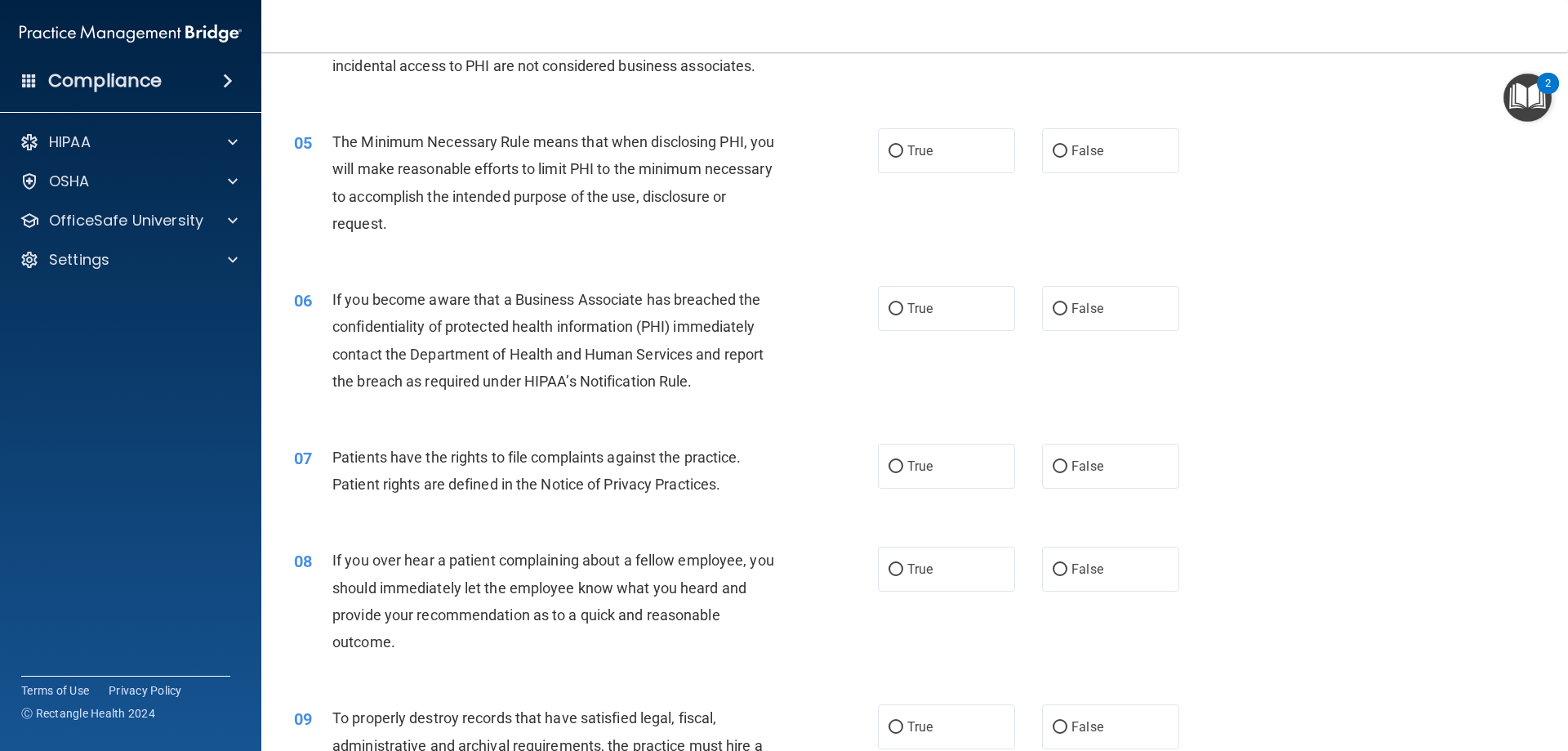
scroll to position [572, 0]
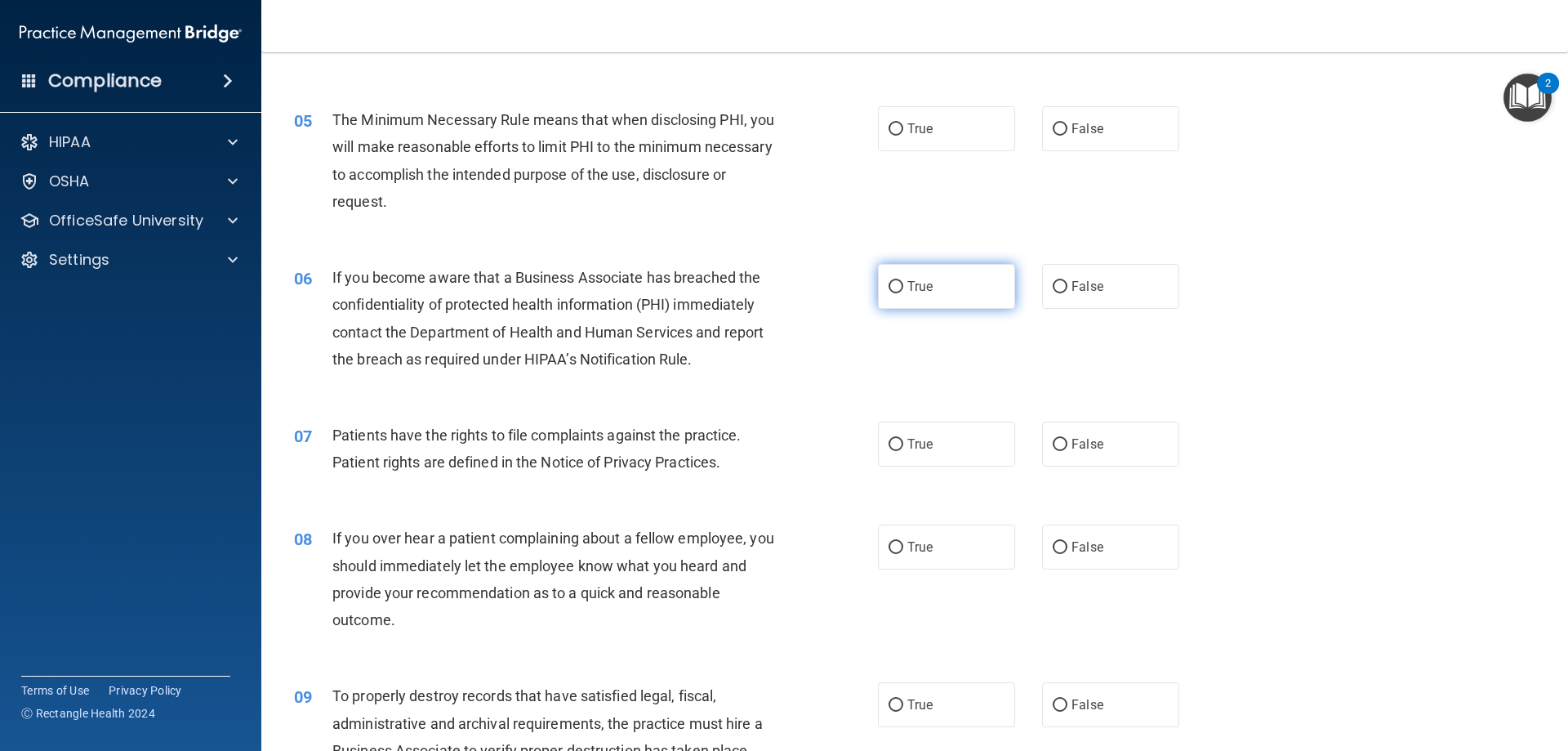
click at [907, 289] on span "True" at bounding box center [920, 286] width 25 height 15
click at [903, 289] on input "True" at bounding box center [895, 287] width 14 height 13
radio input "true"
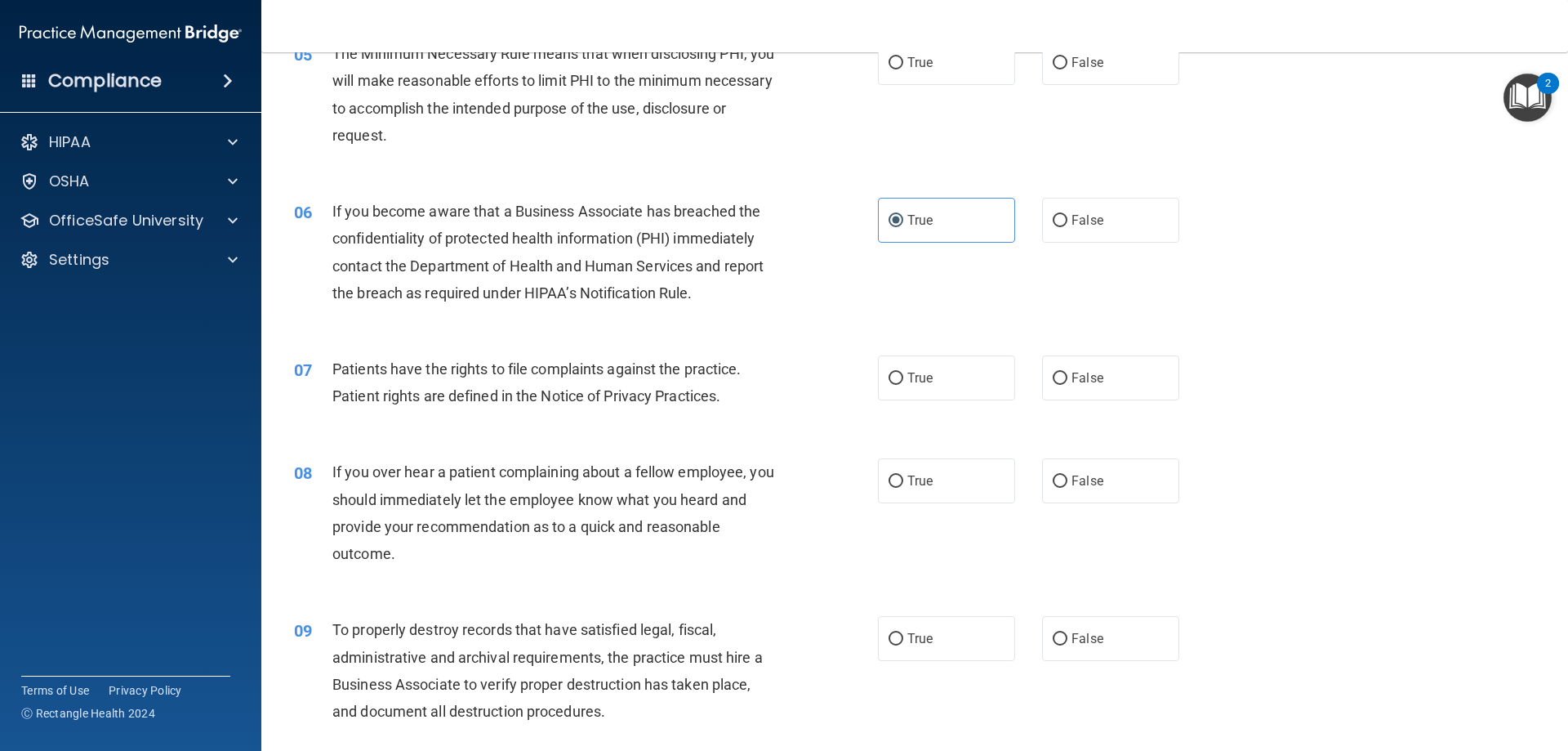
scroll to position [653, 0]
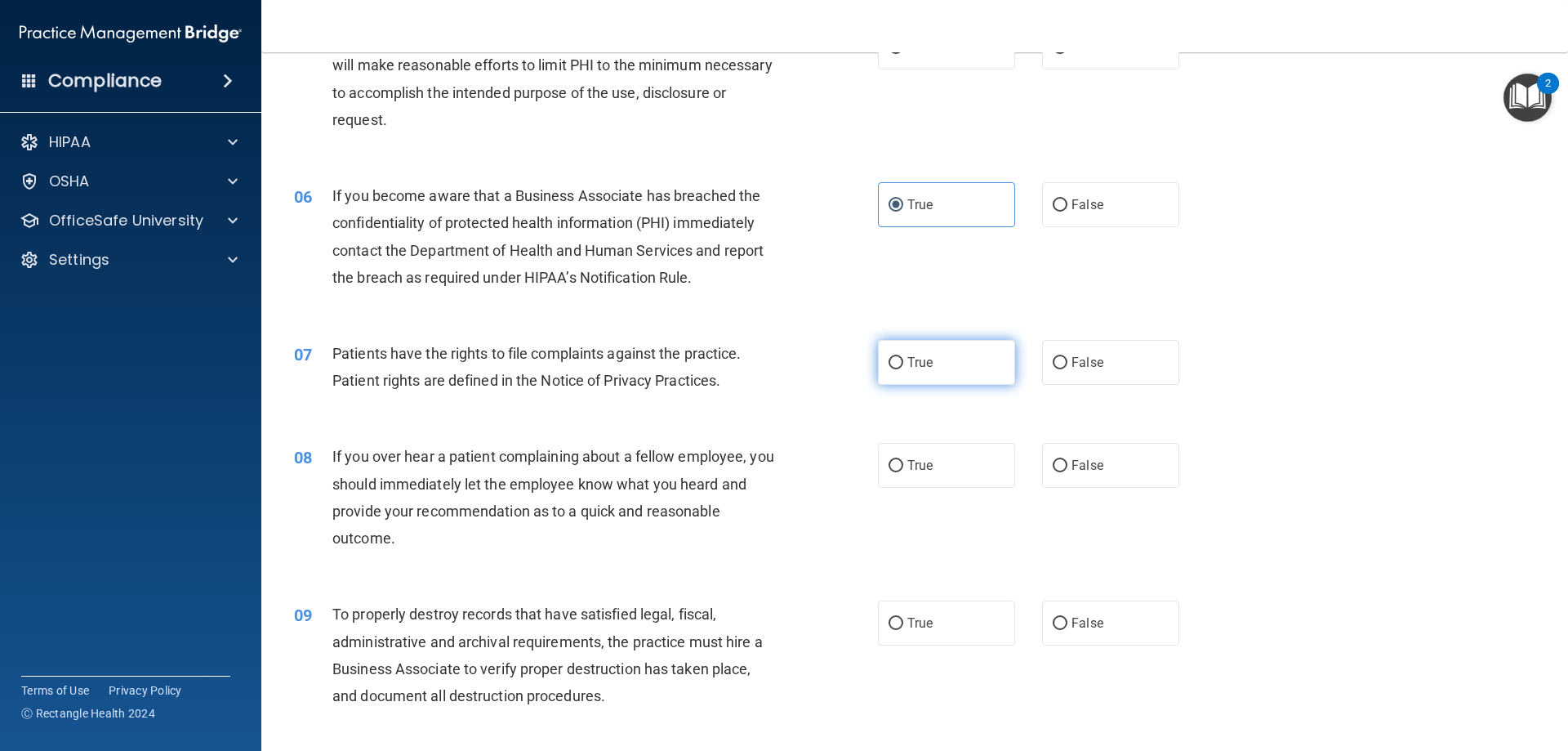
click at [985, 362] on label "True" at bounding box center [946, 362] width 137 height 45
click at [903, 362] on input "True" at bounding box center [895, 362] width 14 height 13
radio input "true"
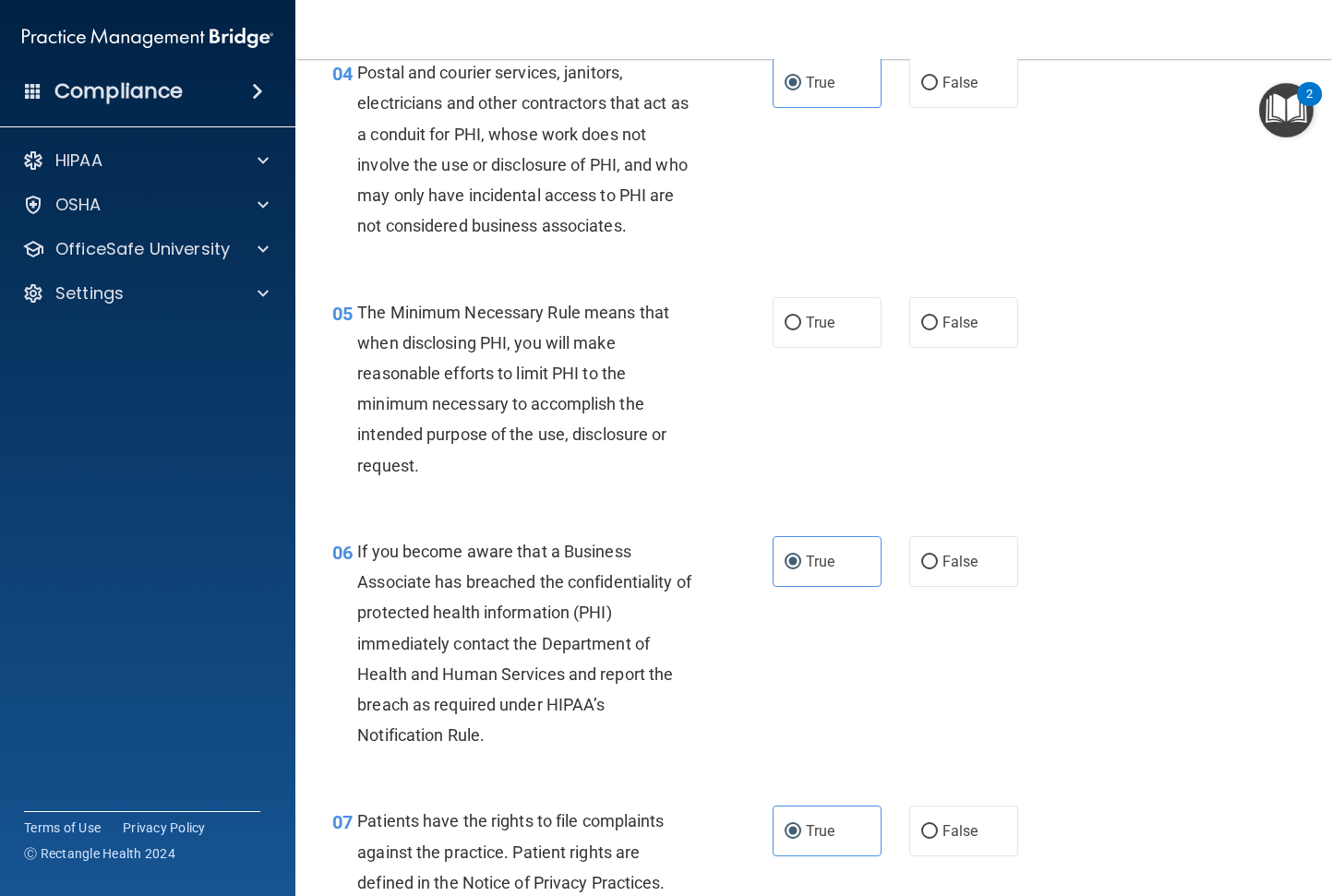
scroll to position [708, 0]
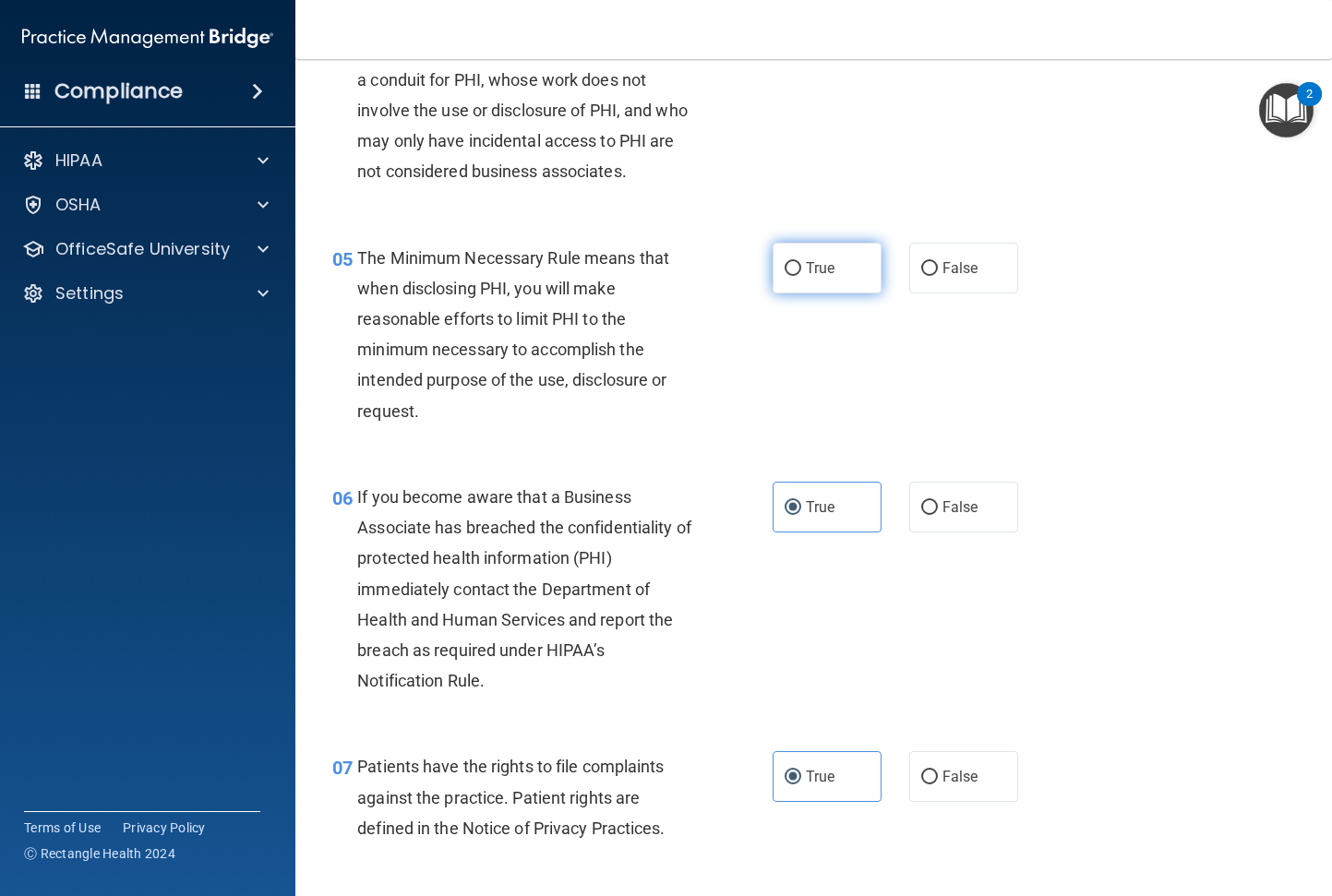
click at [854, 276] on label "True" at bounding box center [827, 267] width 109 height 50
click at [801, 276] on input "True" at bounding box center [792, 269] width 16 height 14
radio input "true"
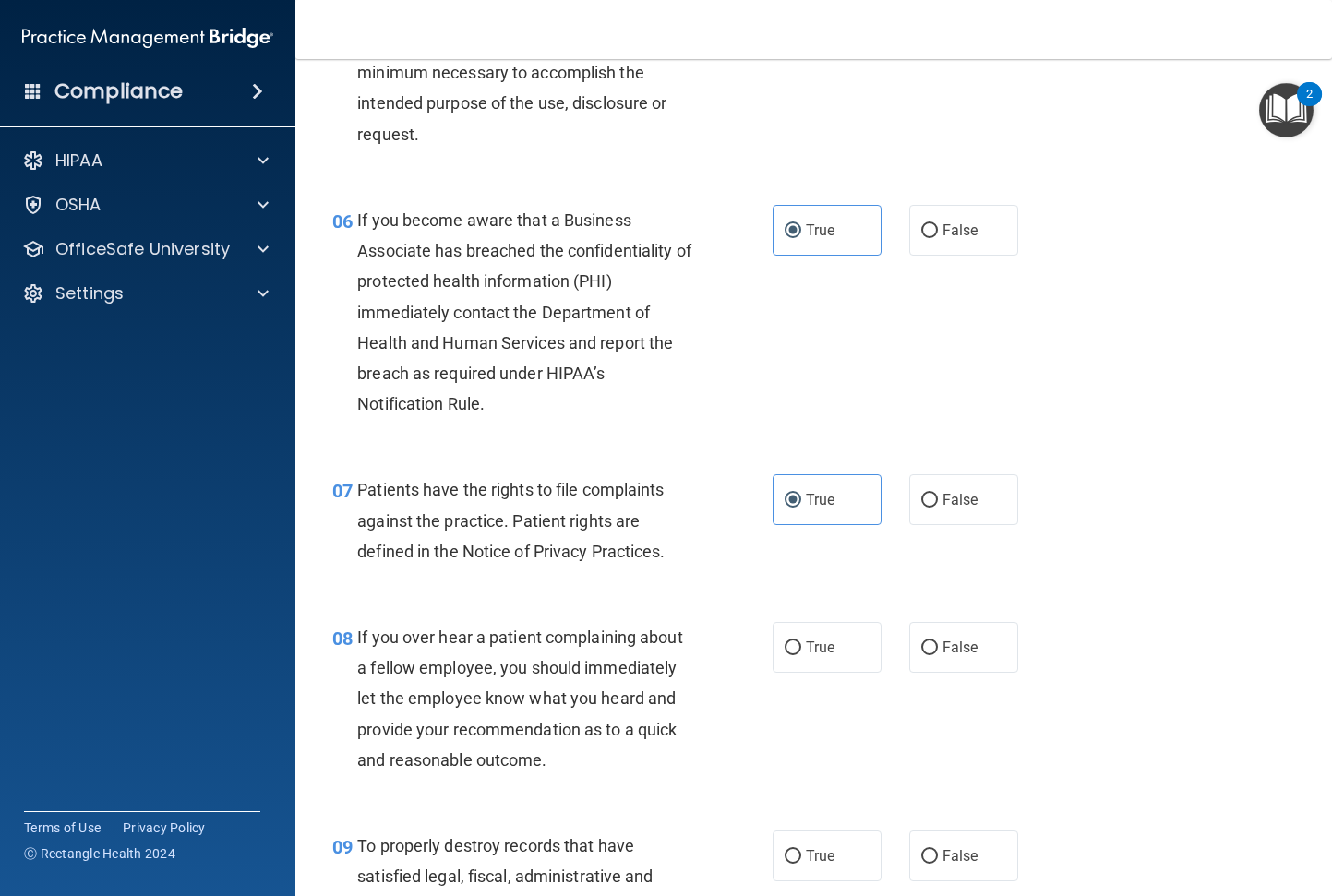
scroll to position [1077, 0]
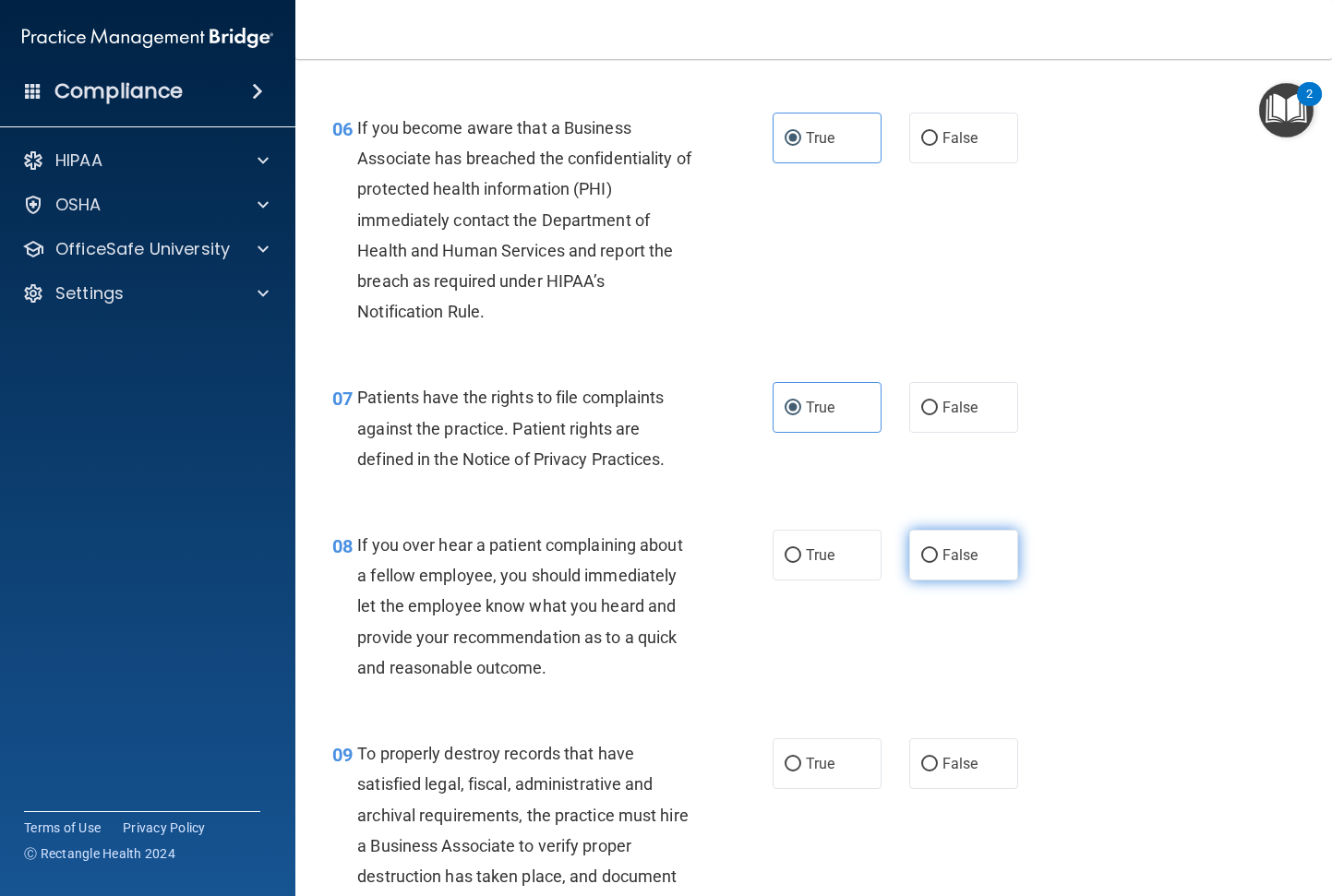
click at [921, 552] on input "False" at bounding box center [928, 556] width 16 height 14
radio input "true"
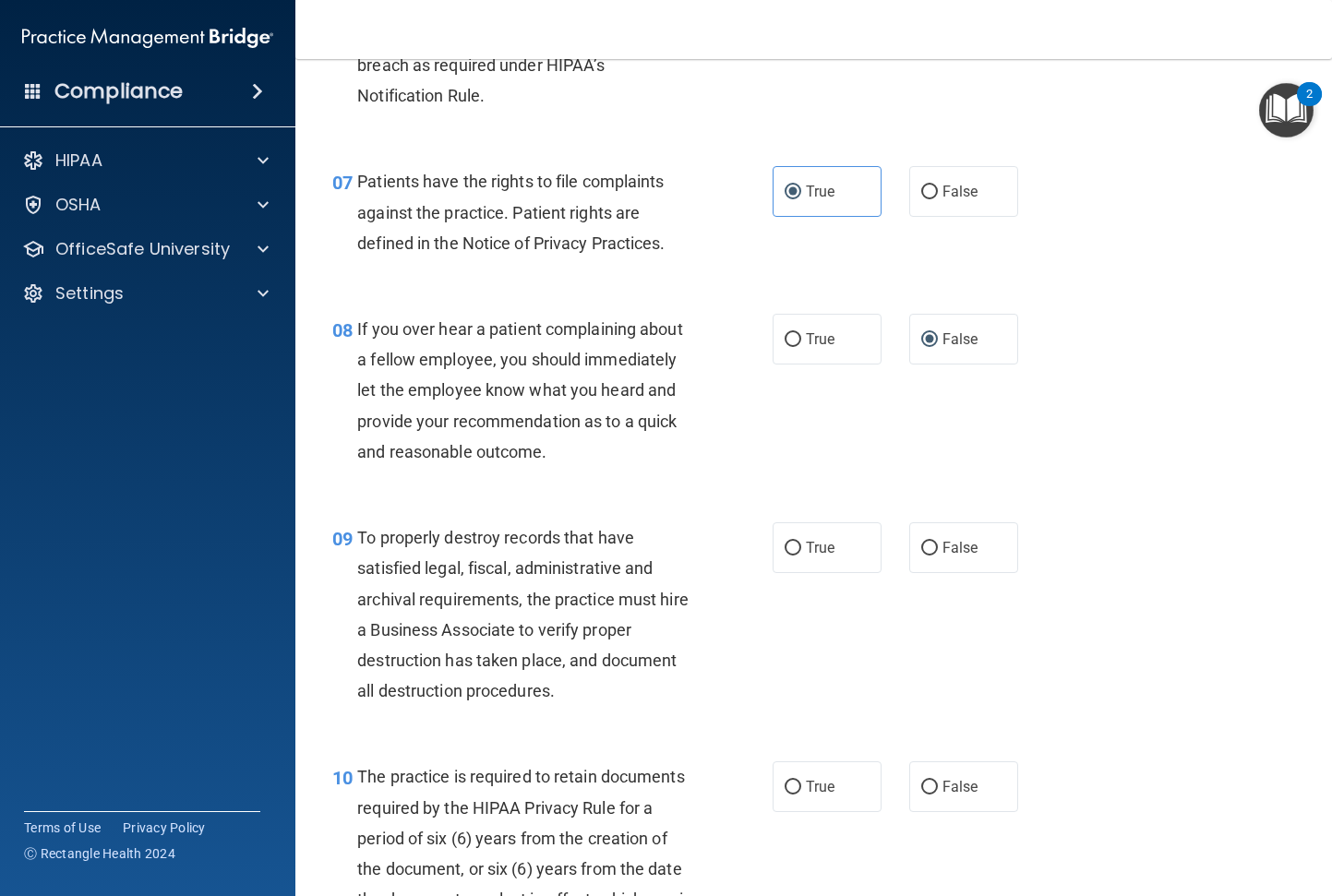
scroll to position [1354, 0]
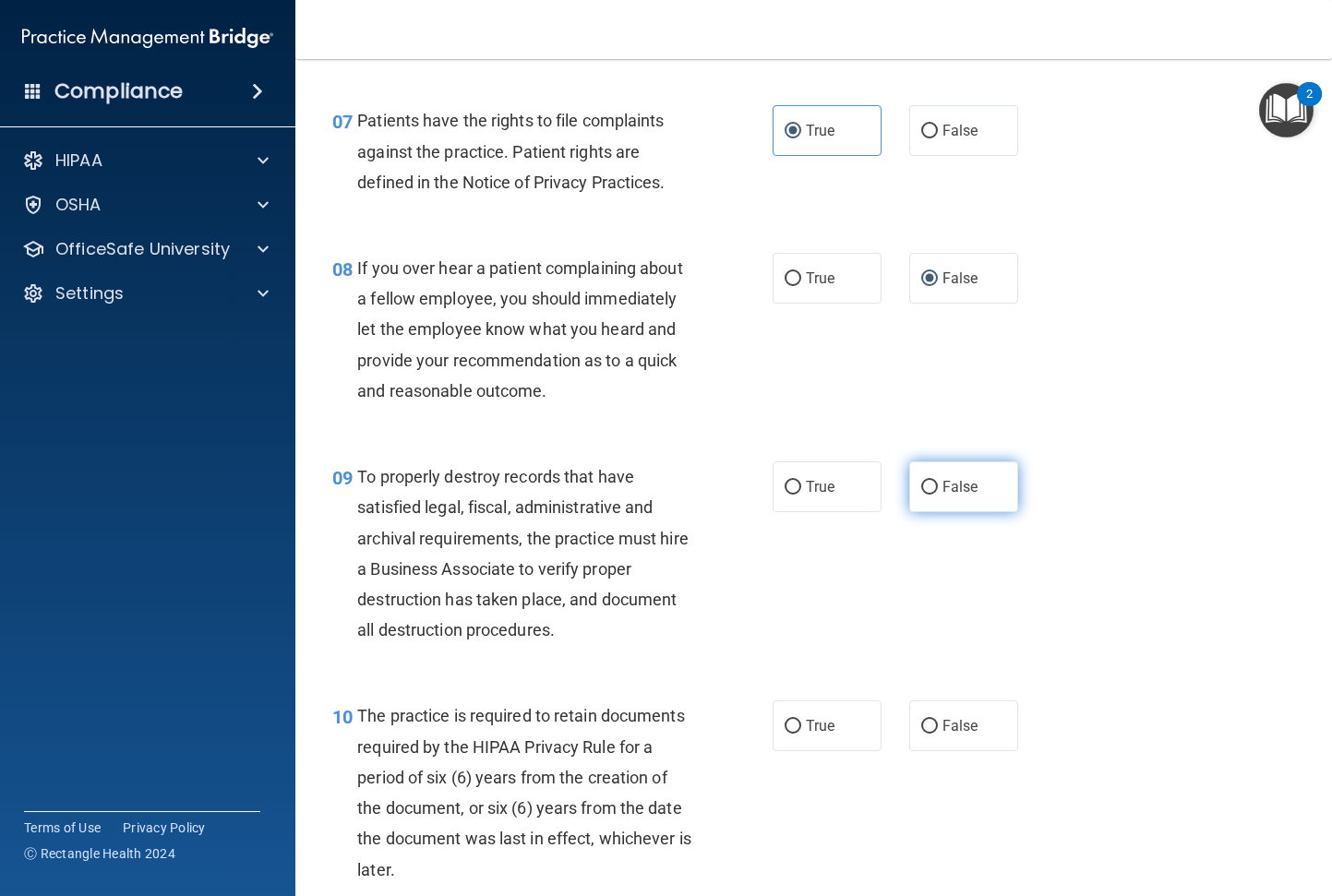
click at [934, 504] on label "False" at bounding box center [963, 486] width 109 height 50
click at [934, 495] on input "False" at bounding box center [928, 487] width 16 height 14
radio input "true"
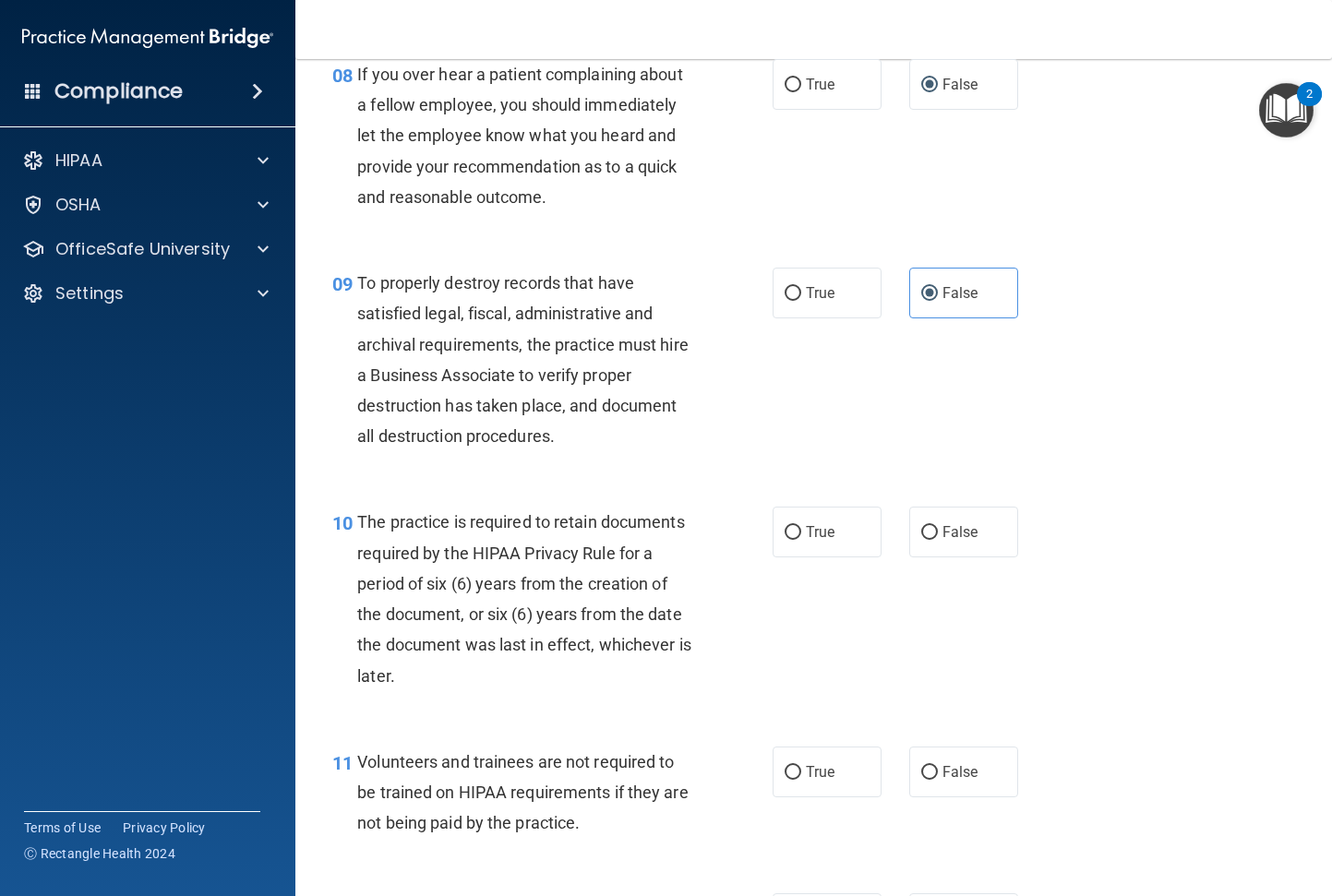
scroll to position [1630, 0]
